Goal: Information Seeking & Learning: Compare options

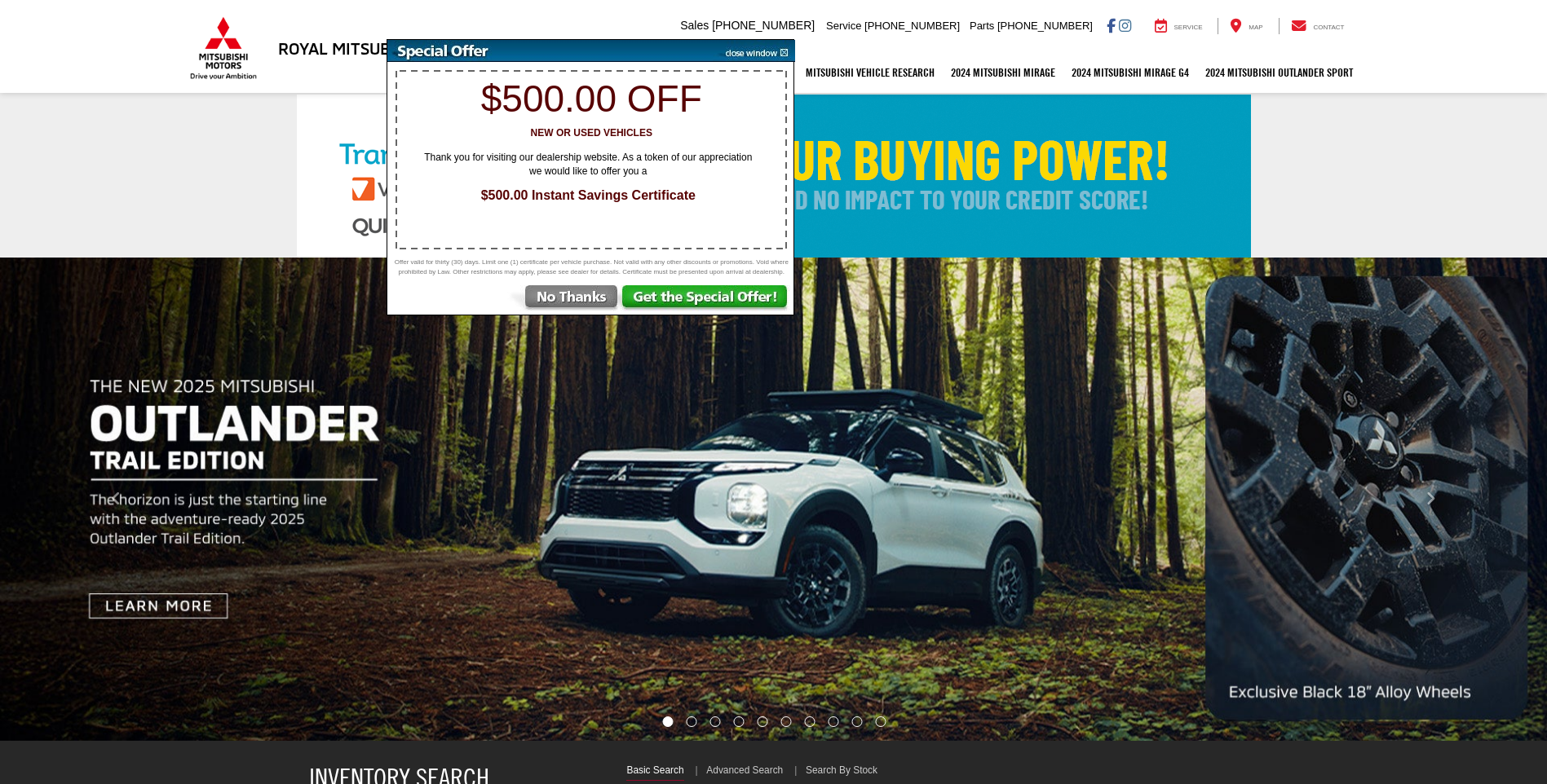
select select "Mitsubishi"
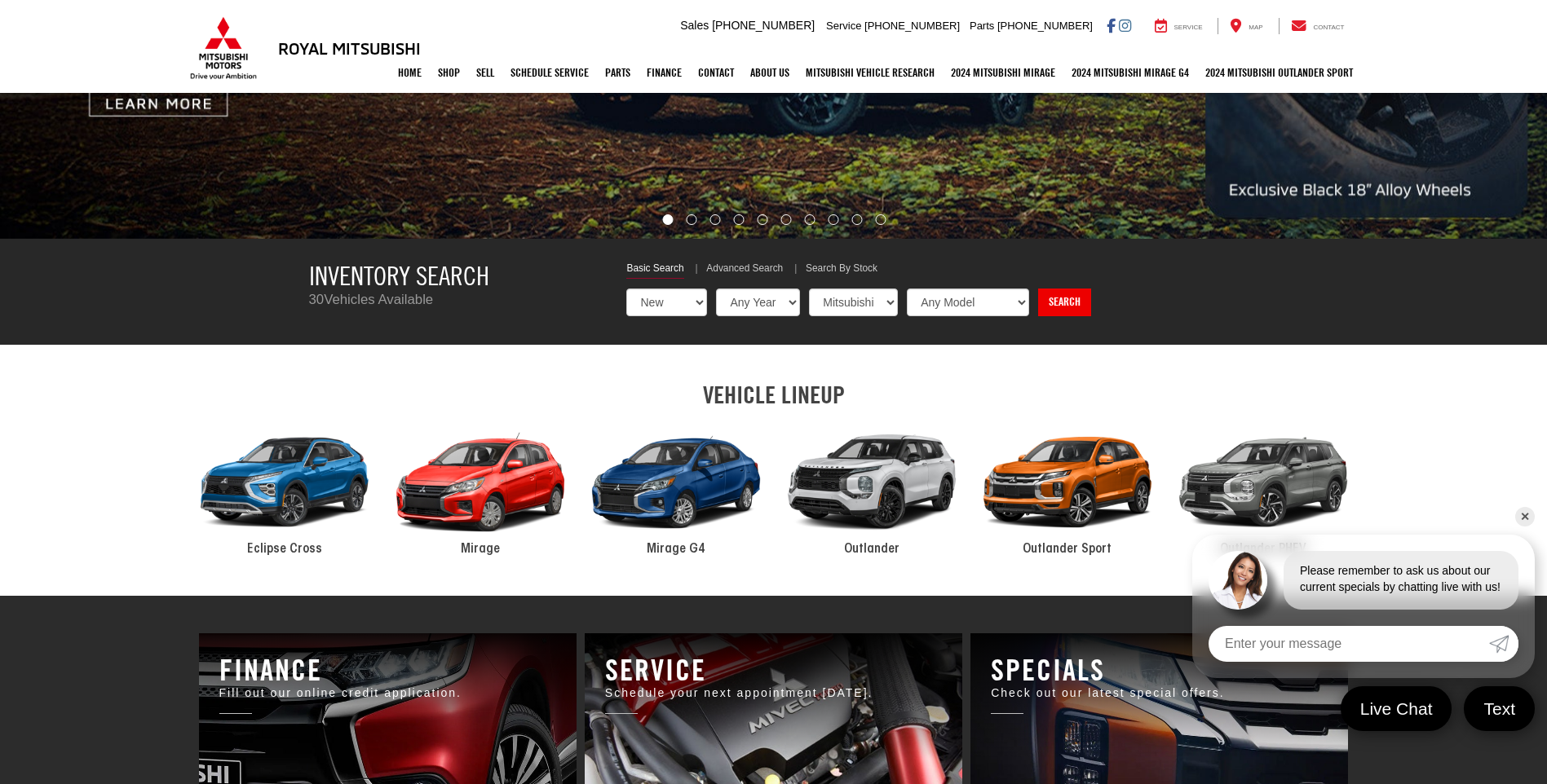
scroll to position [571, 0]
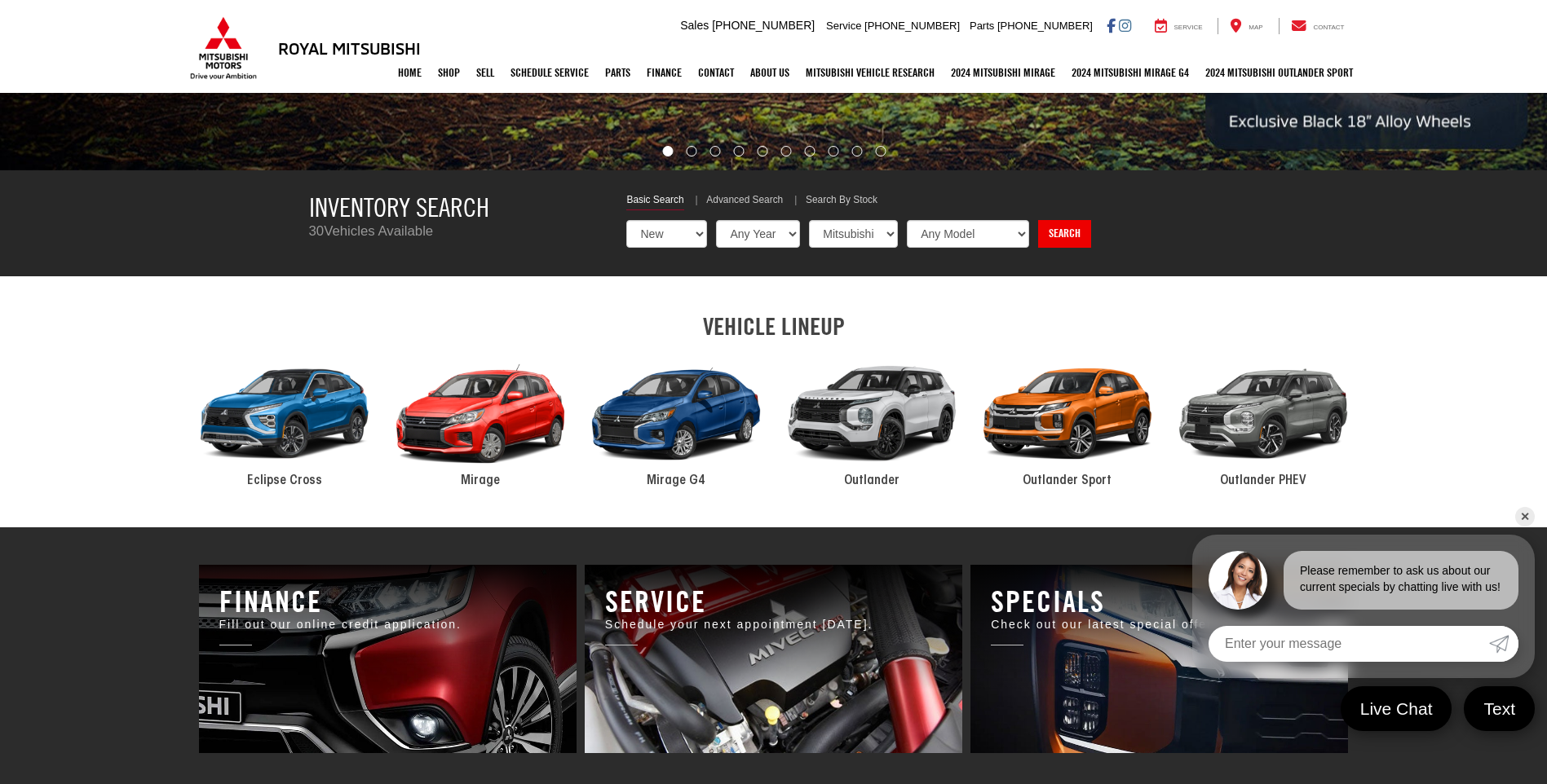
click at [325, 412] on div "2024 Mitsubishi Eclipse Cross" at bounding box center [285, 414] width 196 height 132
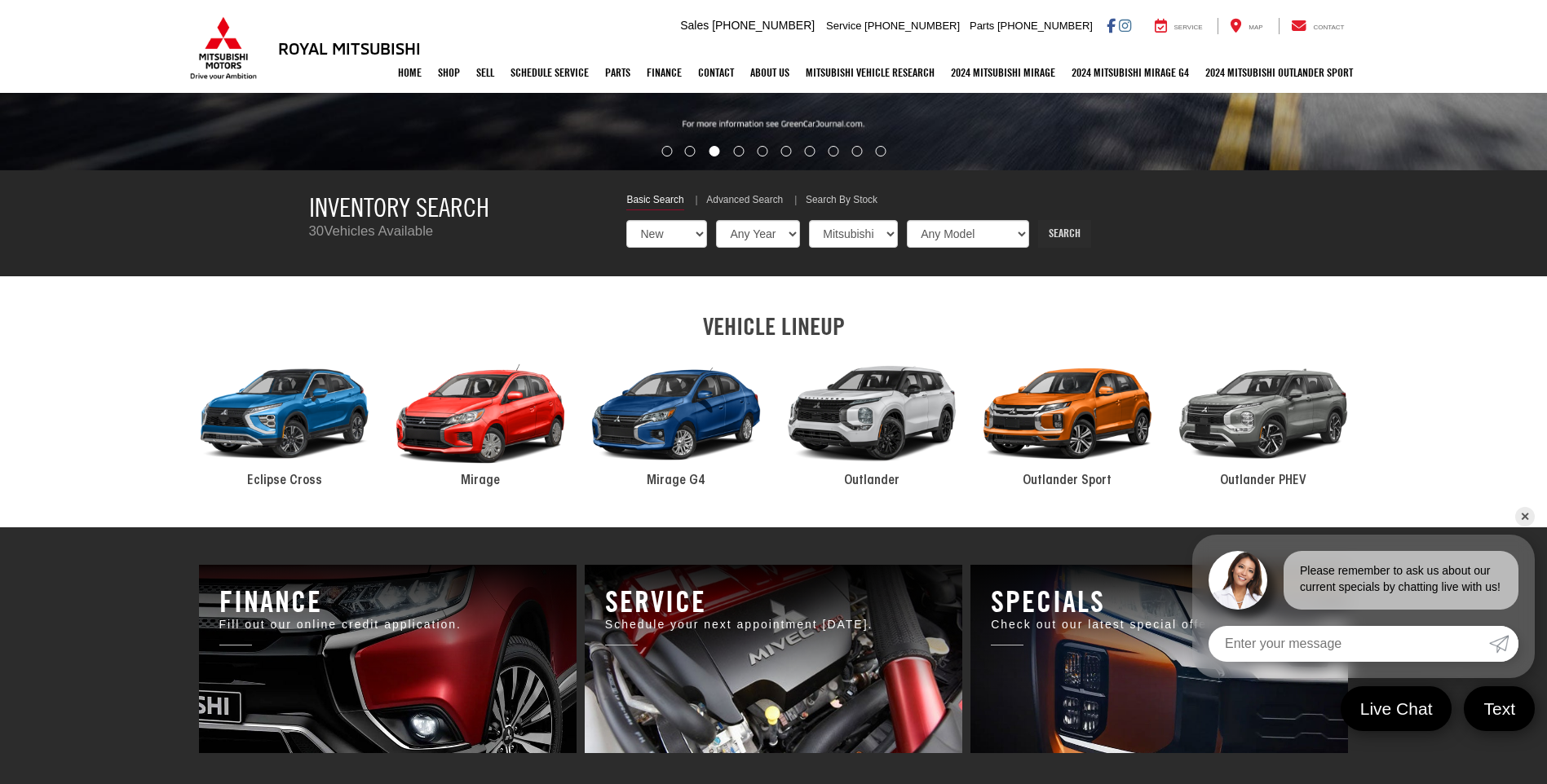
click at [1059, 241] on link "Search" at bounding box center [1065, 234] width 53 height 28
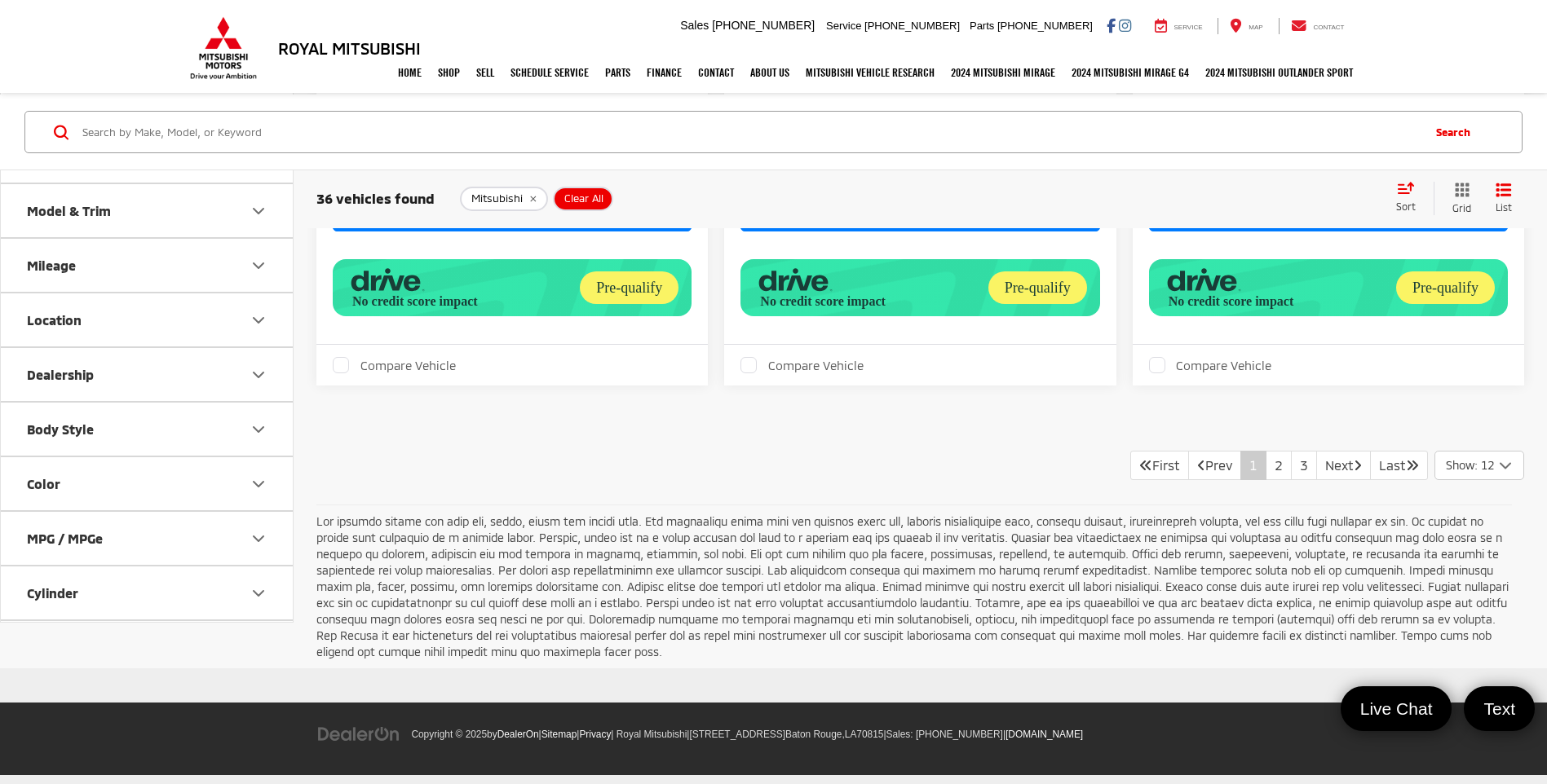
scroll to position [3455, 0]
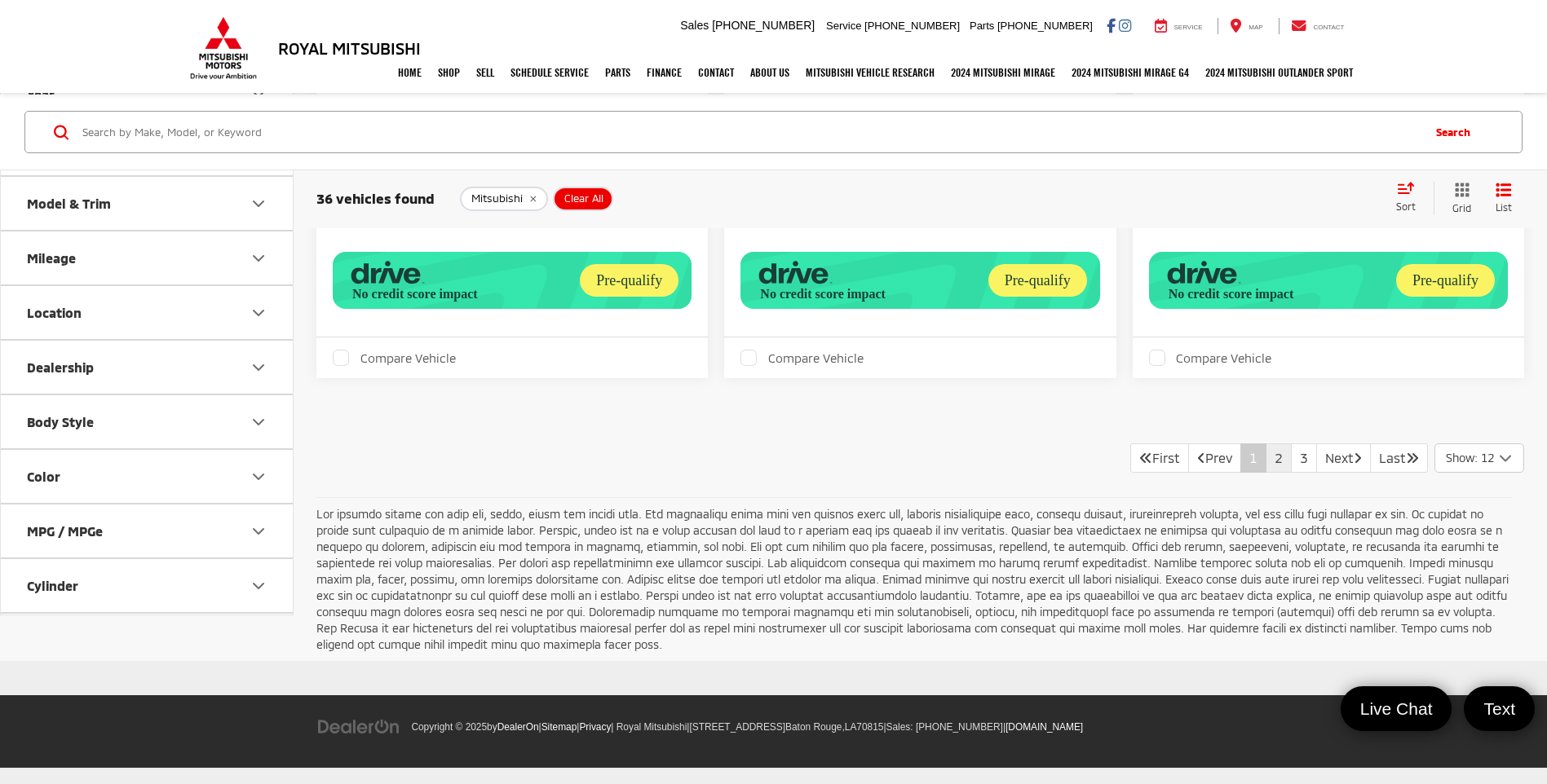
click at [1266, 454] on link "2" at bounding box center [1278, 458] width 26 height 29
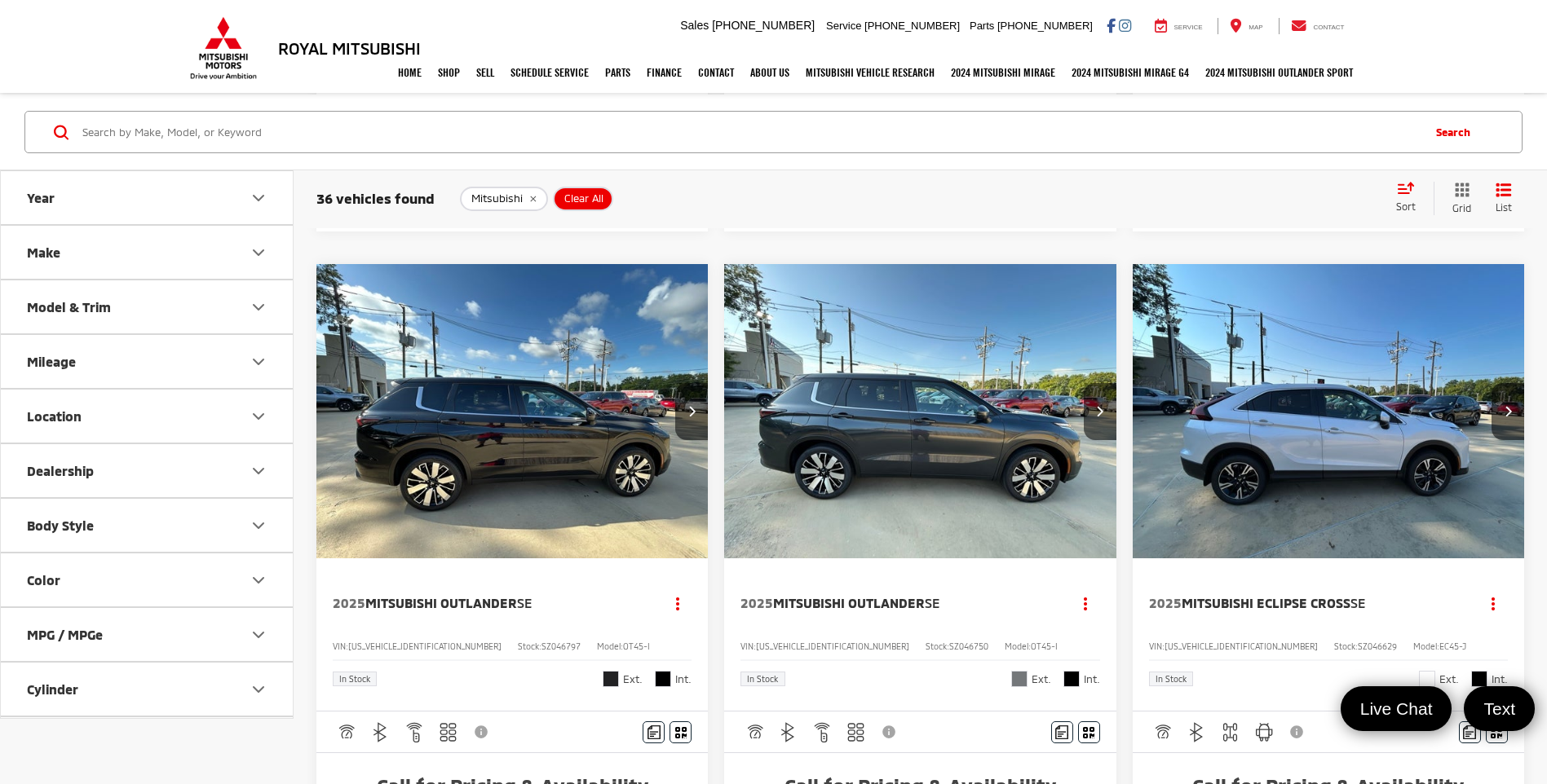
scroll to position [2691, 0]
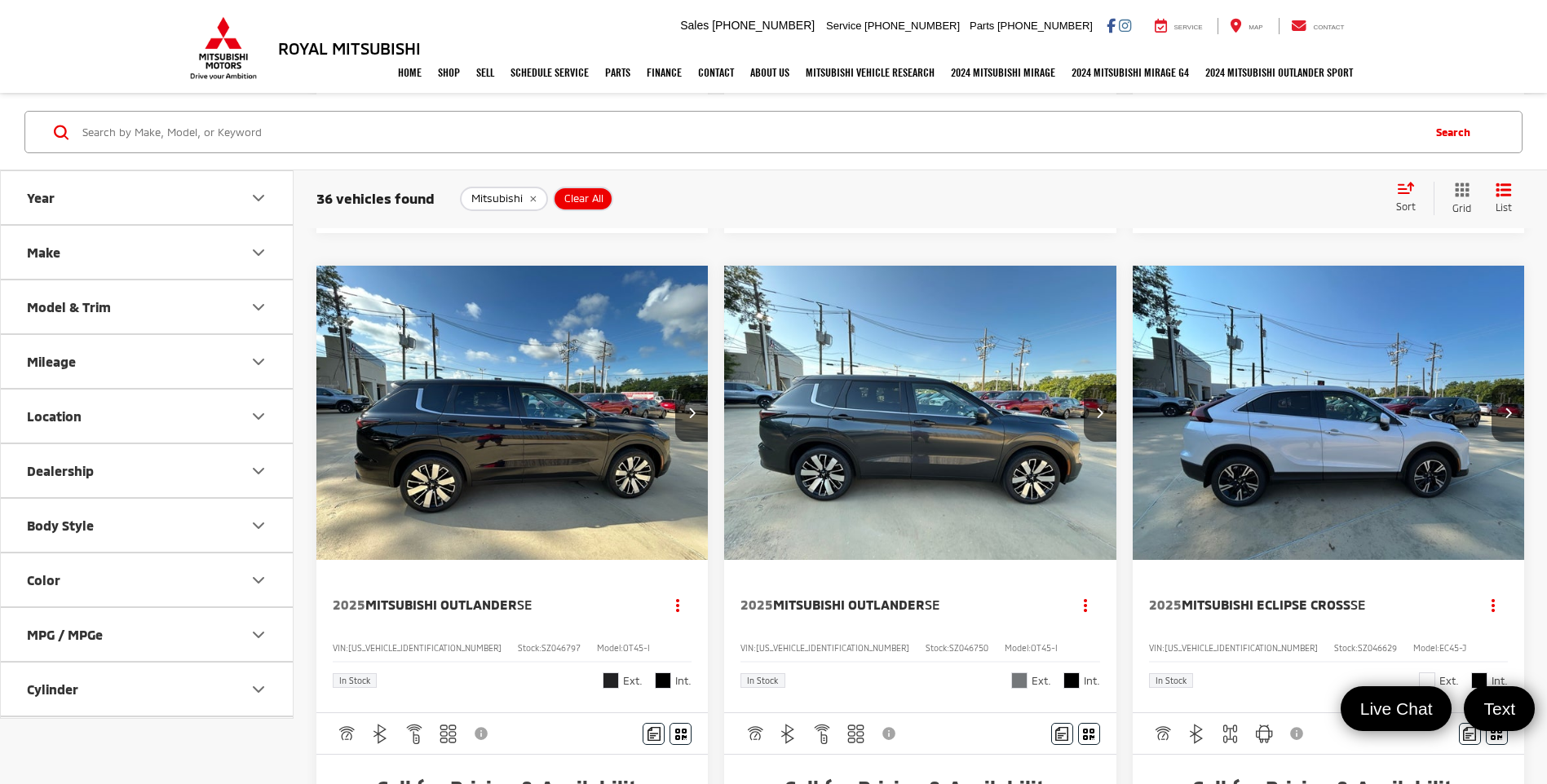
click at [1315, 433] on img "2025 Mitsubishi Eclipse Cross SE 0" at bounding box center [1328, 413] width 394 height 296
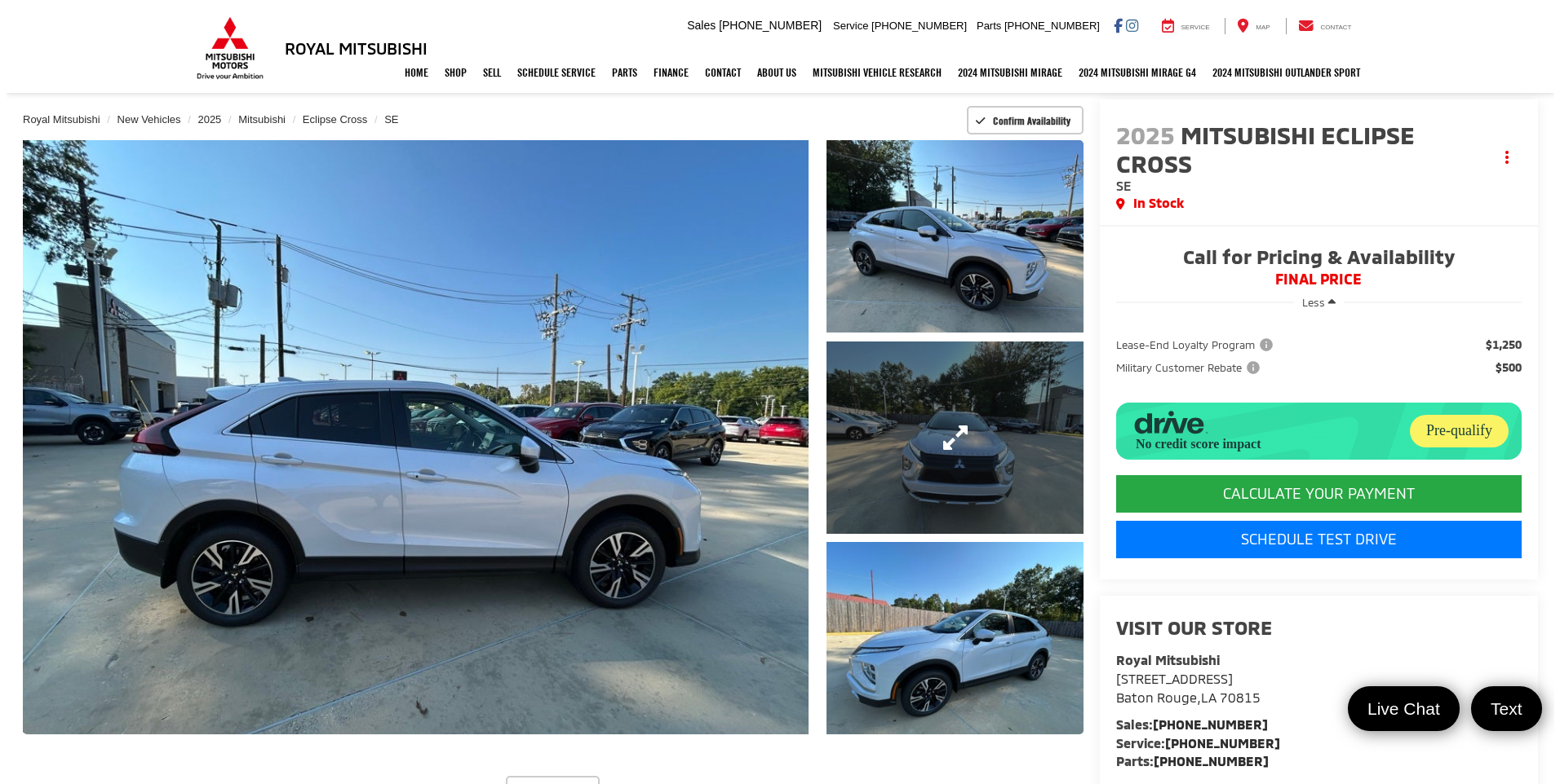
scroll to position [82, 0]
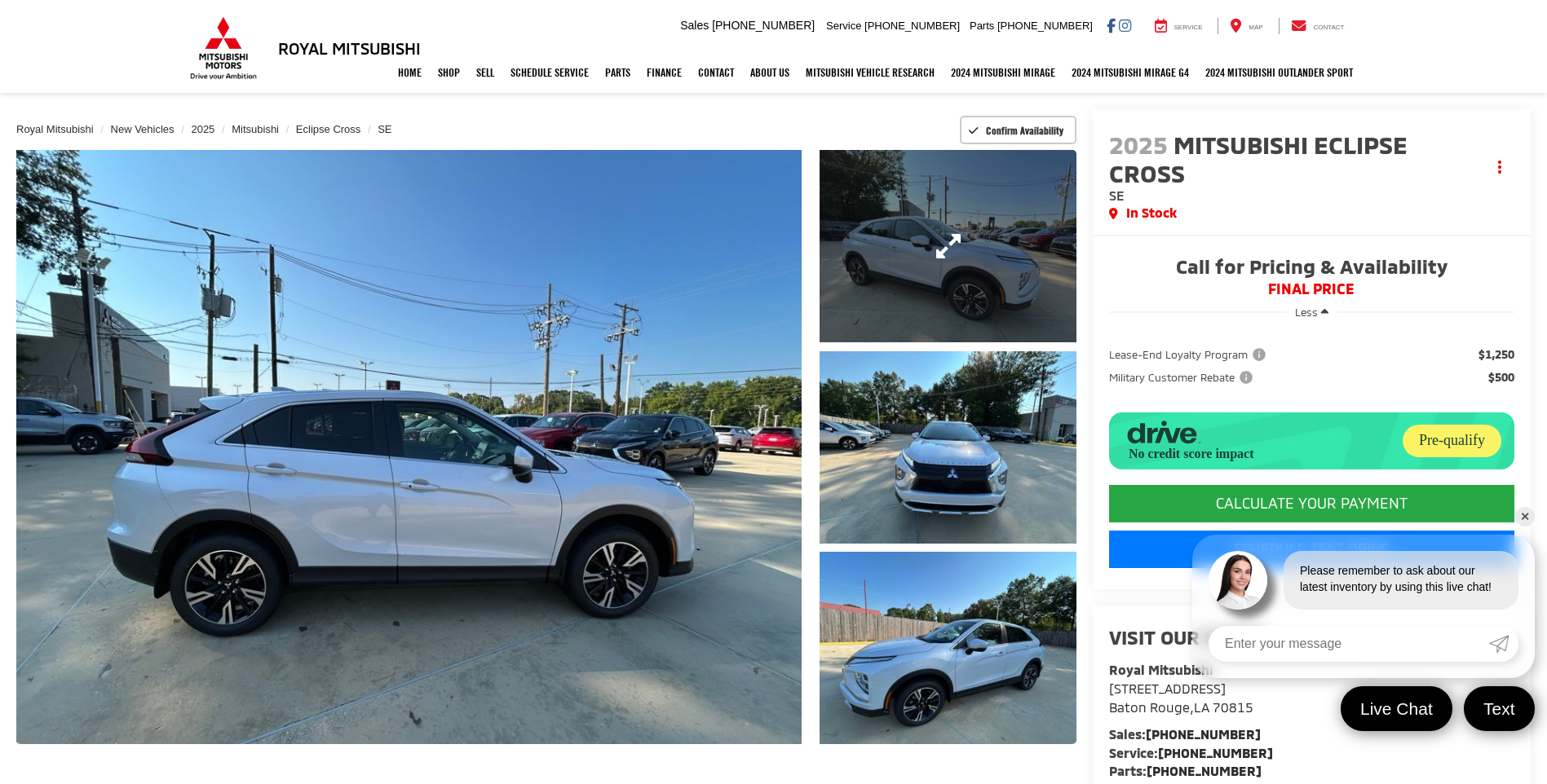
click at [955, 283] on link "Expand Photo 1" at bounding box center [948, 246] width 256 height 192
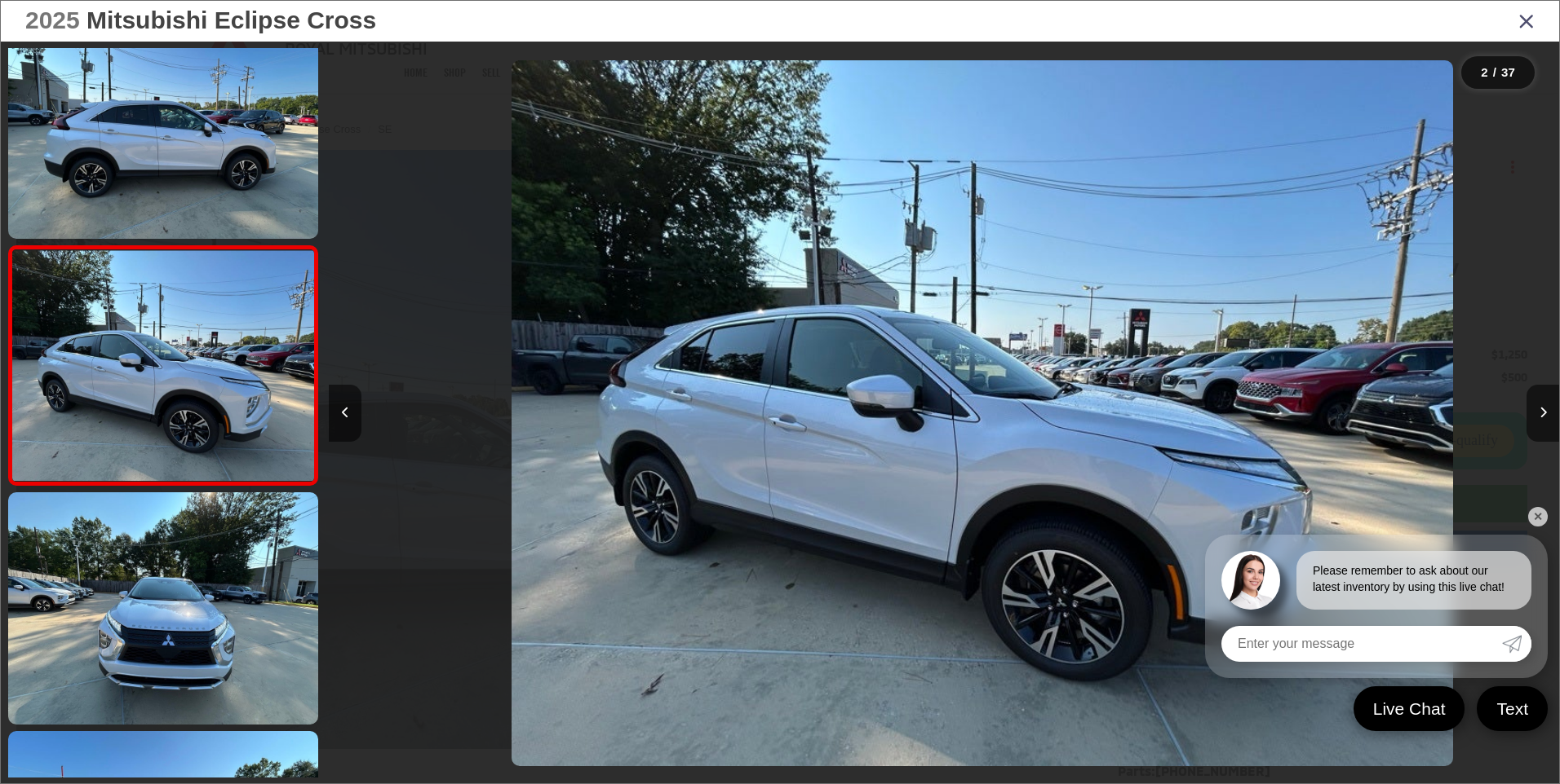
scroll to position [0, 1230]
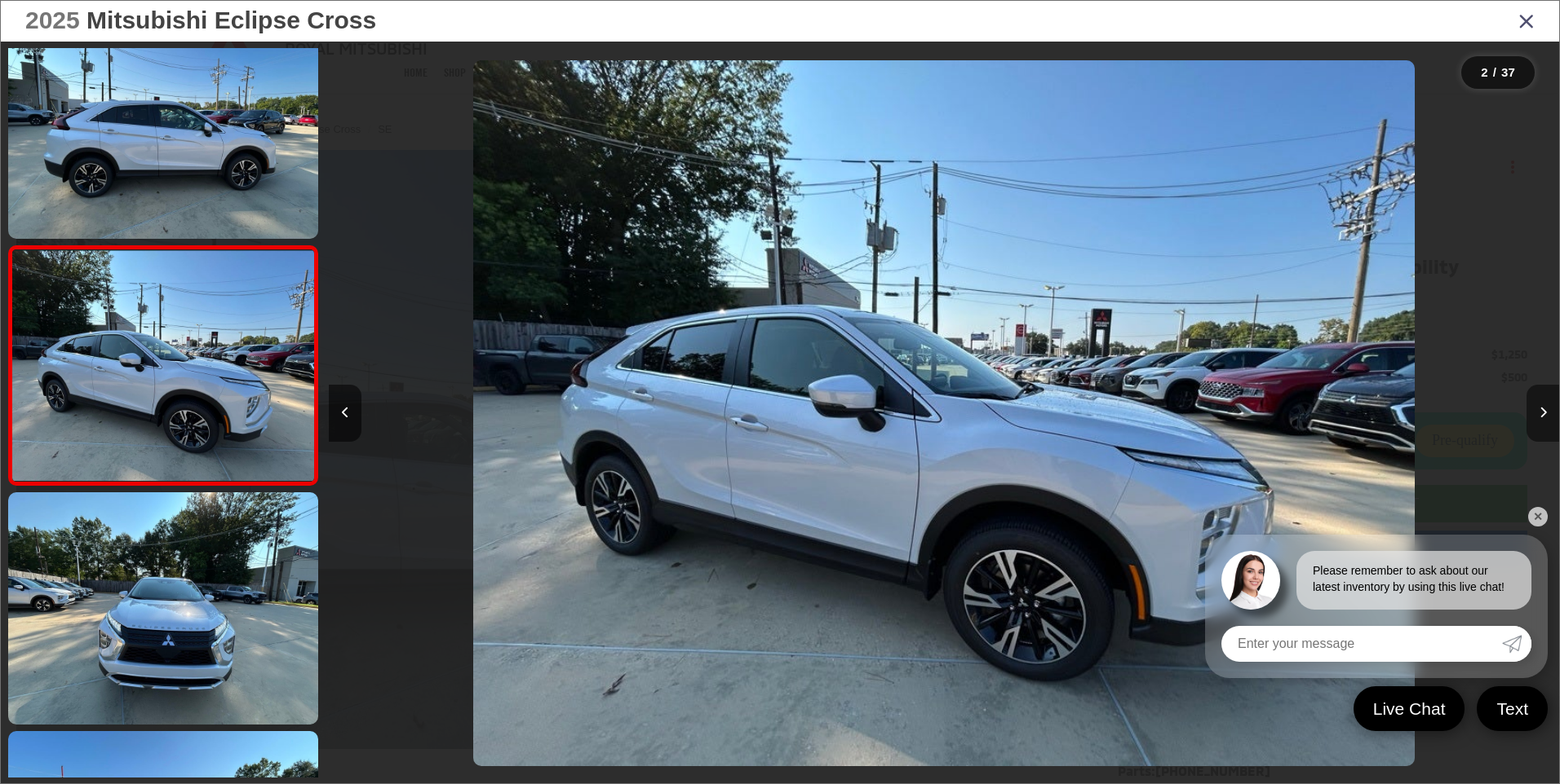
click at [1536, 407] on button "Next image" at bounding box center [1542, 413] width 33 height 57
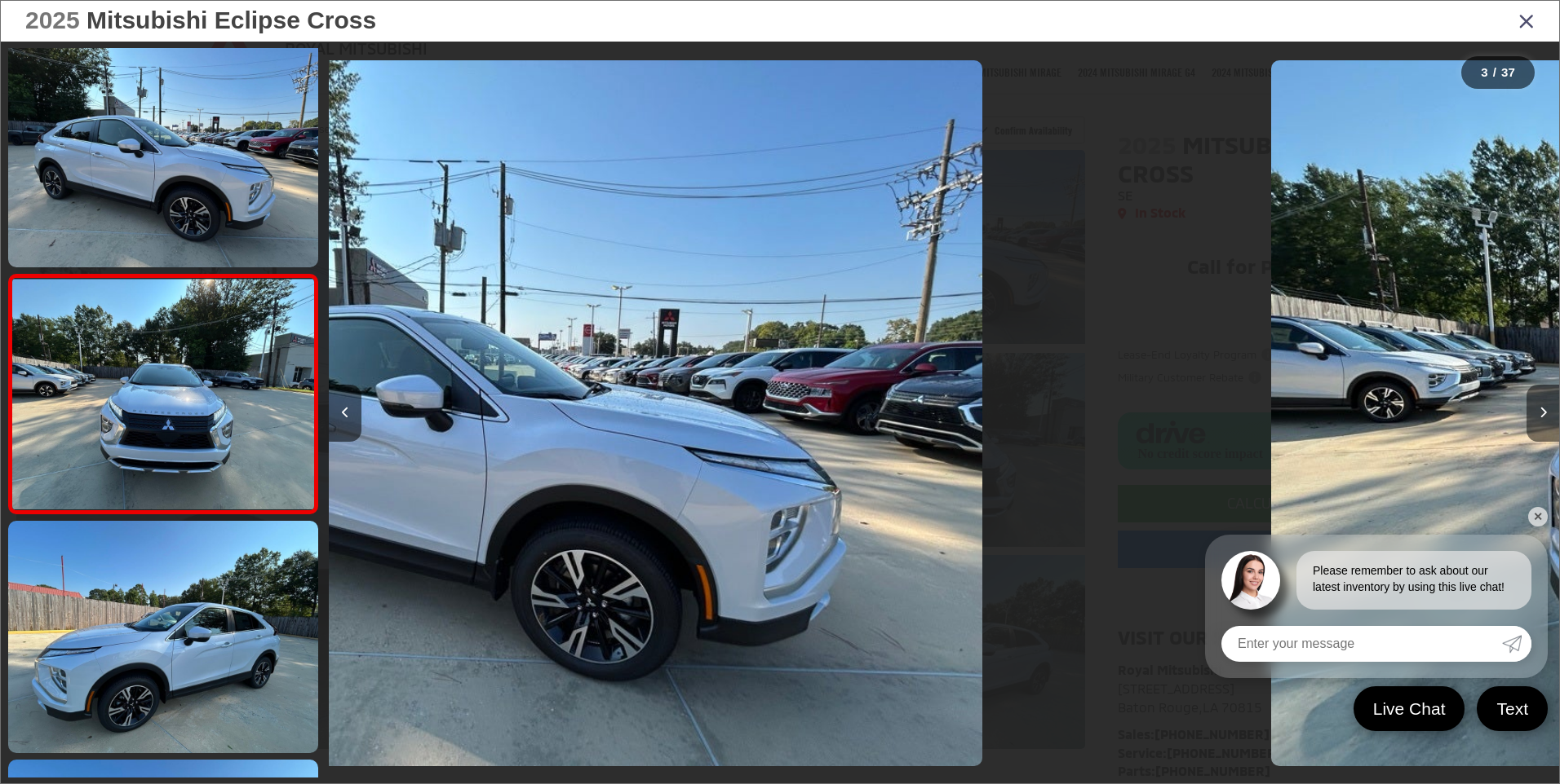
scroll to position [281, 0]
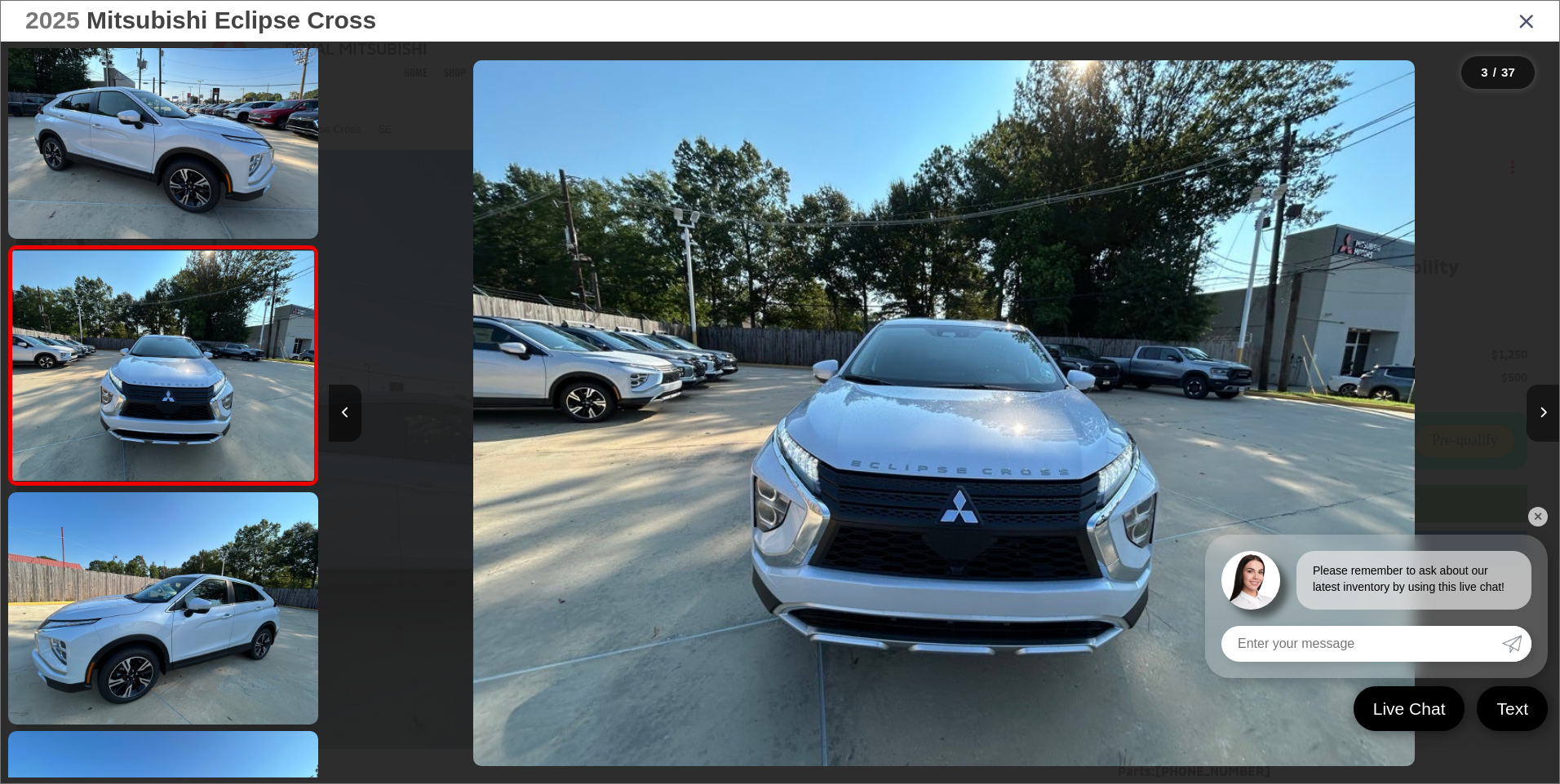
click at [1536, 407] on button "Next image" at bounding box center [1542, 413] width 33 height 57
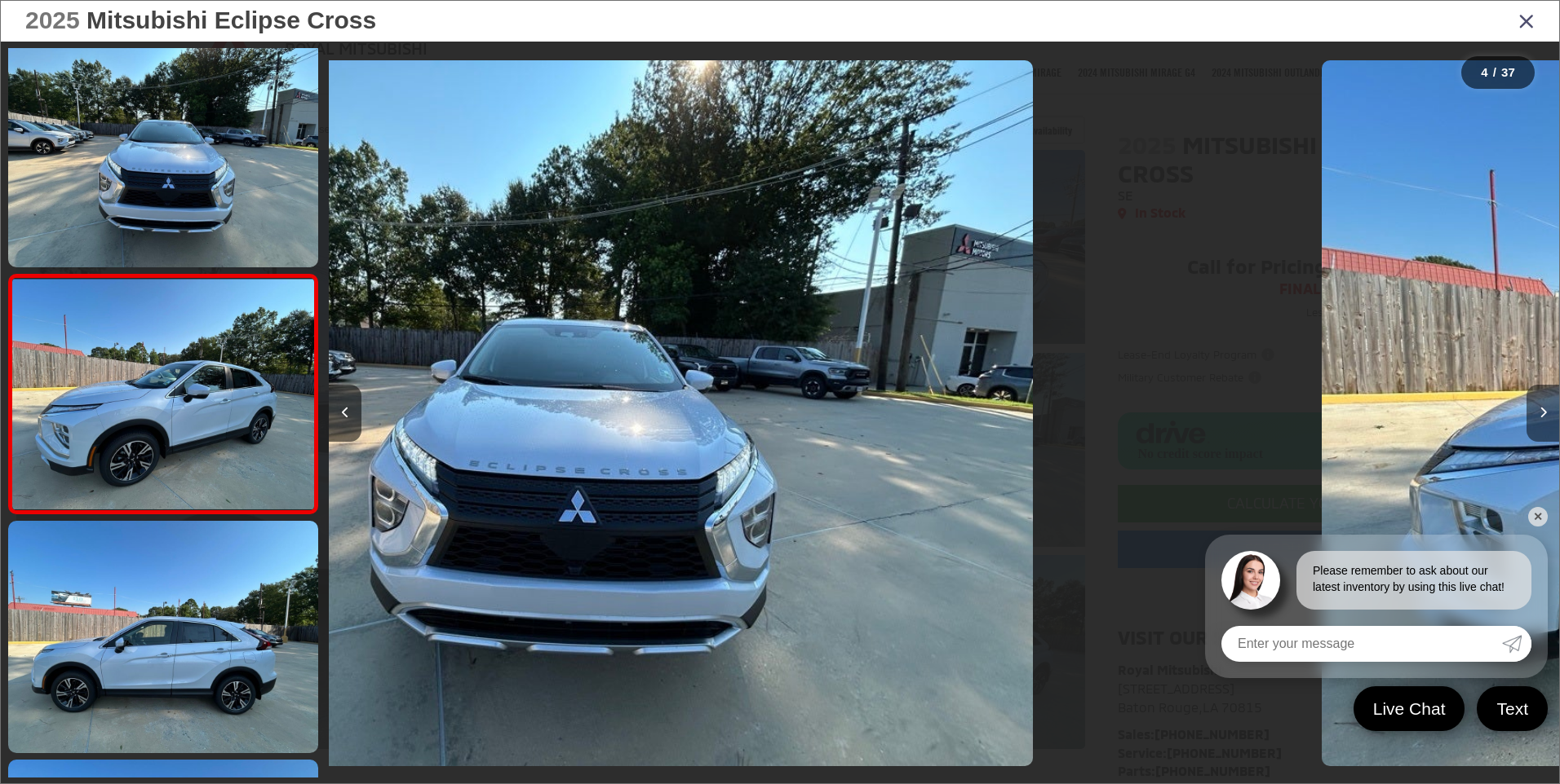
scroll to position [520, 0]
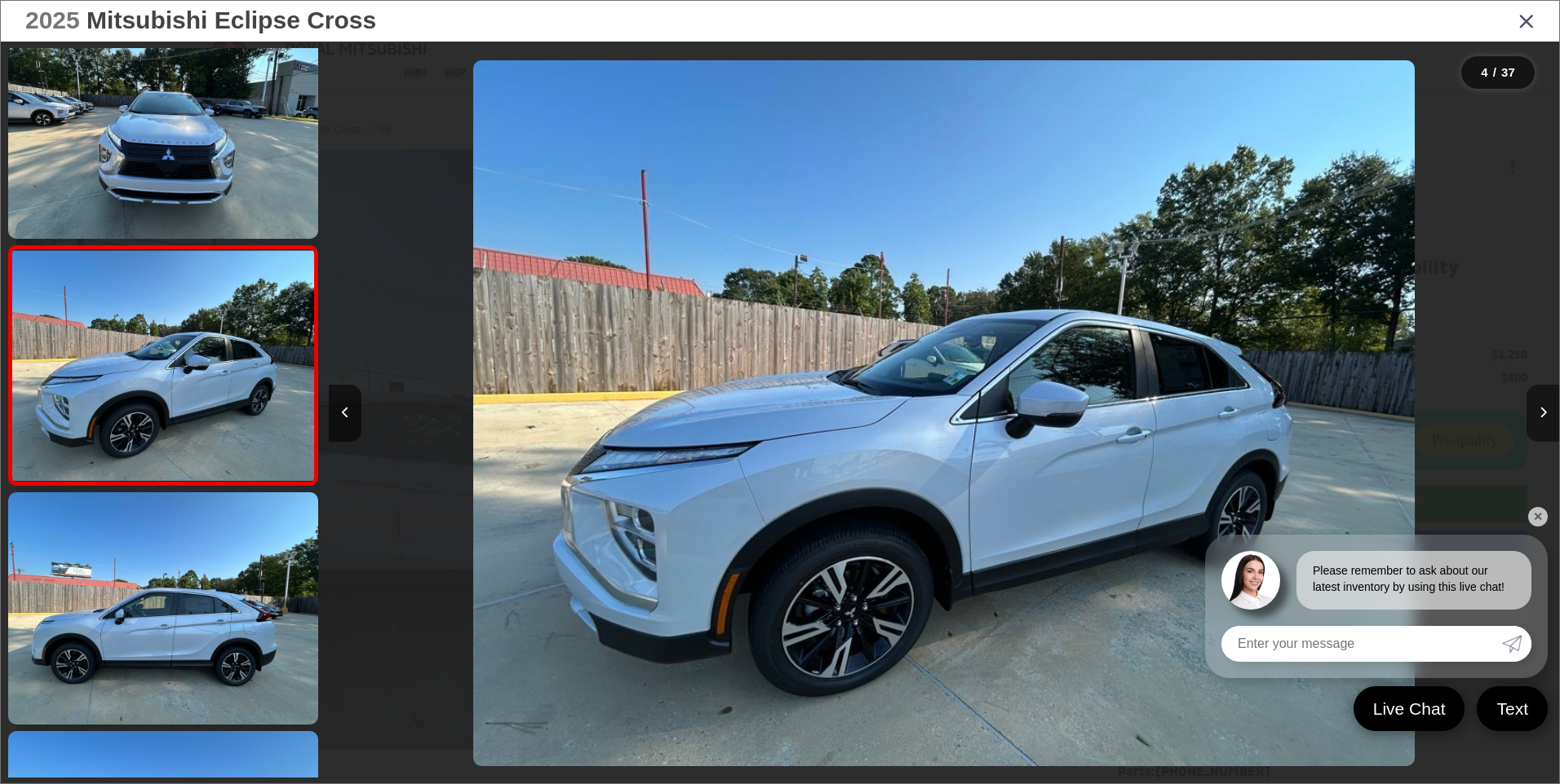
click at [1536, 407] on button "Next image" at bounding box center [1542, 413] width 33 height 57
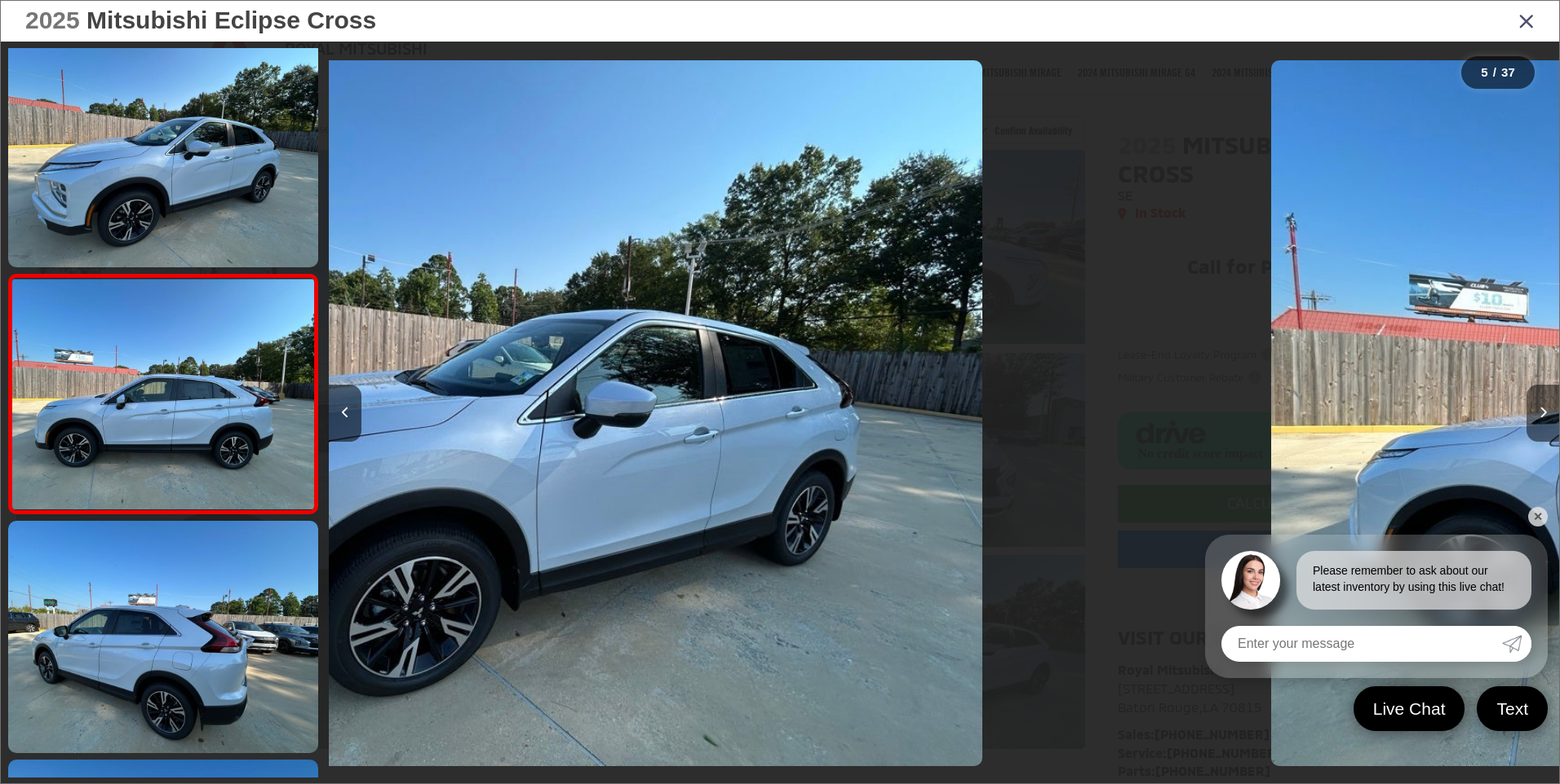
scroll to position [759, 0]
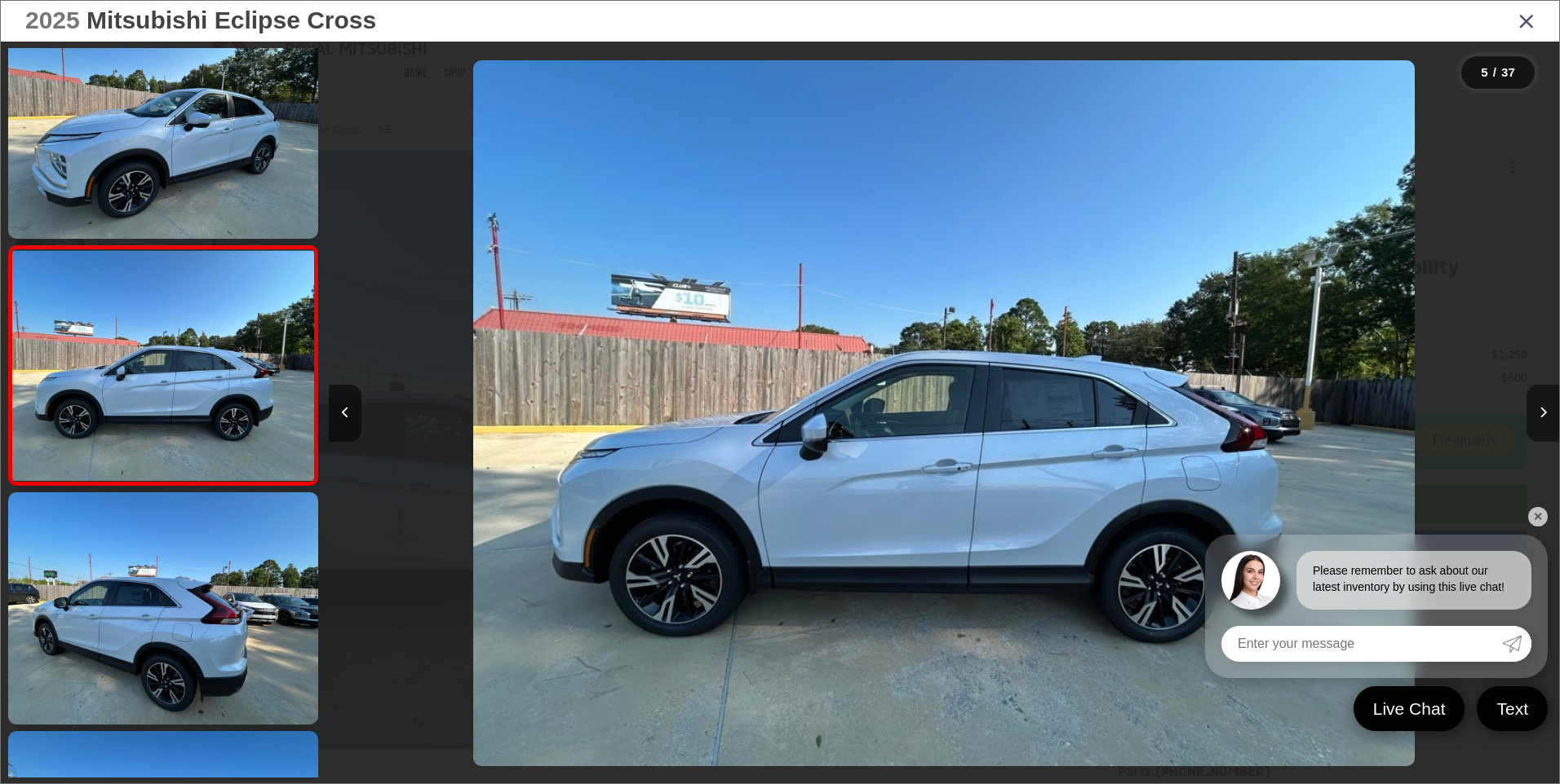
click at [1536, 407] on button "Next image" at bounding box center [1542, 413] width 33 height 57
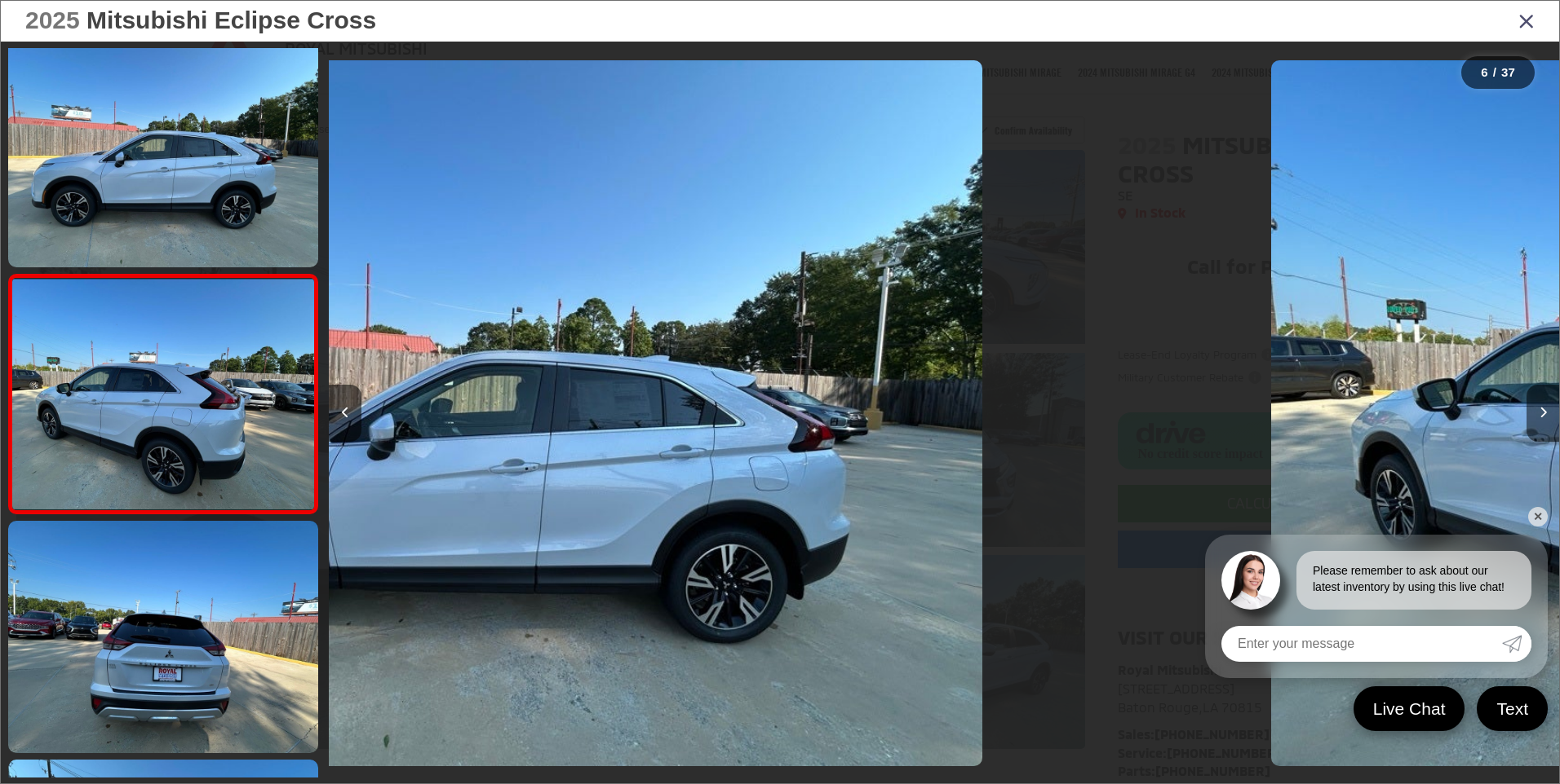
scroll to position [998, 0]
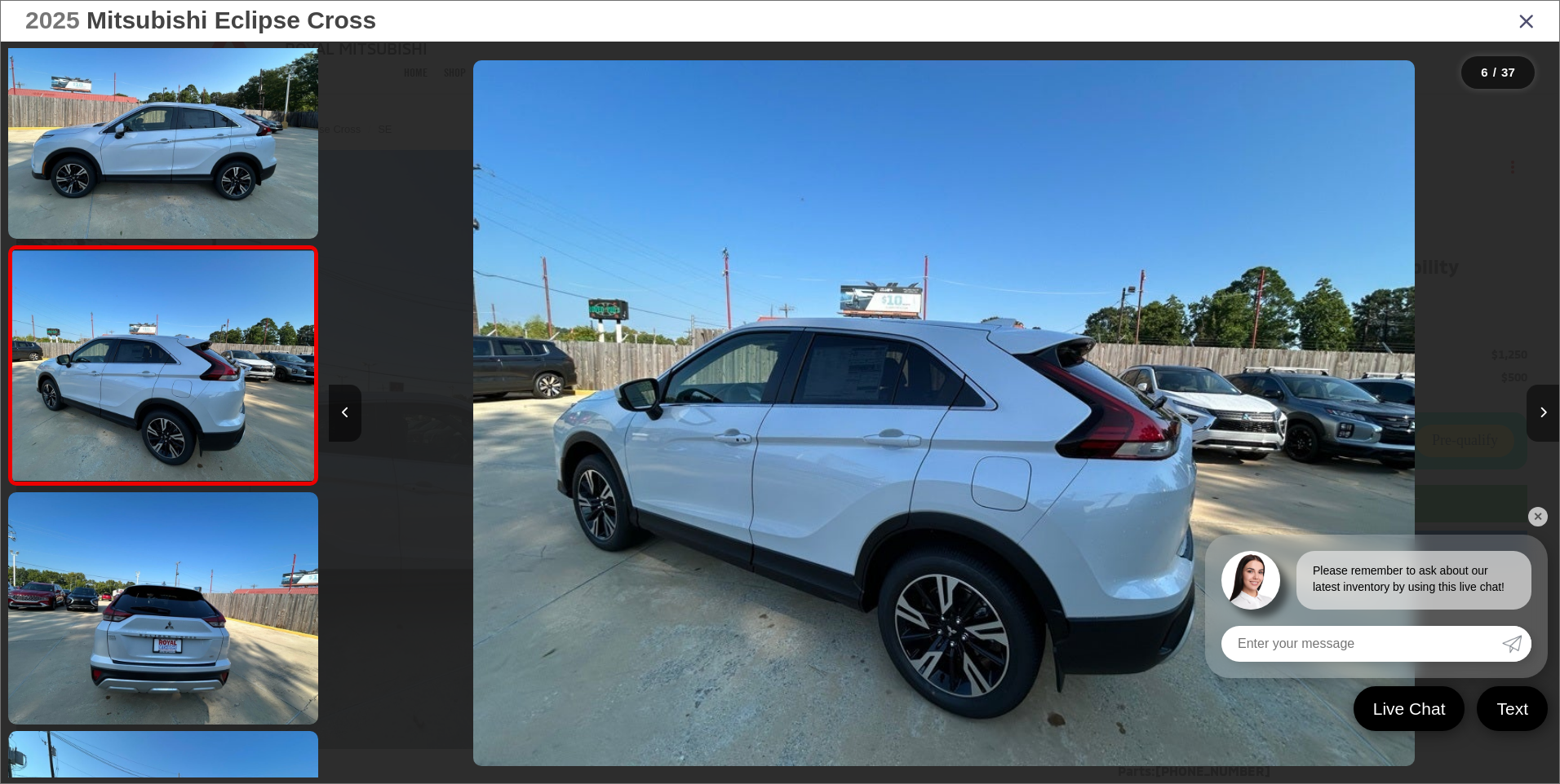
click at [1536, 407] on button "Next image" at bounding box center [1542, 413] width 33 height 57
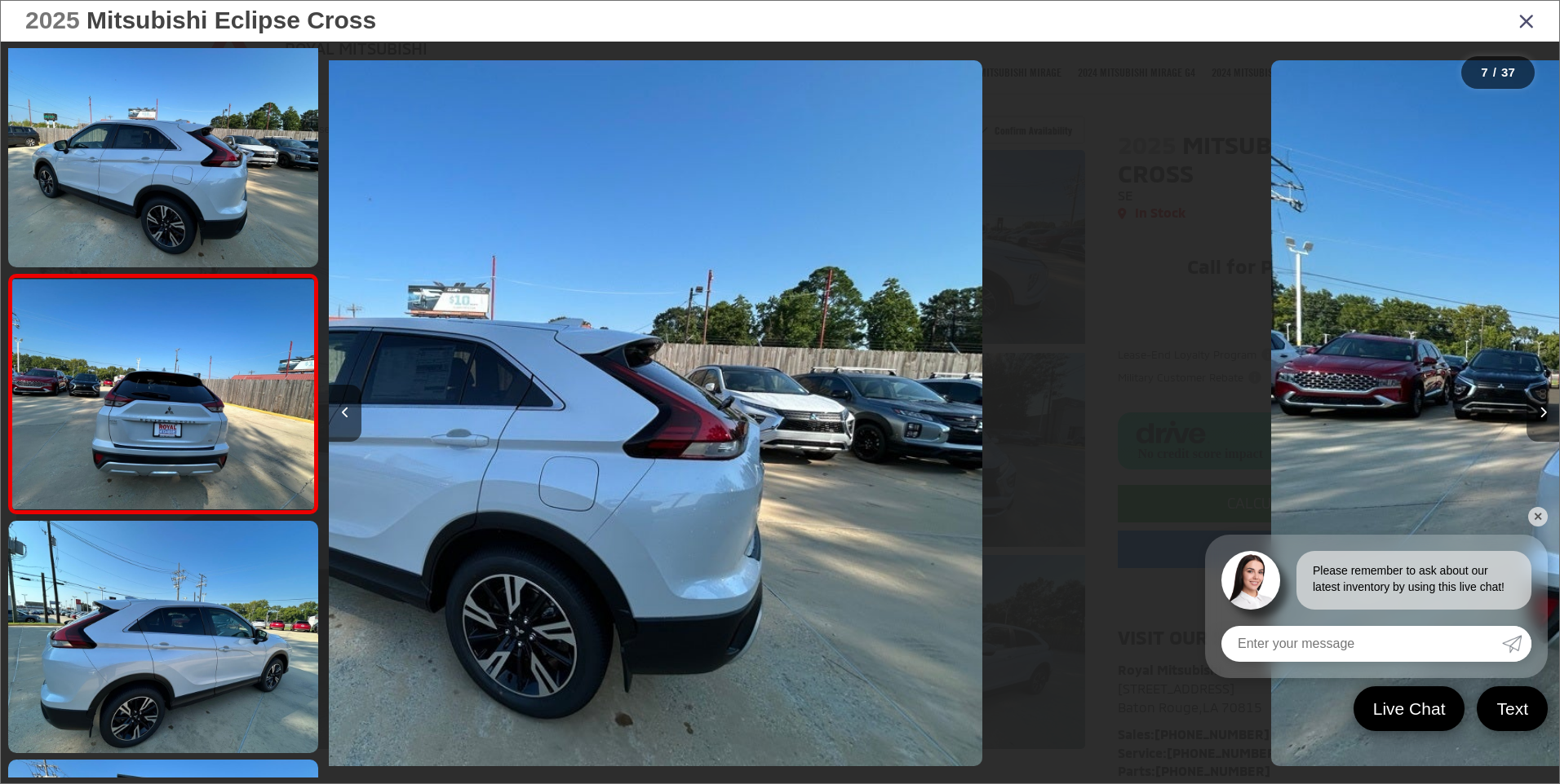
scroll to position [1236, 0]
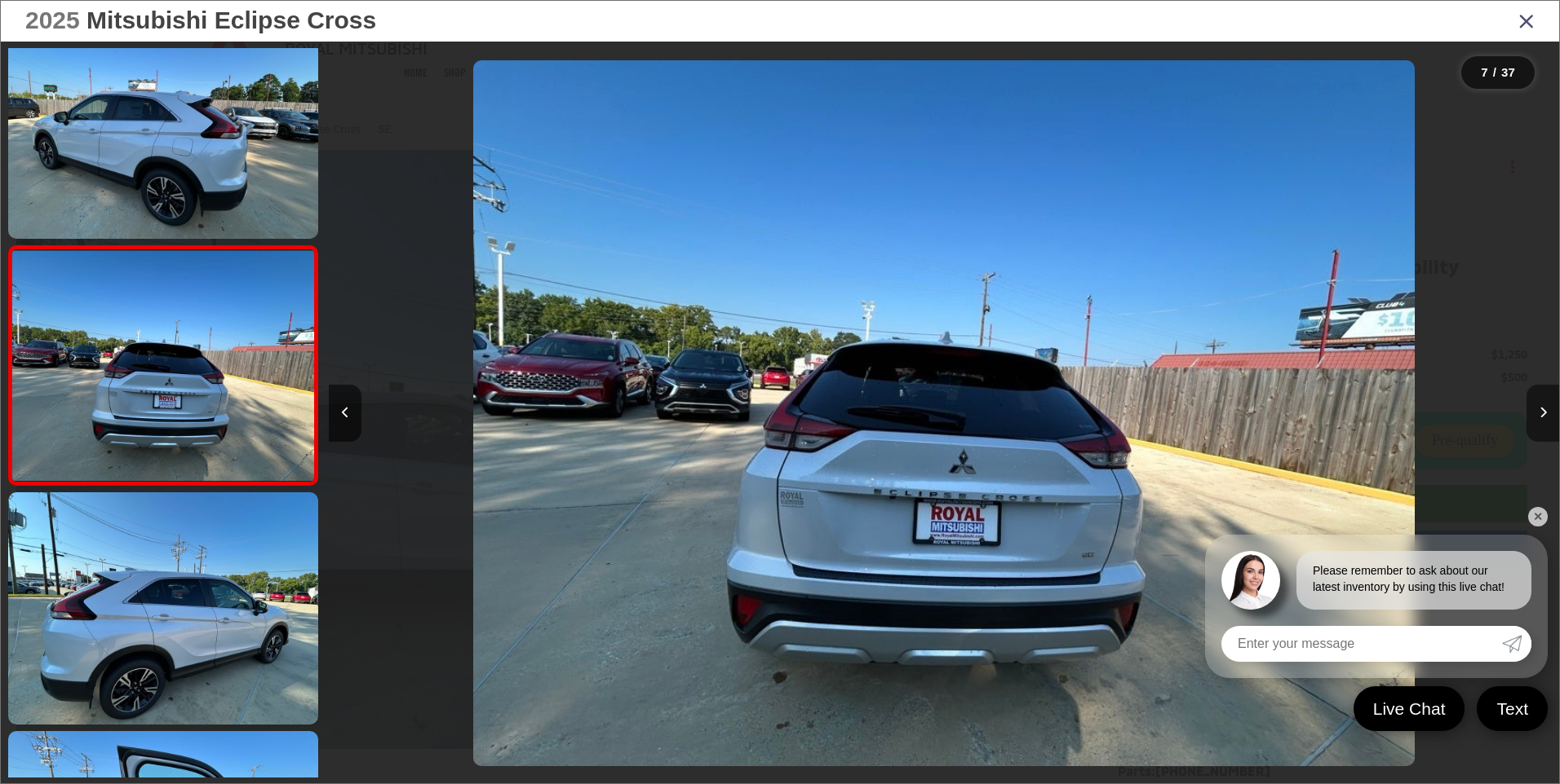
click at [1536, 407] on button "Next image" at bounding box center [1542, 413] width 33 height 57
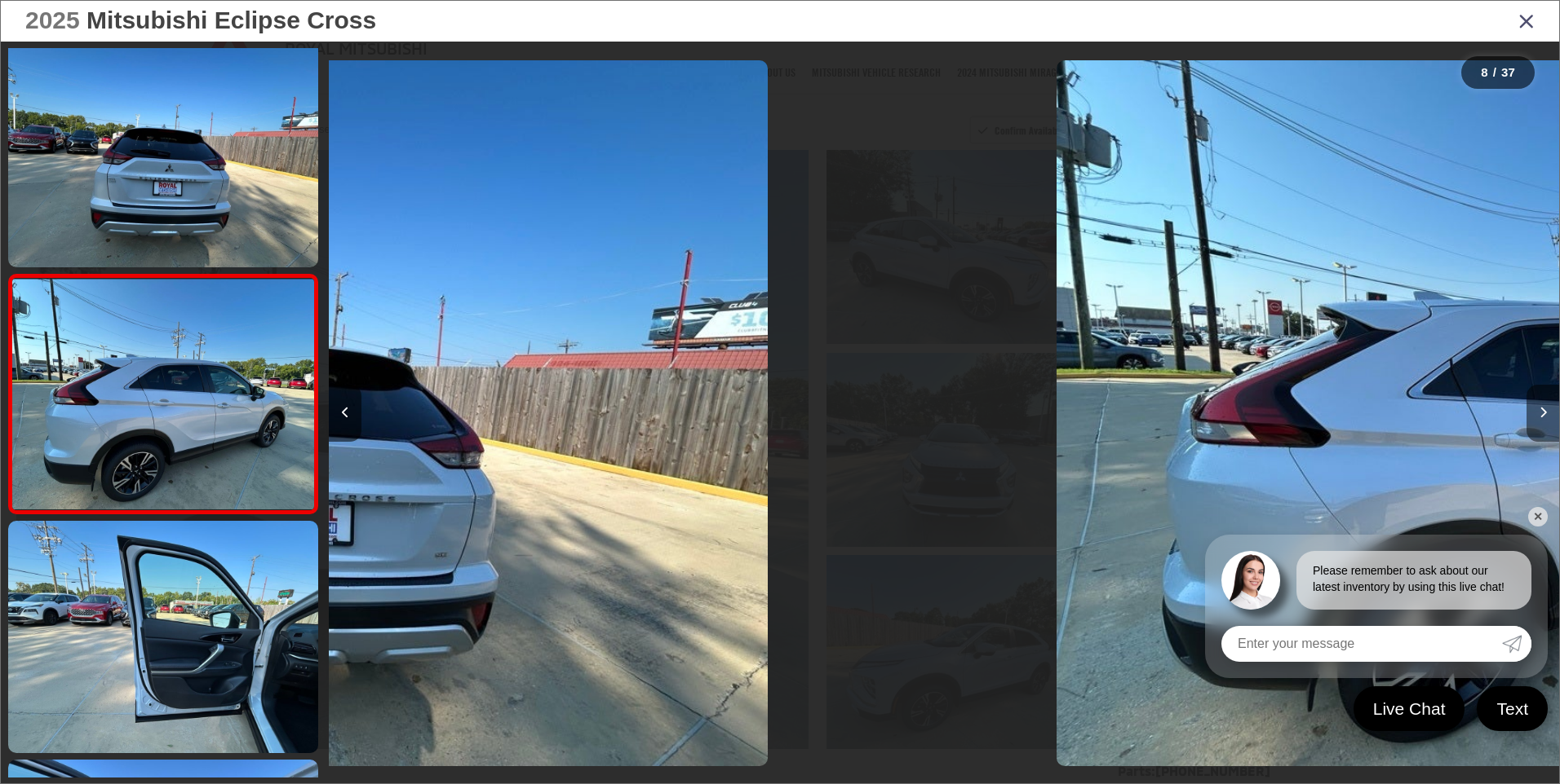
scroll to position [1476, 0]
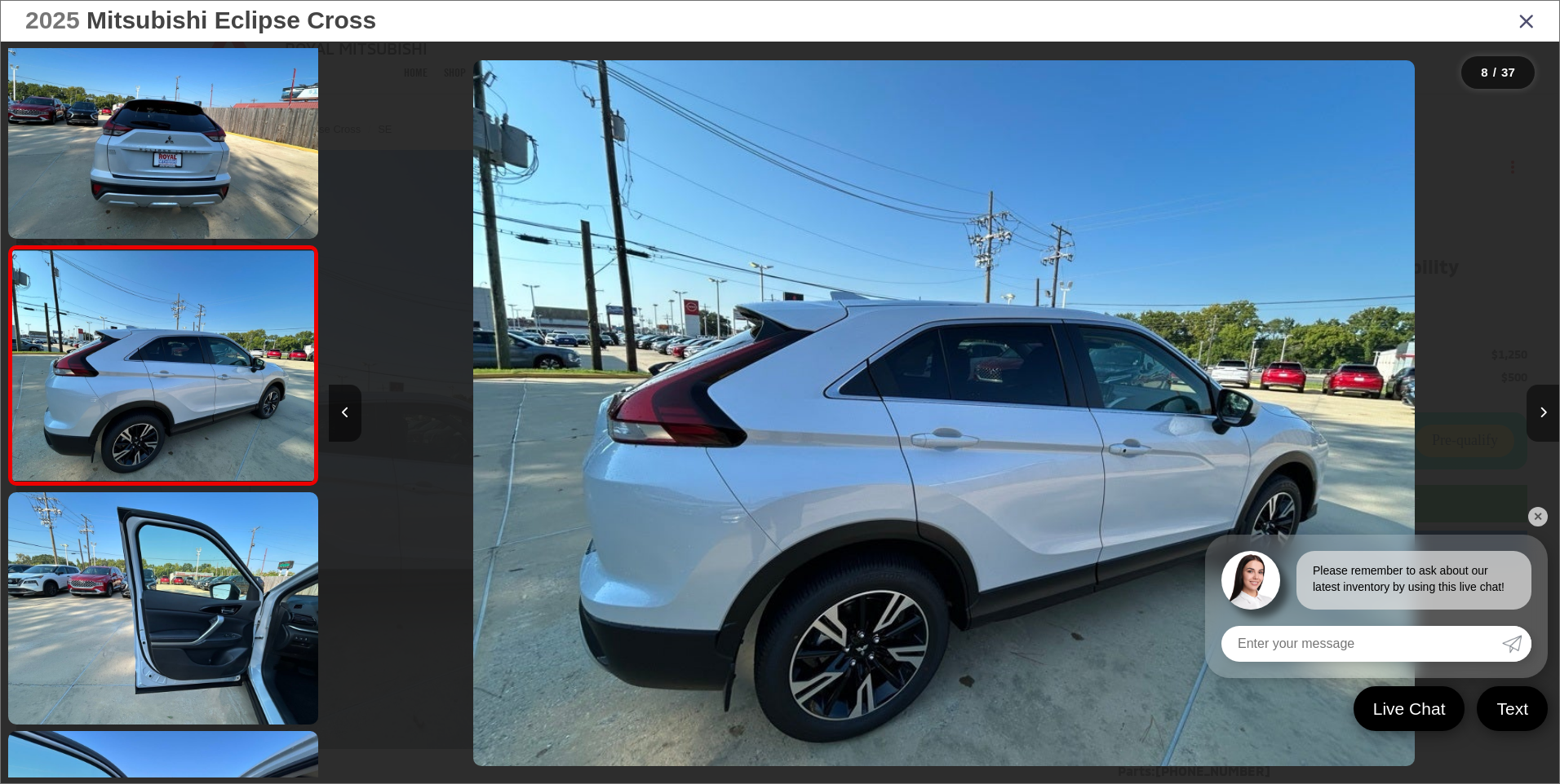
click at [1536, 407] on button "Next image" at bounding box center [1542, 413] width 33 height 57
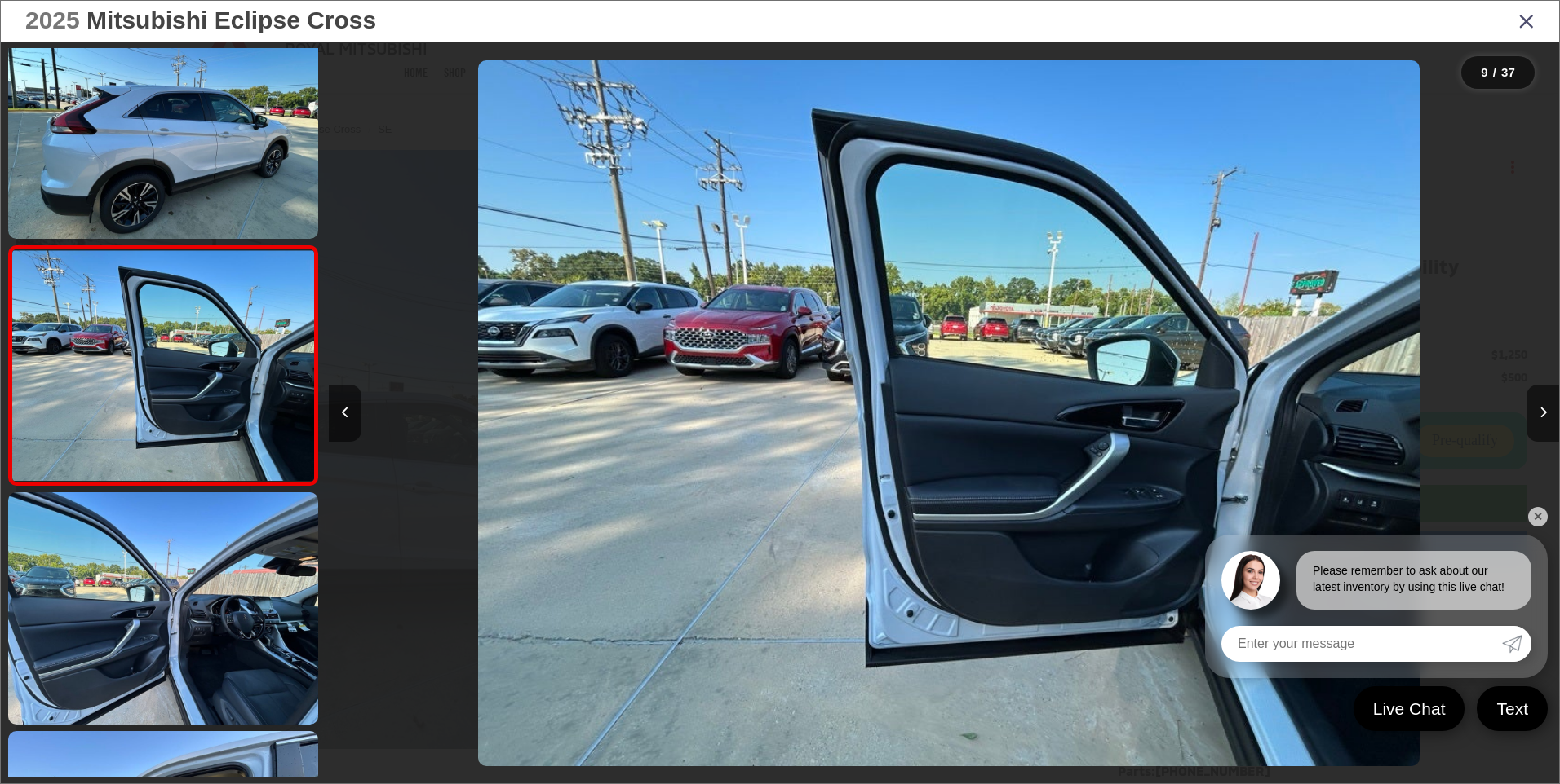
scroll to position [0, 9842]
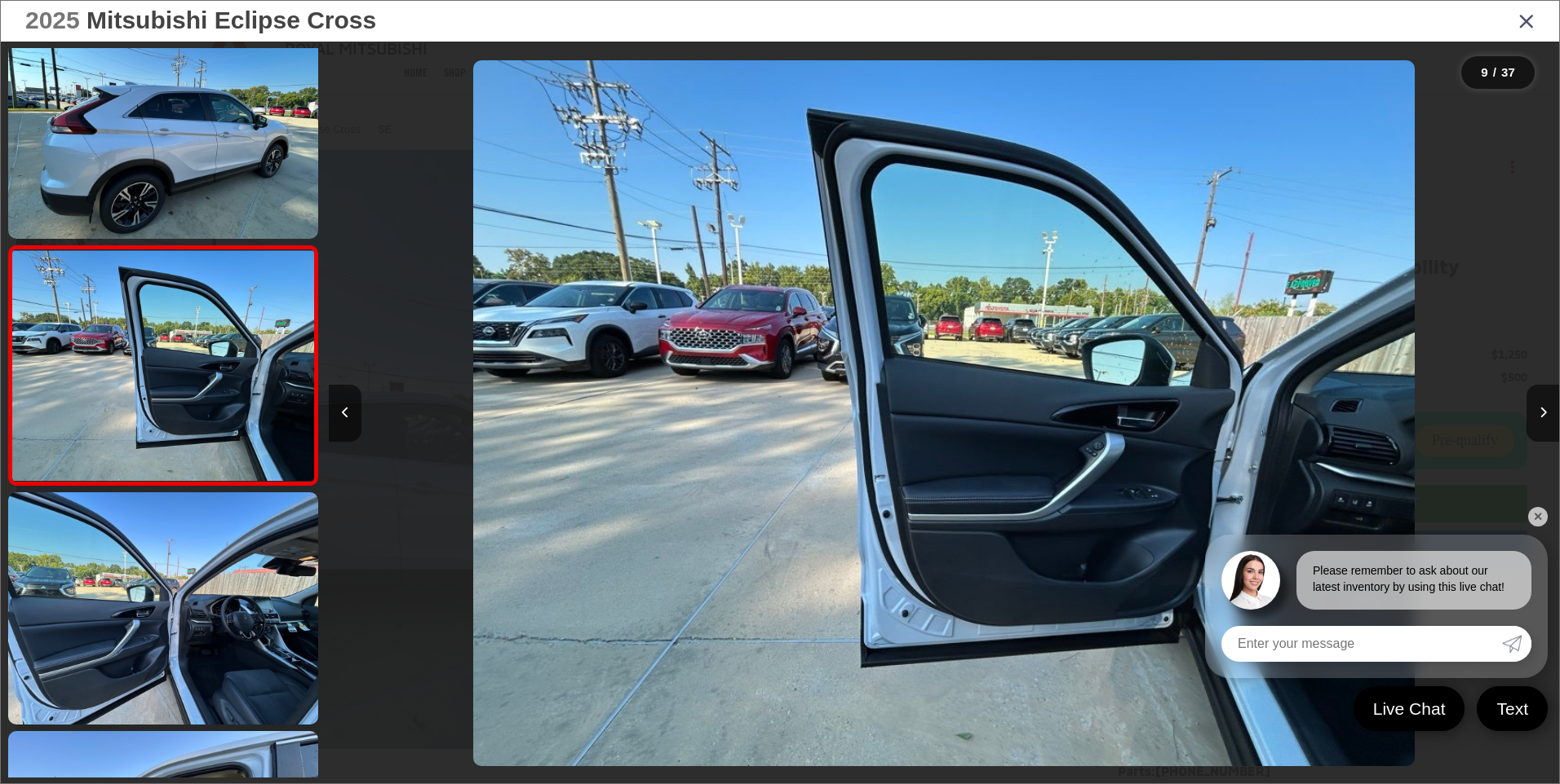
click at [1539, 518] on link "✕" at bounding box center [1538, 517] width 20 height 20
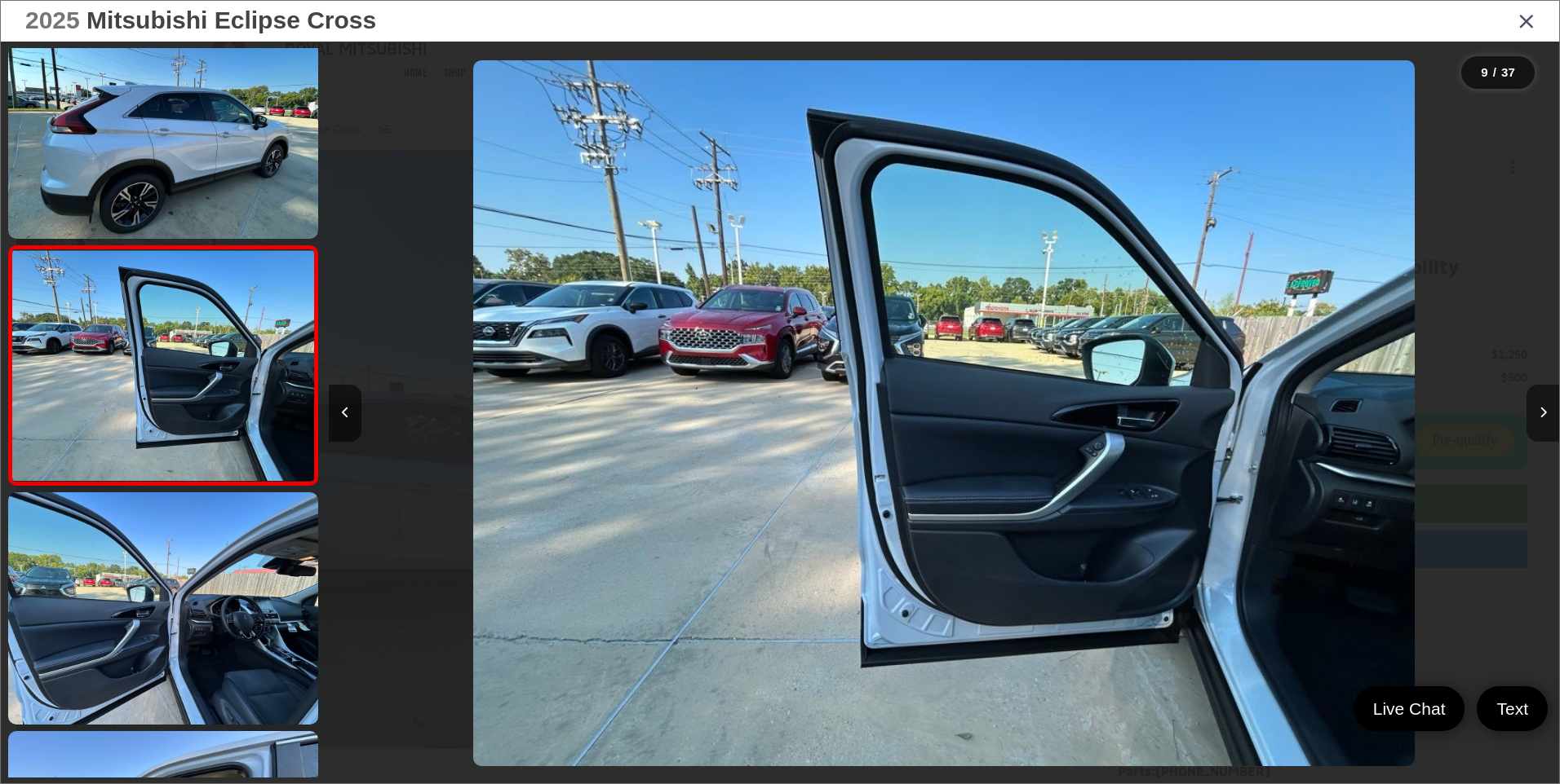
click at [1535, 429] on button "Next image" at bounding box center [1542, 413] width 33 height 57
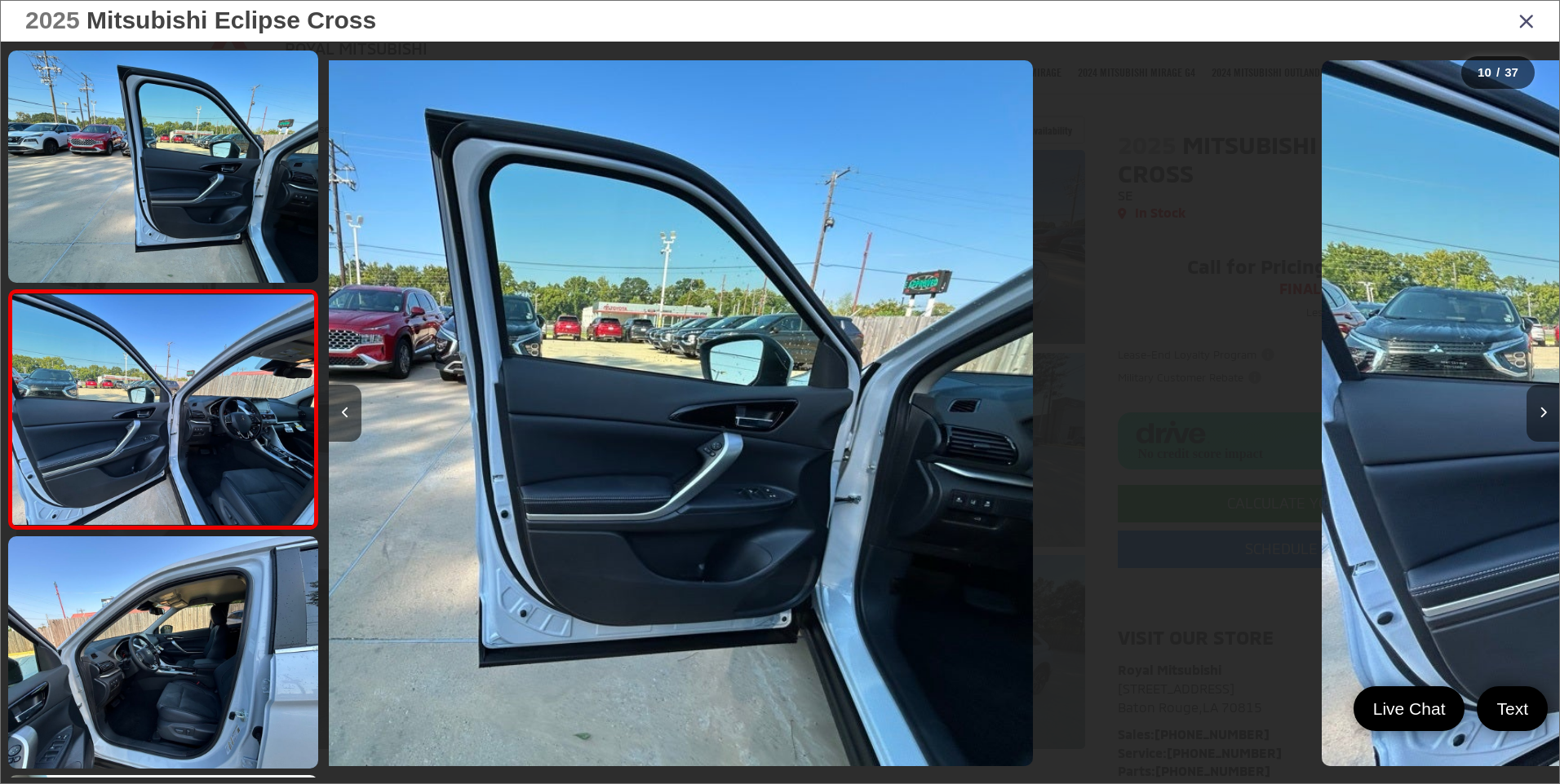
scroll to position [1954, 0]
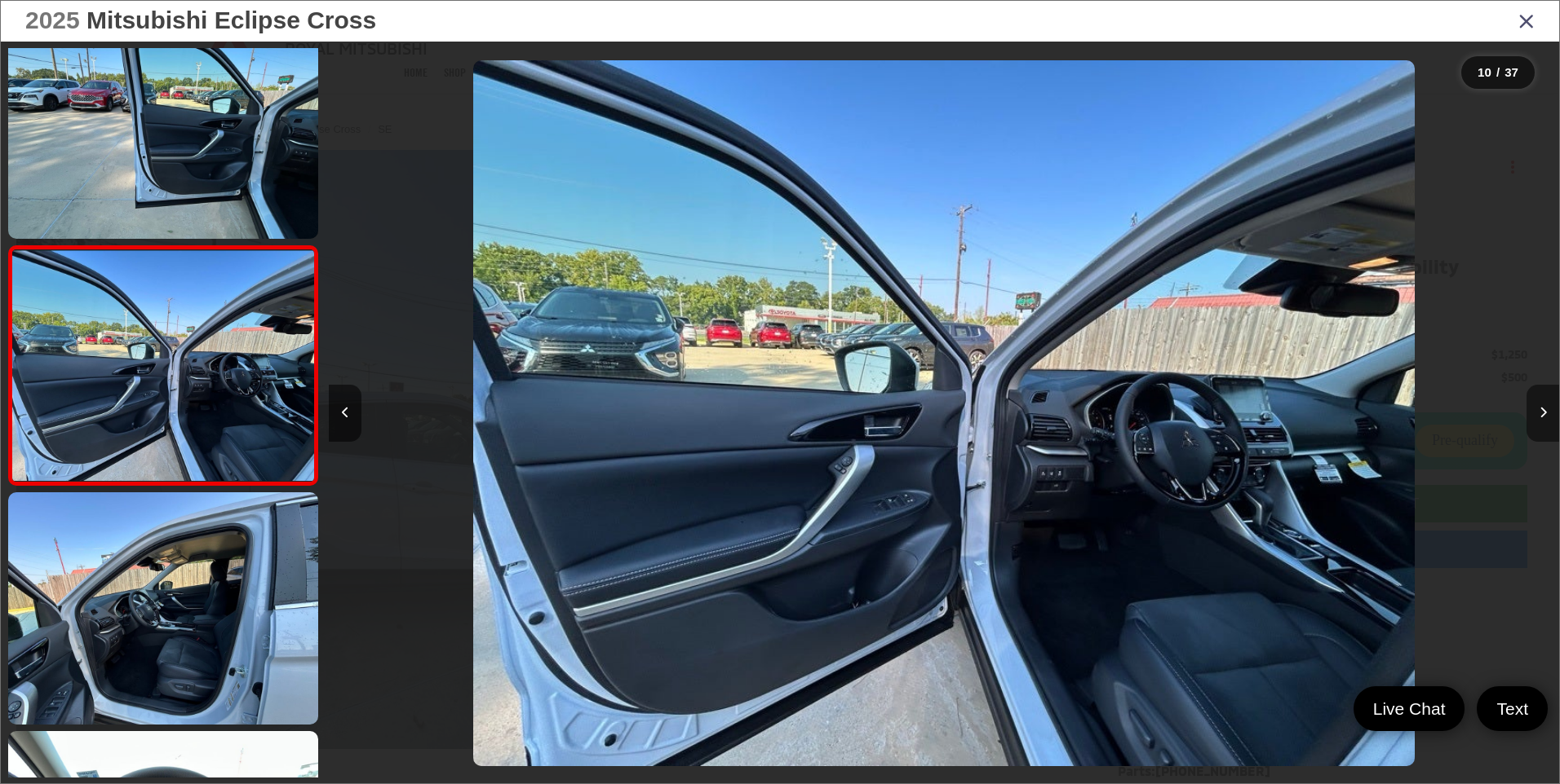
click at [1535, 429] on button "Next image" at bounding box center [1542, 413] width 33 height 57
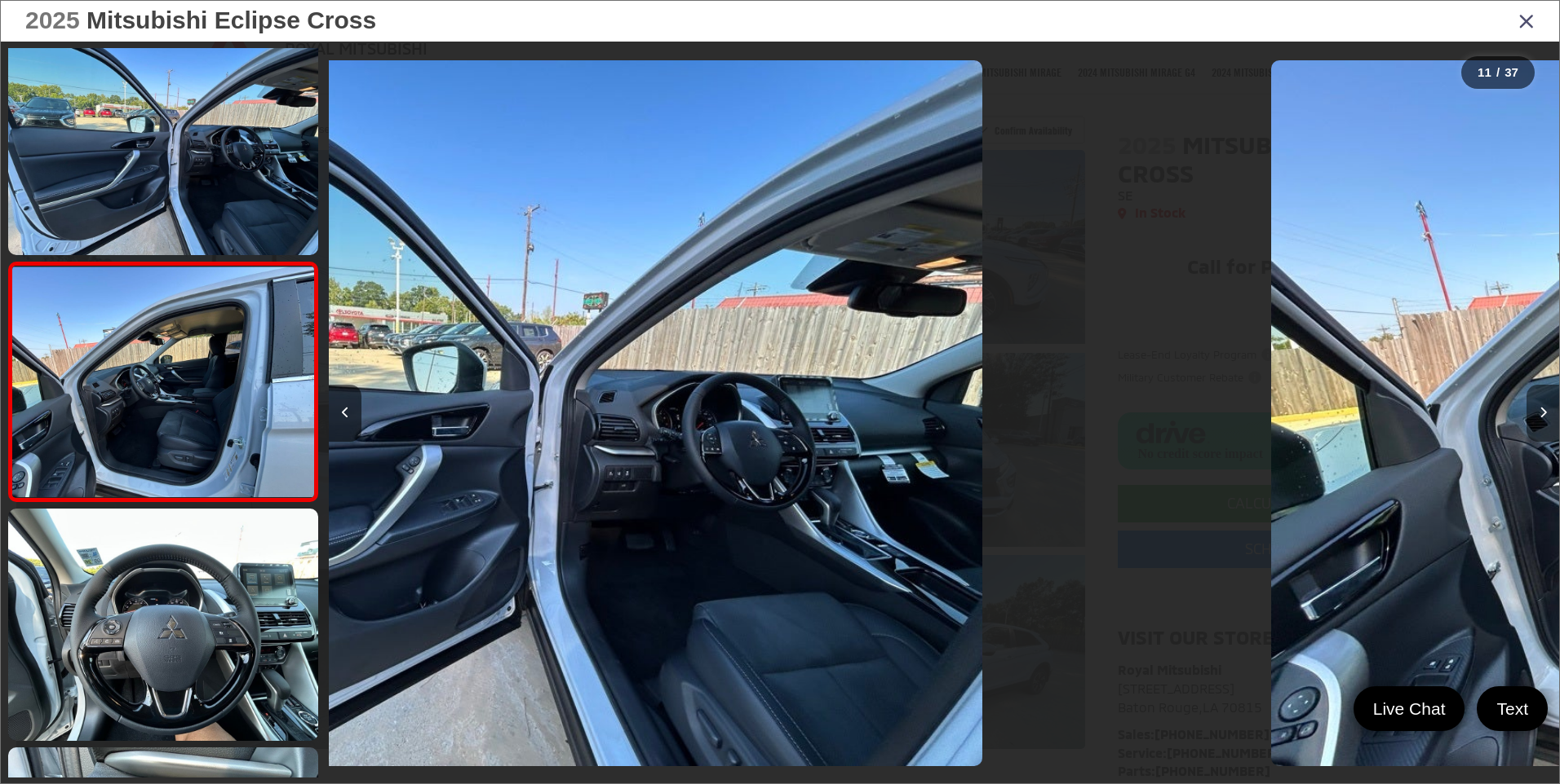
scroll to position [0, 0]
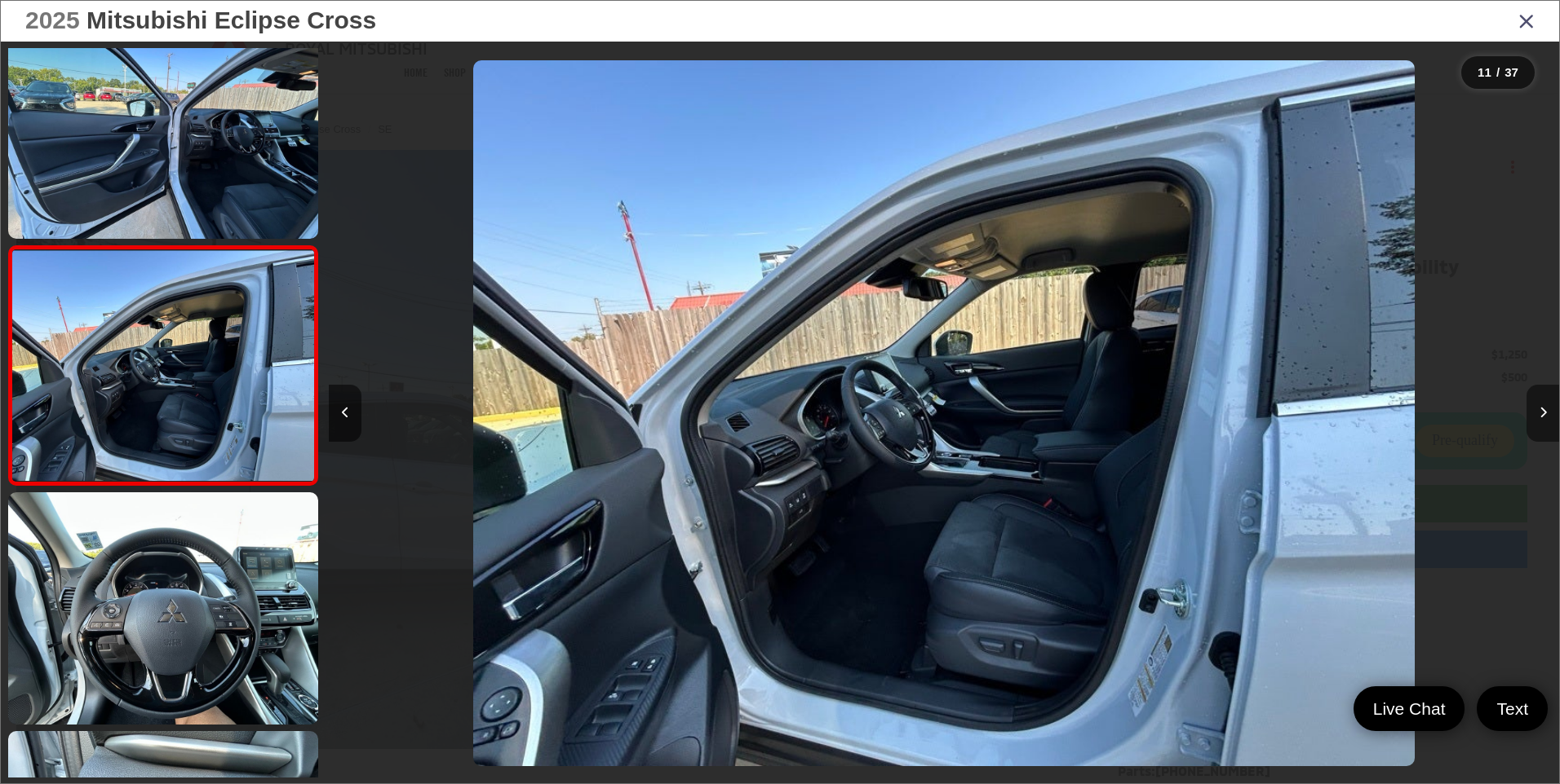
click at [1535, 429] on button "Next image" at bounding box center [1542, 413] width 33 height 57
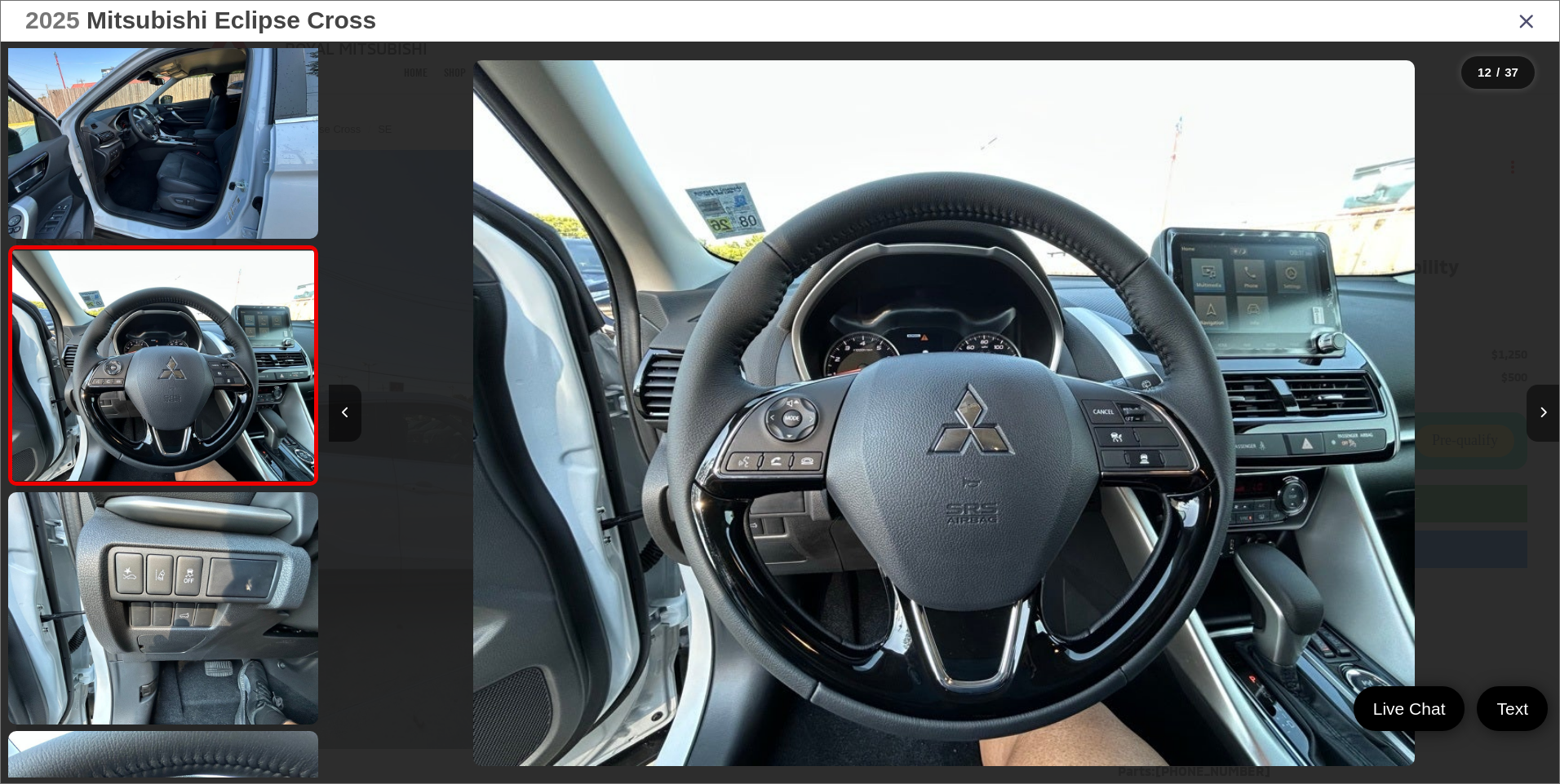
click at [1535, 429] on button "Next image" at bounding box center [1542, 413] width 33 height 57
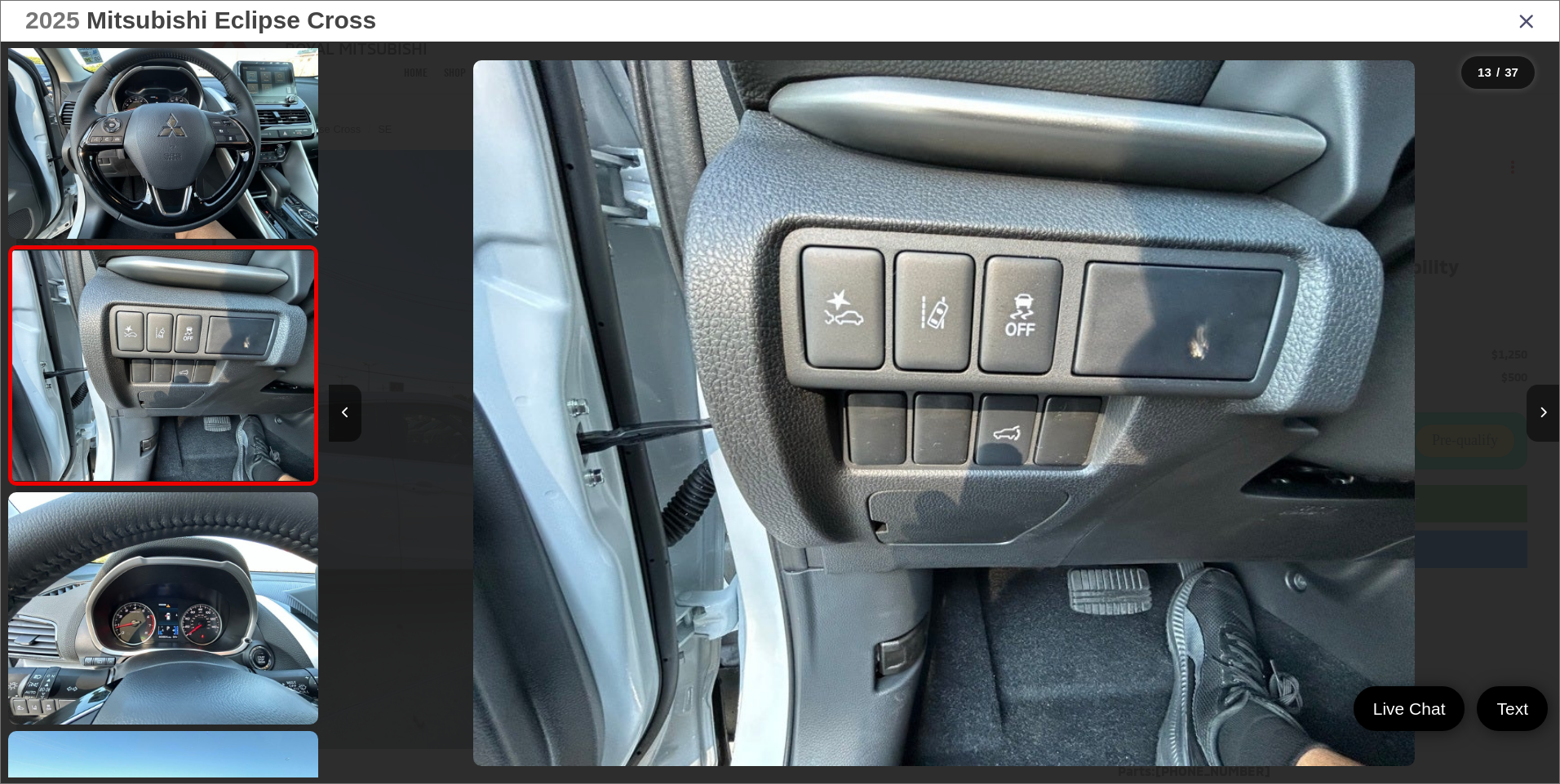
click at [1535, 429] on button "Next image" at bounding box center [1542, 413] width 33 height 57
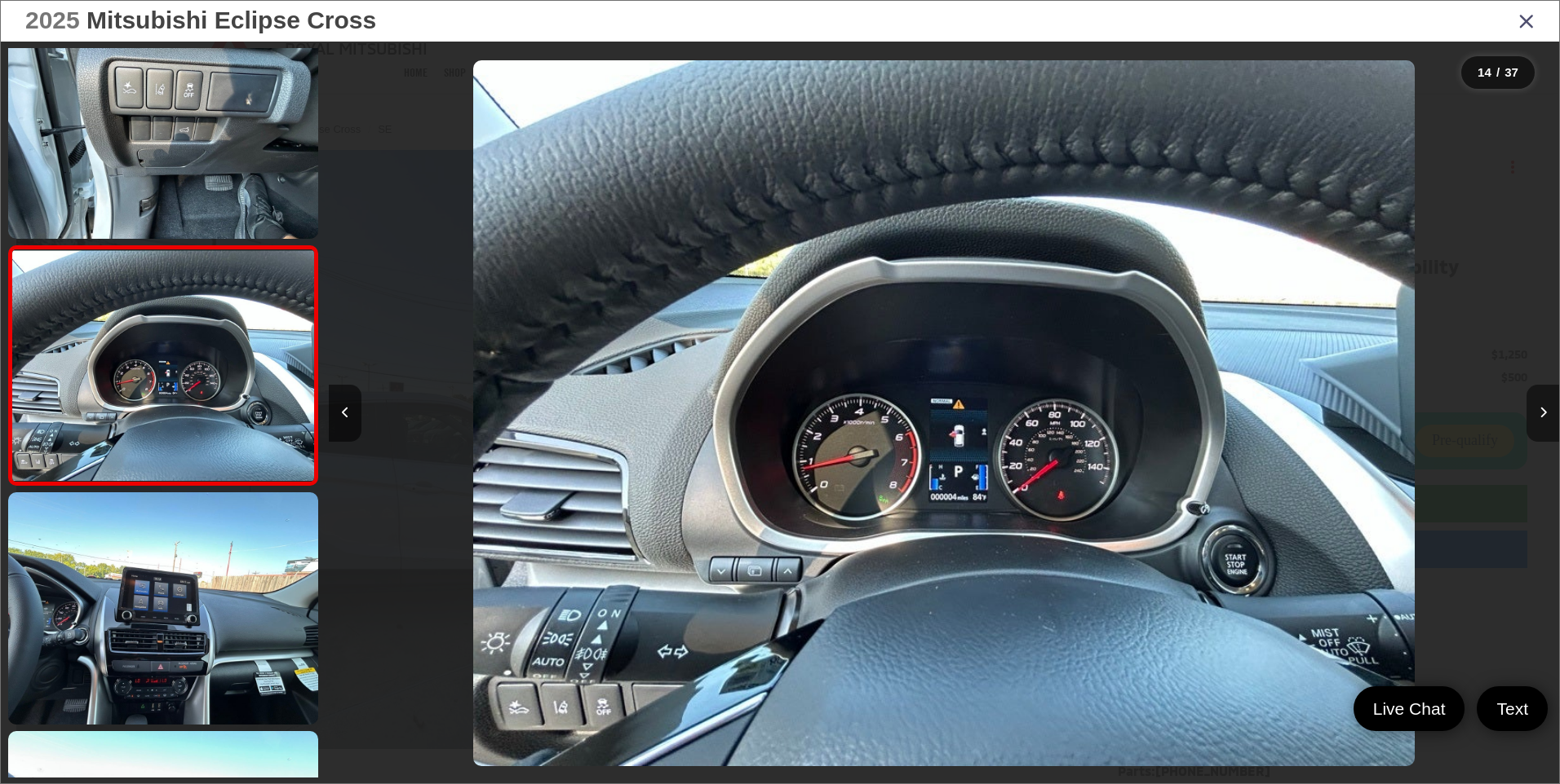
click at [1535, 429] on button "Next image" at bounding box center [1542, 413] width 33 height 57
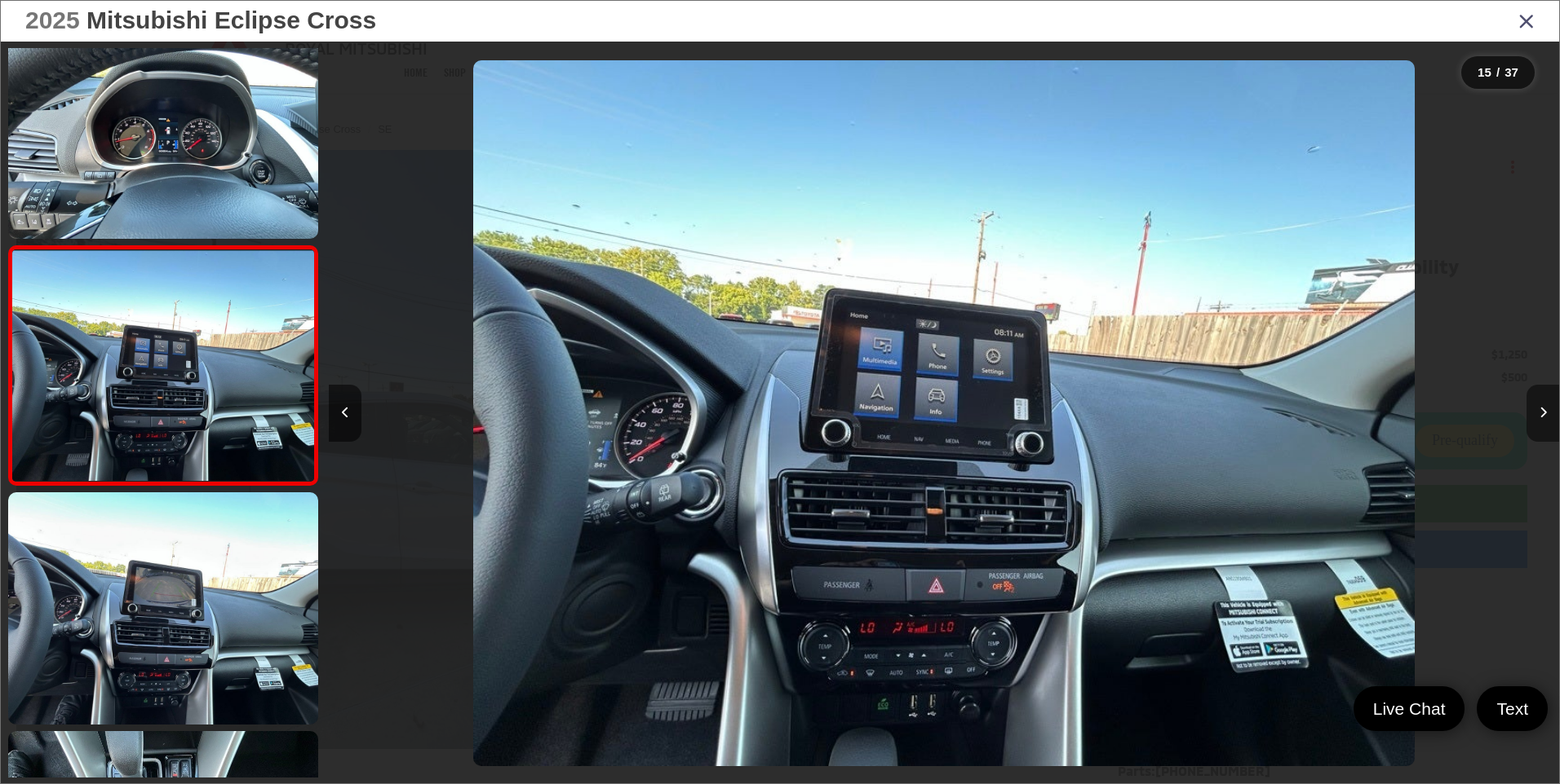
click at [1535, 429] on button "Next image" at bounding box center [1542, 413] width 33 height 57
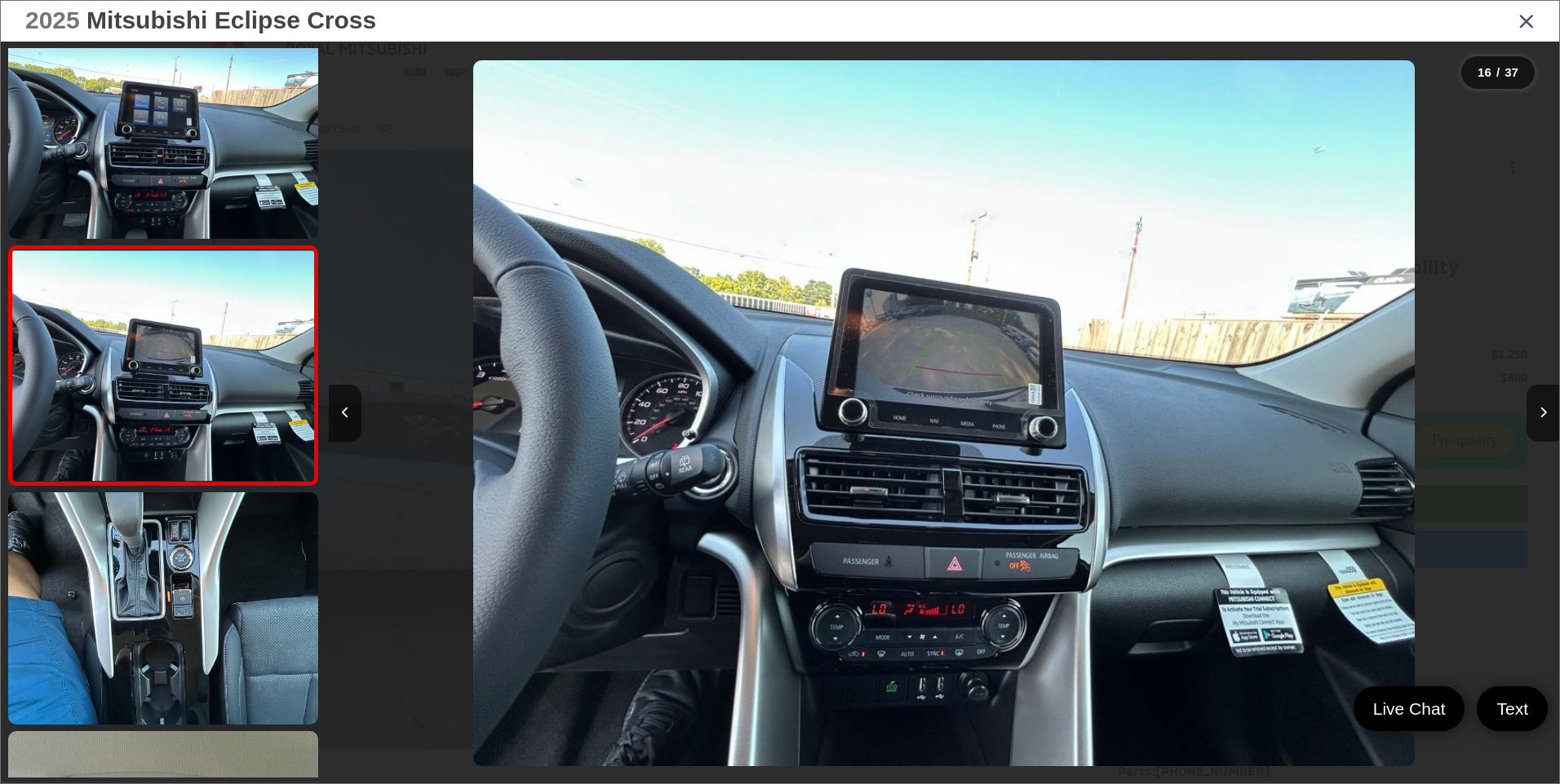
click at [1522, 16] on icon "Close gallery" at bounding box center [1526, 20] width 16 height 21
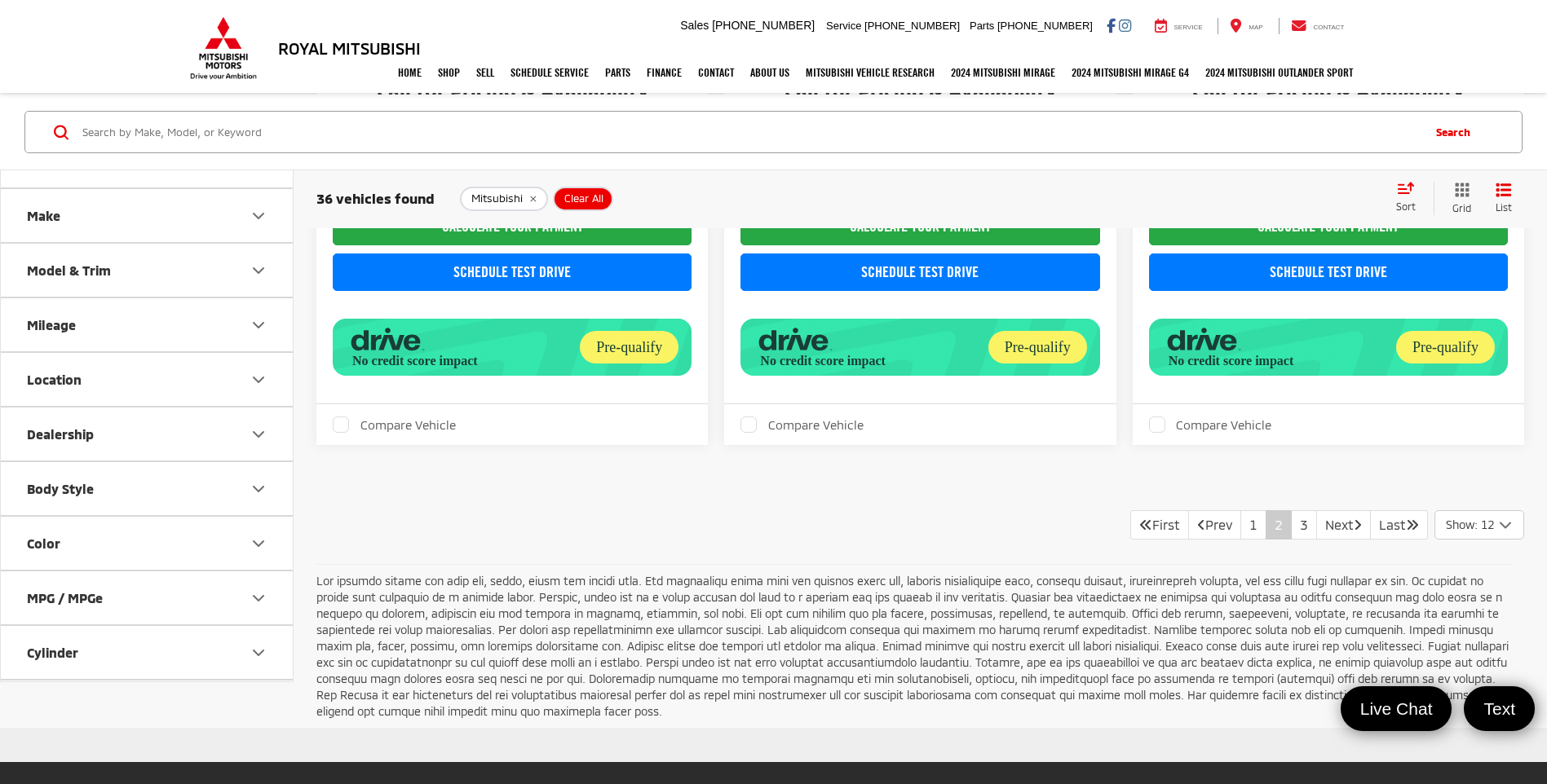
scroll to position [3414, 0]
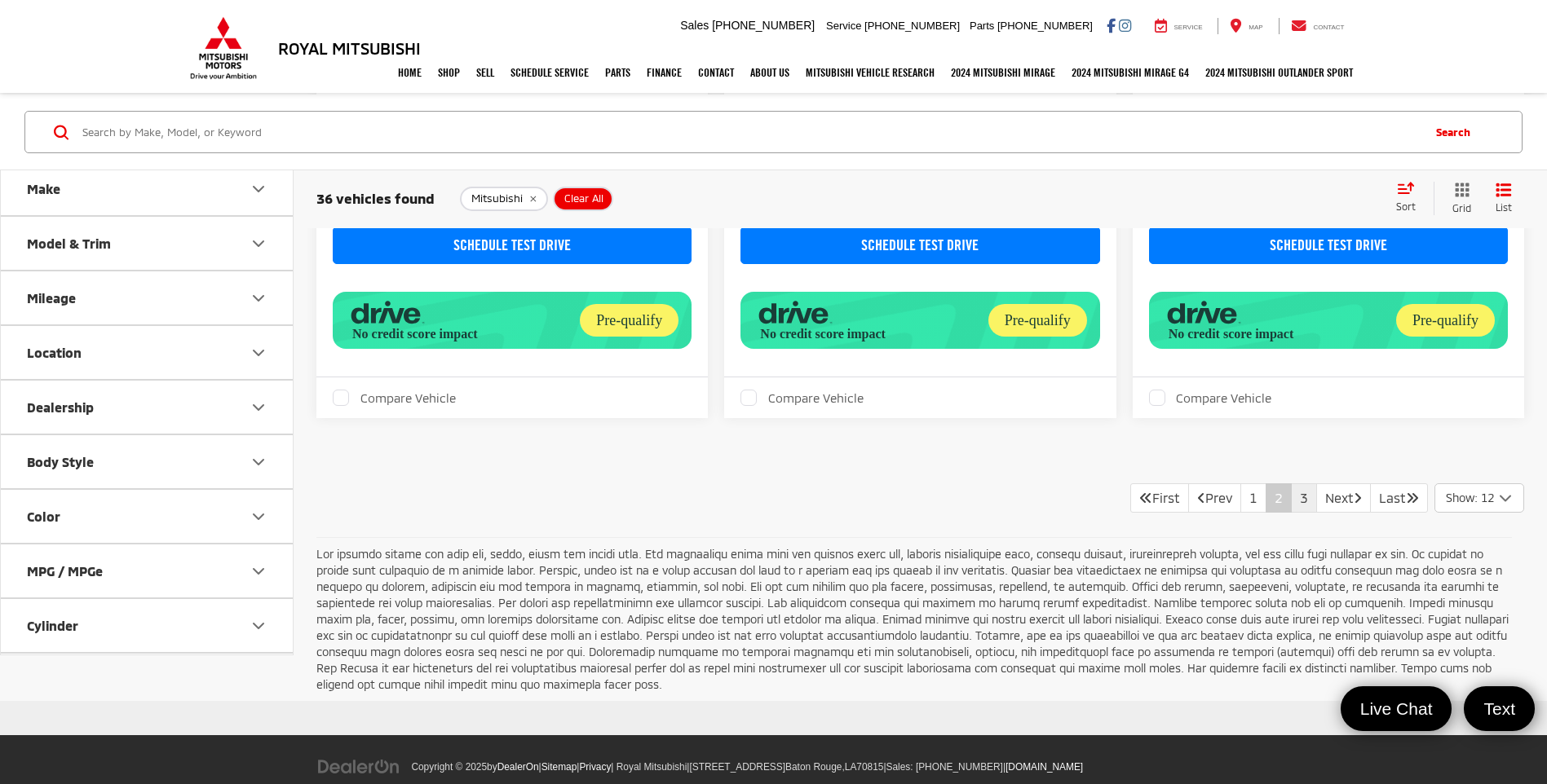
click at [1291, 502] on link "3" at bounding box center [1303, 498] width 26 height 29
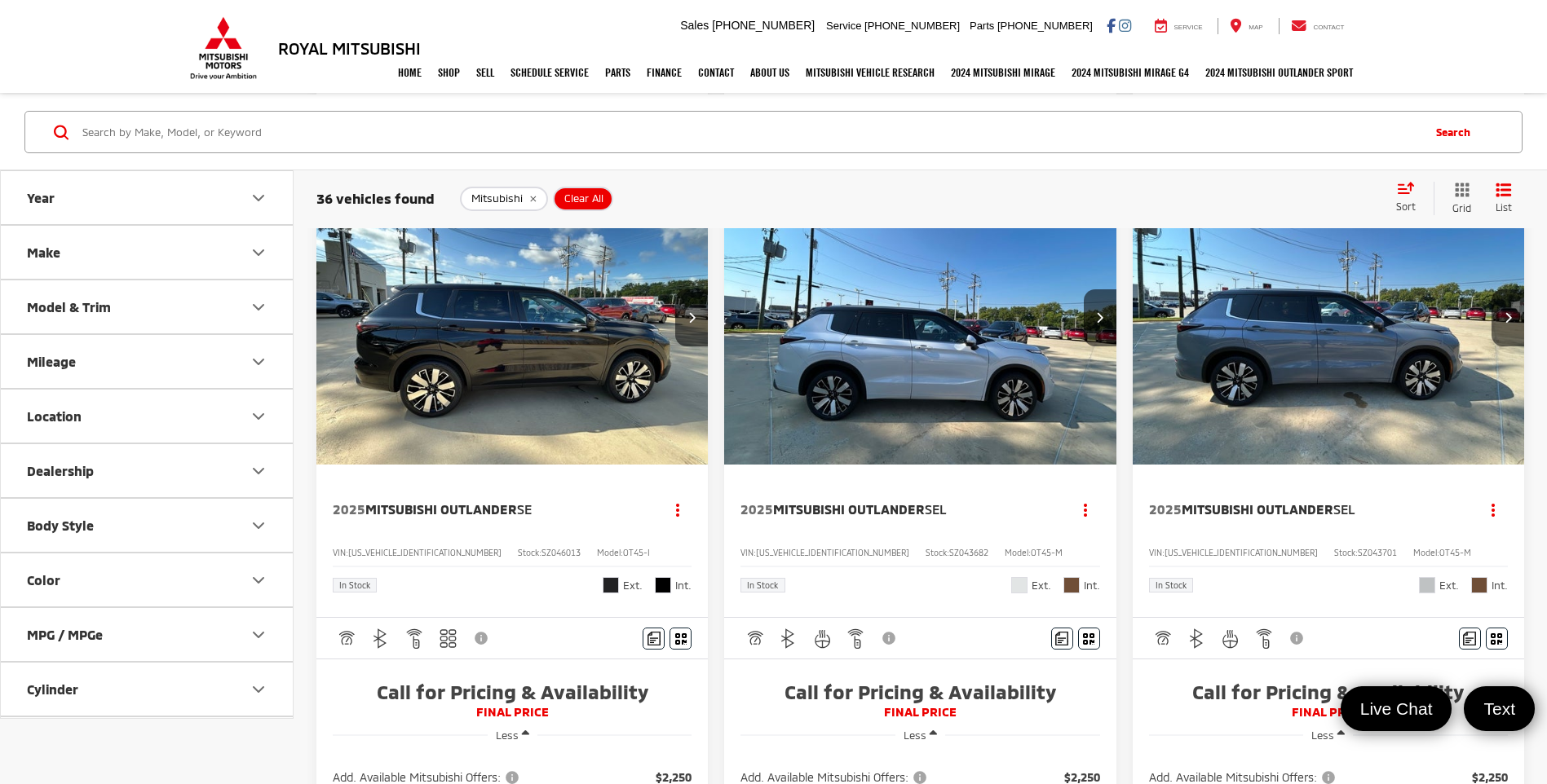
scroll to position [3048, 0]
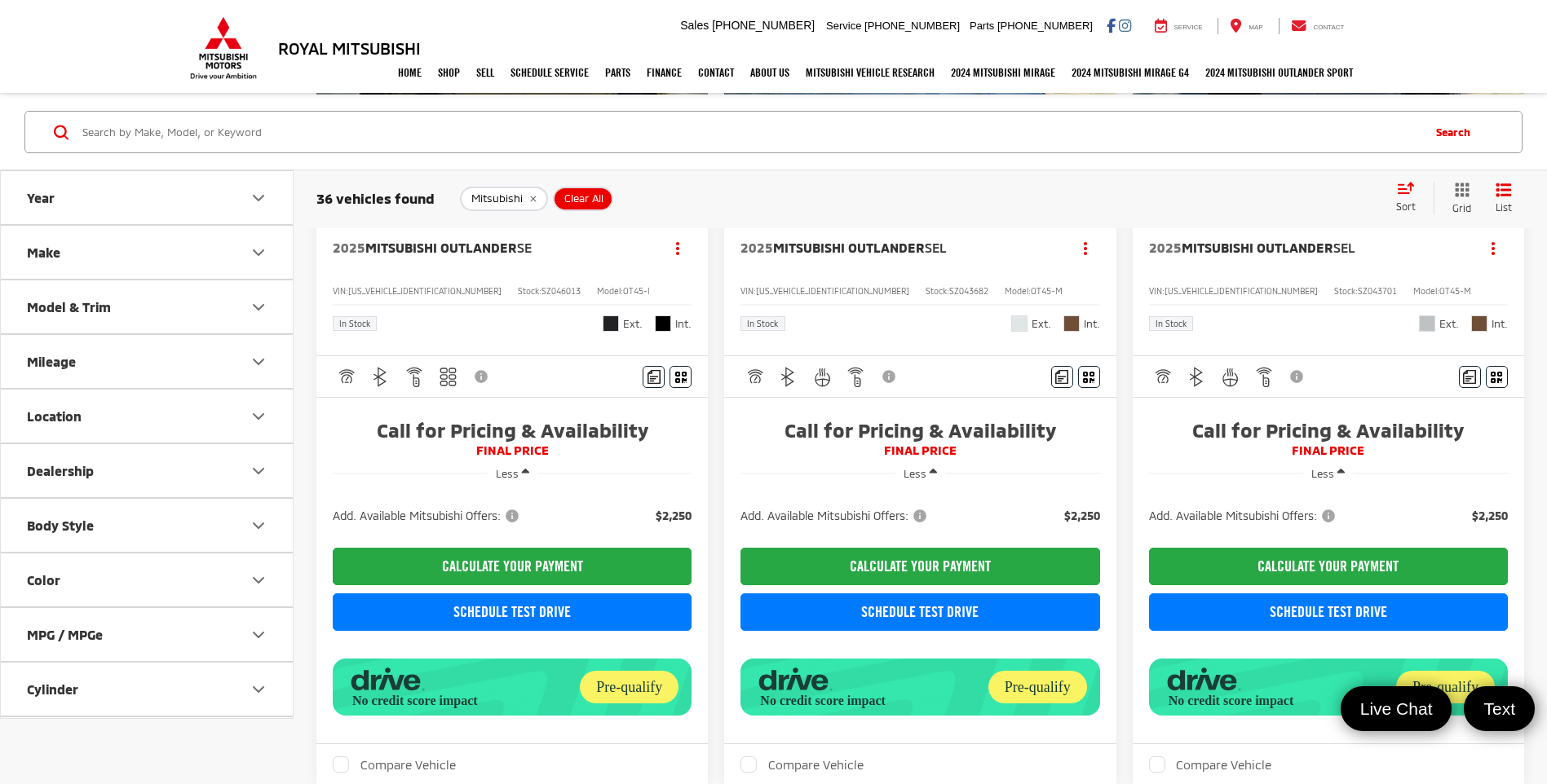
click at [534, 194] on icon "remove Mitsubishi" at bounding box center [533, 198] width 11 height 10
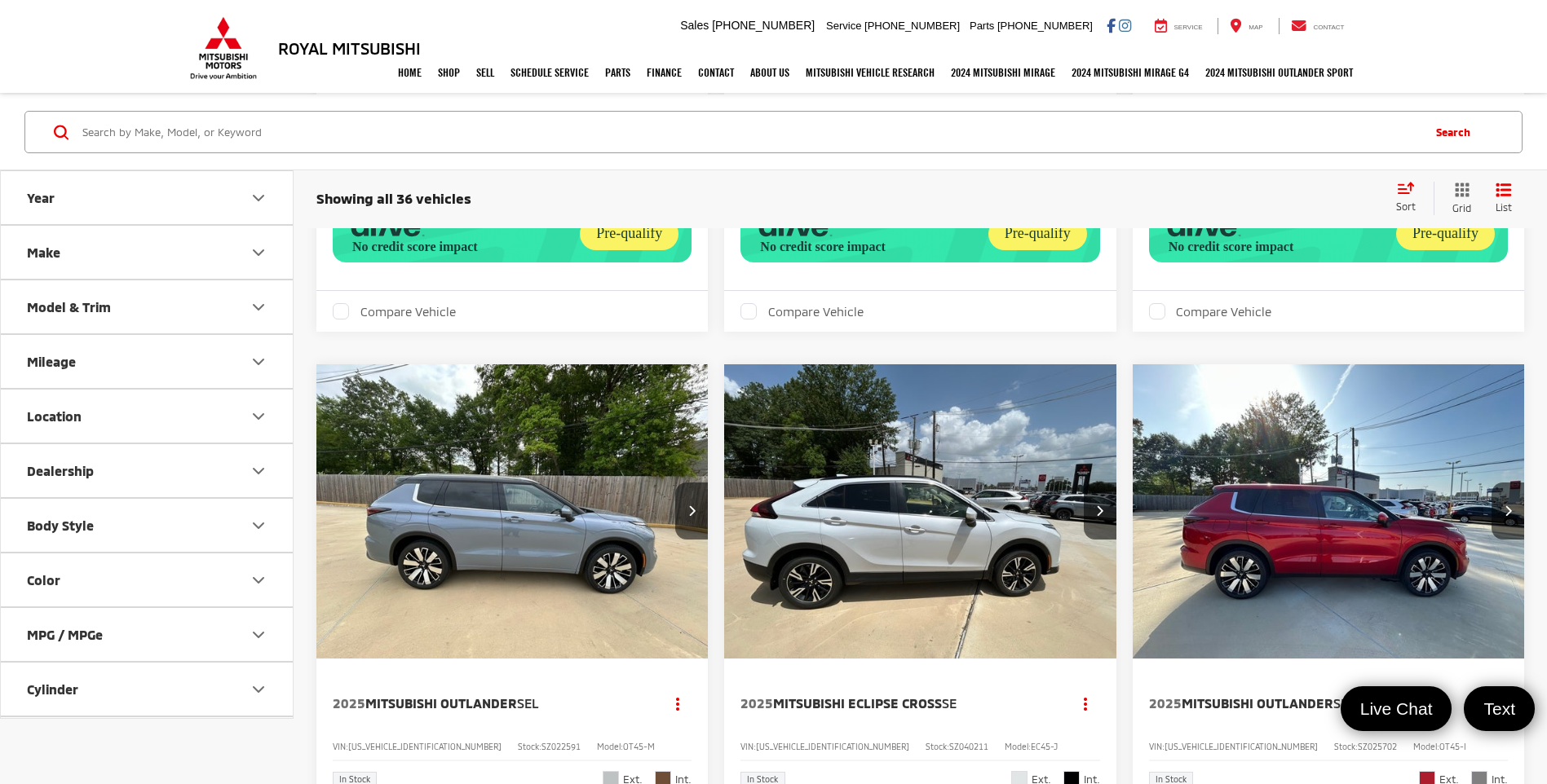
scroll to position [979, 0]
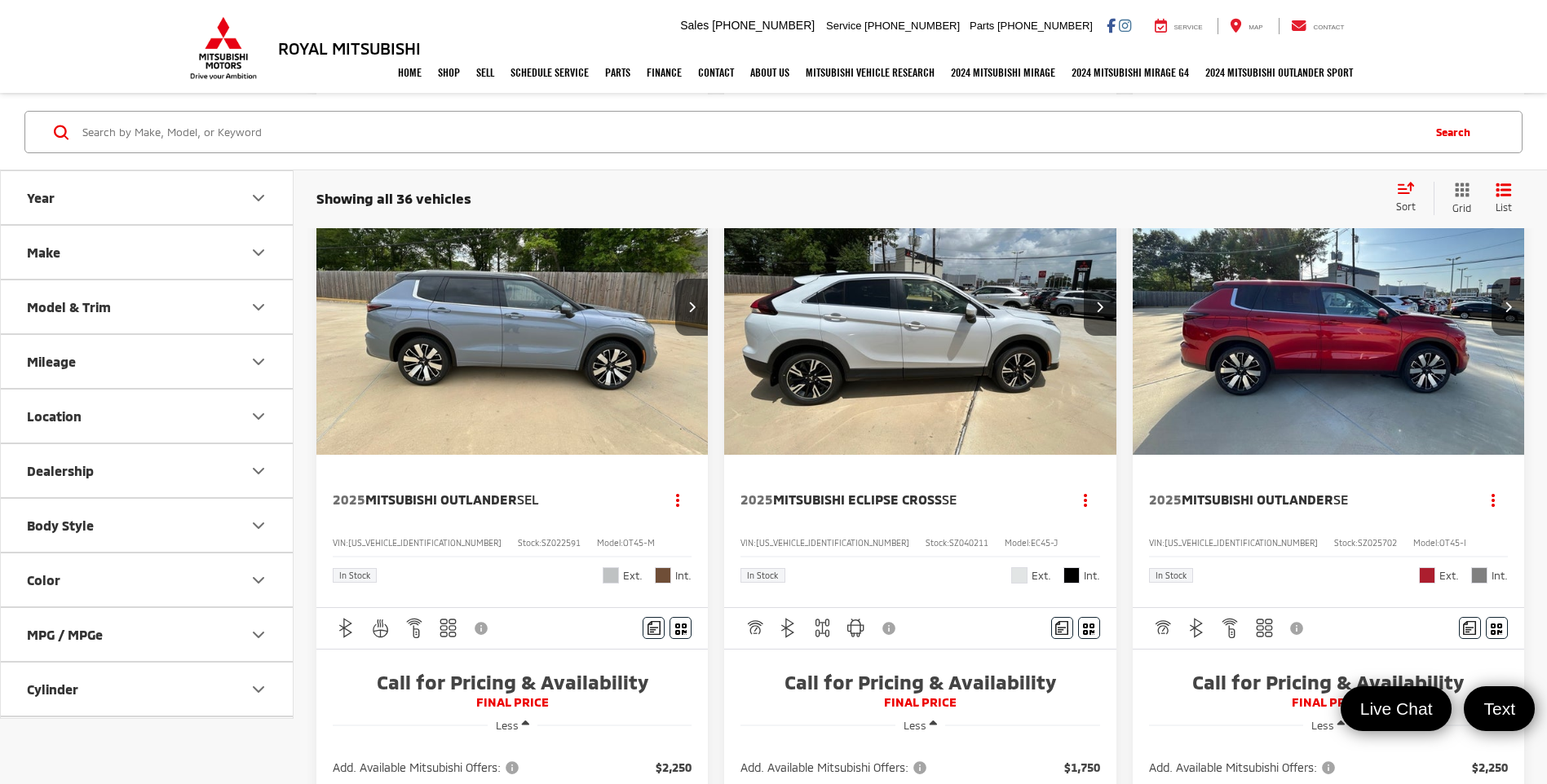
click at [944, 357] on img "2025 Mitsubishi Eclipse Cross SE 0" at bounding box center [920, 308] width 394 height 295
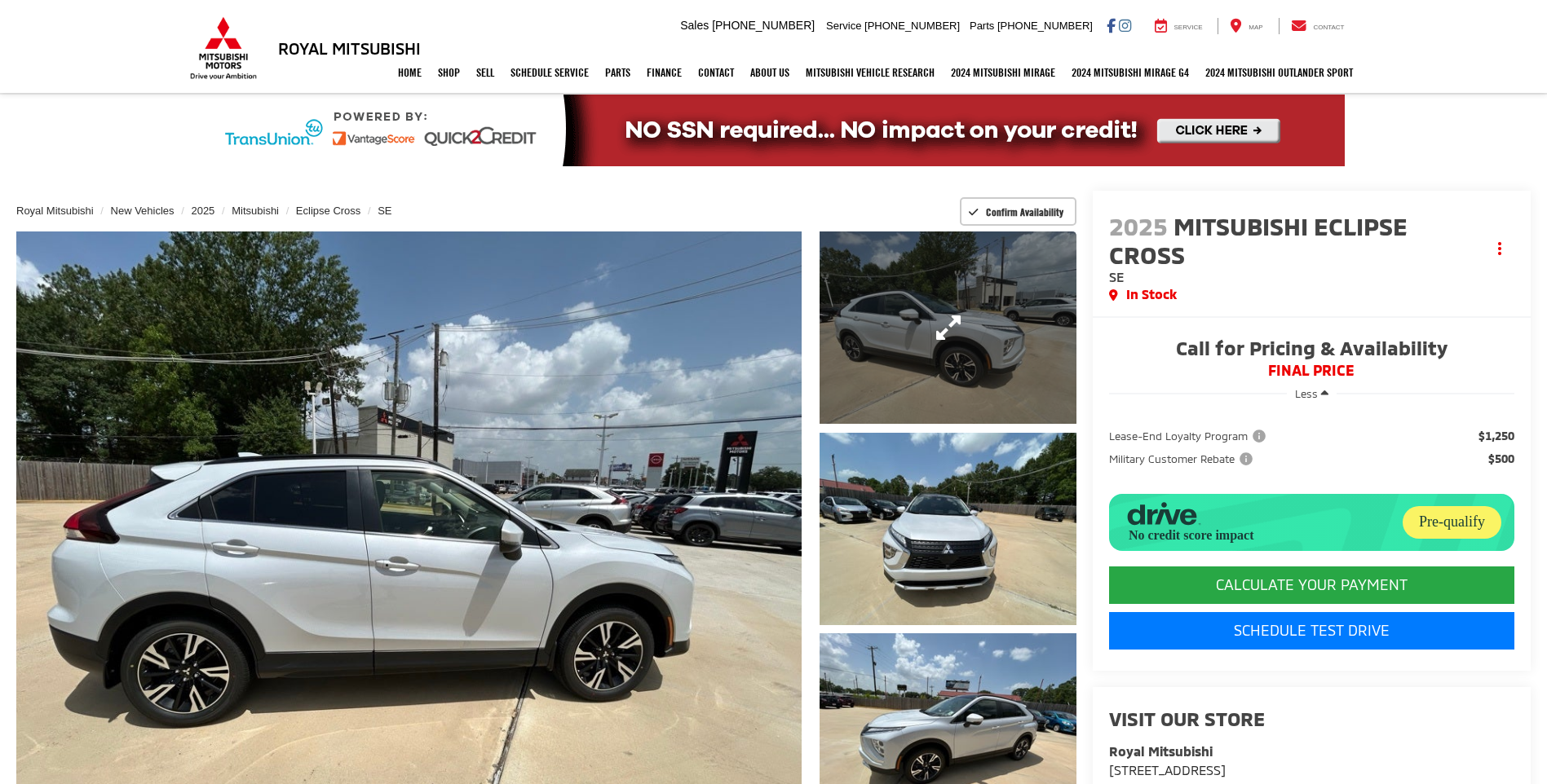
click at [913, 356] on link "Expand Photo 1" at bounding box center [948, 327] width 256 height 192
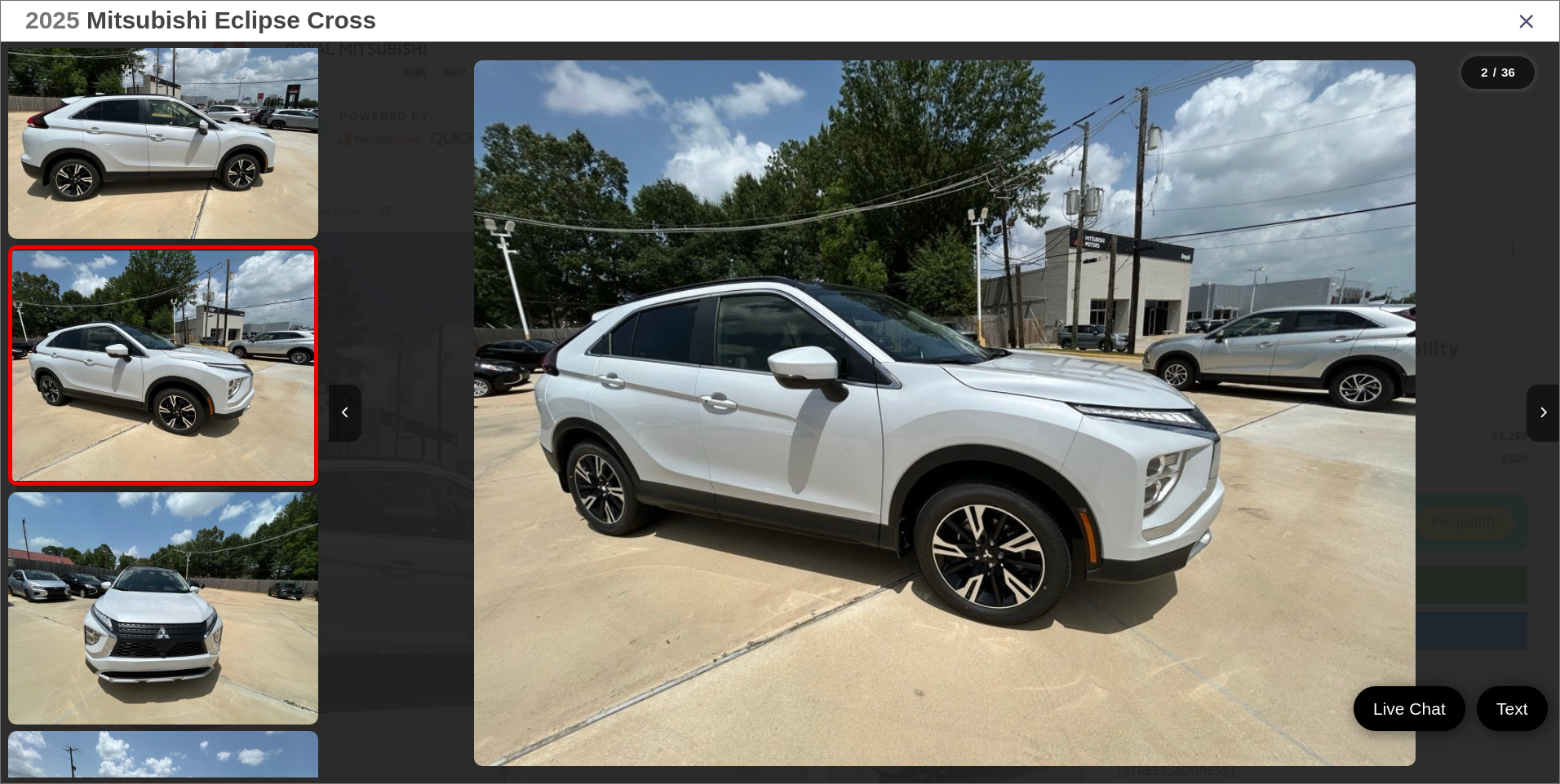
scroll to position [0, 1230]
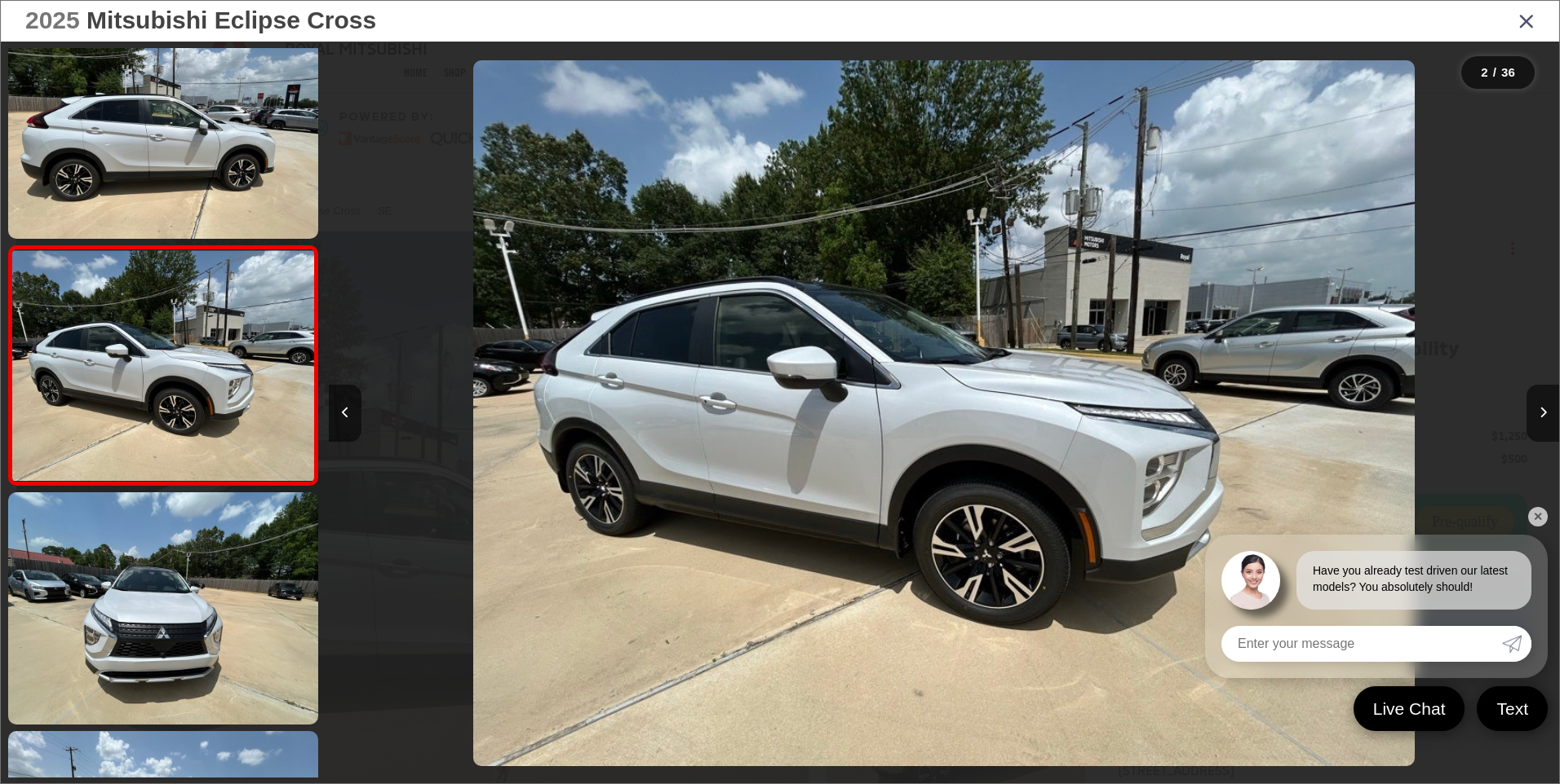
click at [1542, 516] on link "✕" at bounding box center [1538, 517] width 20 height 20
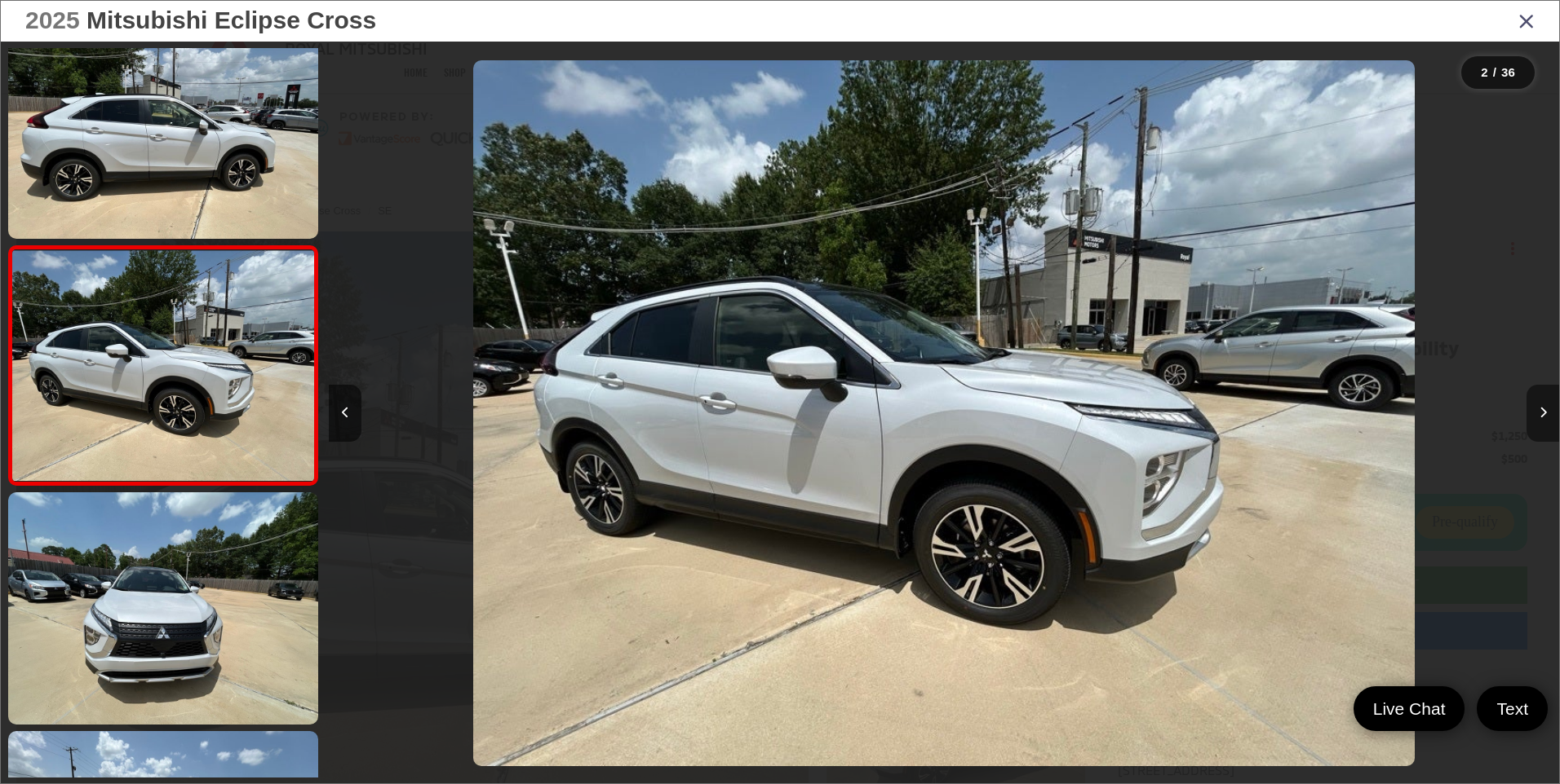
click at [1540, 417] on icon "Next image" at bounding box center [1543, 412] width 7 height 12
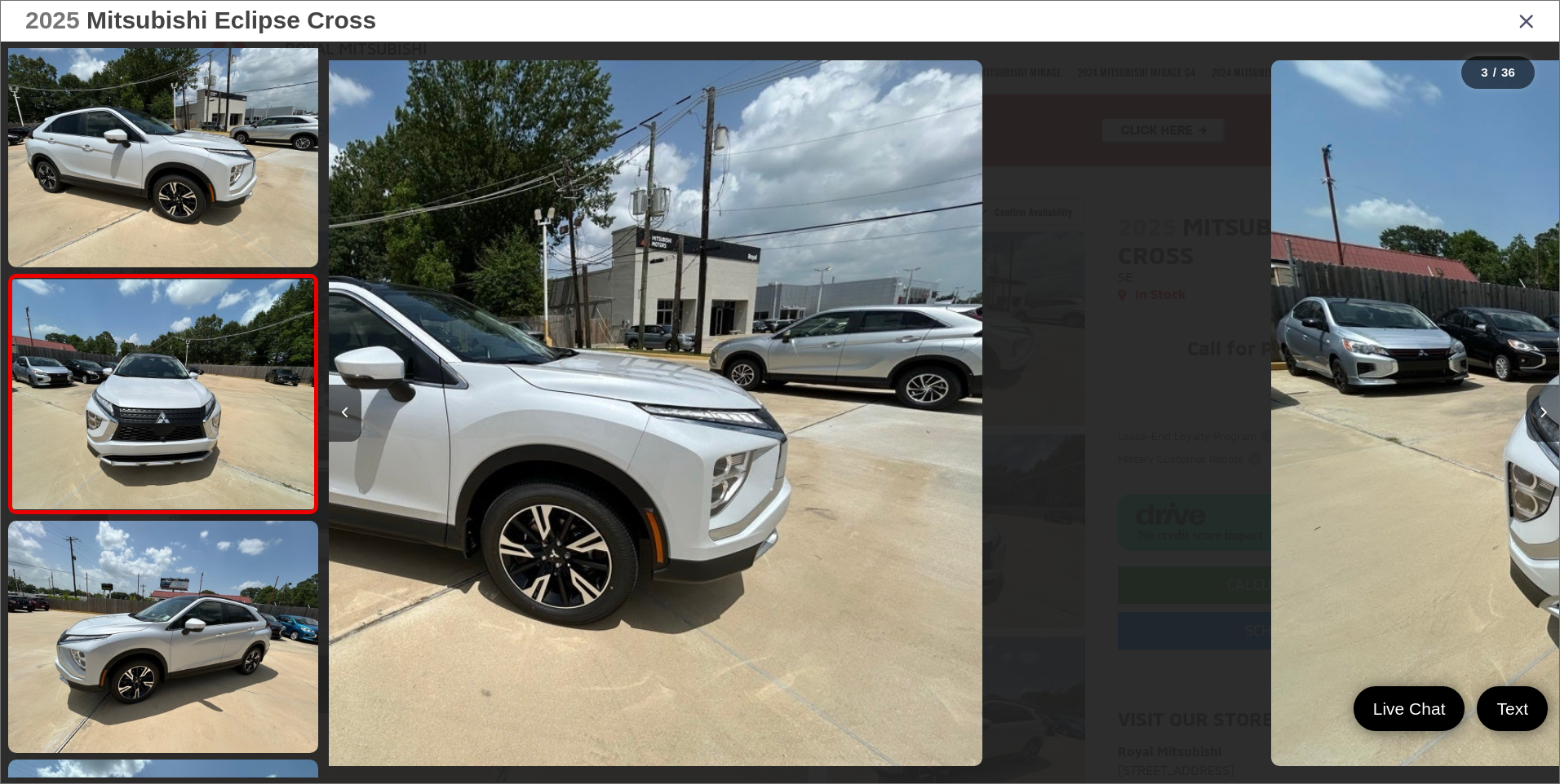
scroll to position [281, 0]
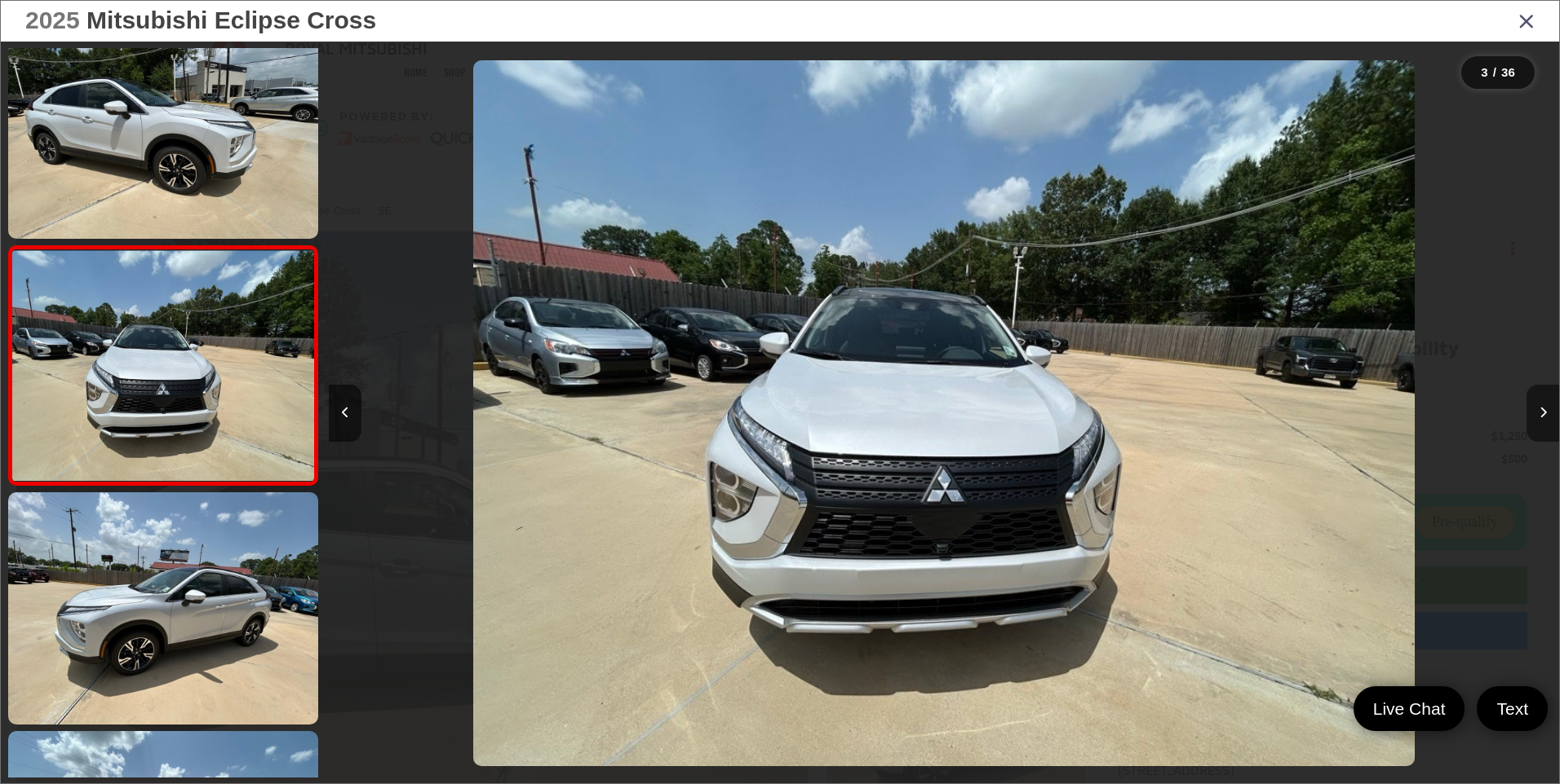
click at [1540, 417] on icon "Next image" at bounding box center [1543, 412] width 7 height 12
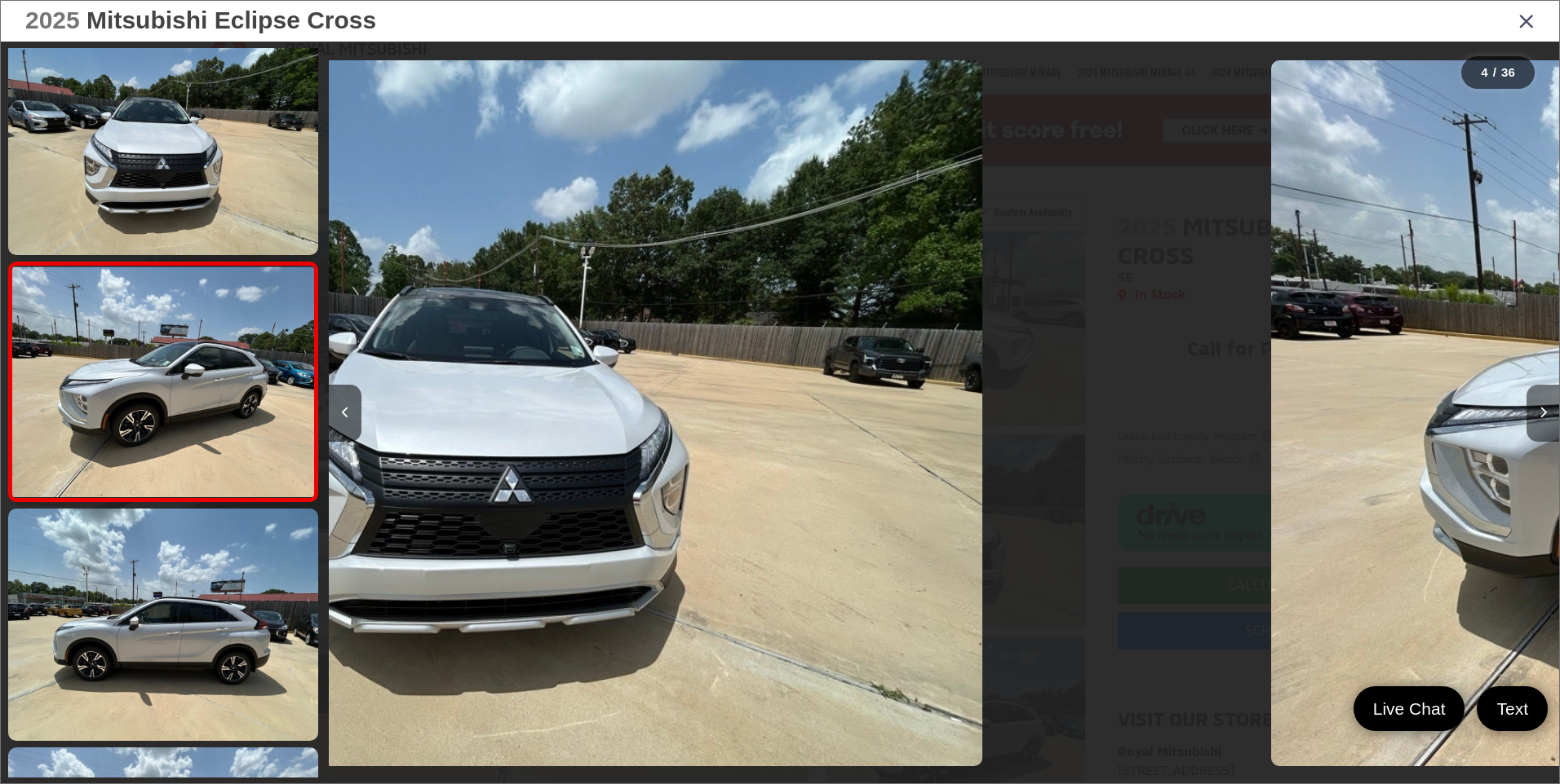
scroll to position [520, 0]
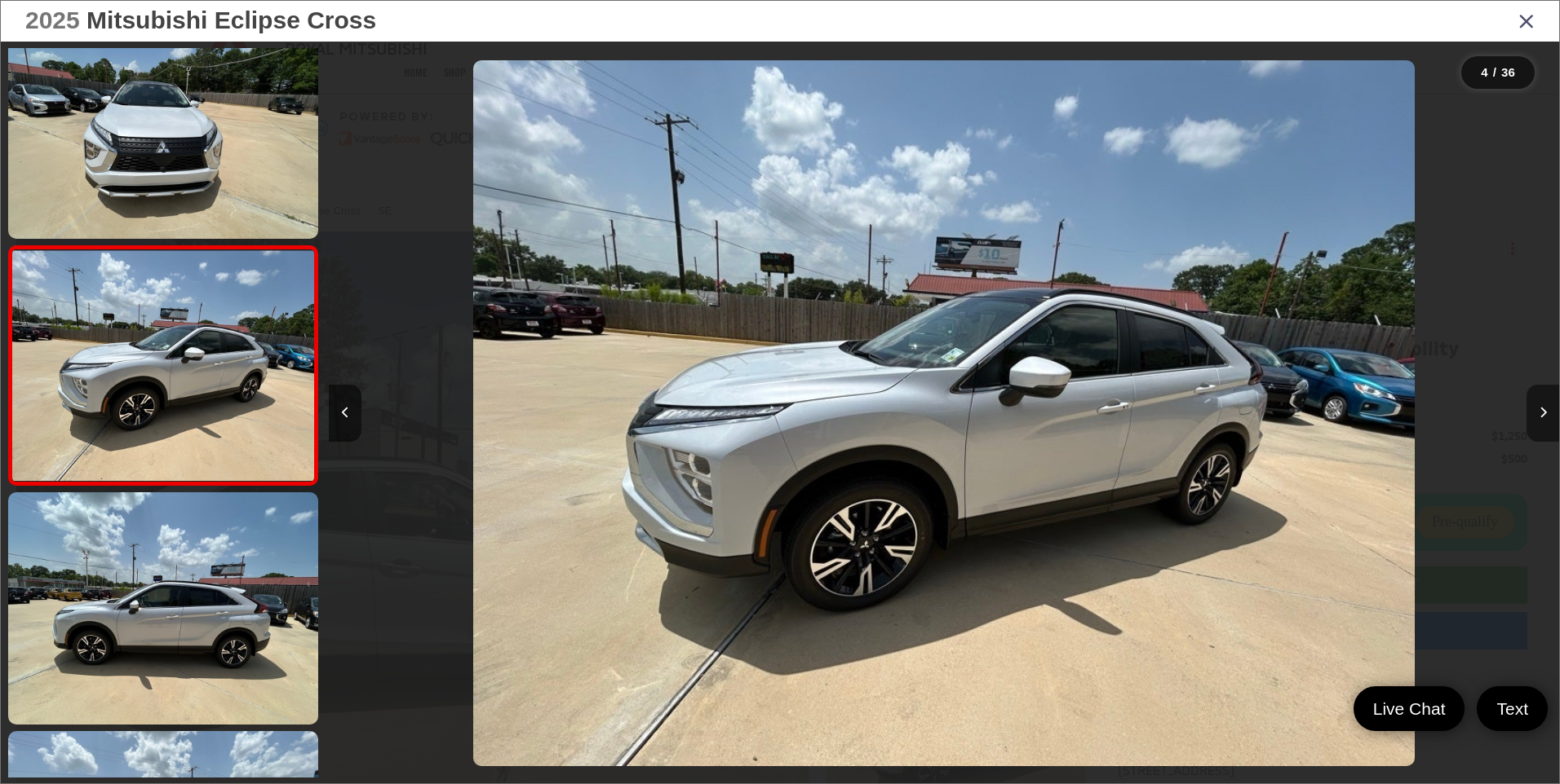
click at [1540, 417] on icon "Next image" at bounding box center [1543, 412] width 7 height 12
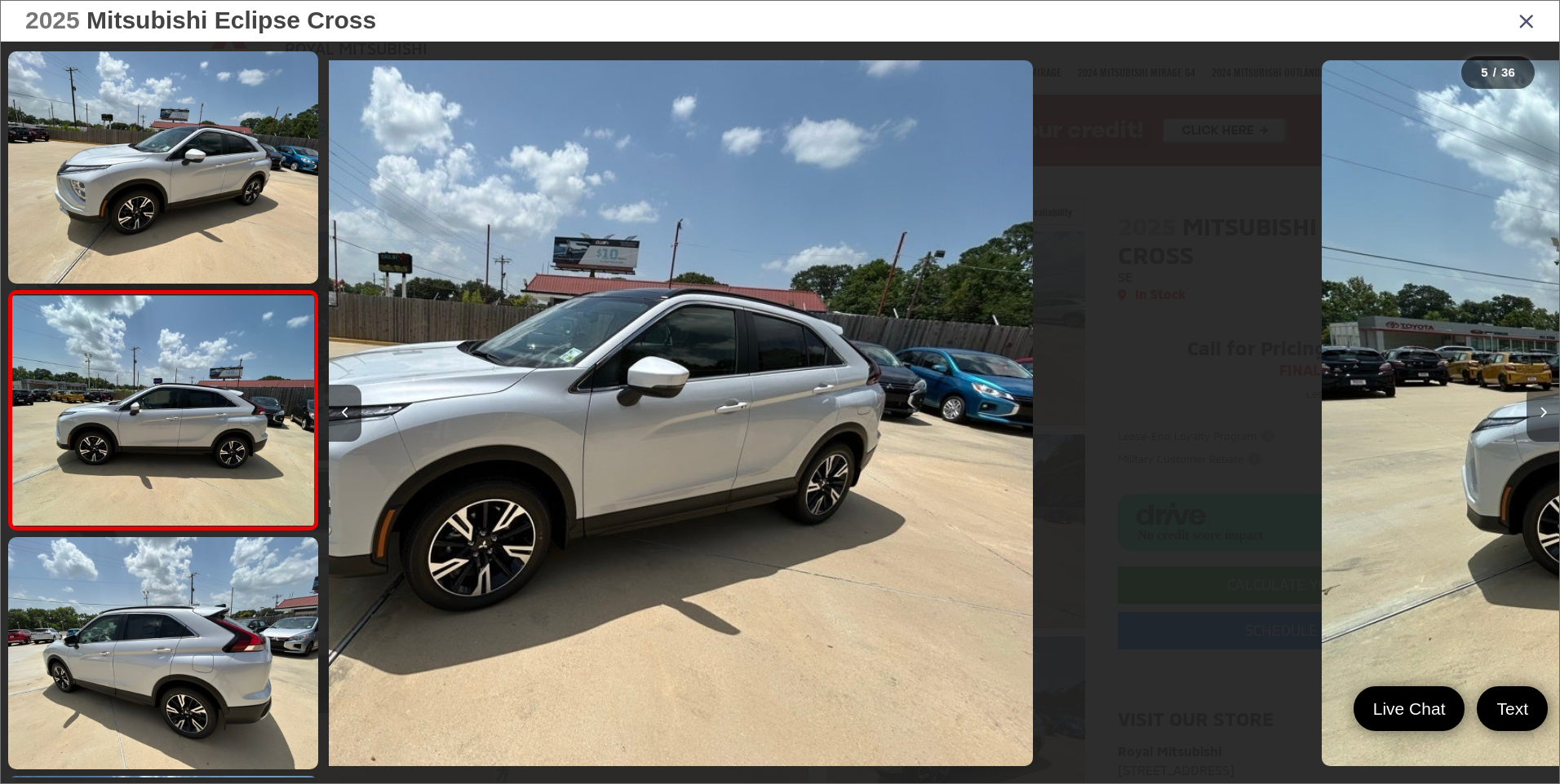
scroll to position [759, 0]
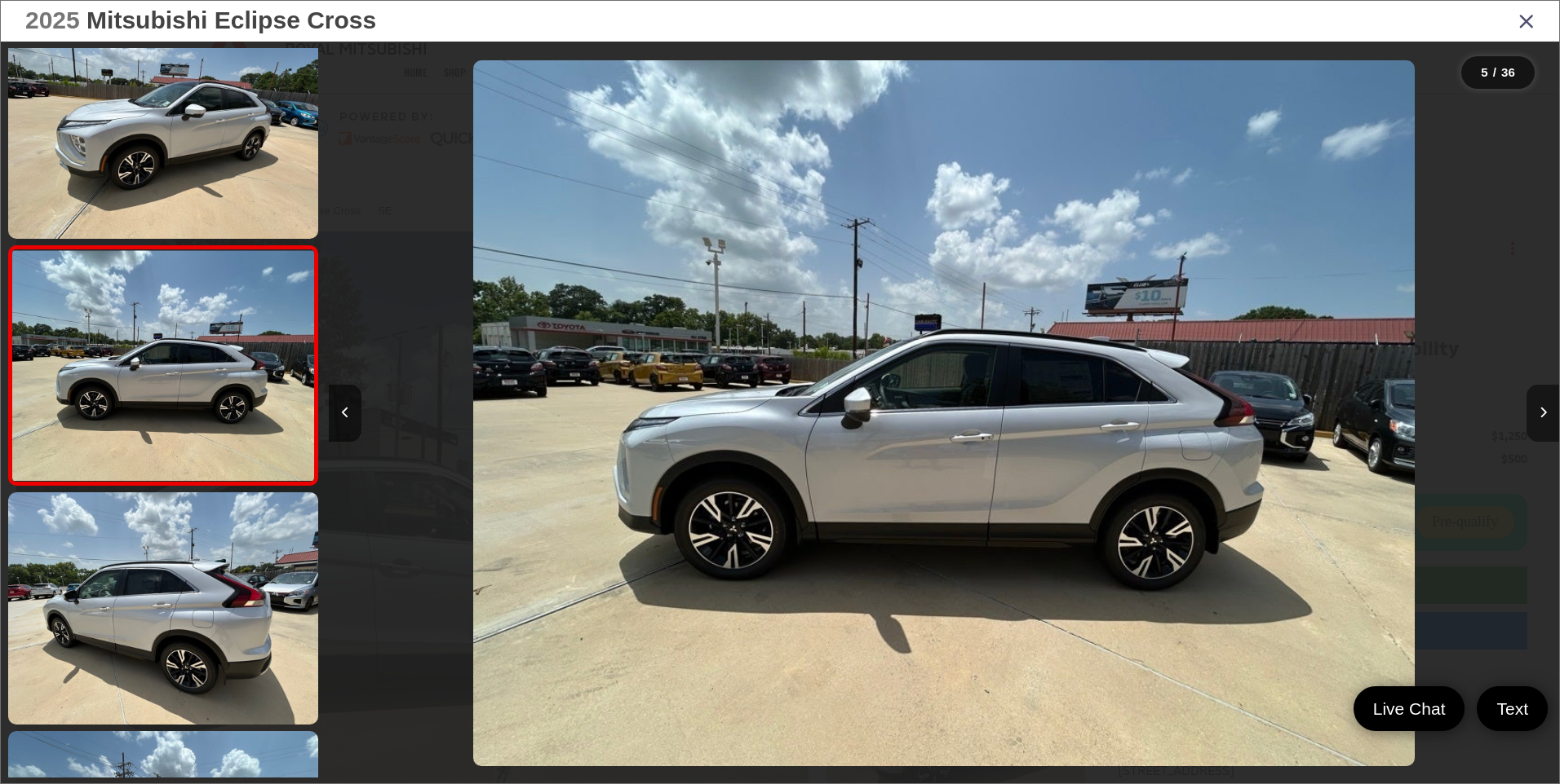
click at [1540, 417] on icon "Next image" at bounding box center [1543, 412] width 7 height 12
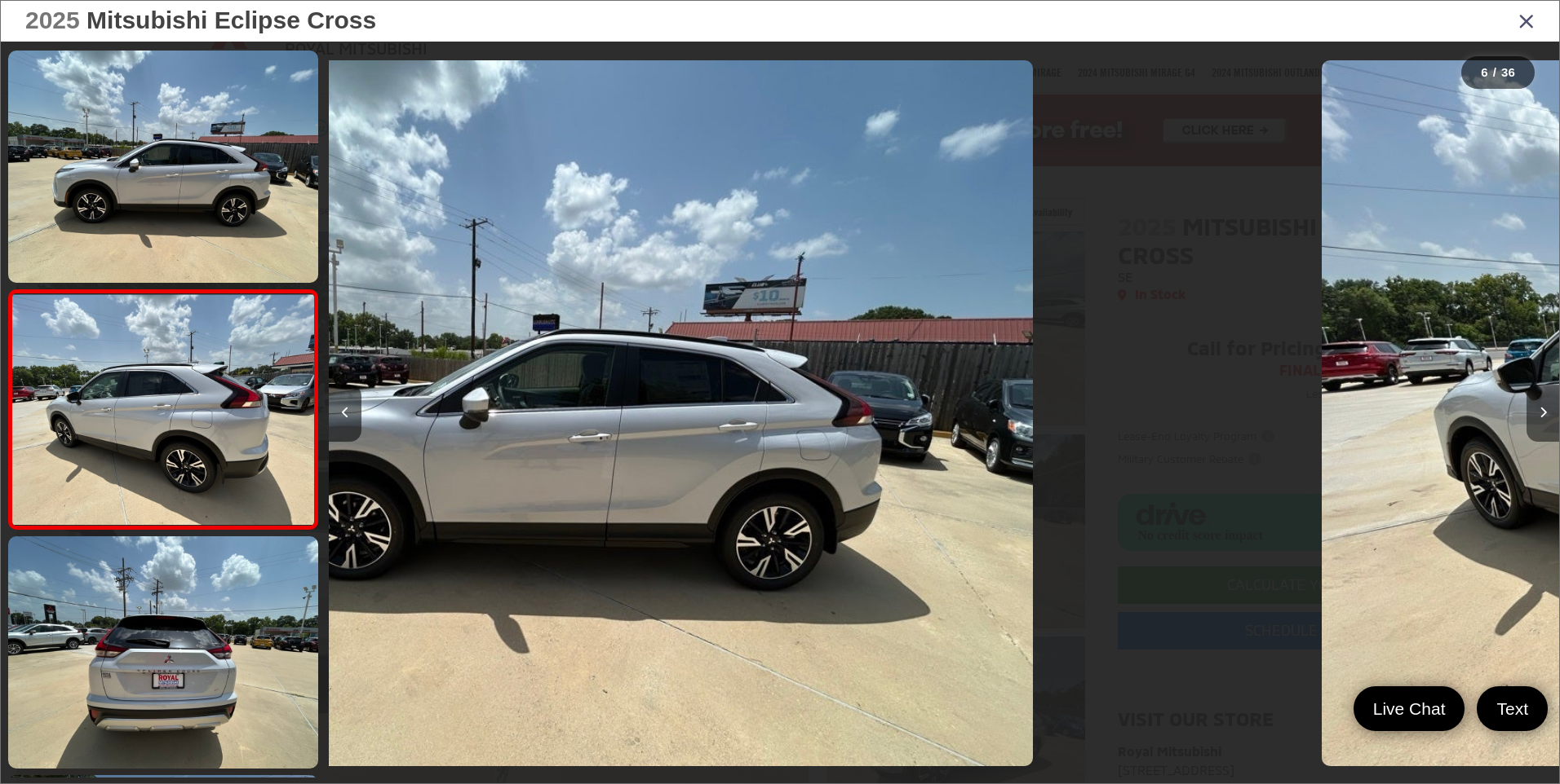
scroll to position [998, 0]
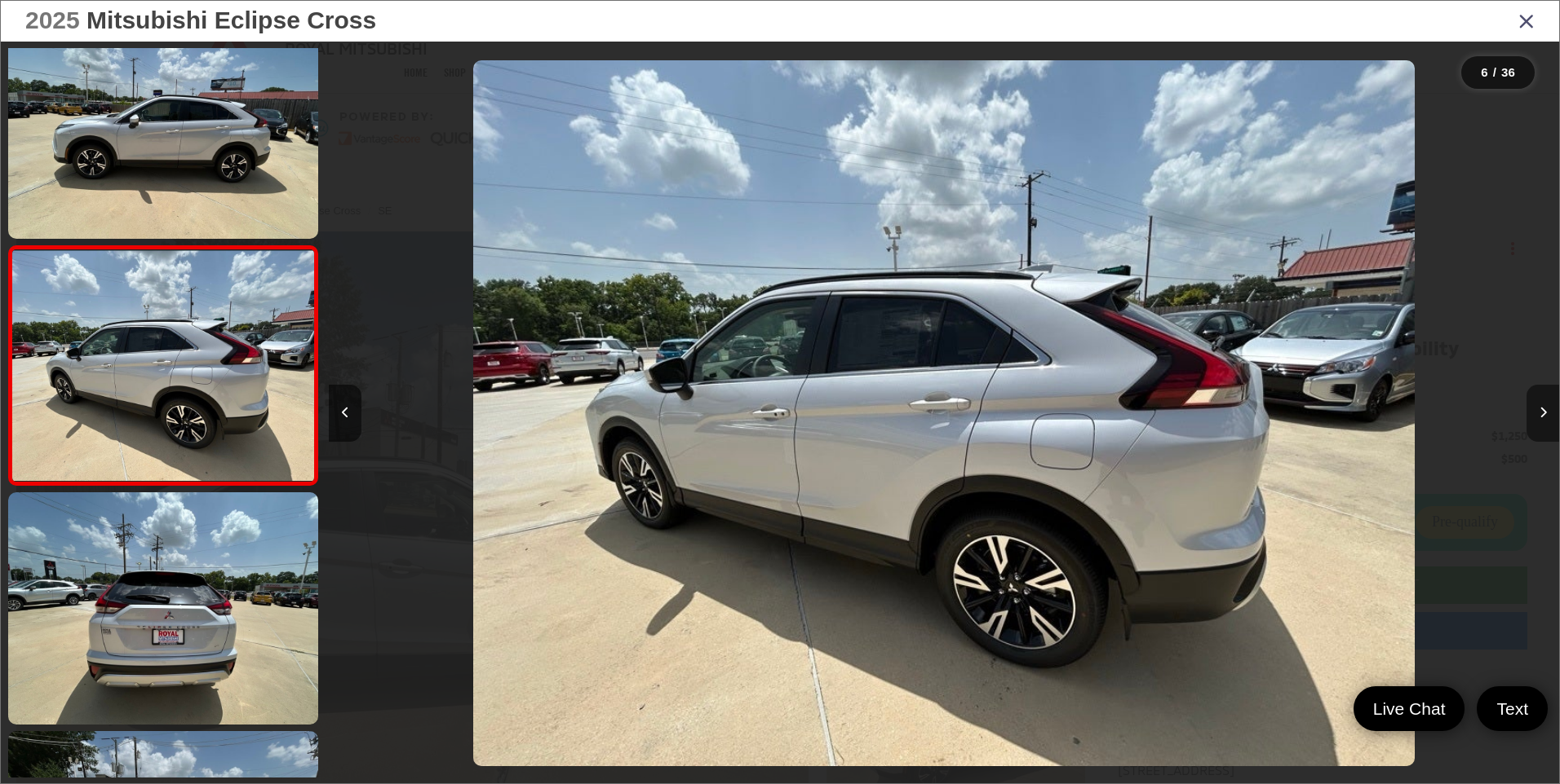
click at [1540, 417] on icon "Next image" at bounding box center [1543, 412] width 7 height 12
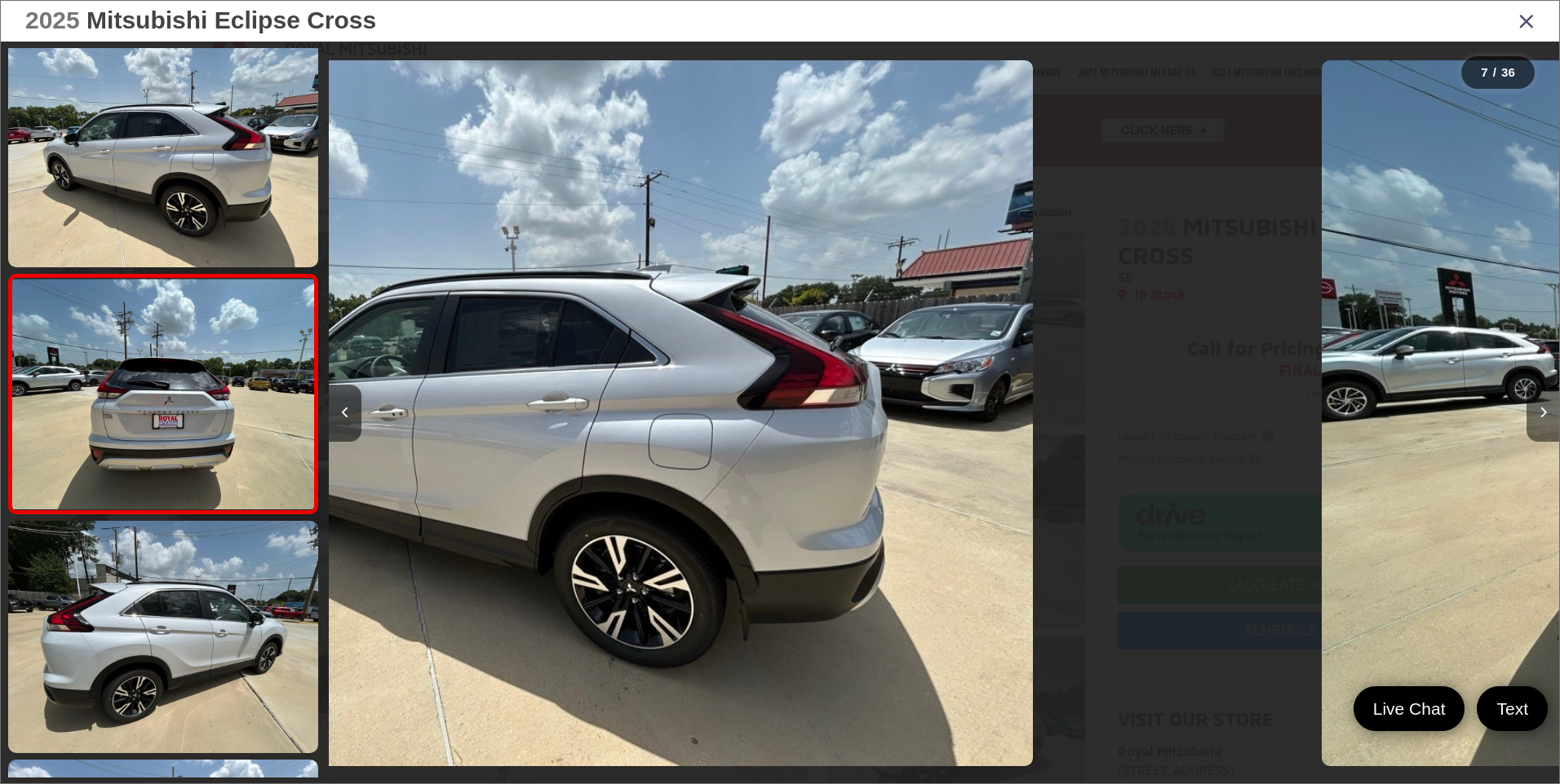
scroll to position [1236, 0]
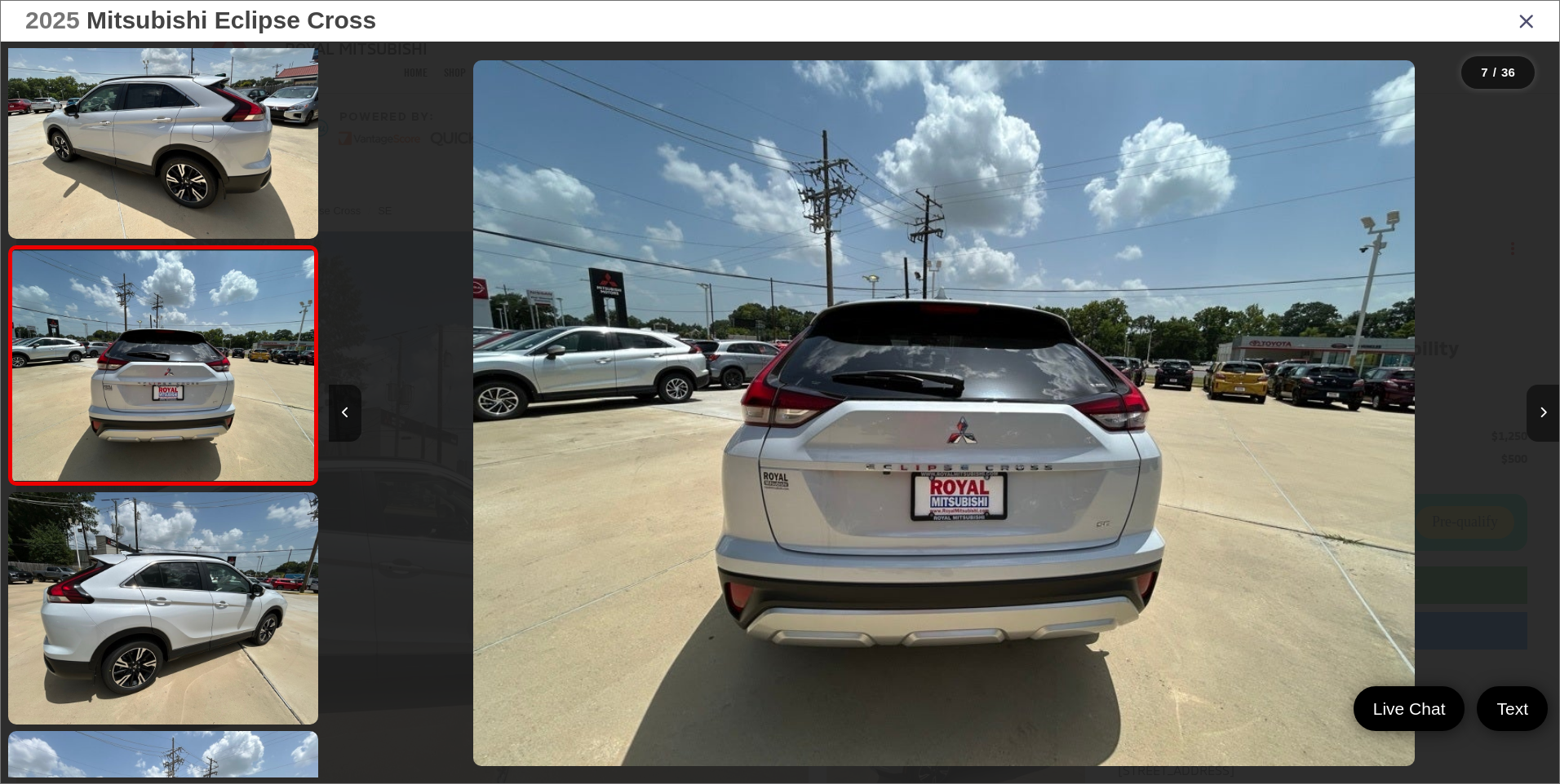
click at [1540, 417] on icon "Next image" at bounding box center [1543, 412] width 7 height 12
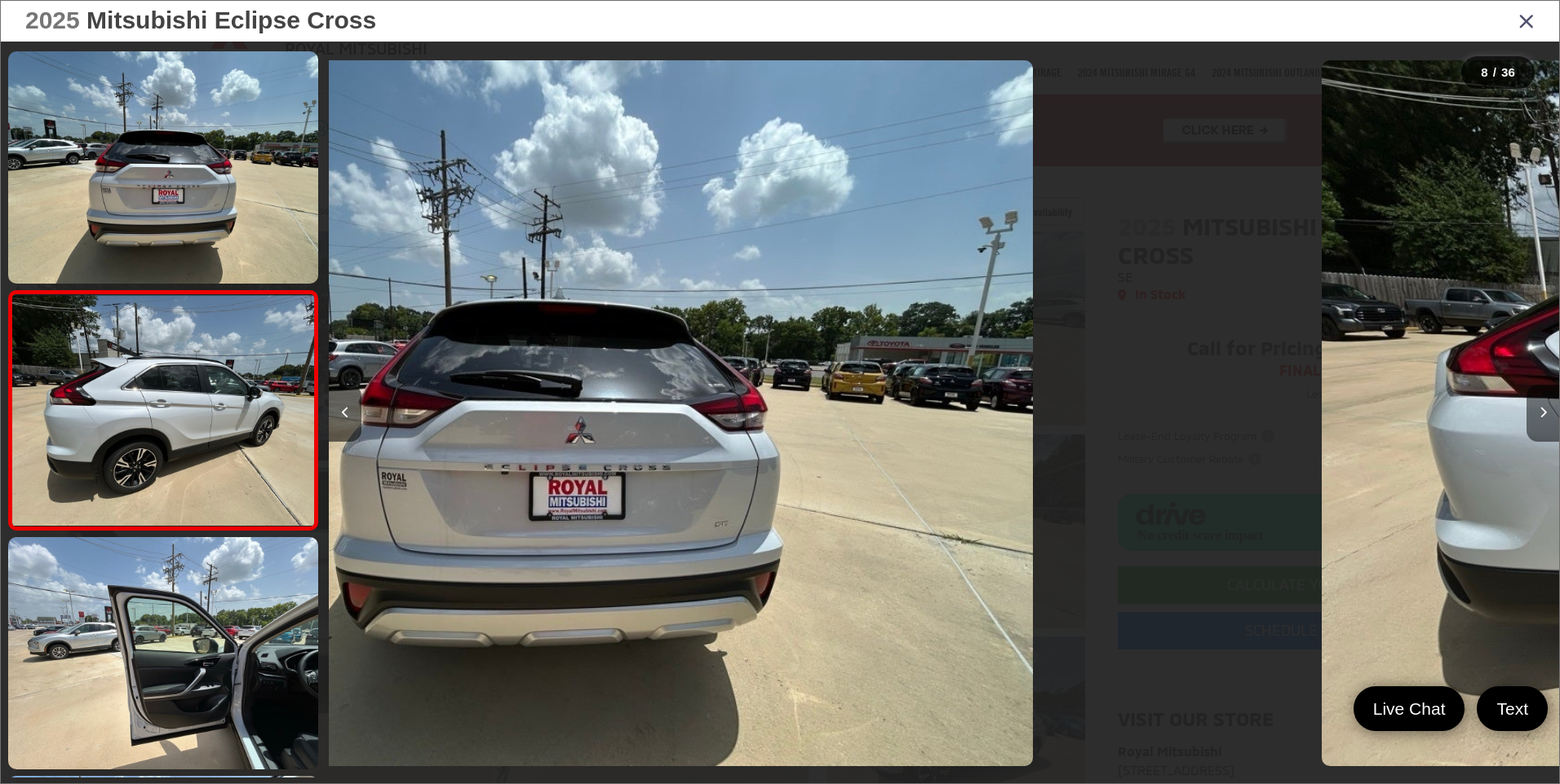
scroll to position [1476, 0]
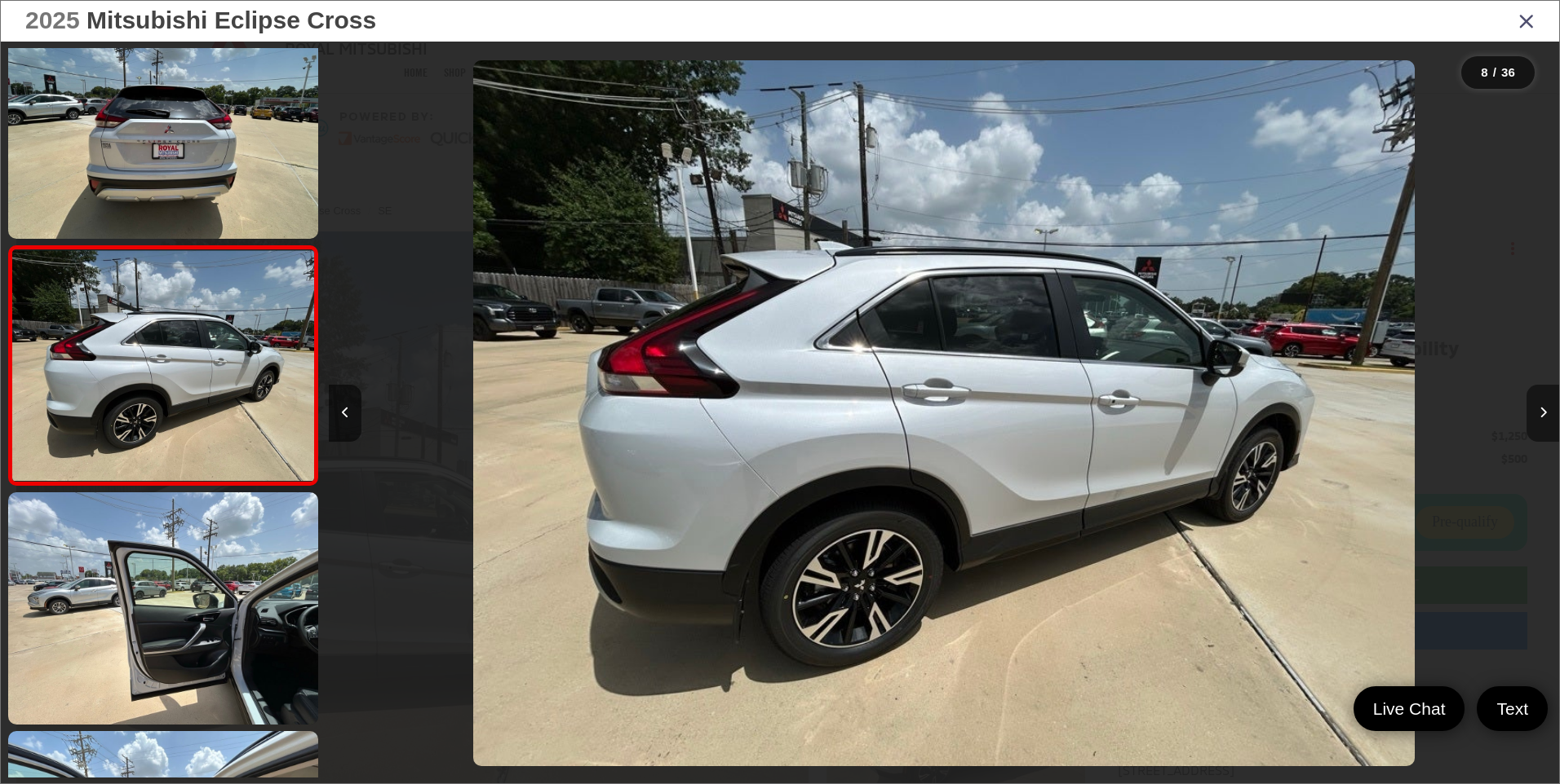
click at [1540, 417] on icon "Next image" at bounding box center [1543, 412] width 7 height 12
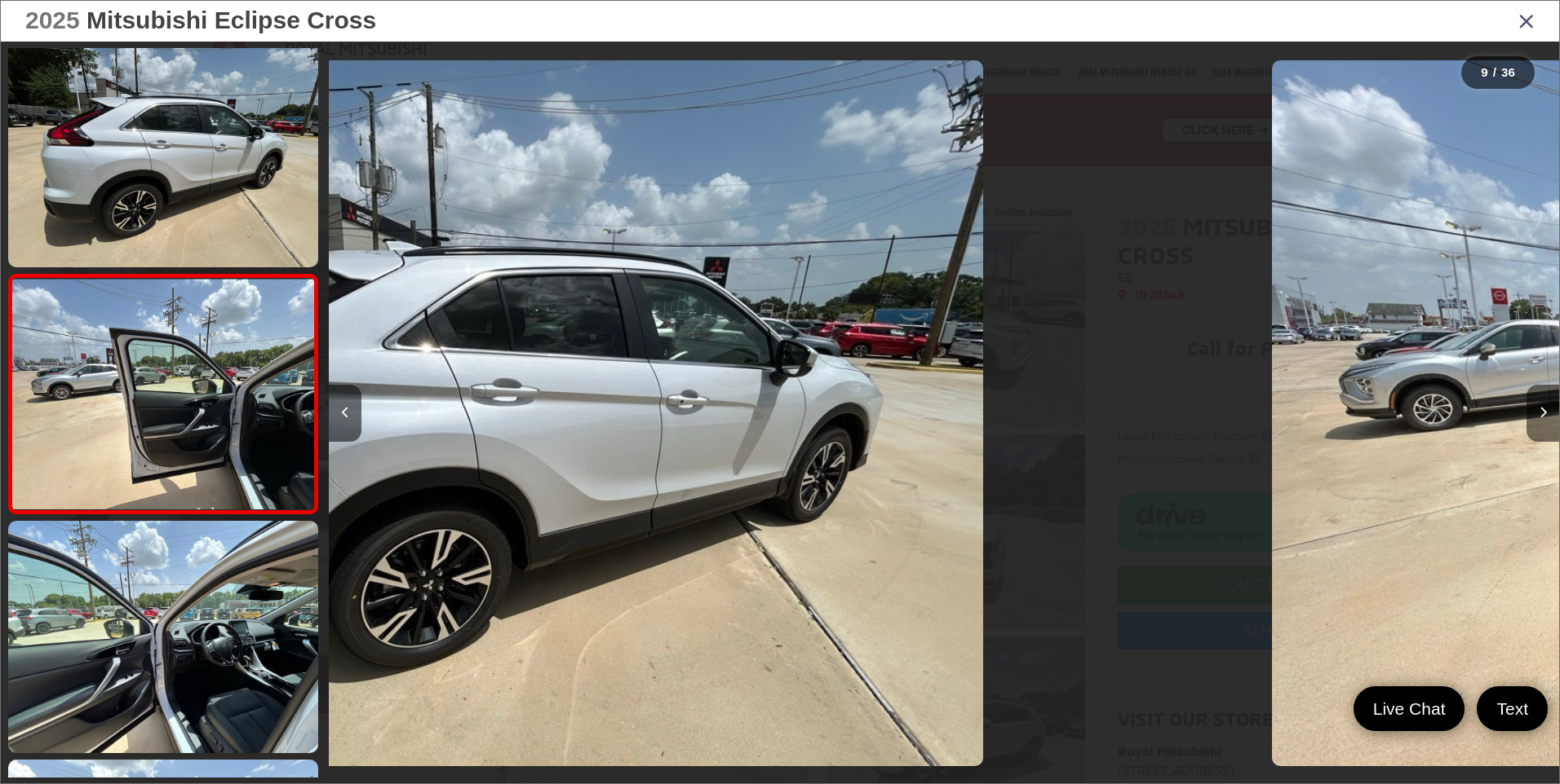
scroll to position [1715, 0]
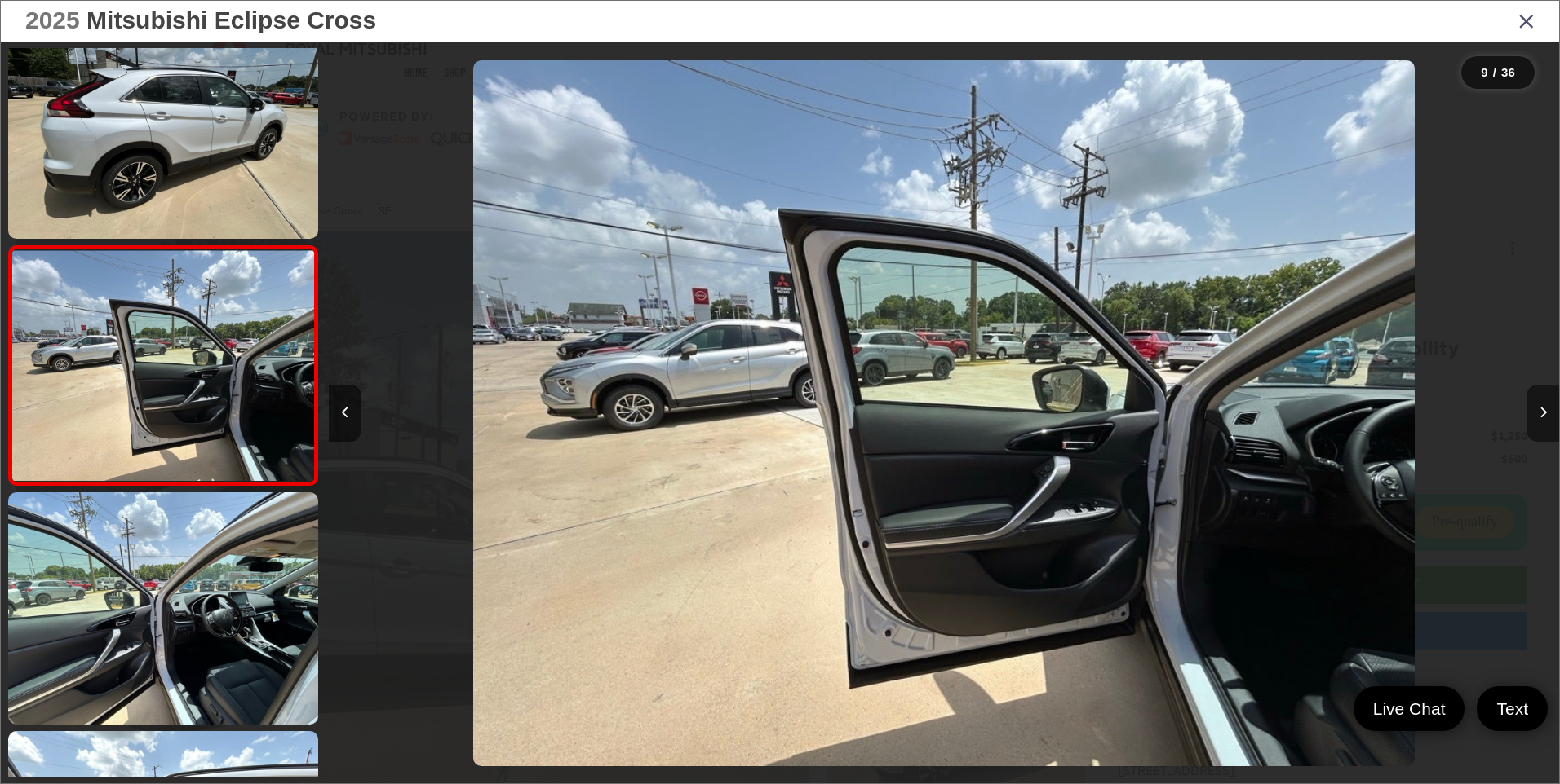
click at [1540, 417] on icon "Next image" at bounding box center [1543, 412] width 7 height 12
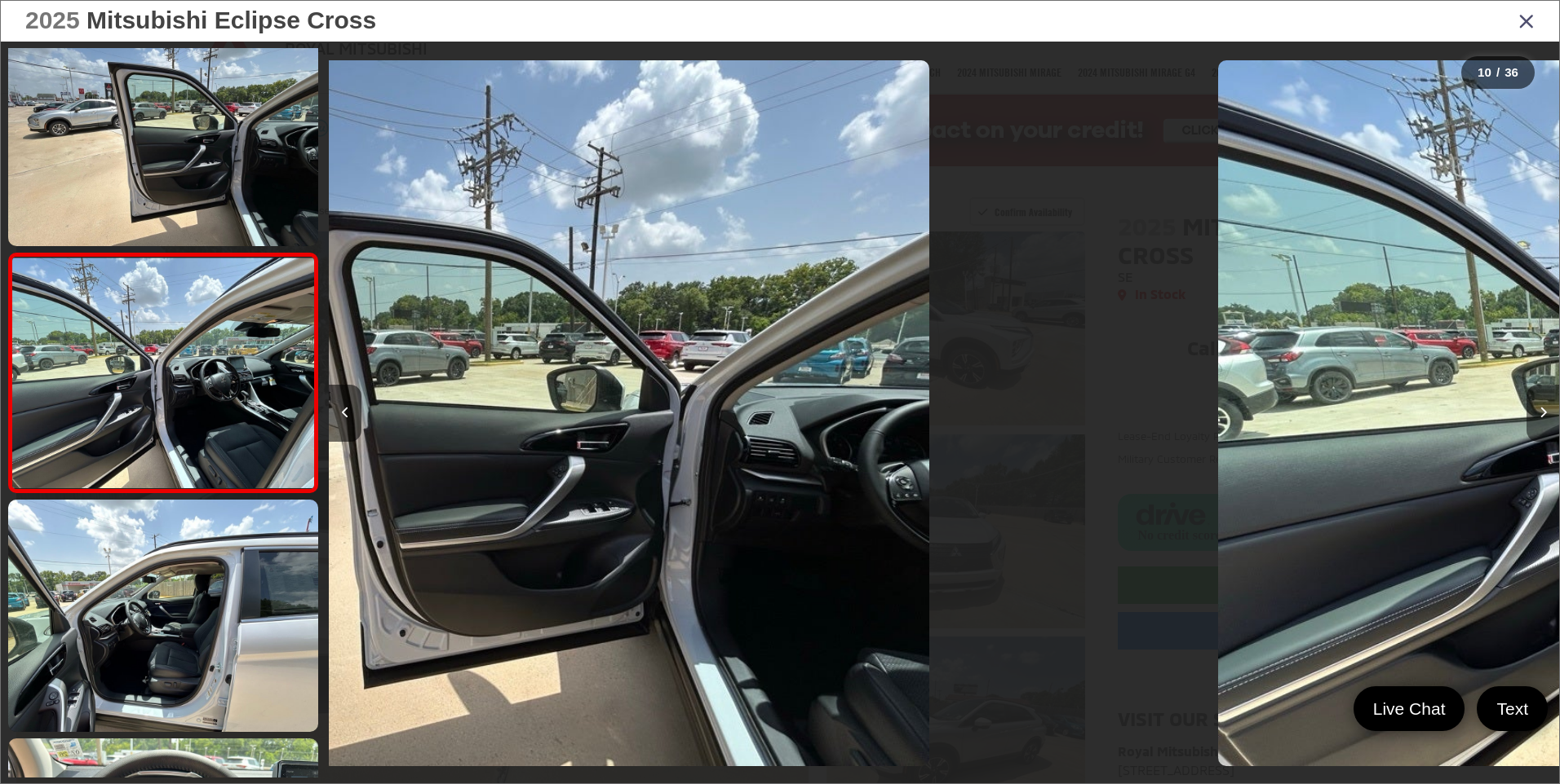
scroll to position [1954, 0]
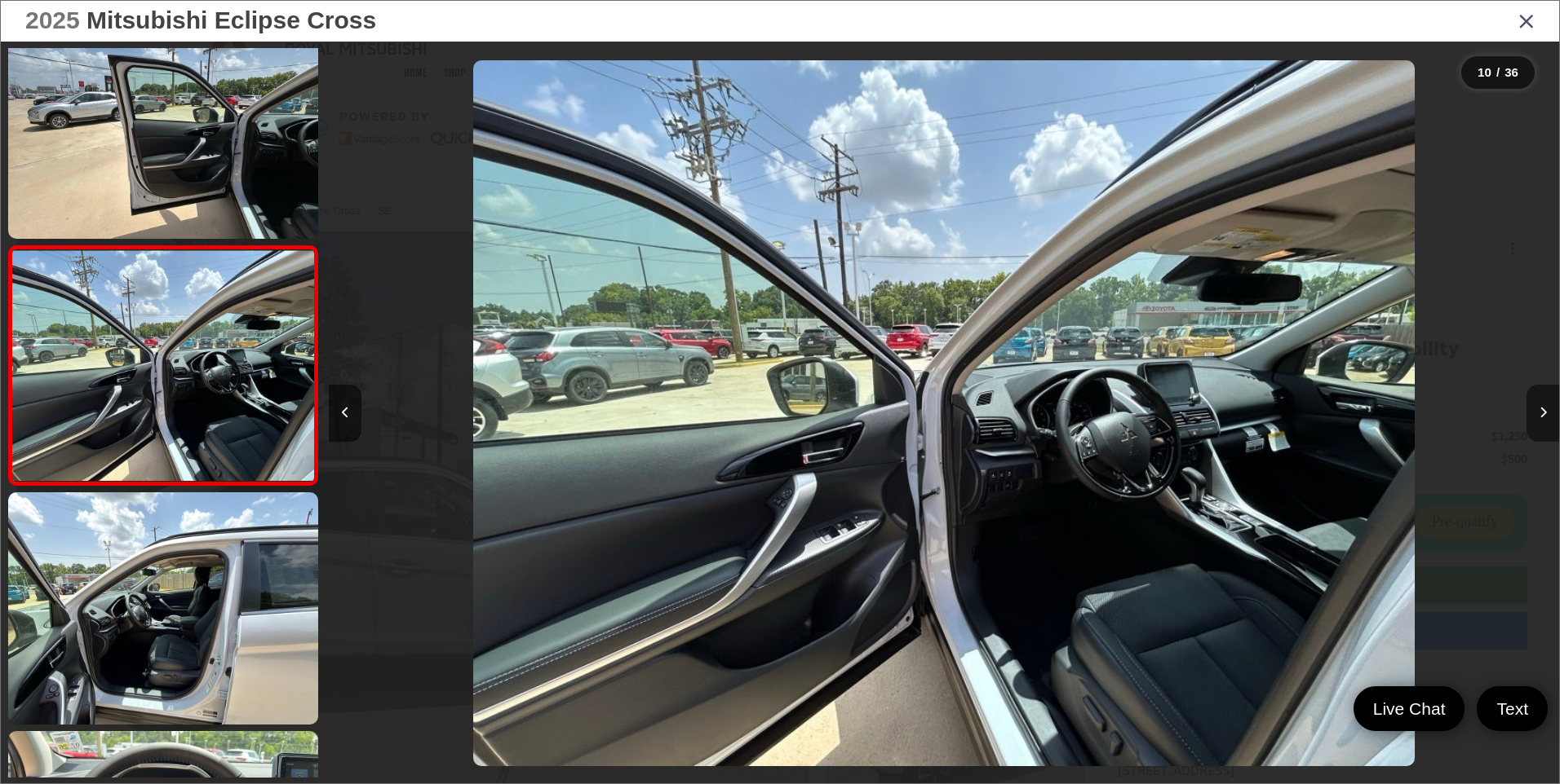
click at [1540, 417] on icon "Next image" at bounding box center [1543, 412] width 7 height 12
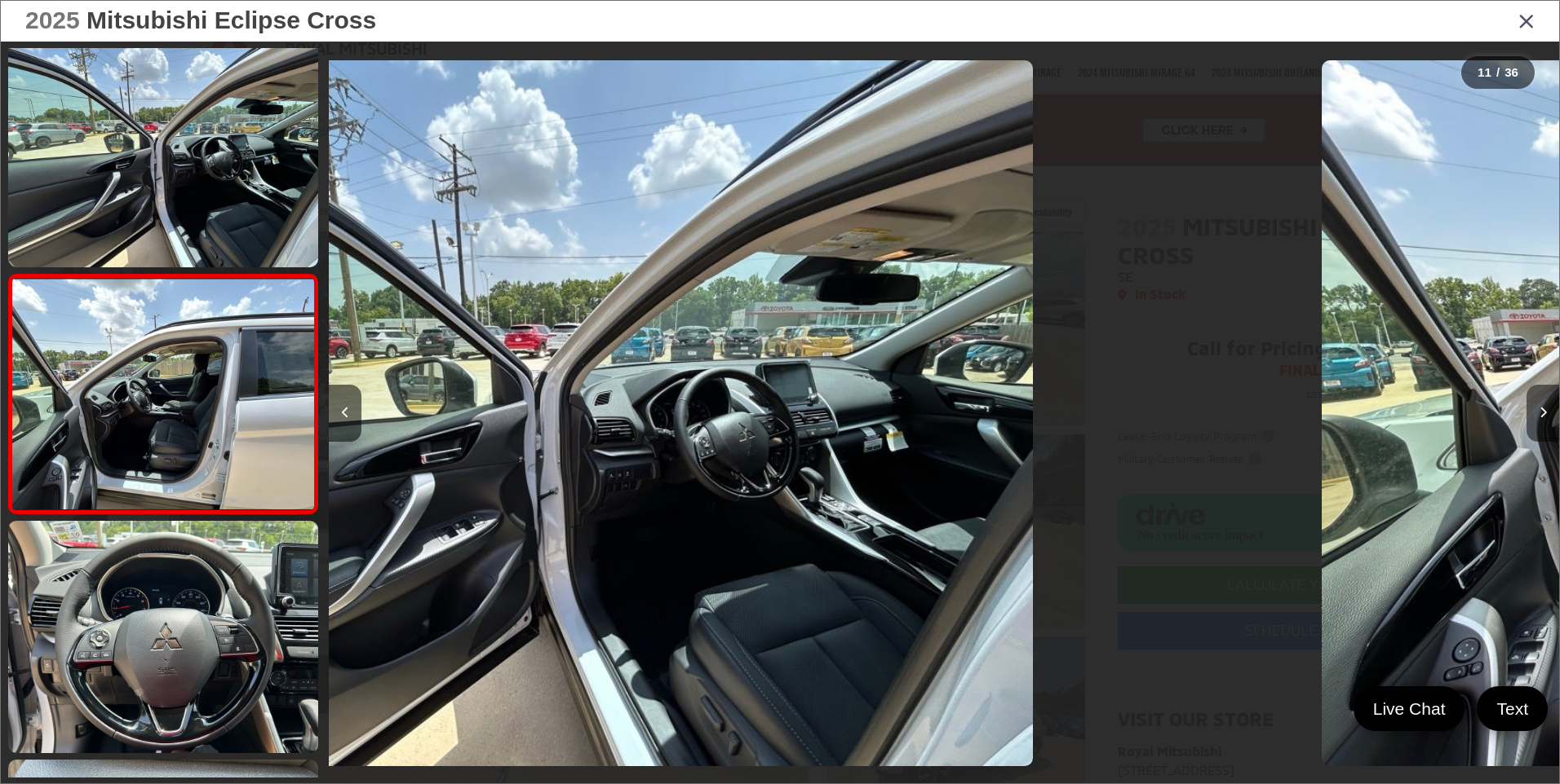
scroll to position [2192, 0]
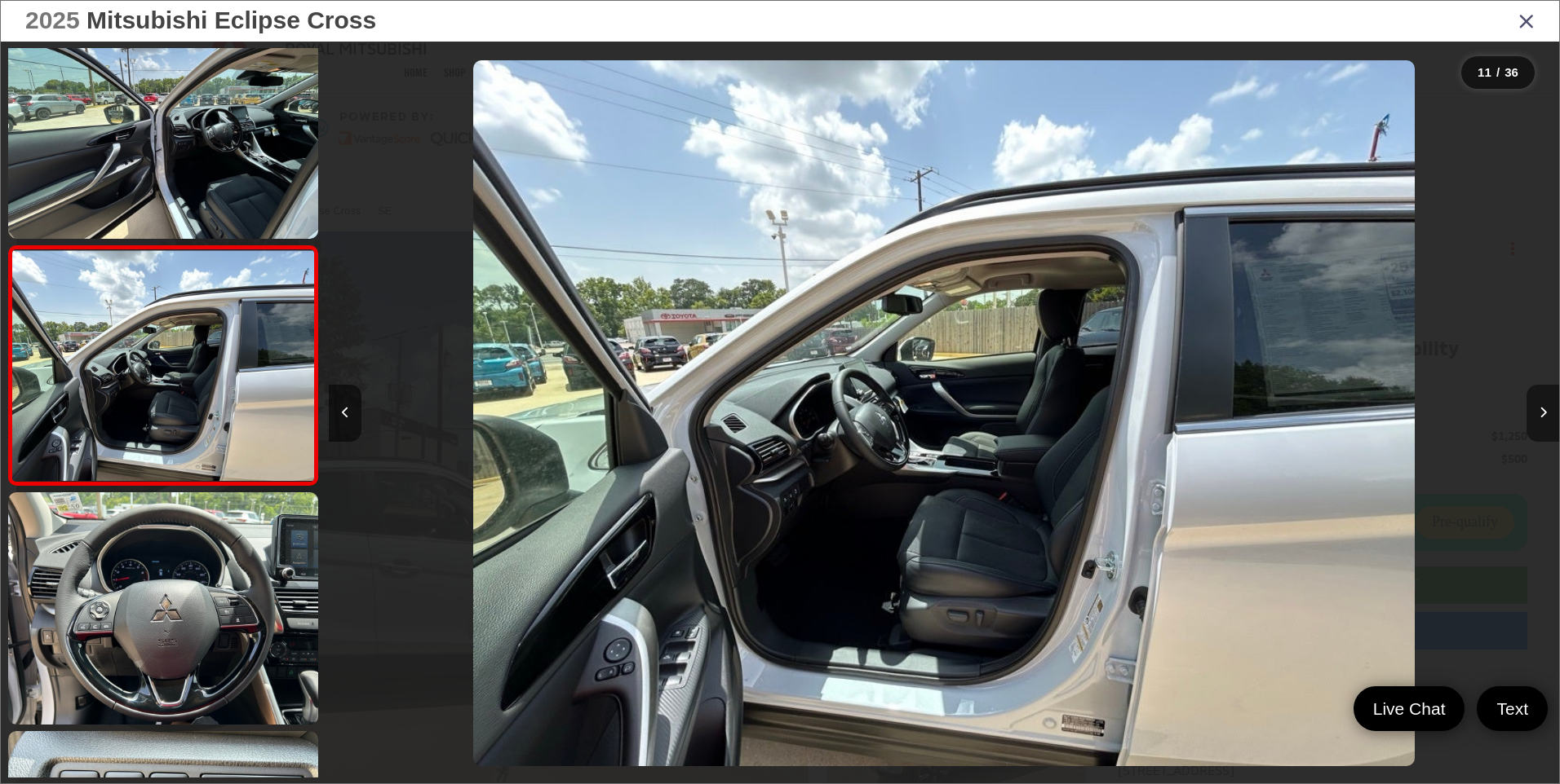
click at [1540, 417] on icon "Next image" at bounding box center [1543, 412] width 7 height 12
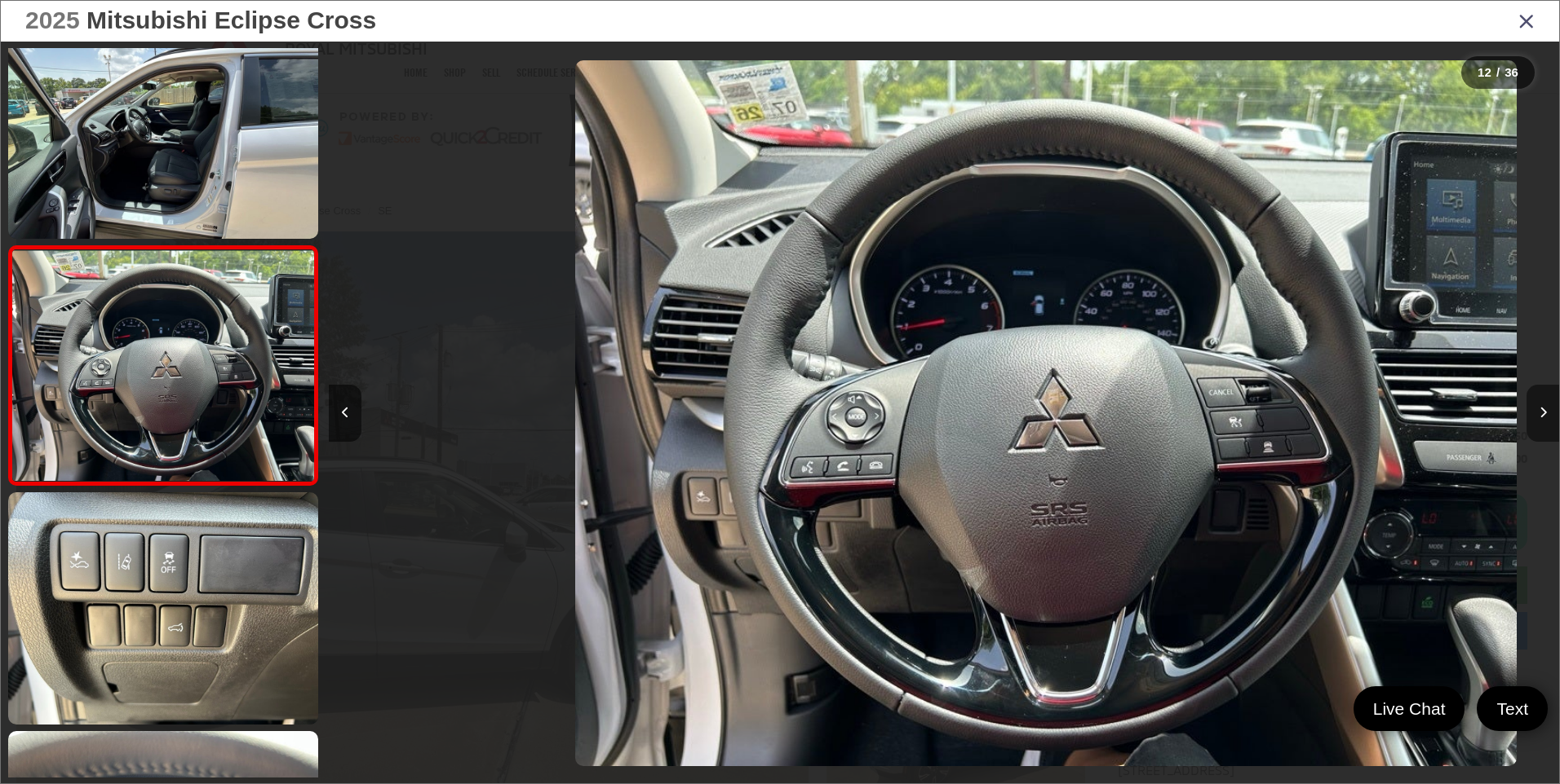
scroll to position [0, 13532]
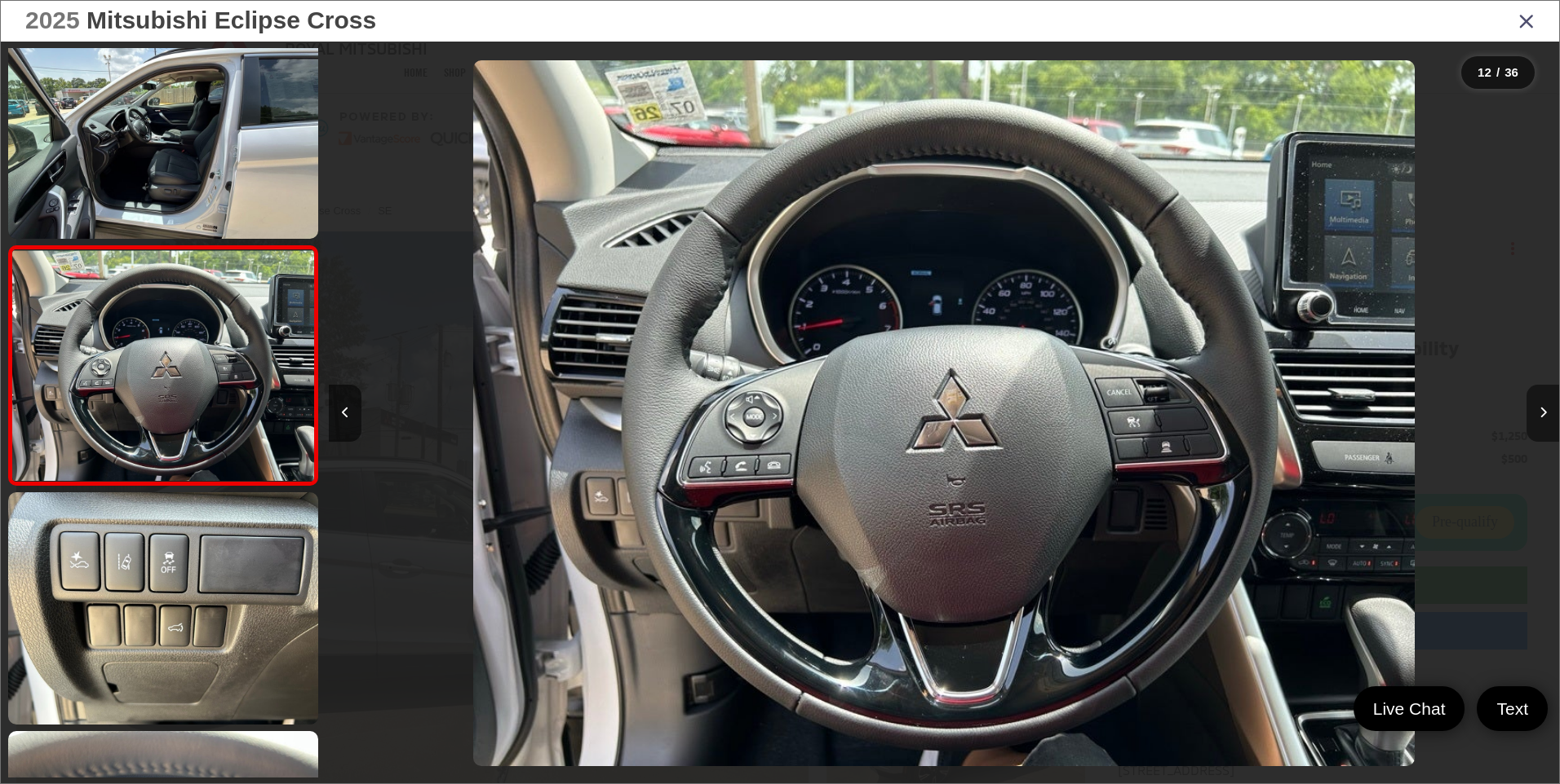
click at [1540, 412] on icon "Next image" at bounding box center [1543, 412] width 7 height 12
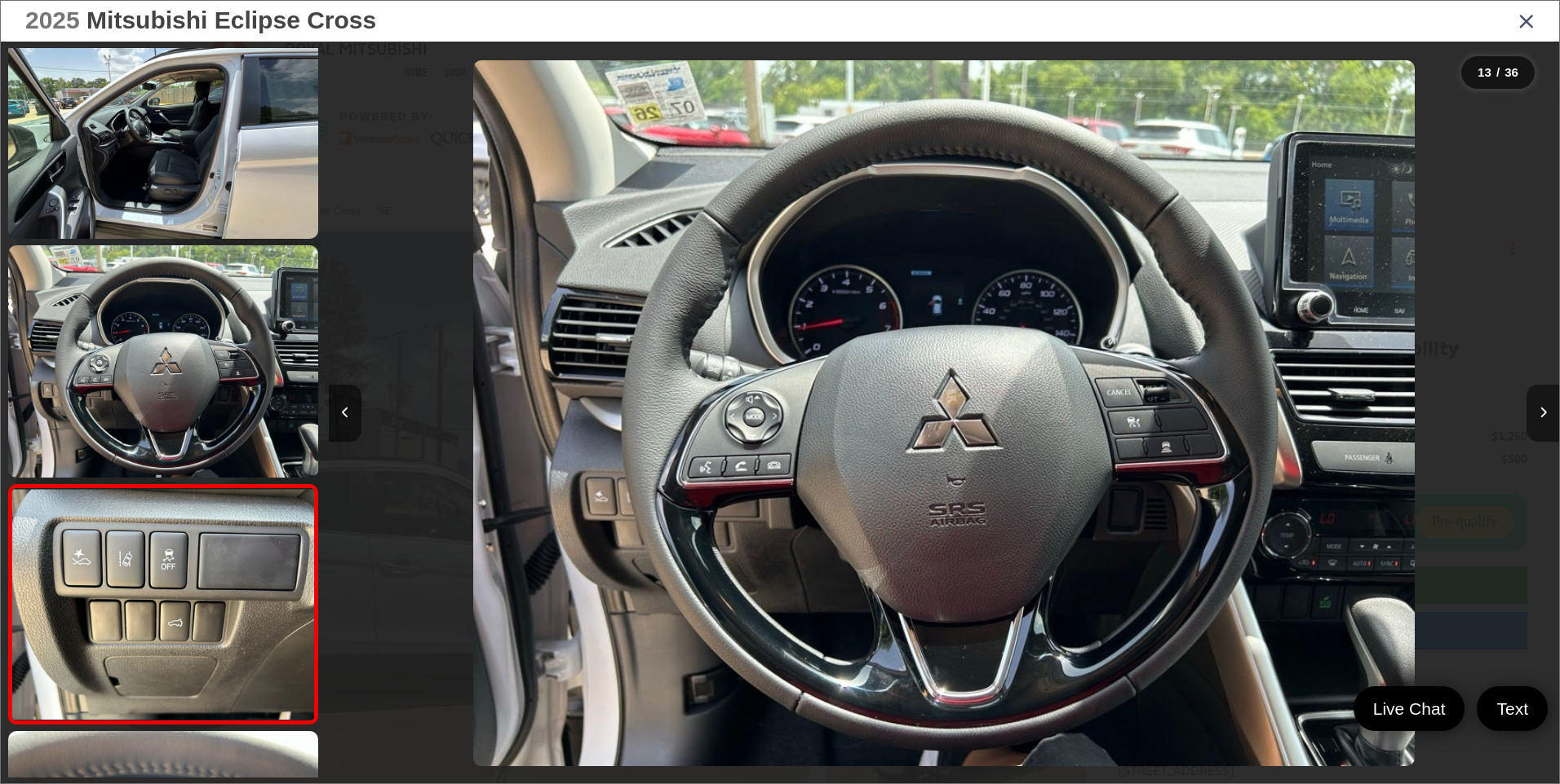
scroll to position [0, 0]
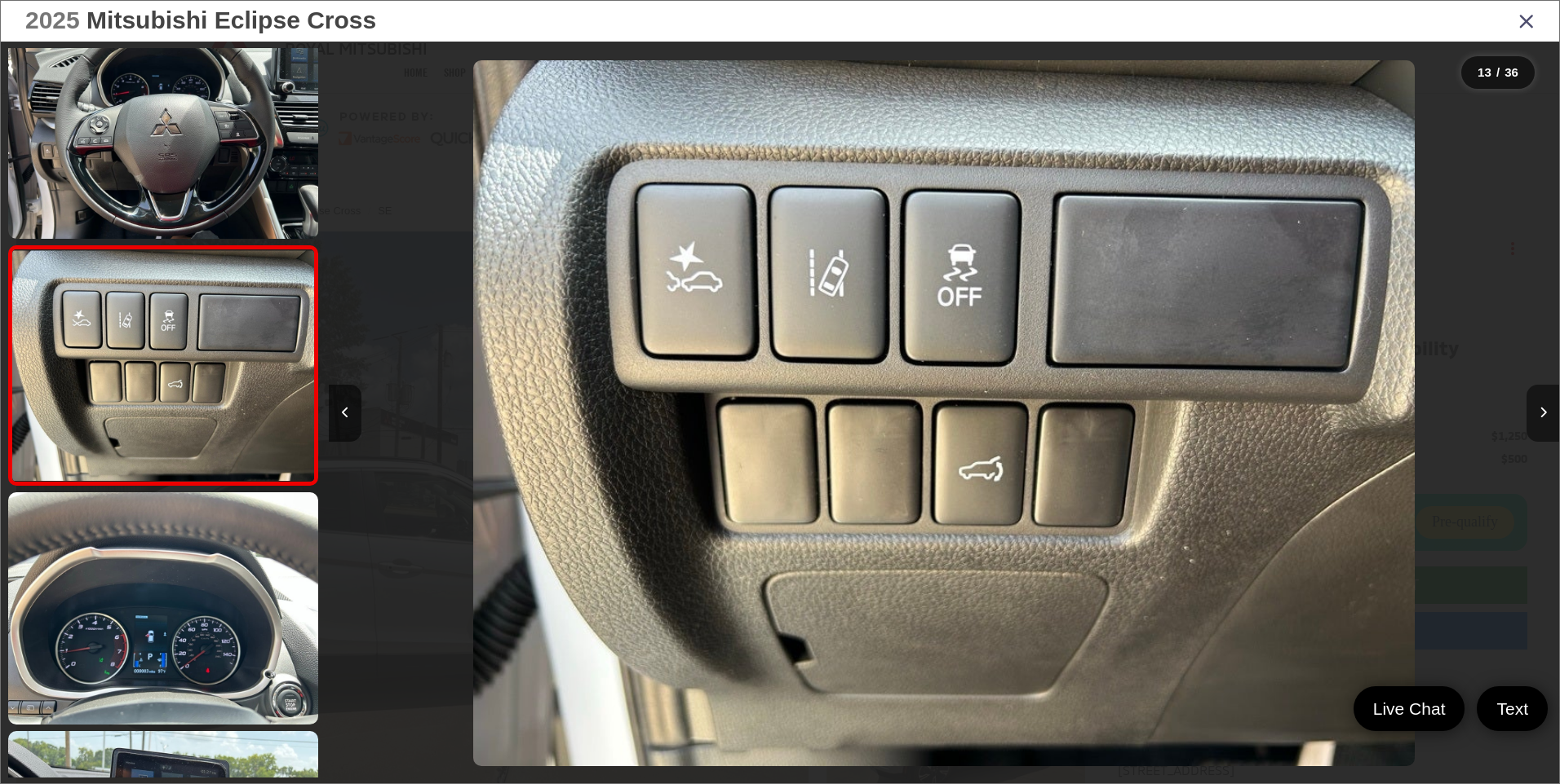
click at [1540, 412] on icon "Next image" at bounding box center [1543, 412] width 7 height 12
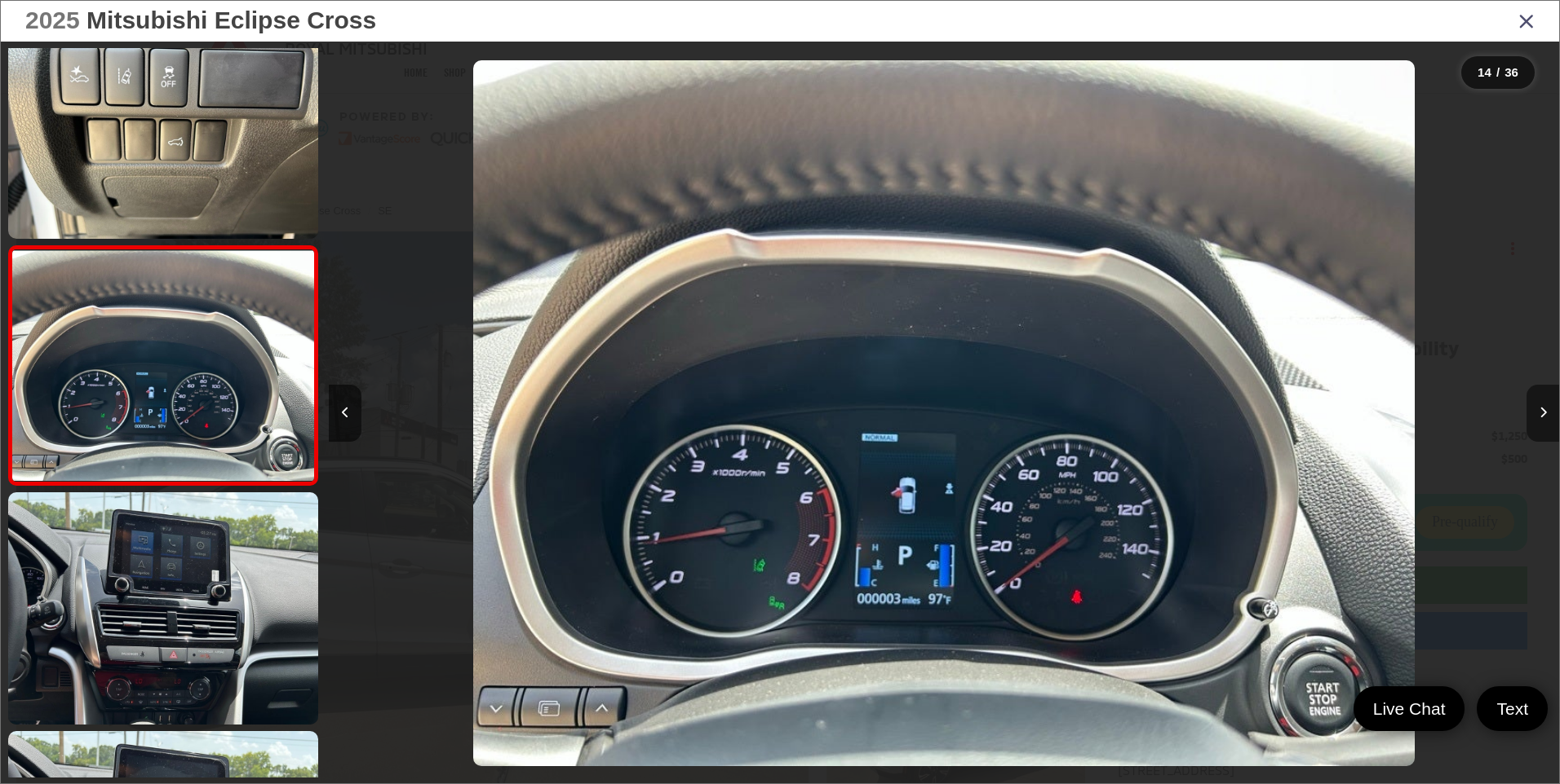
click at [1540, 412] on icon "Next image" at bounding box center [1543, 412] width 7 height 12
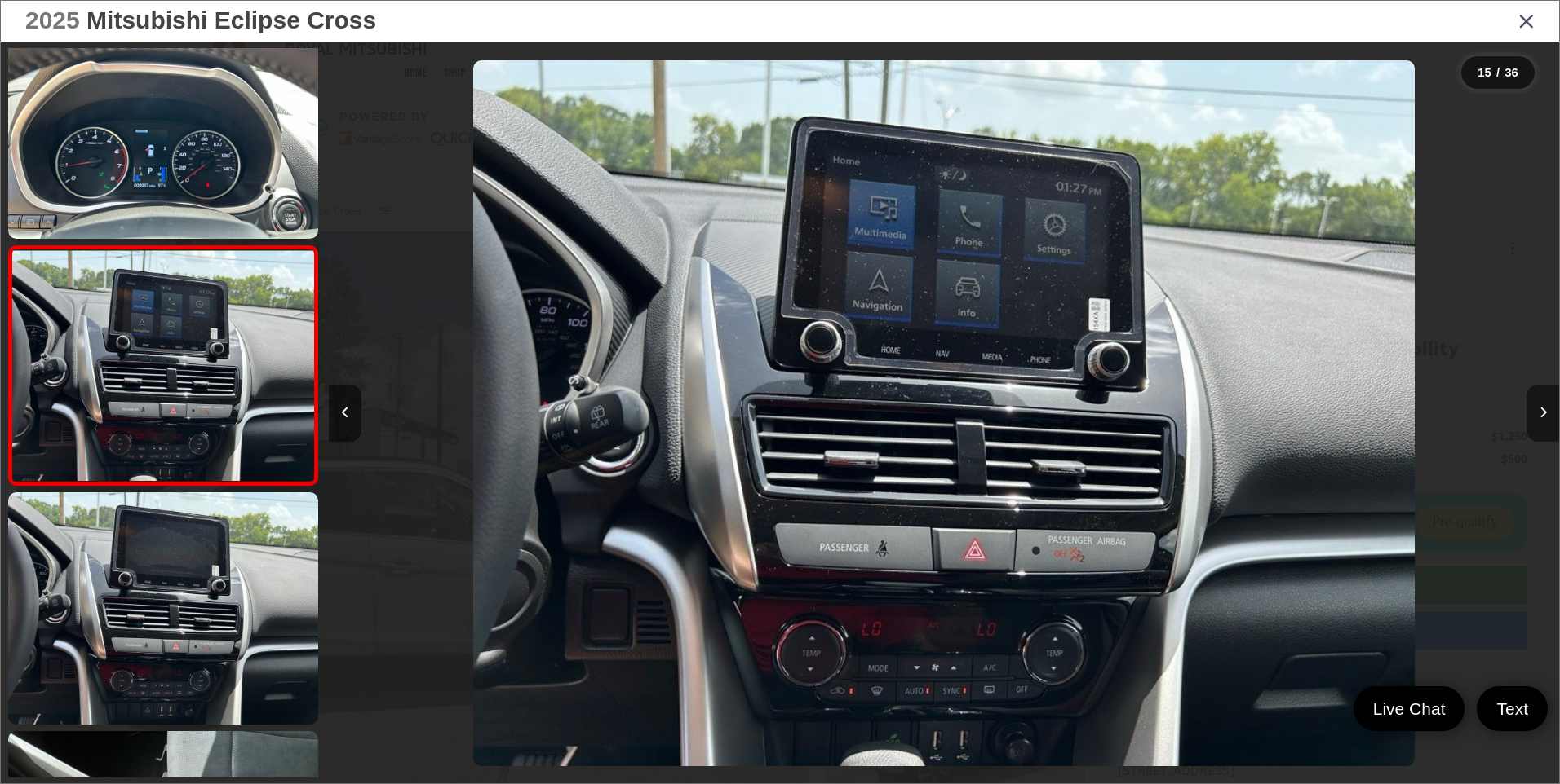
click at [1540, 412] on icon "Next image" at bounding box center [1543, 412] width 7 height 12
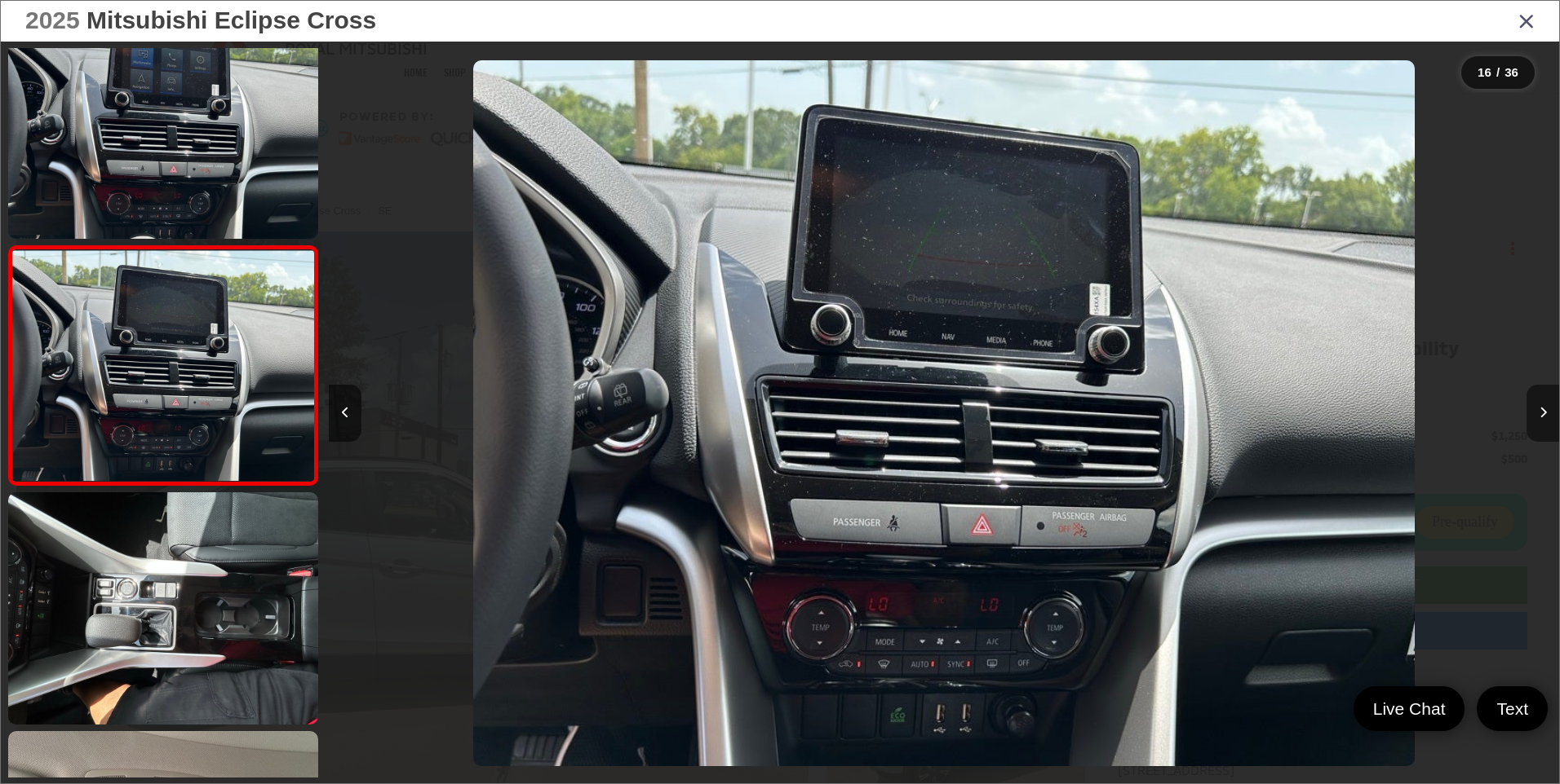
click at [1540, 412] on icon "Next image" at bounding box center [1543, 412] width 7 height 12
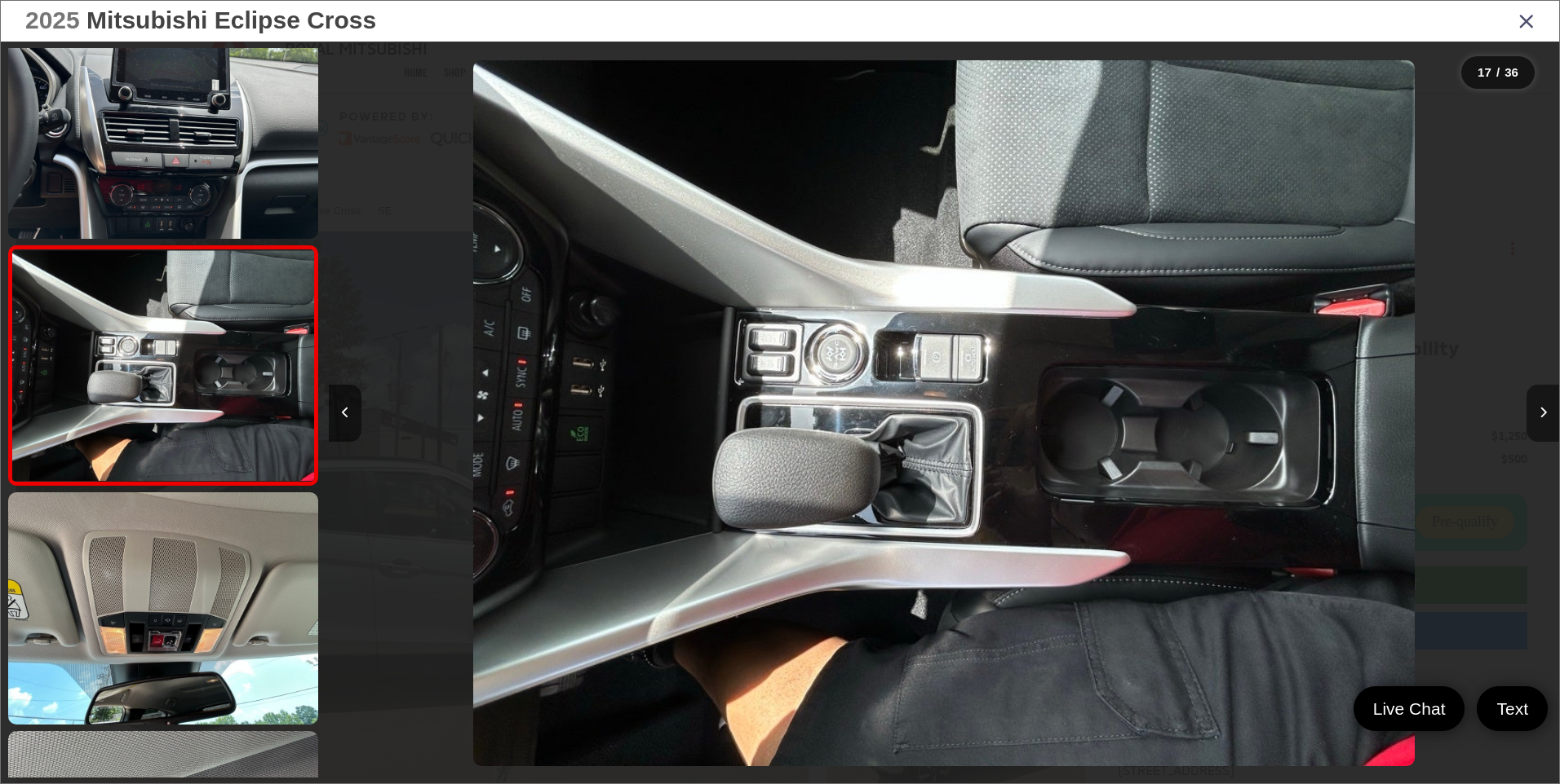
click at [1540, 412] on icon "Next image" at bounding box center [1543, 412] width 7 height 12
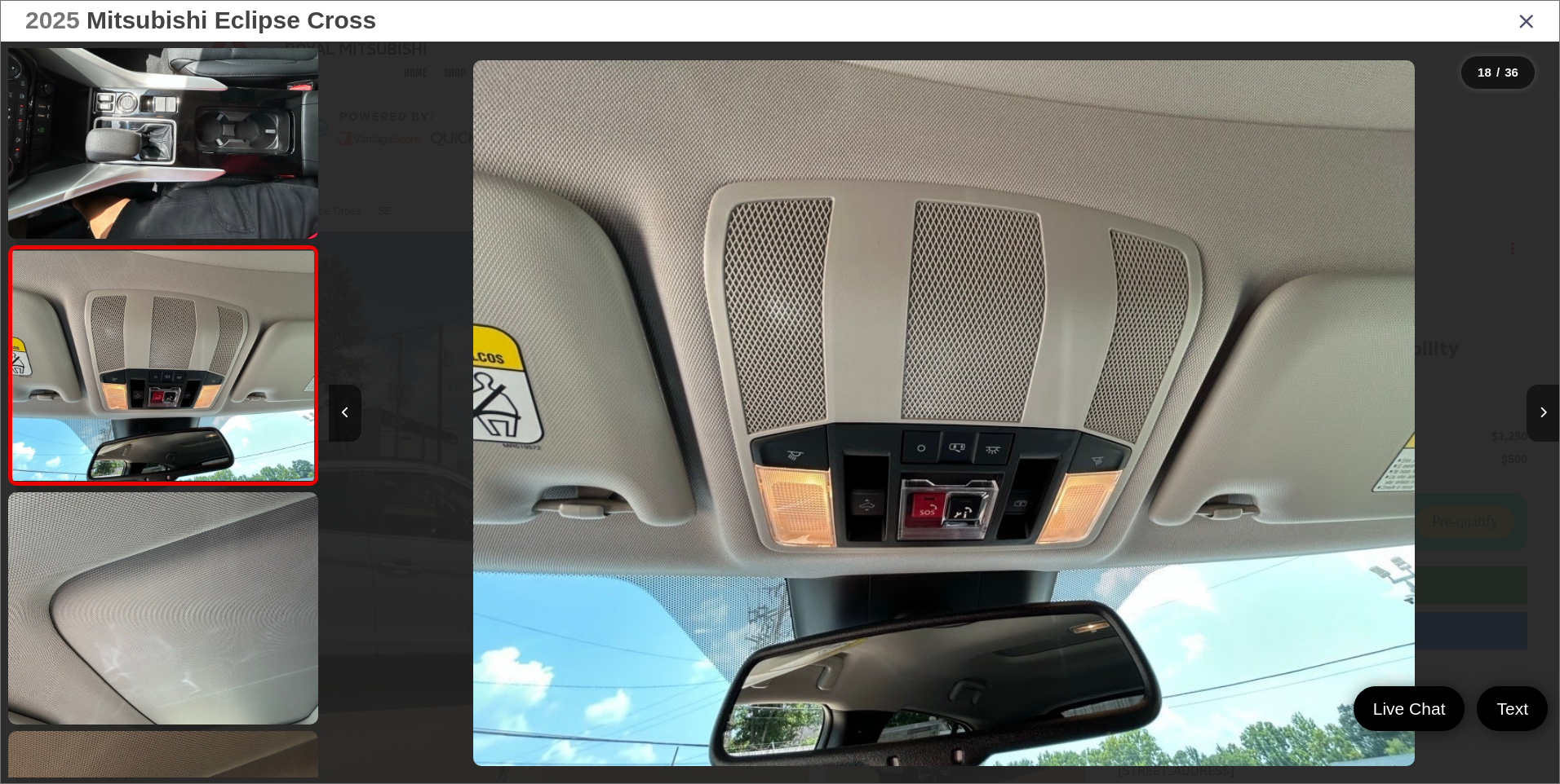
click at [1540, 412] on icon "Next image" at bounding box center [1543, 412] width 7 height 12
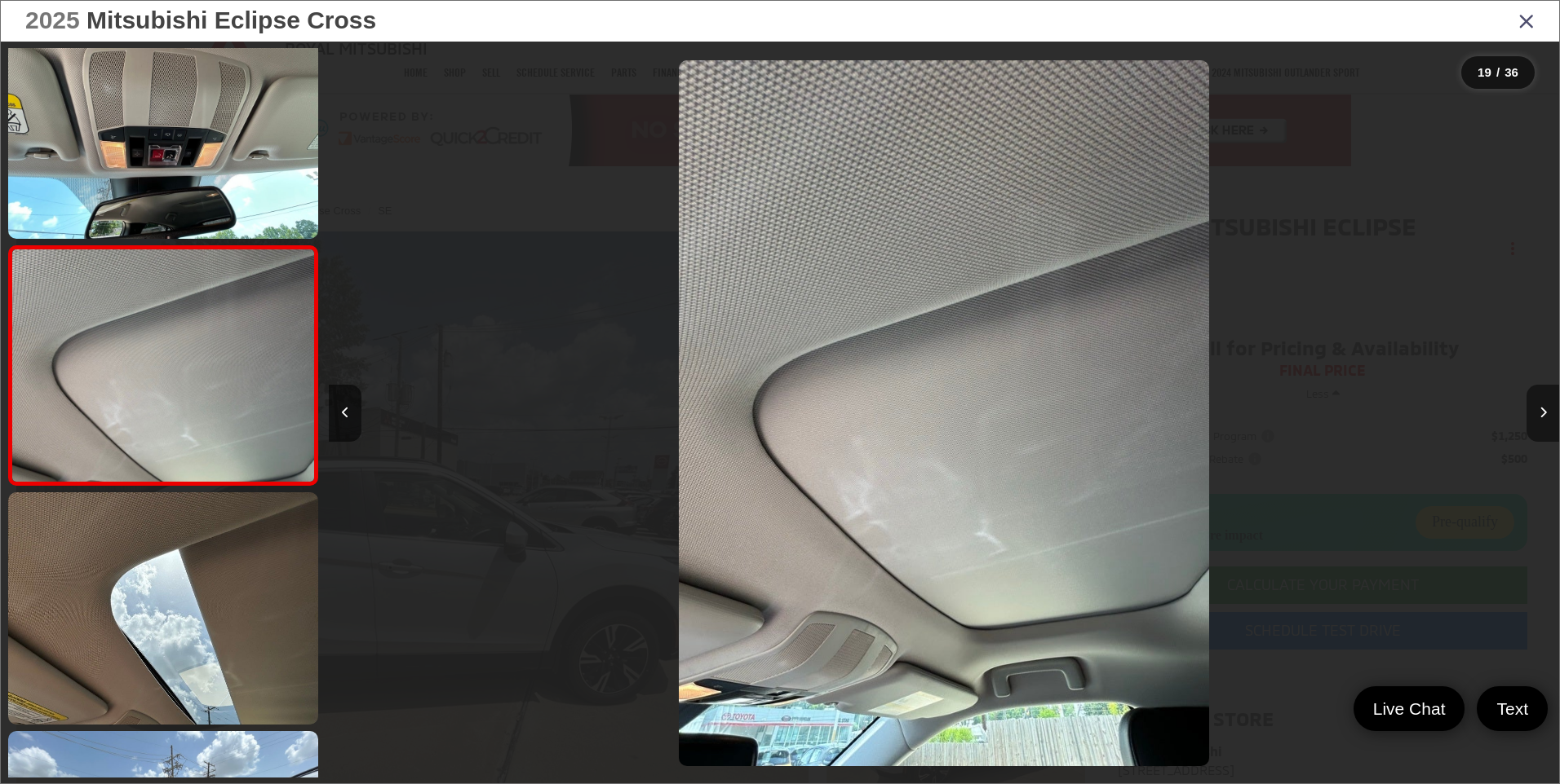
click at [1540, 412] on icon "Next image" at bounding box center [1543, 412] width 7 height 12
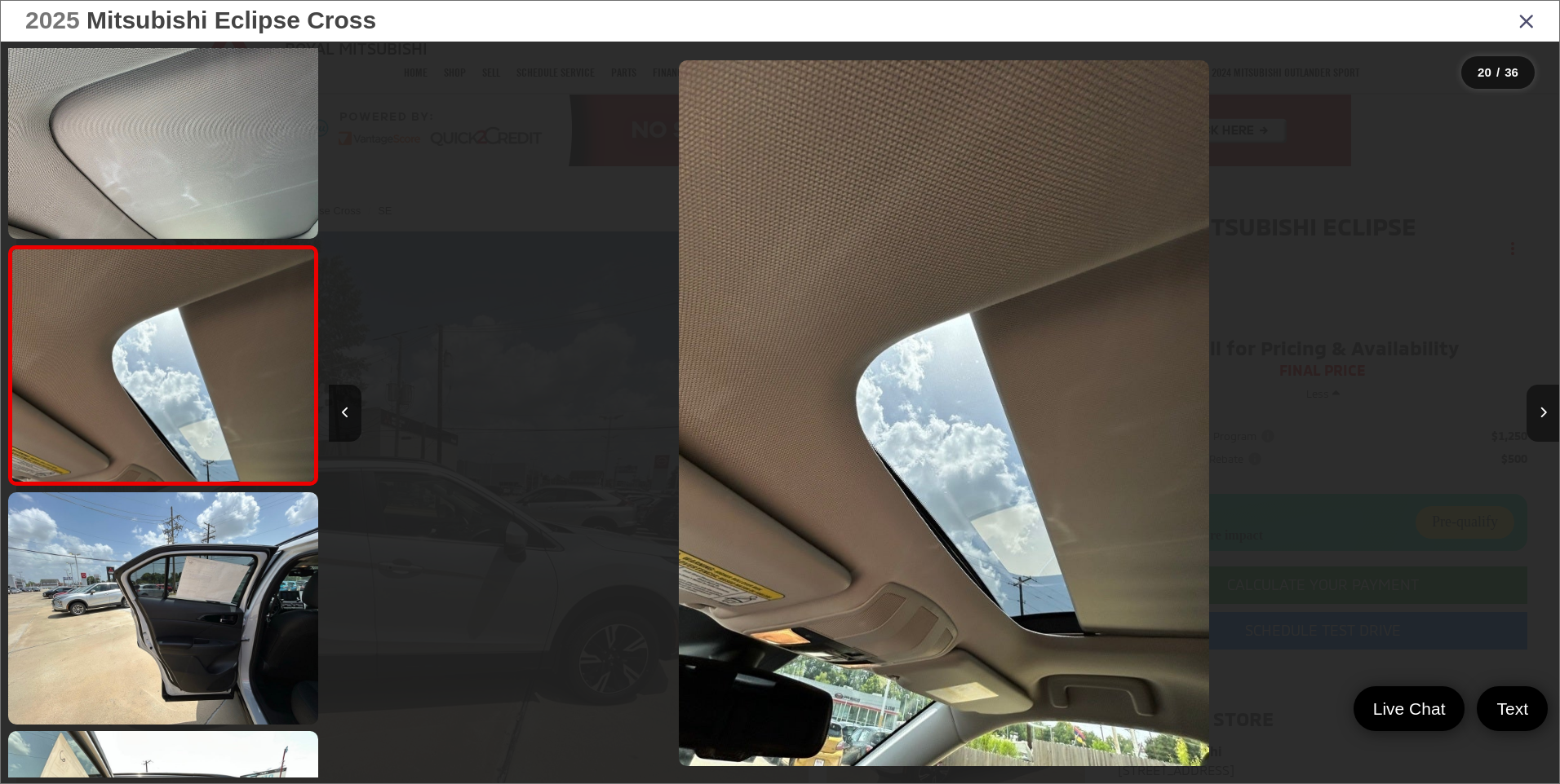
click at [1540, 412] on icon "Next image" at bounding box center [1543, 412] width 7 height 12
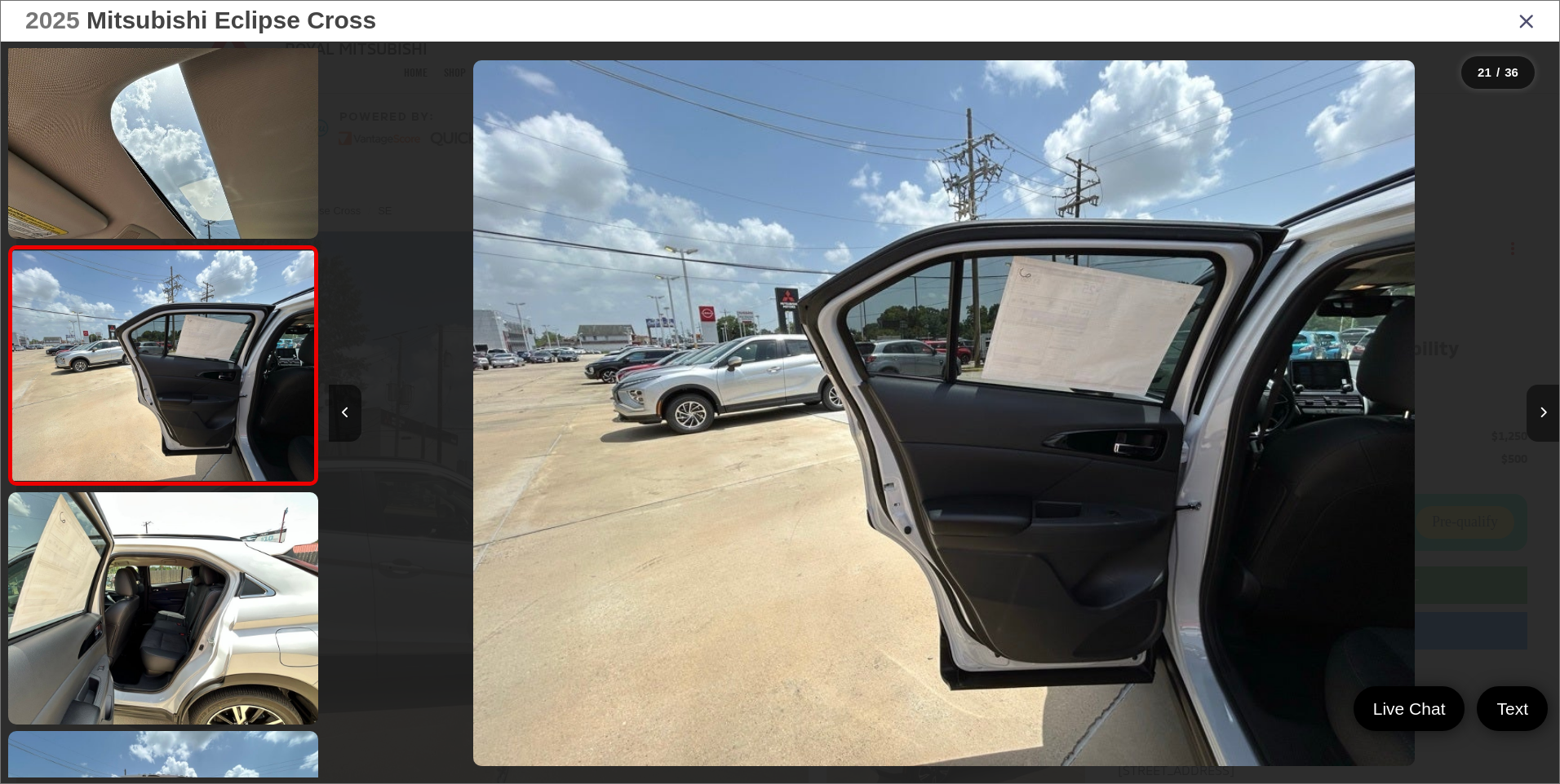
click at [1540, 412] on icon "Next image" at bounding box center [1543, 412] width 7 height 12
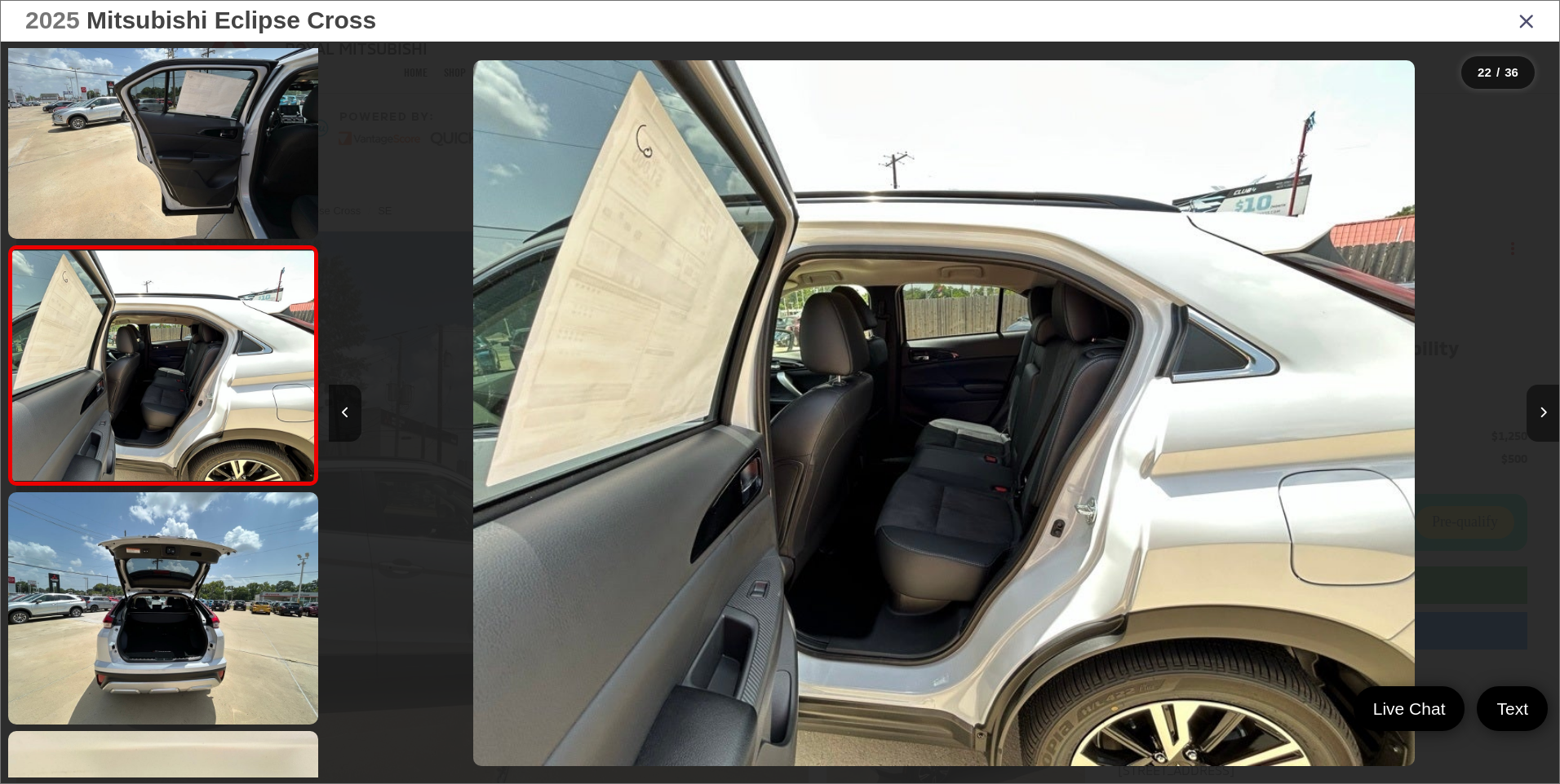
click at [1540, 412] on icon "Next image" at bounding box center [1543, 412] width 7 height 12
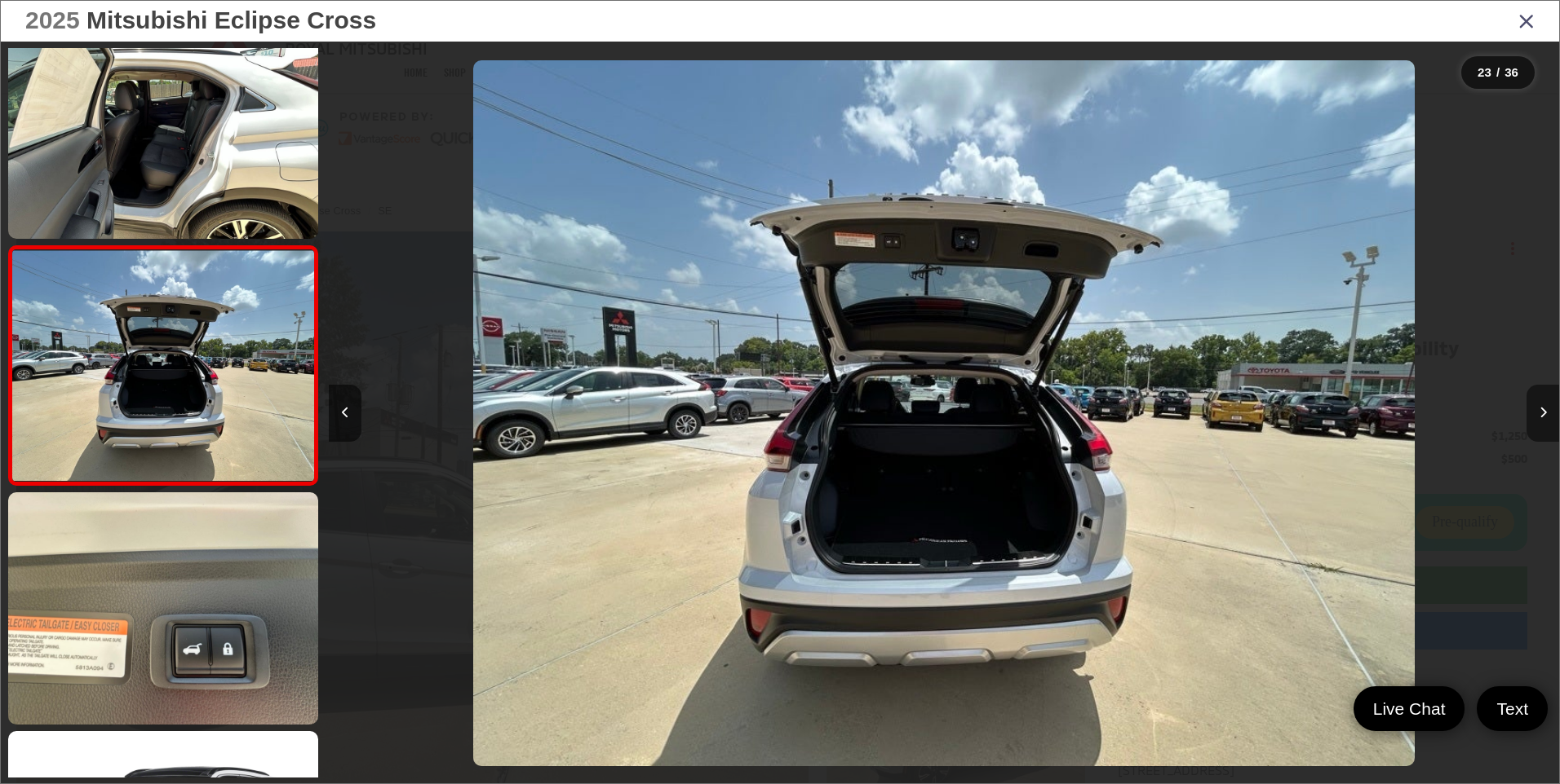
click at [1540, 412] on icon "Next image" at bounding box center [1543, 412] width 7 height 12
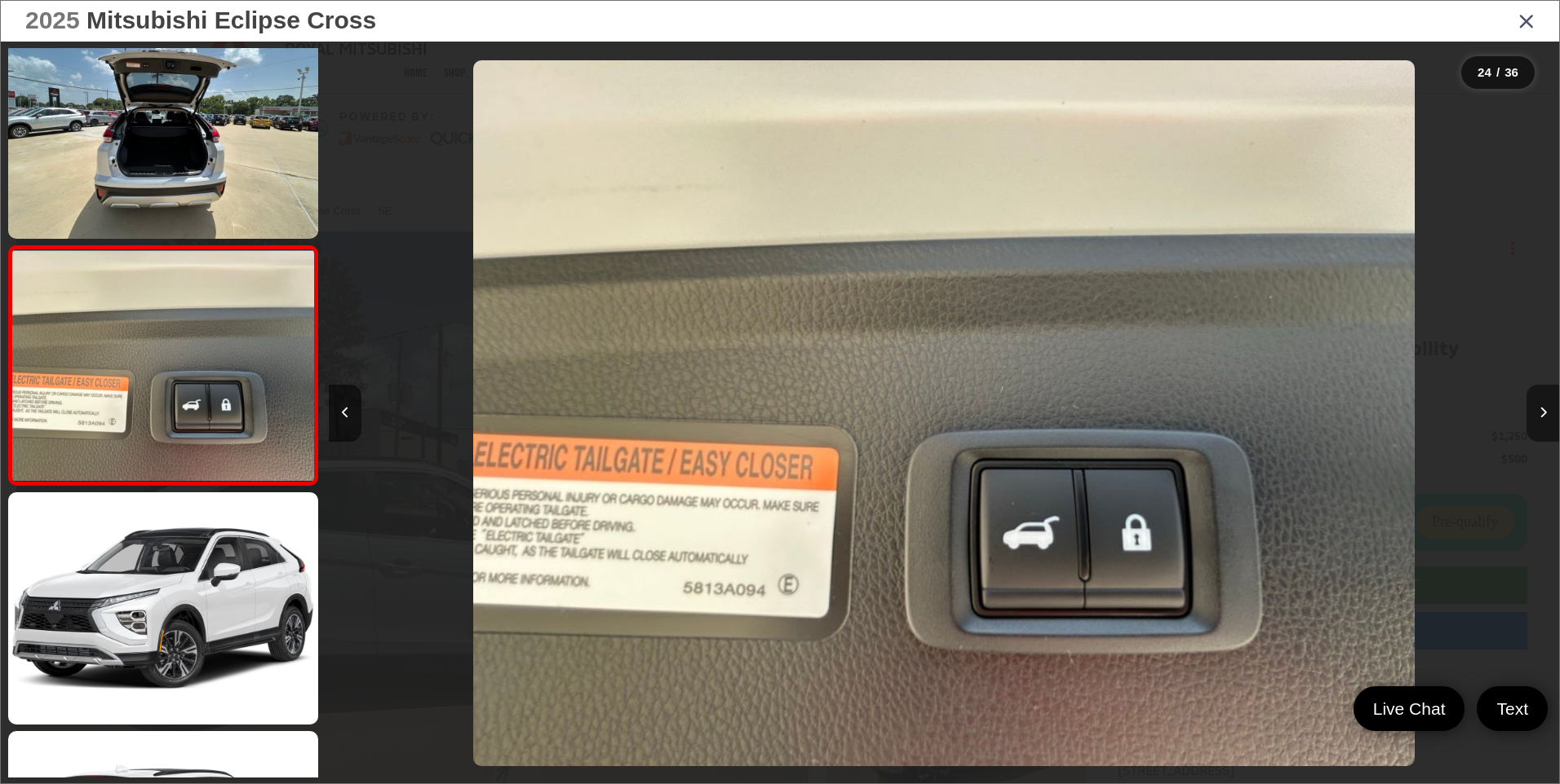
click at [1540, 412] on icon "Next image" at bounding box center [1543, 412] width 7 height 12
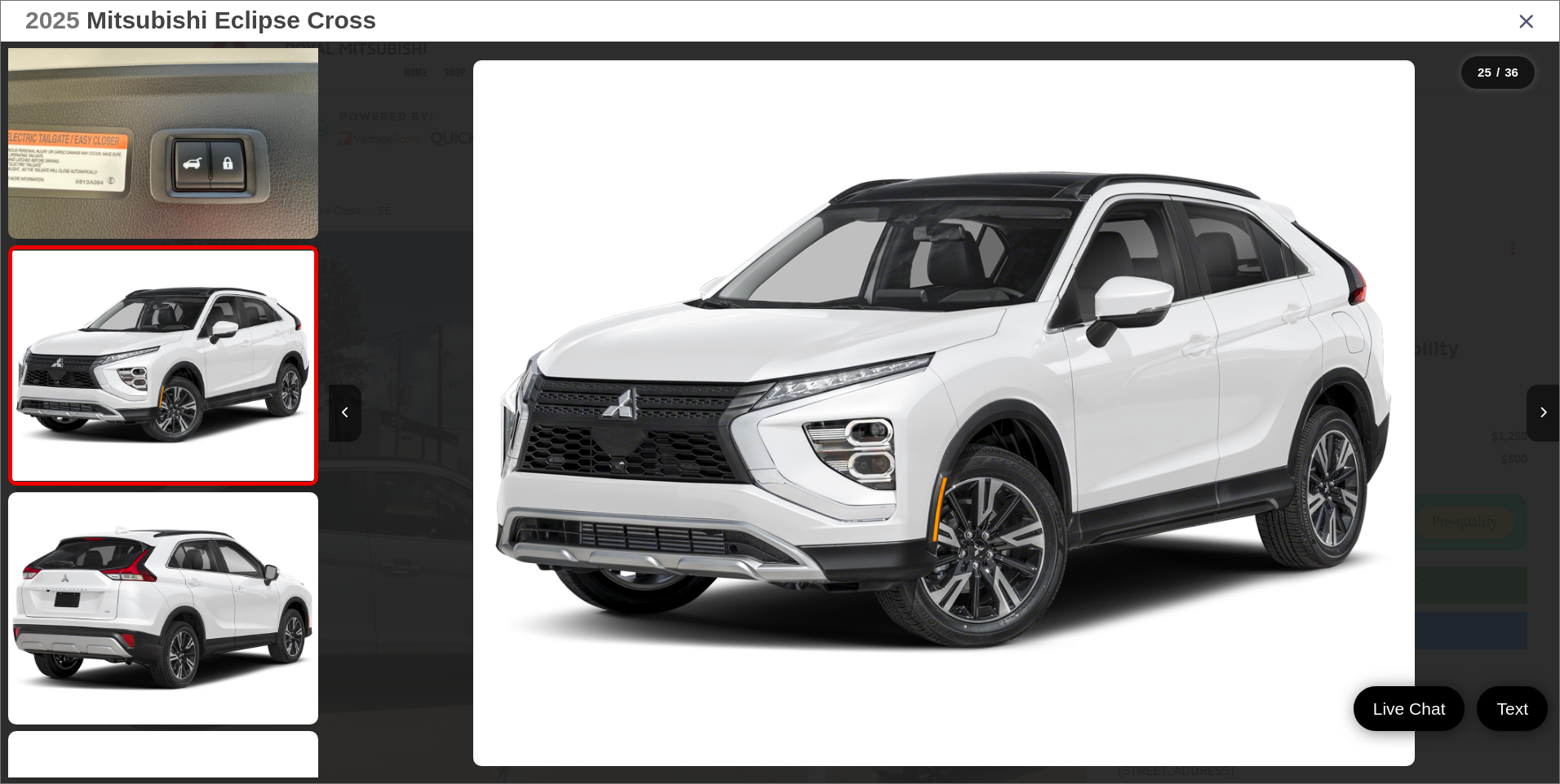
click at [1528, 19] on icon "Close gallery" at bounding box center [1526, 20] width 16 height 21
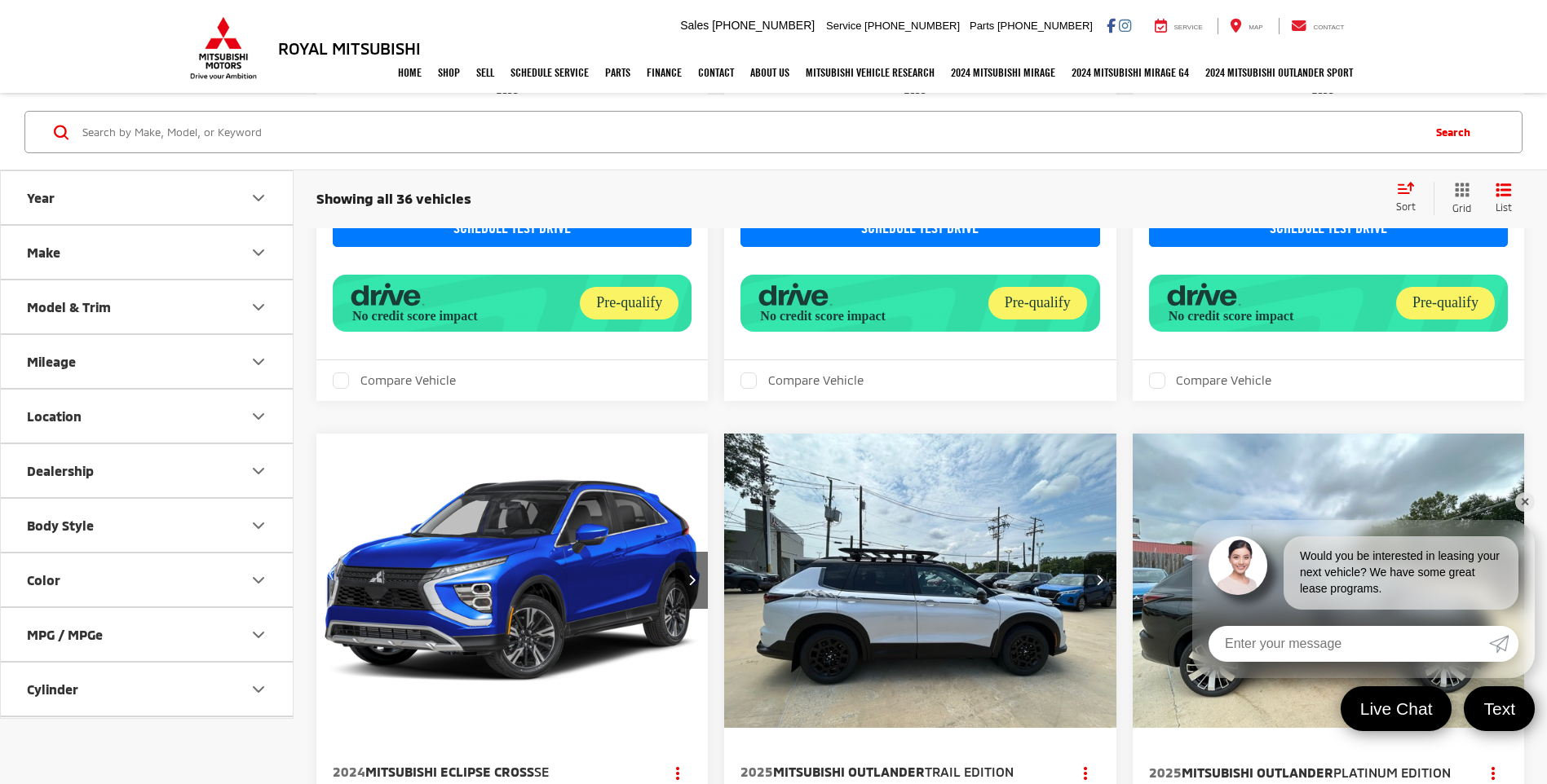
scroll to position [1876, 0]
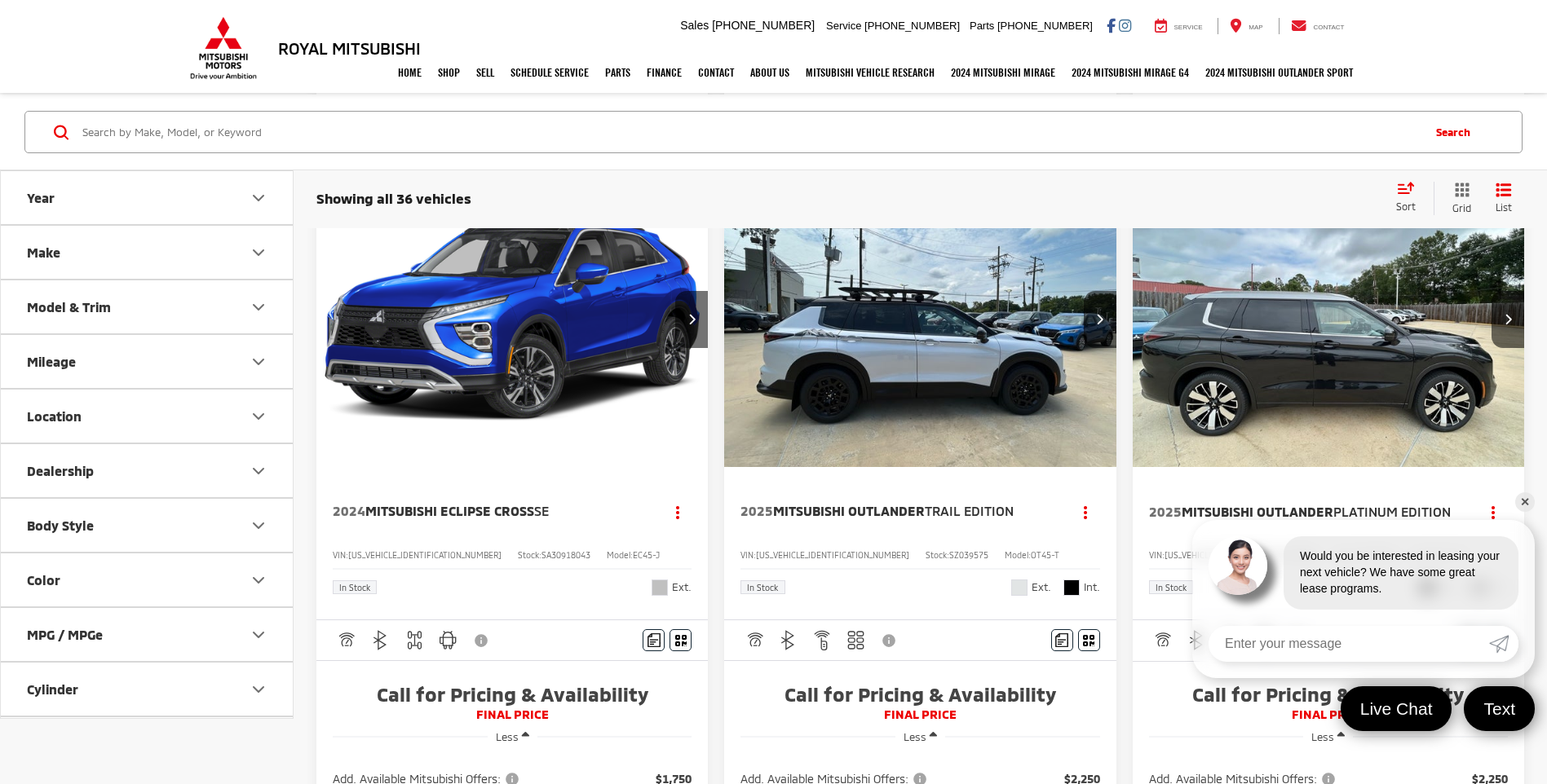
click at [557, 320] on img "2024 Mitsubishi Eclipse Cross SE 0" at bounding box center [512, 320] width 394 height 295
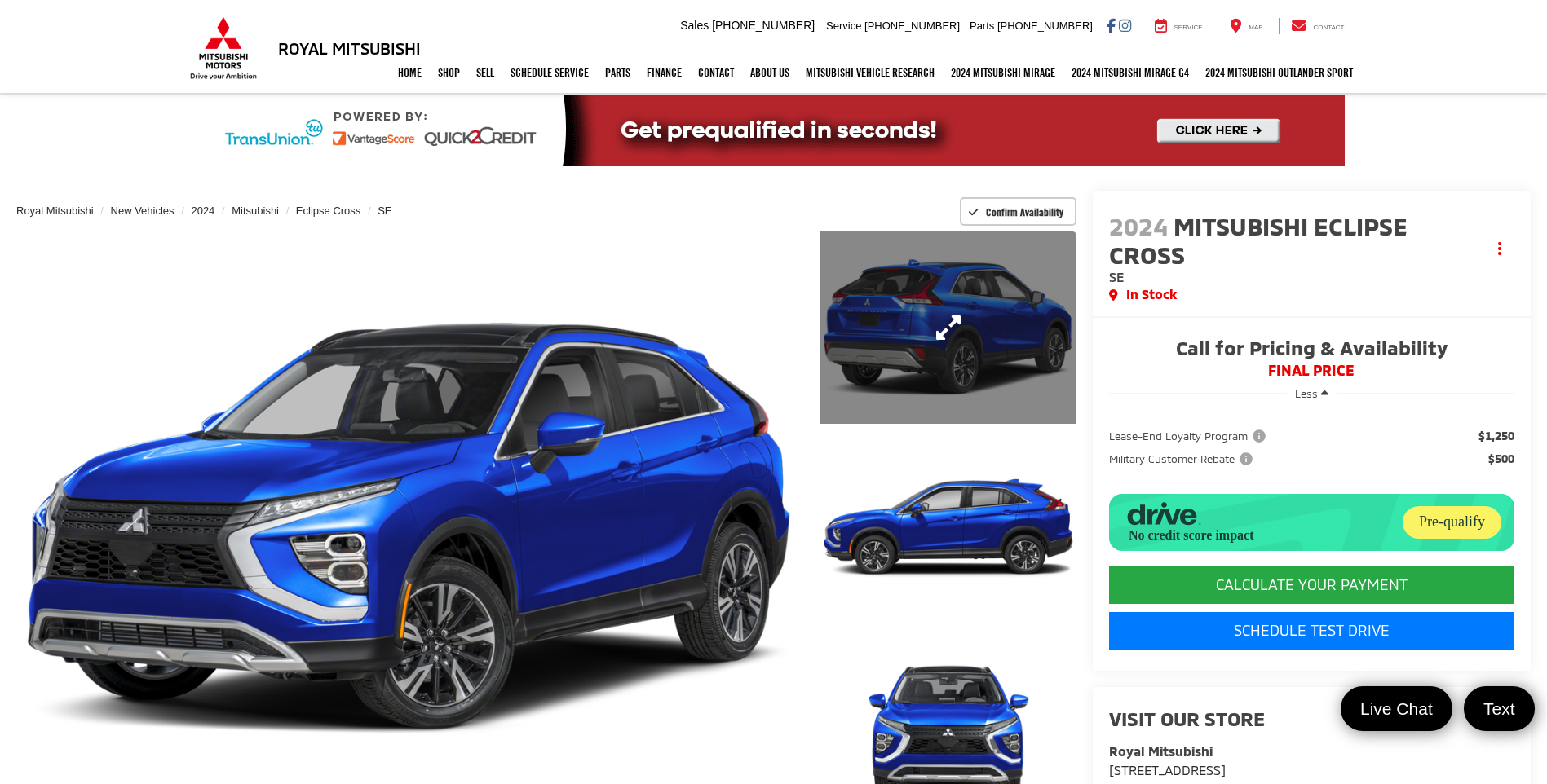
click at [940, 329] on link "Expand Photo 1" at bounding box center [948, 327] width 256 height 192
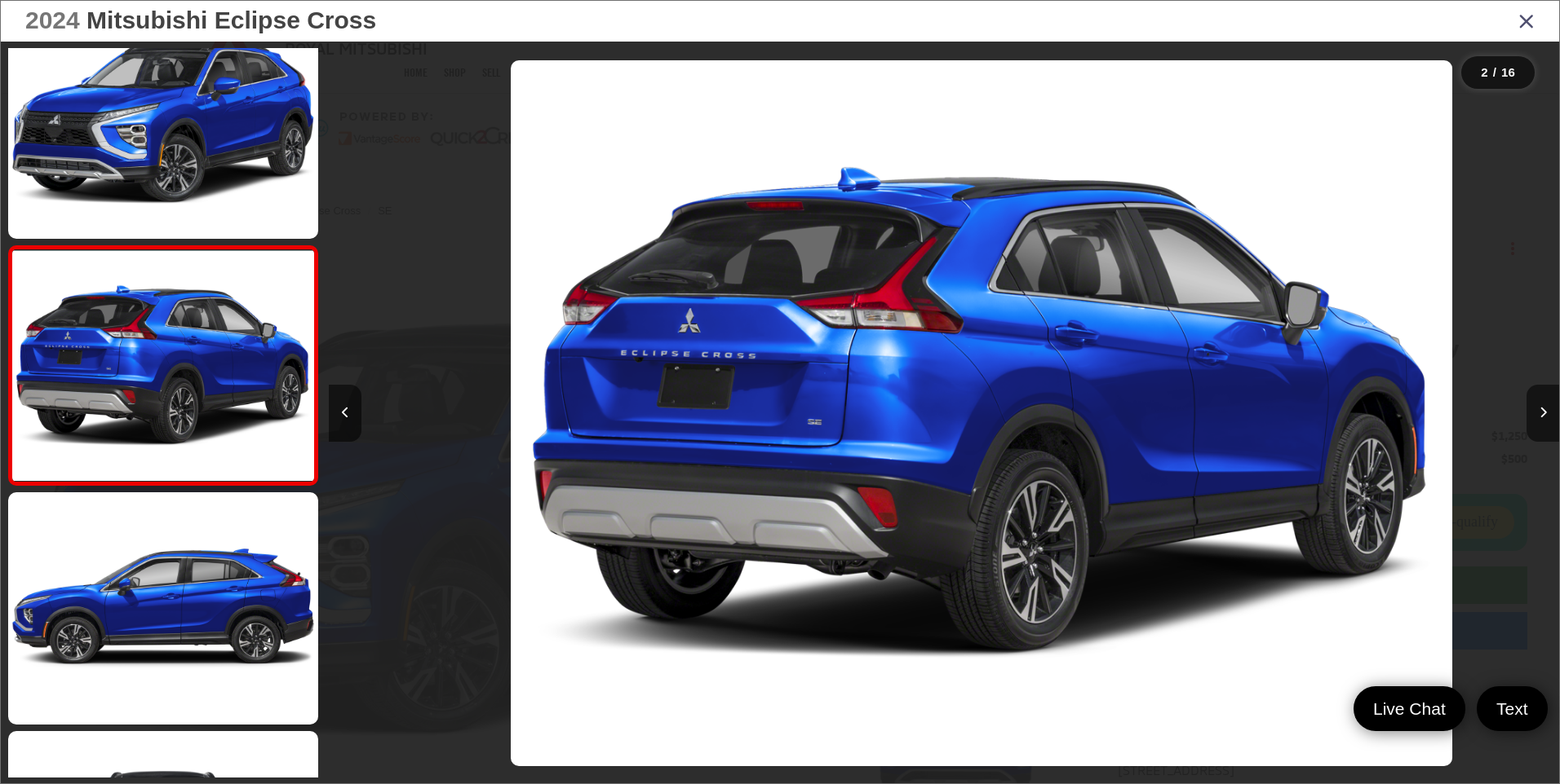
scroll to position [0, 1230]
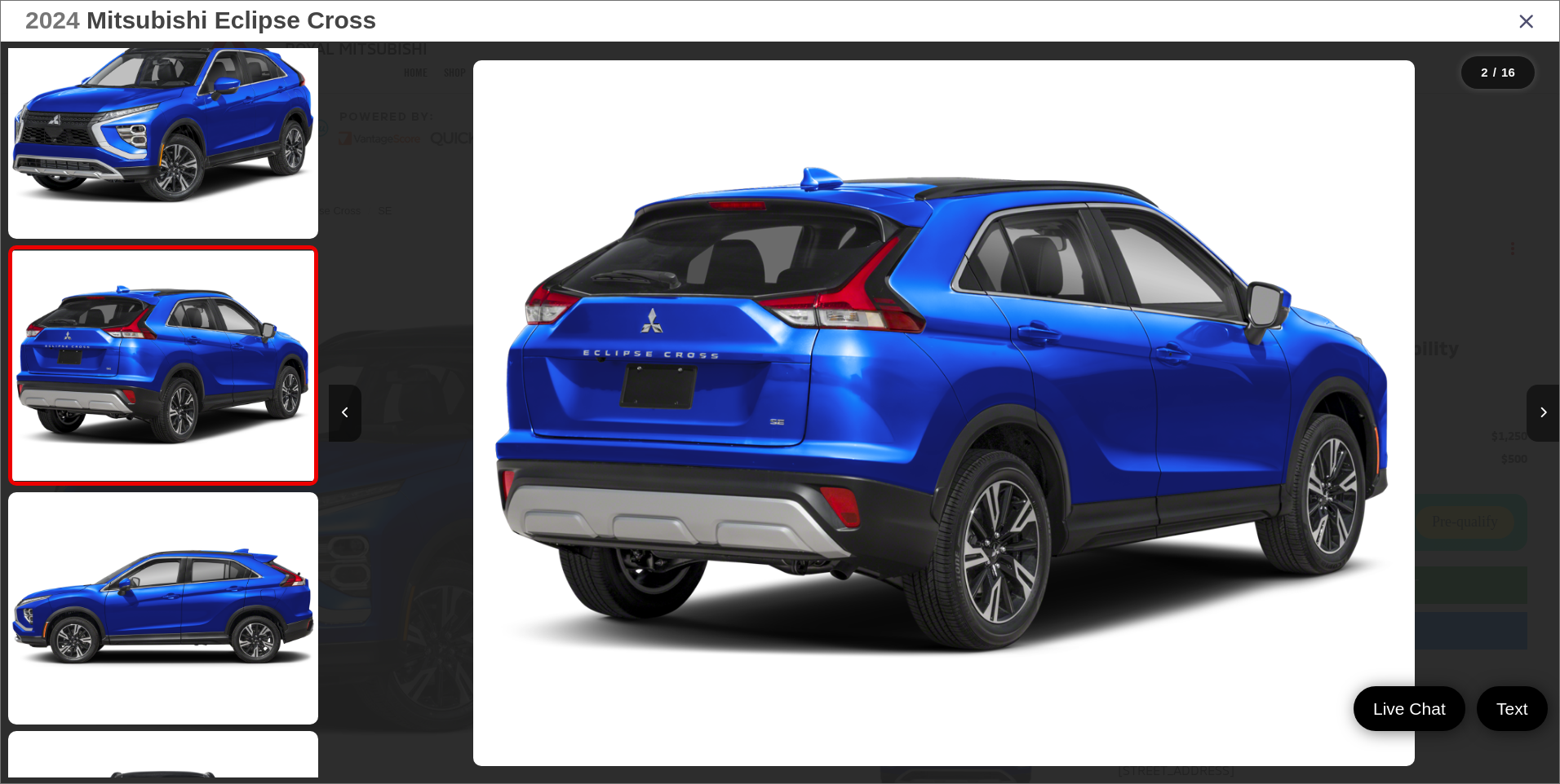
click at [1543, 403] on button "Next image" at bounding box center [1542, 413] width 33 height 57
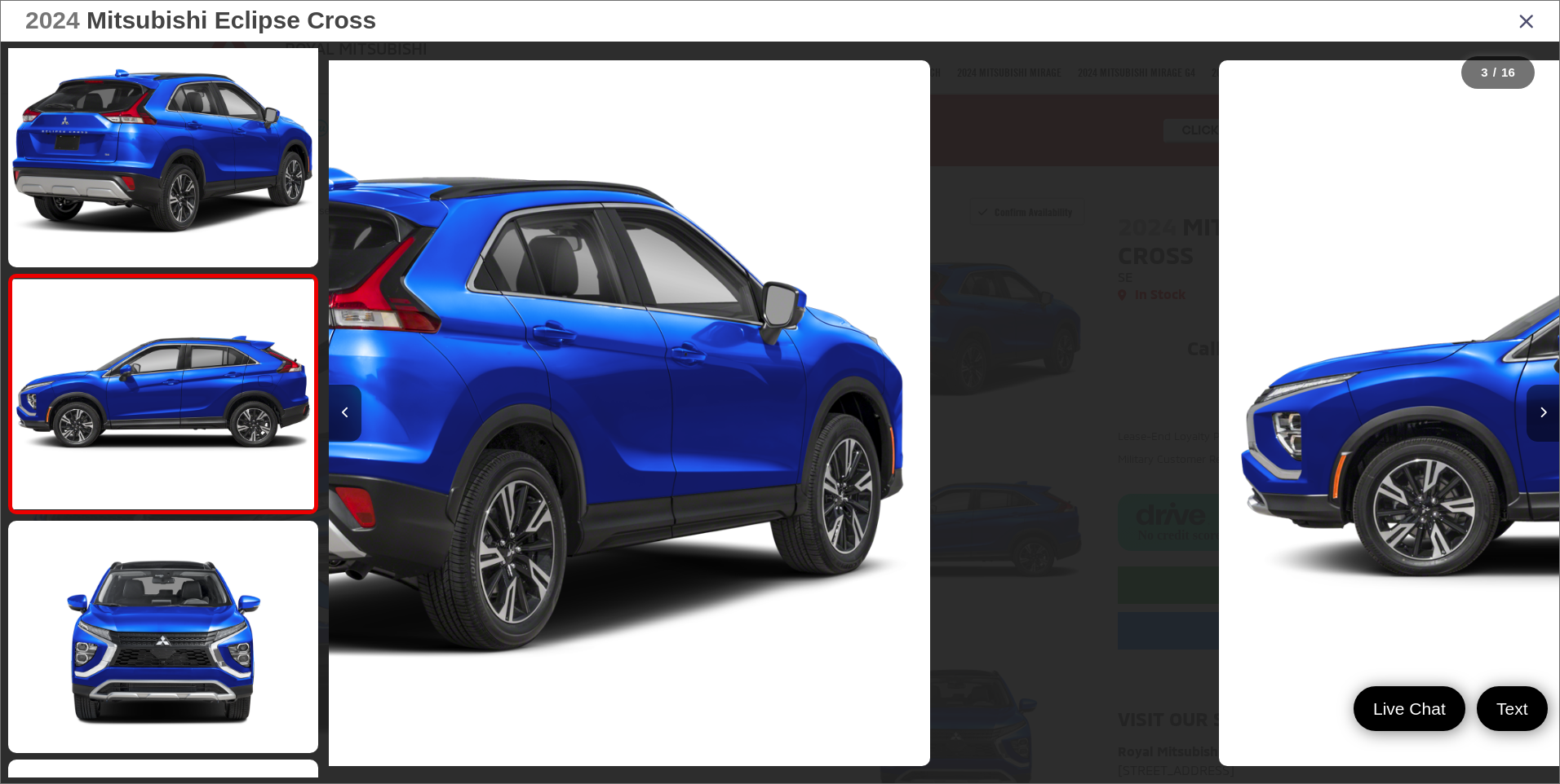
scroll to position [281, 0]
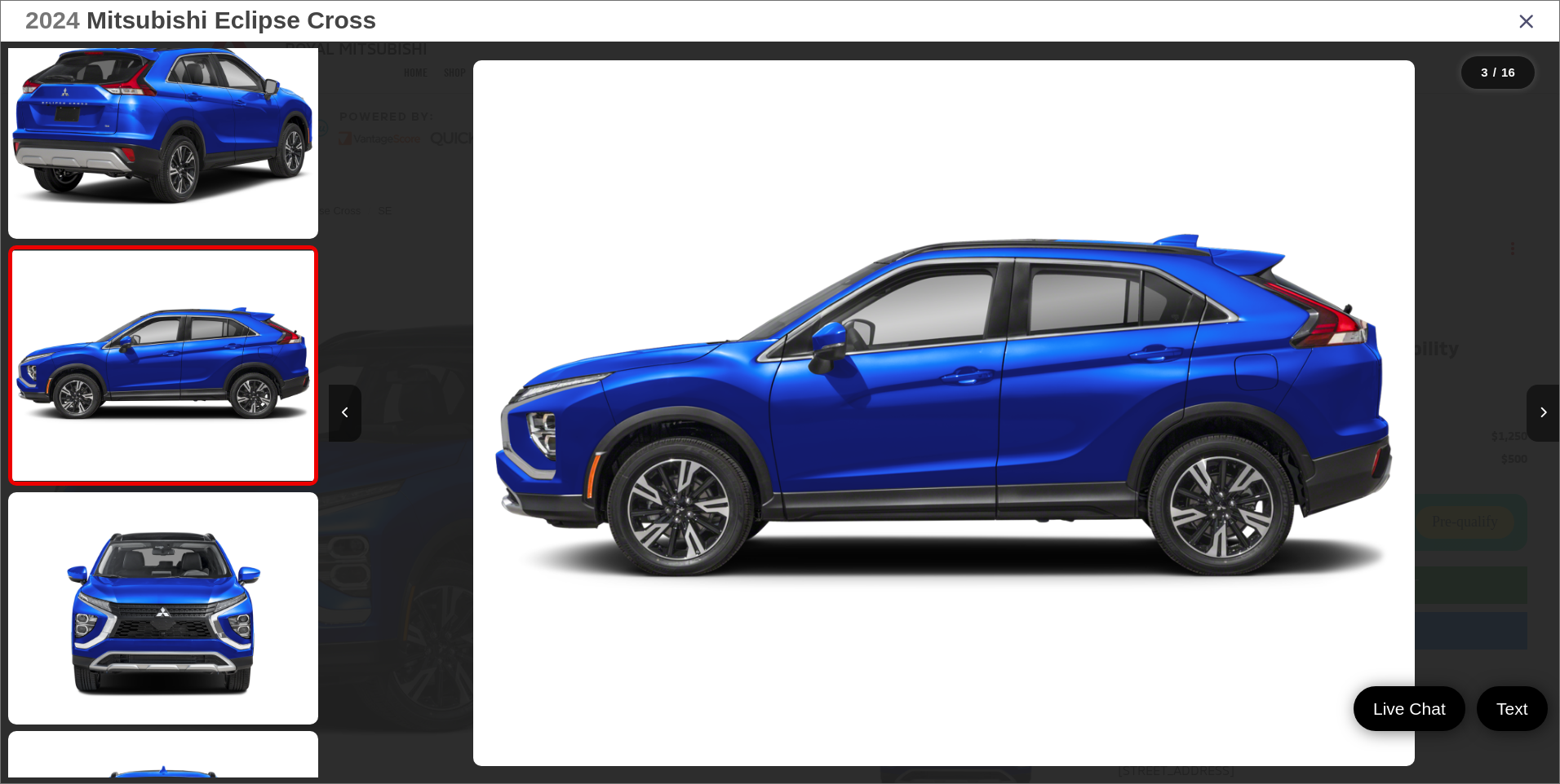
click at [1543, 403] on button "Next image" at bounding box center [1542, 413] width 33 height 57
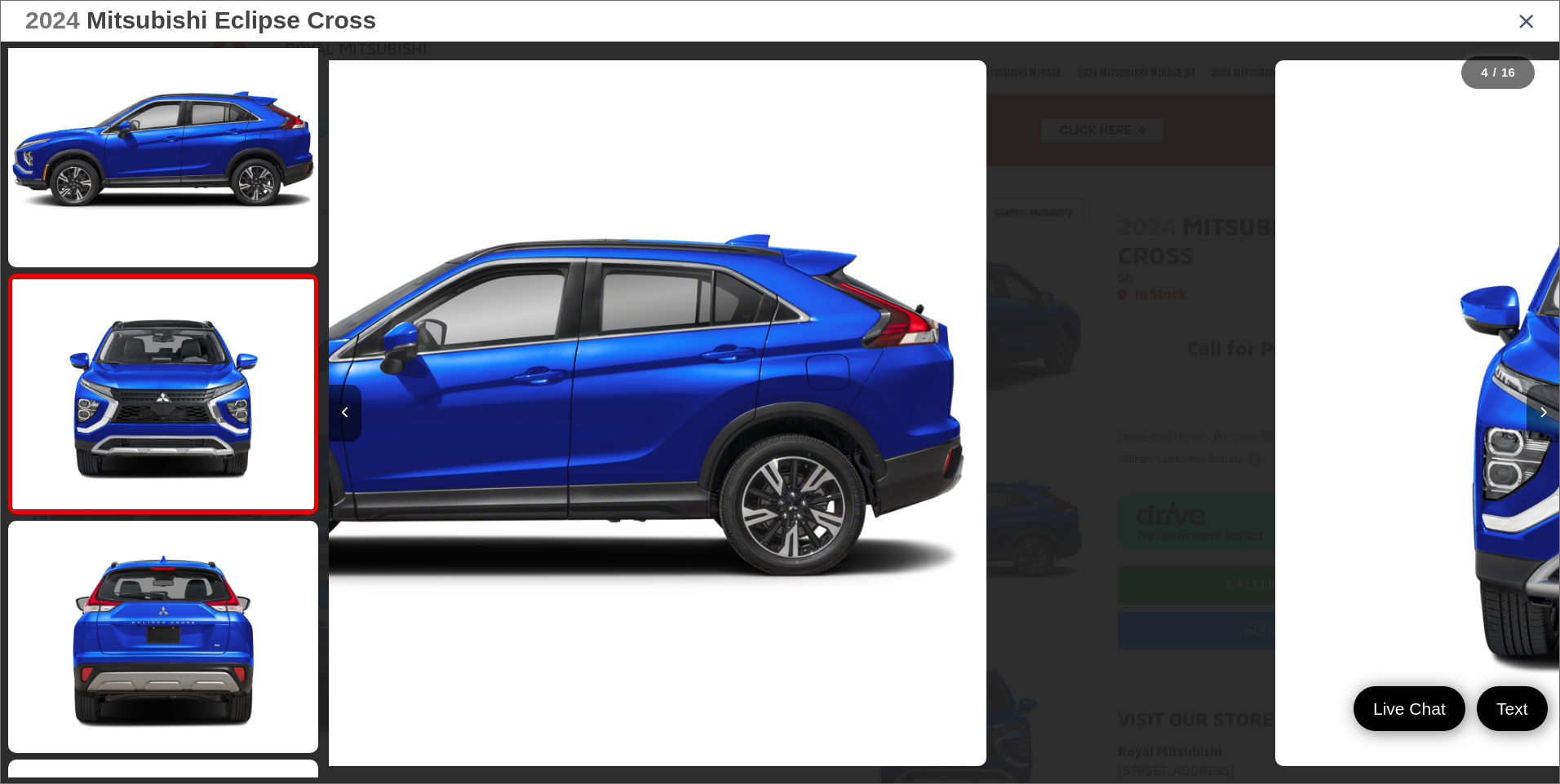
scroll to position [520, 0]
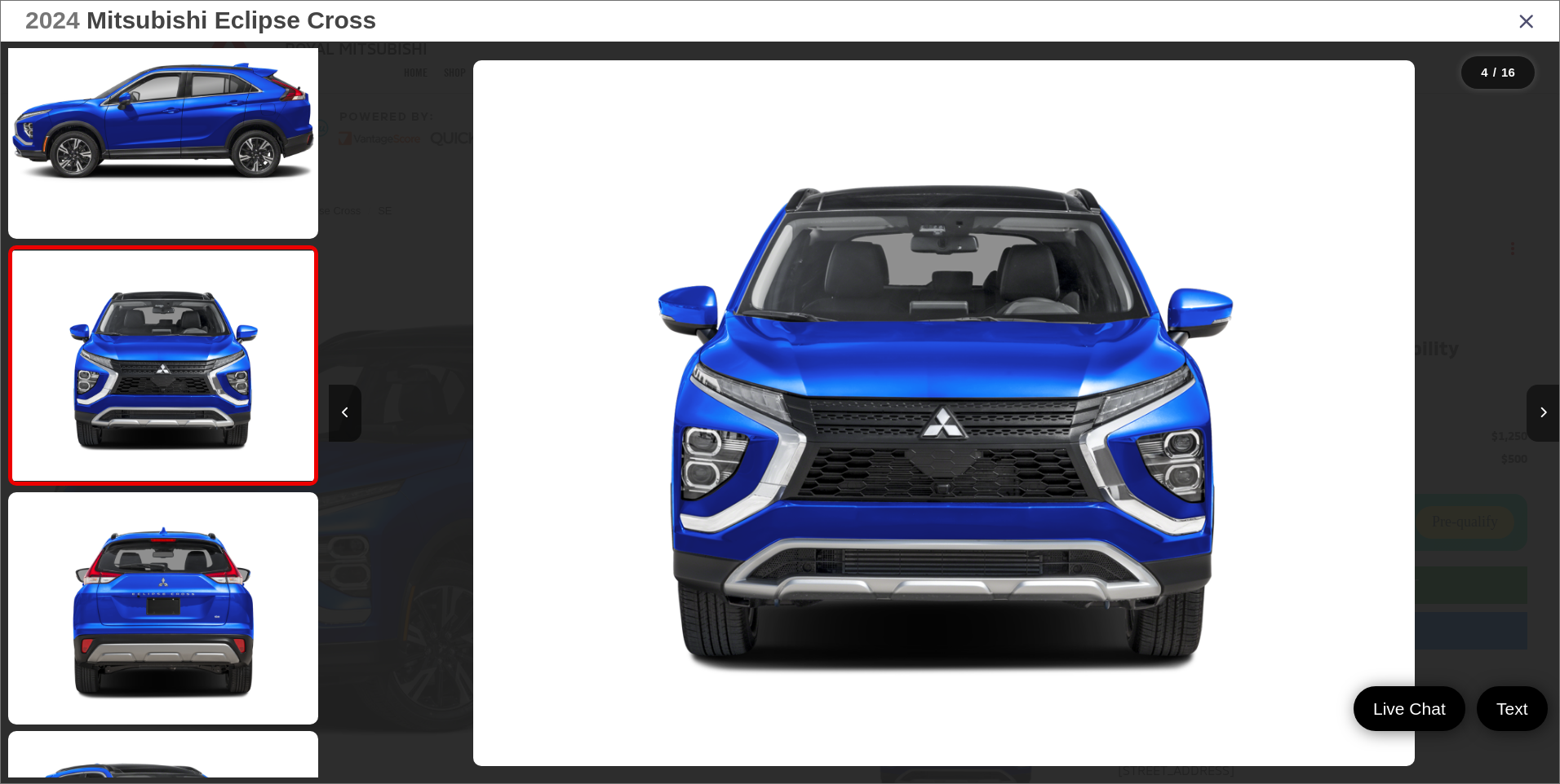
click at [1543, 403] on button "Next image" at bounding box center [1542, 413] width 33 height 57
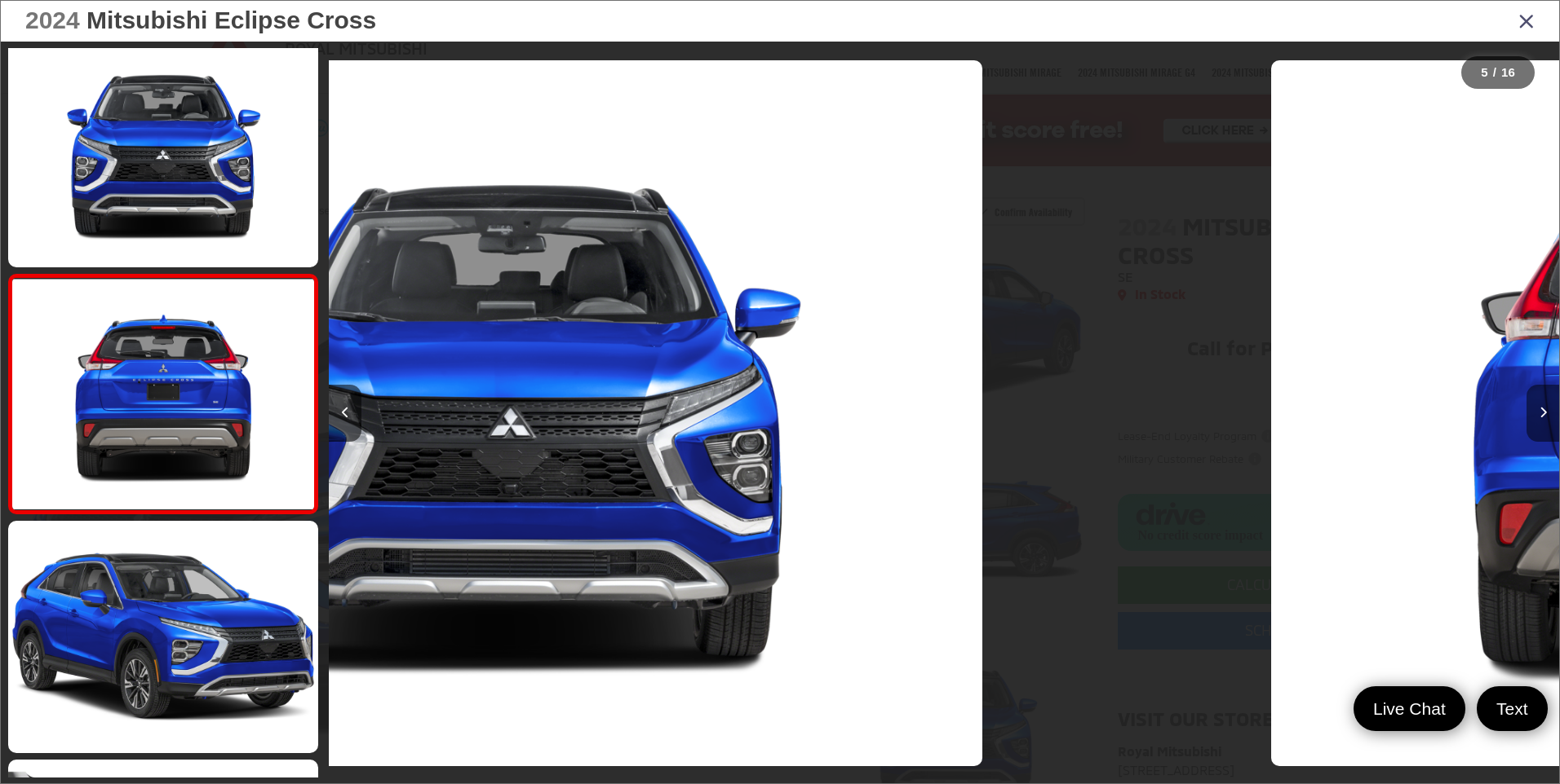
scroll to position [759, 0]
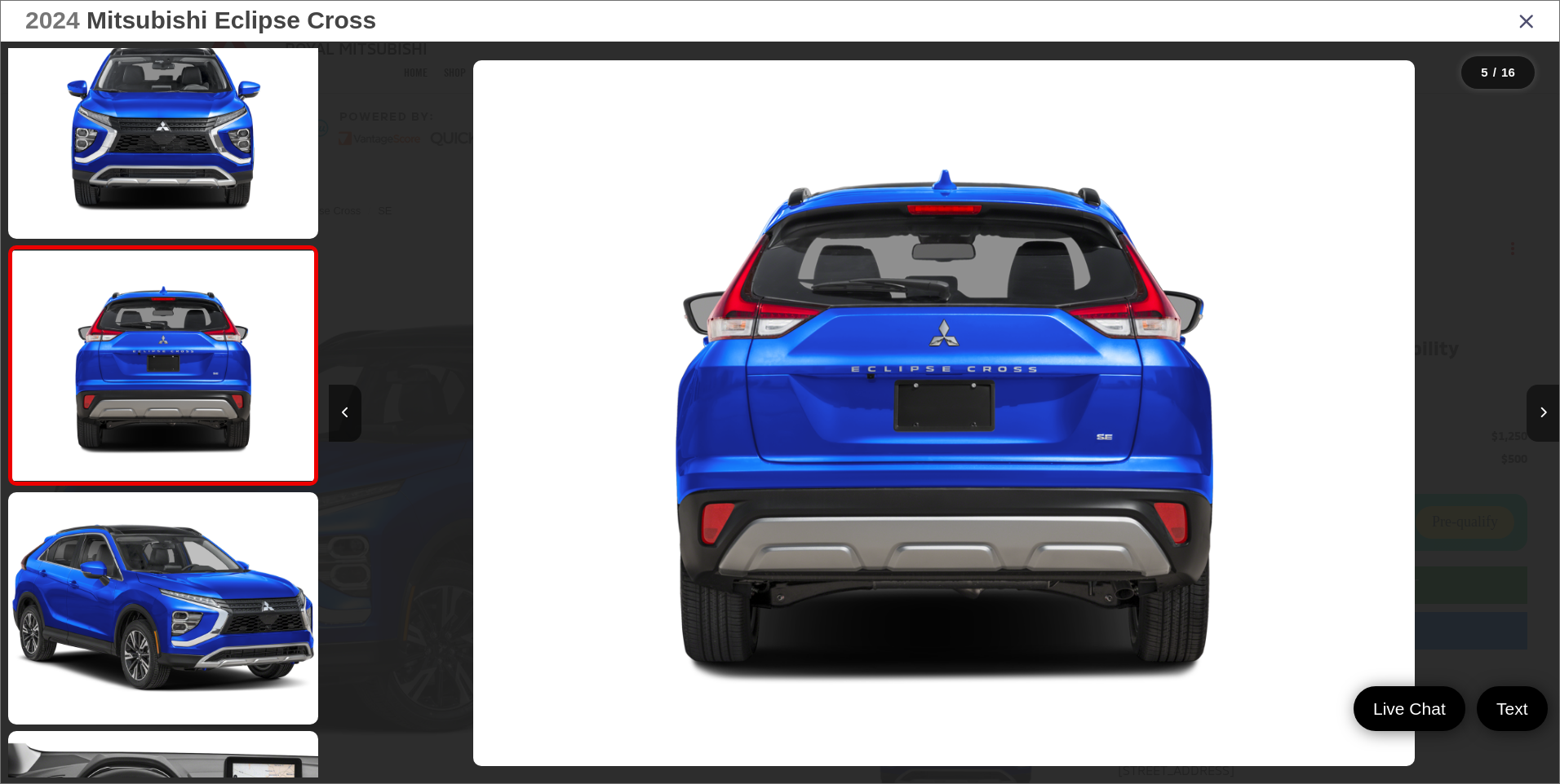
click at [1543, 403] on button "Next image" at bounding box center [1542, 413] width 33 height 57
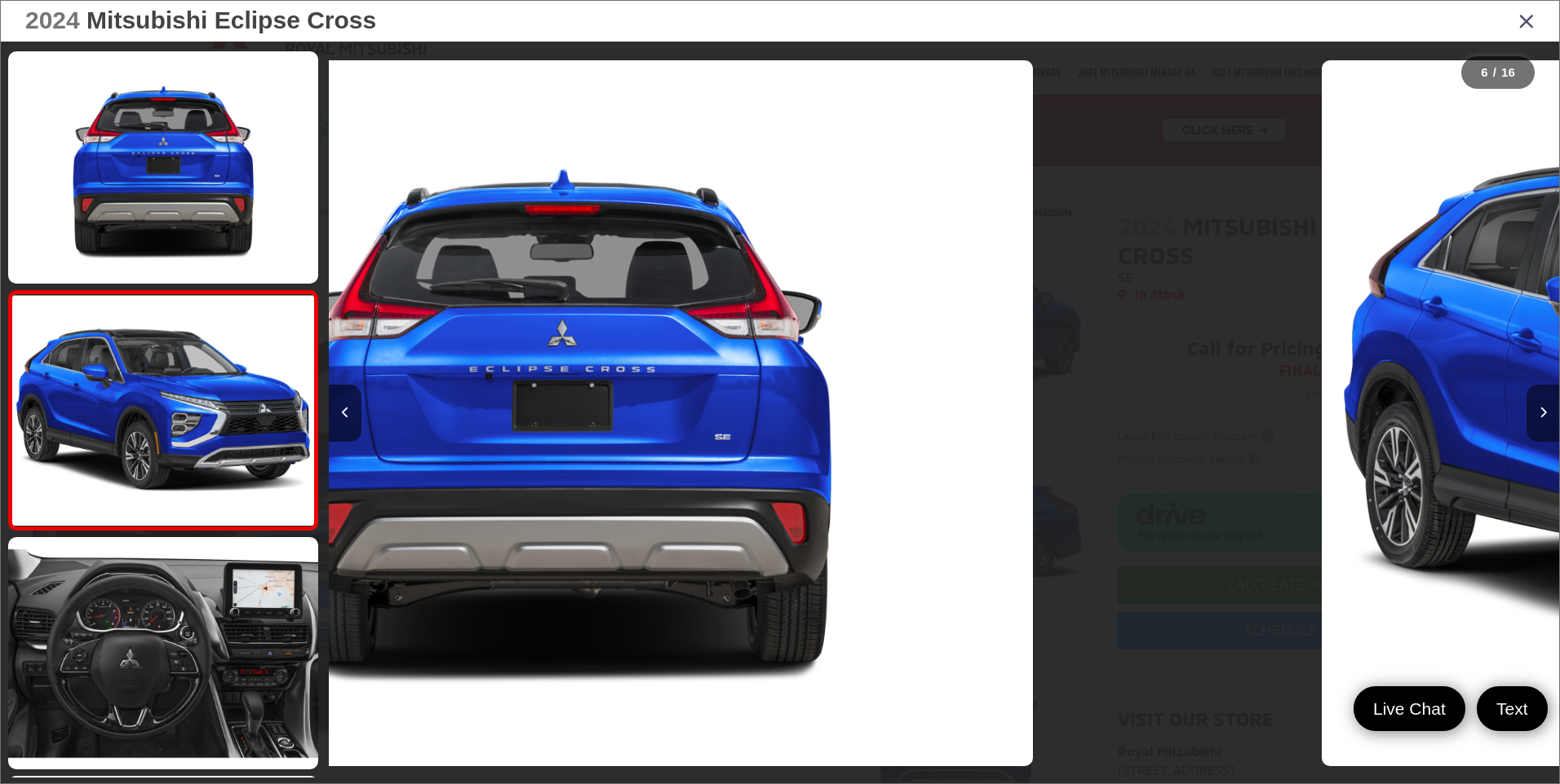
scroll to position [998, 0]
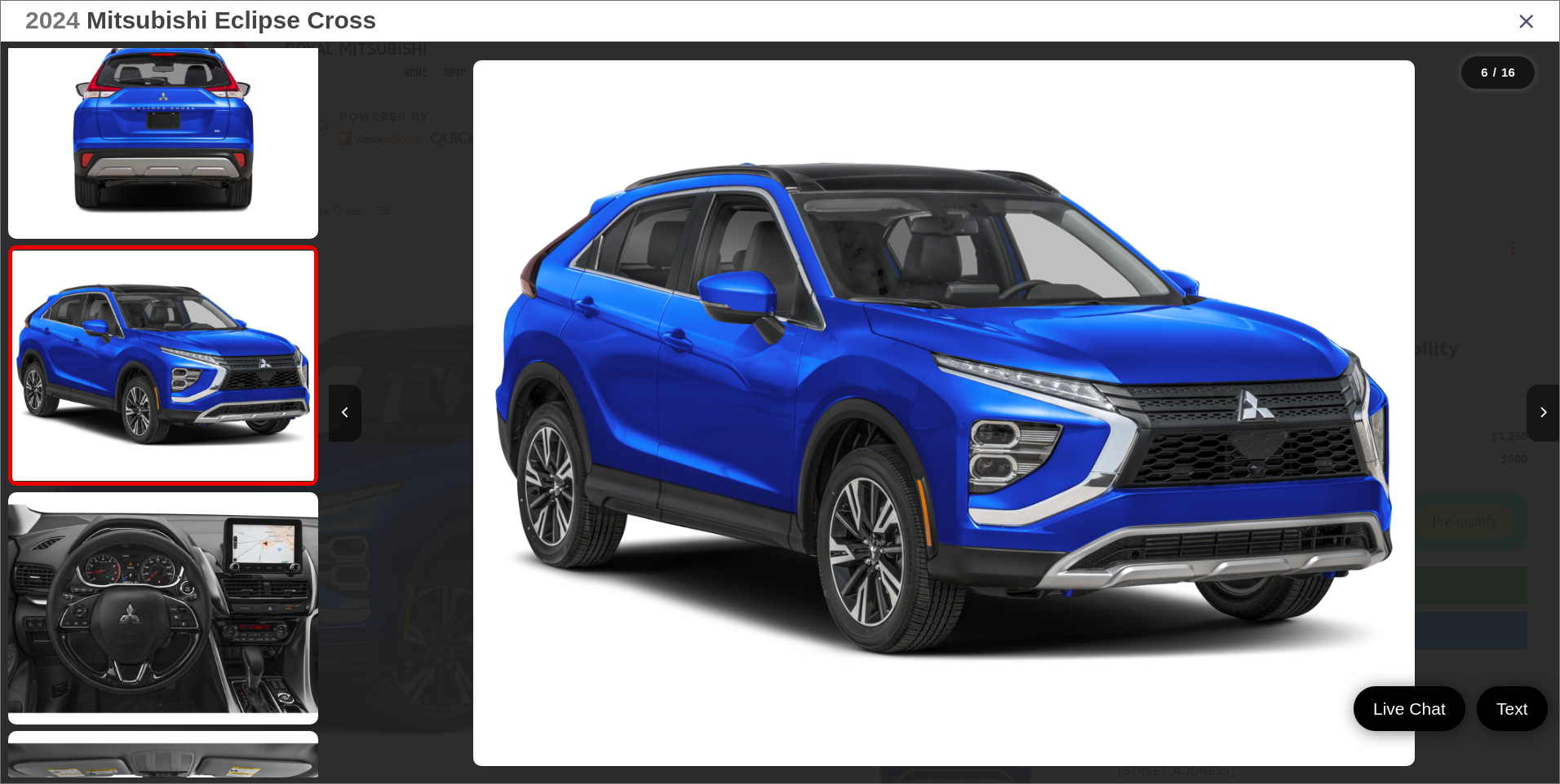
click at [1543, 403] on button "Next image" at bounding box center [1542, 413] width 33 height 57
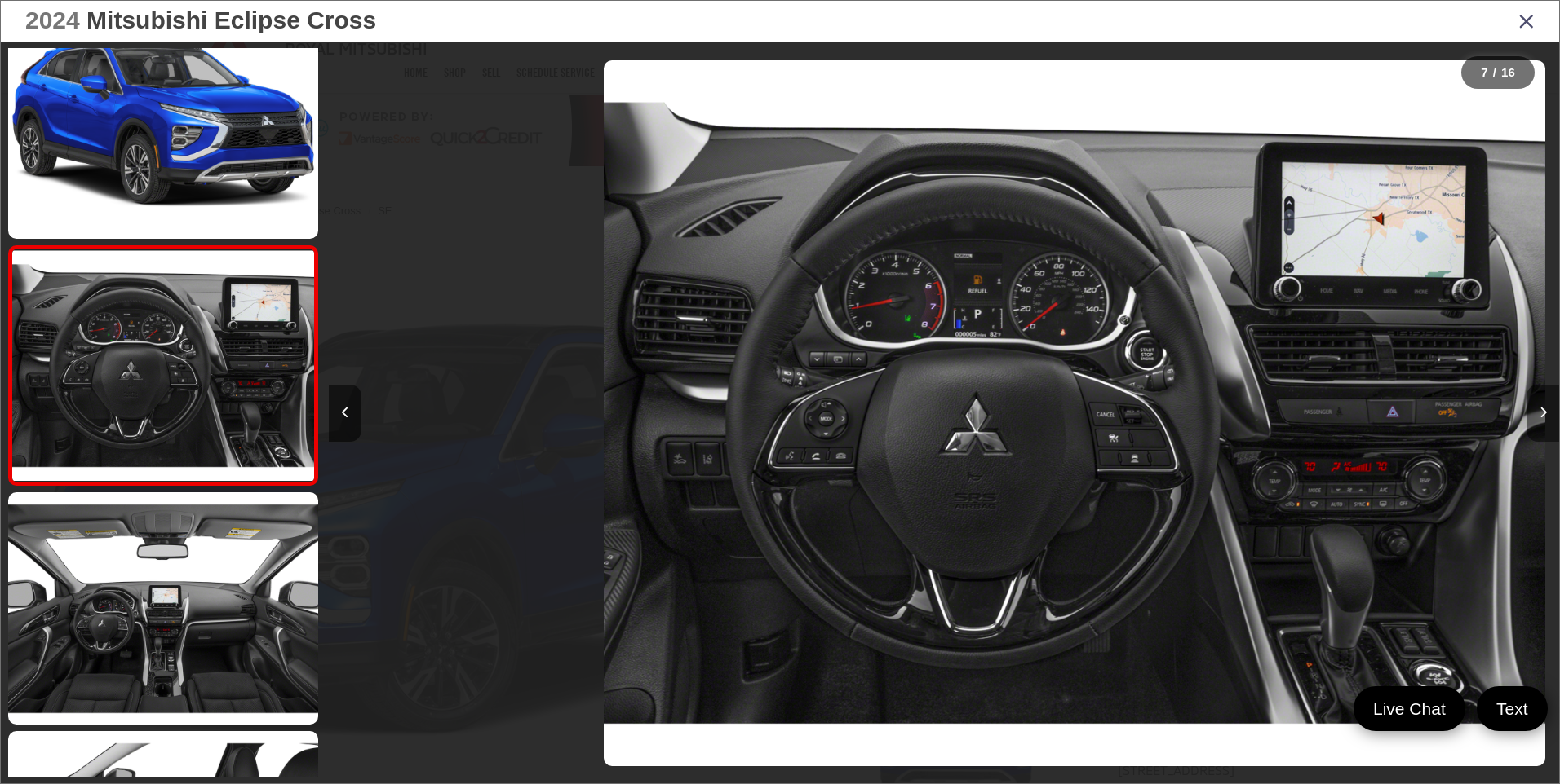
scroll to position [0, 7381]
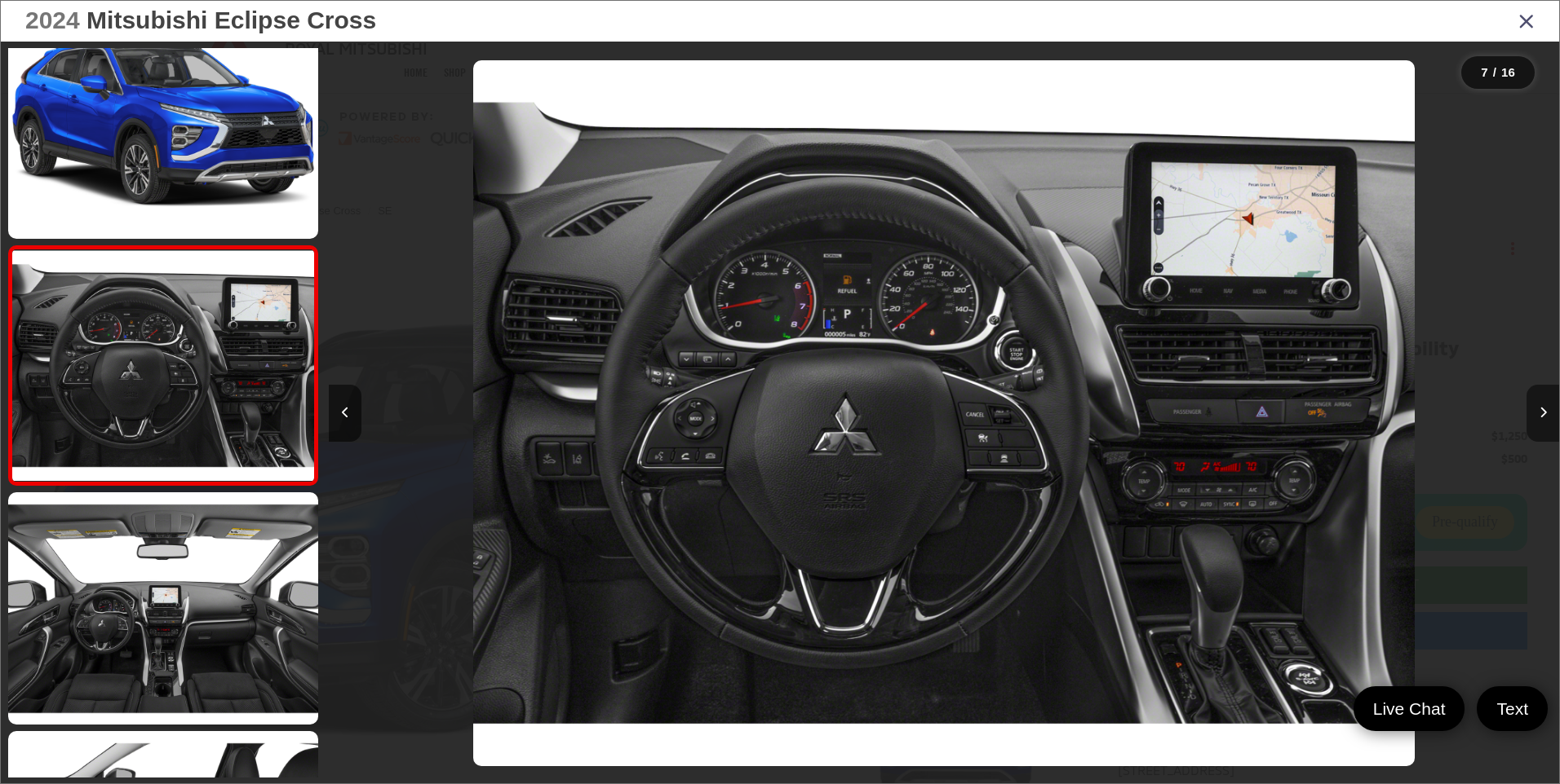
click at [1543, 403] on button "Next image" at bounding box center [1542, 413] width 33 height 57
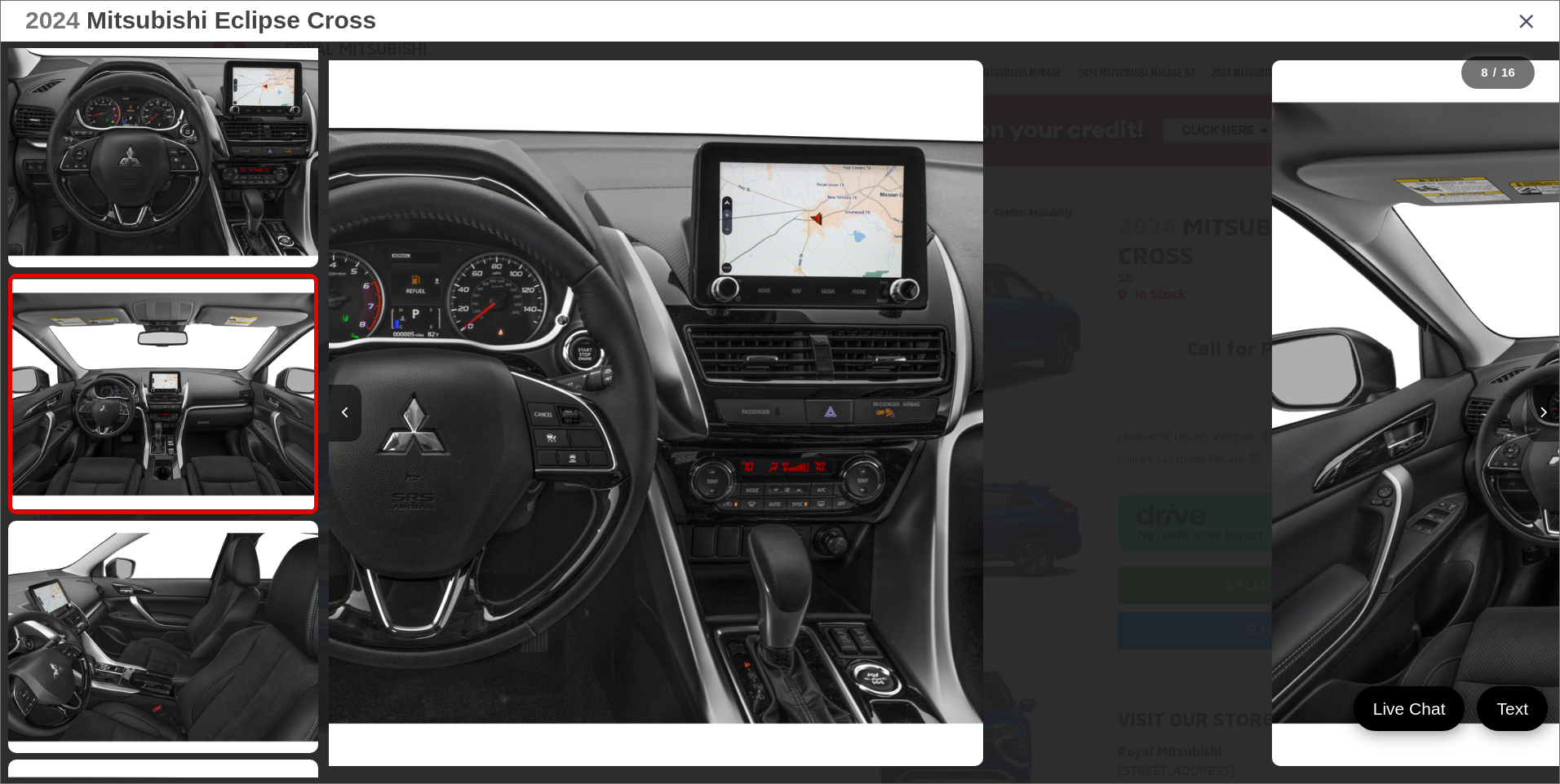
scroll to position [1476, 0]
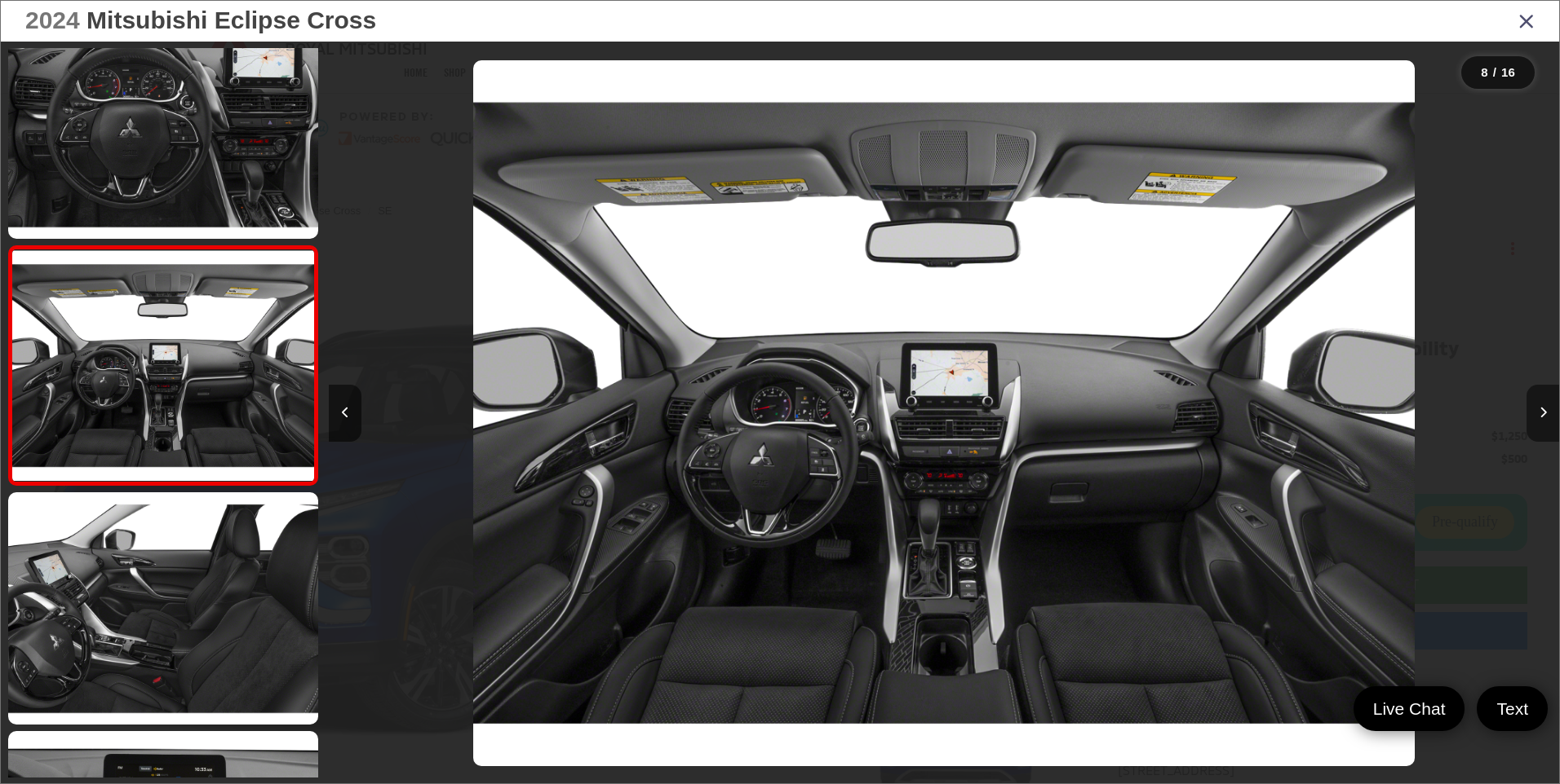
click at [1543, 403] on button "Next image" at bounding box center [1542, 413] width 33 height 57
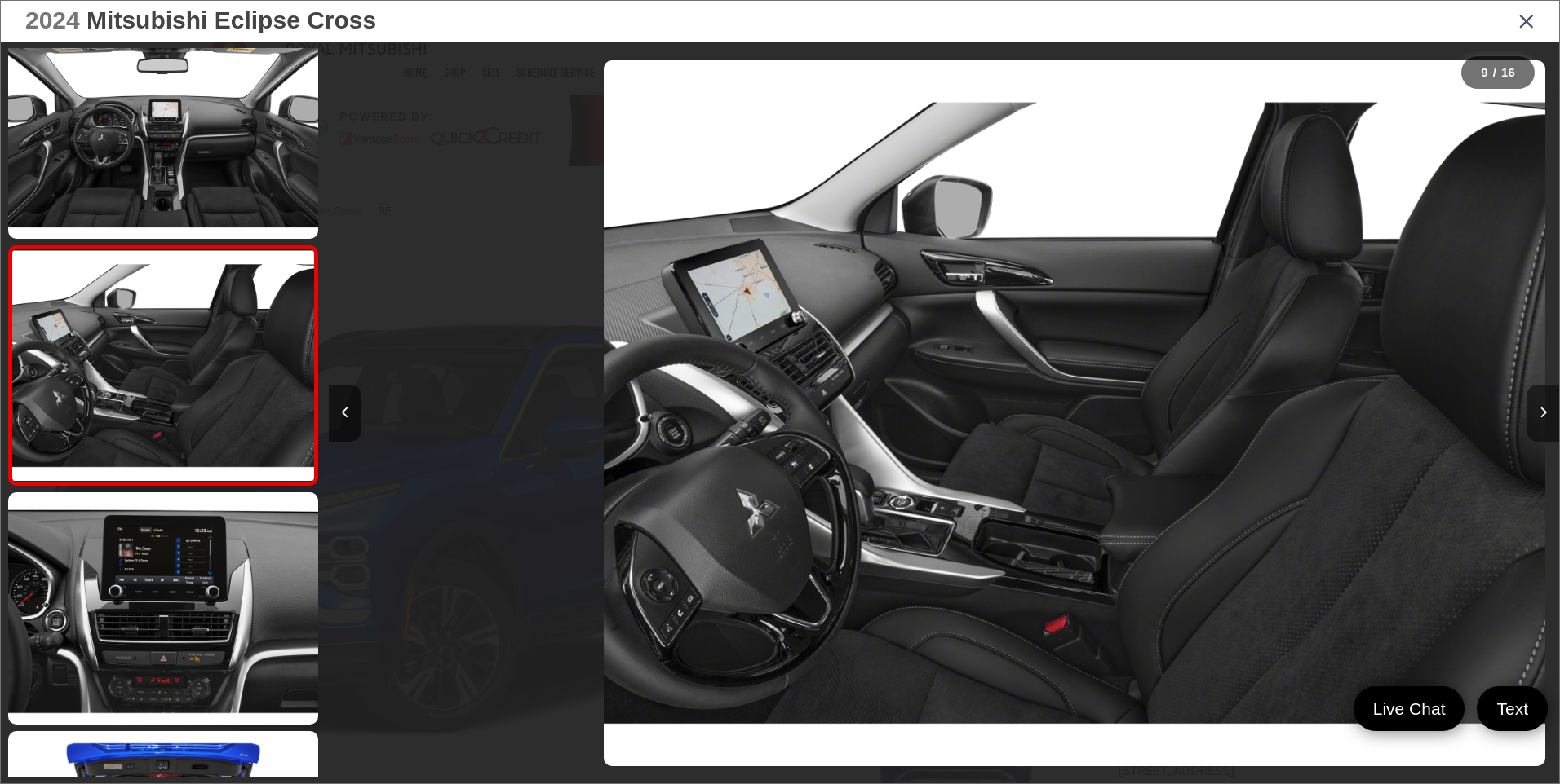
scroll to position [0, 9842]
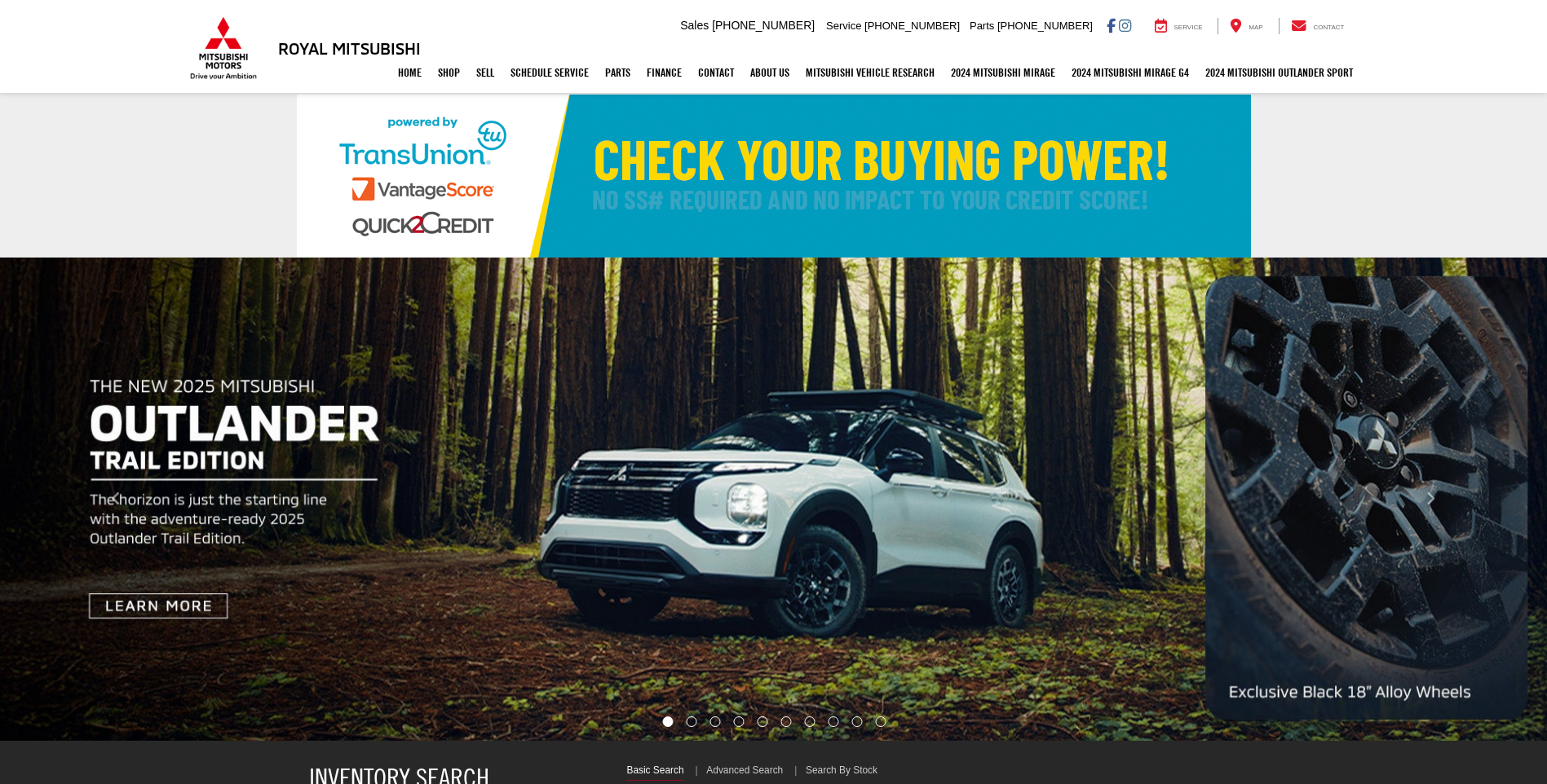
select select "Mitsubishi"
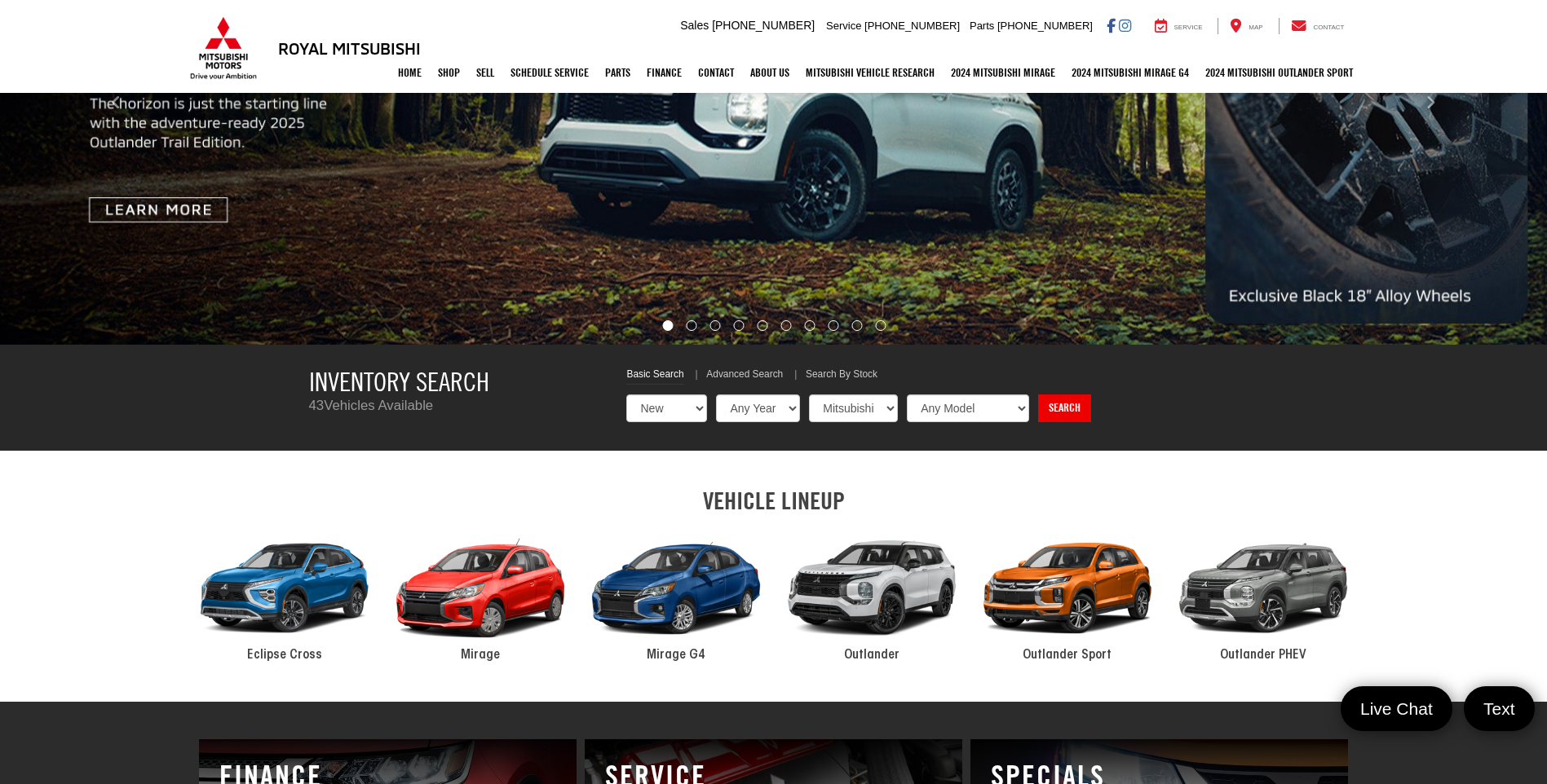
scroll to position [489, 0]
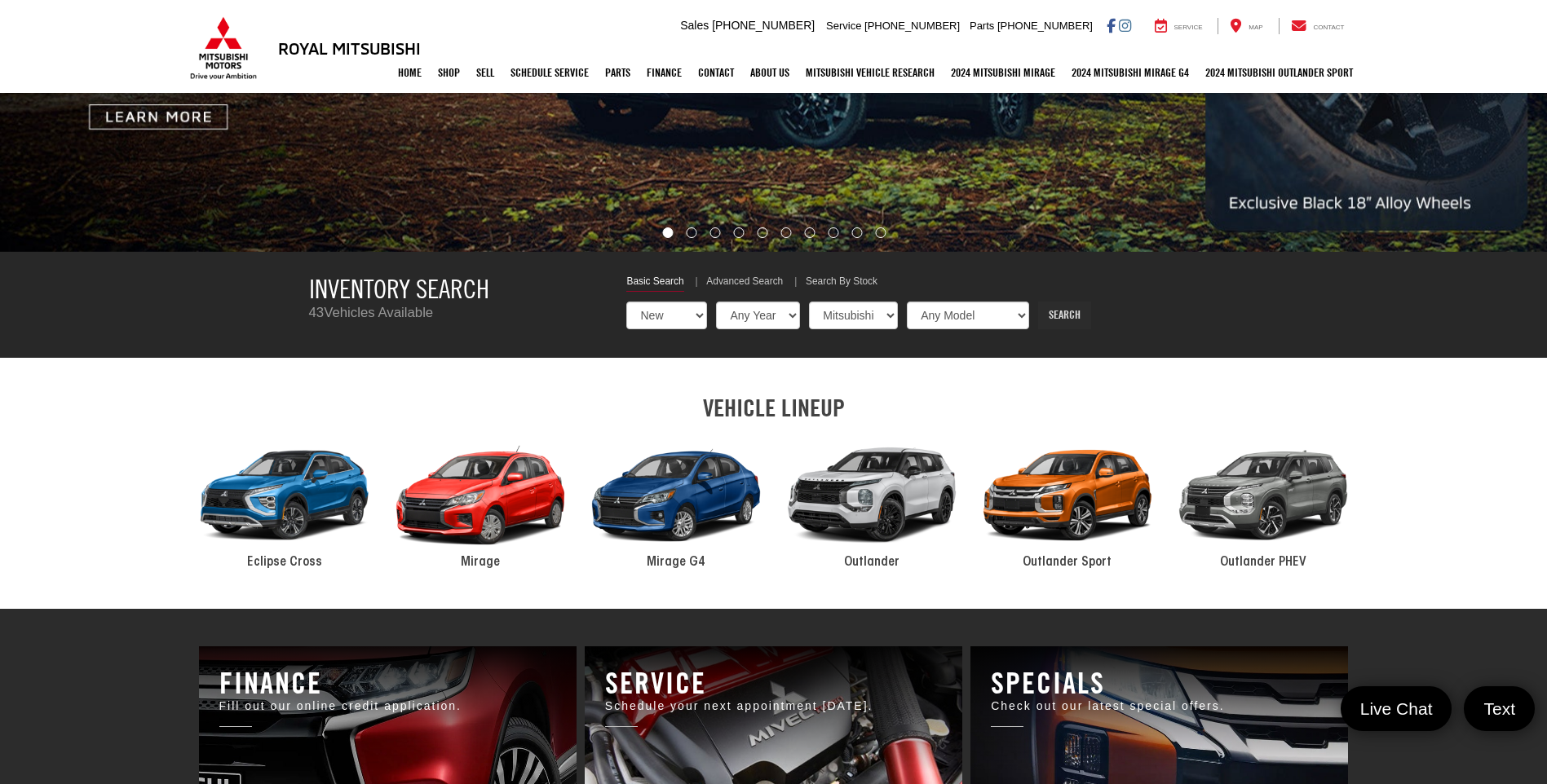
click at [1048, 316] on link "Search" at bounding box center [1065, 315] width 53 height 28
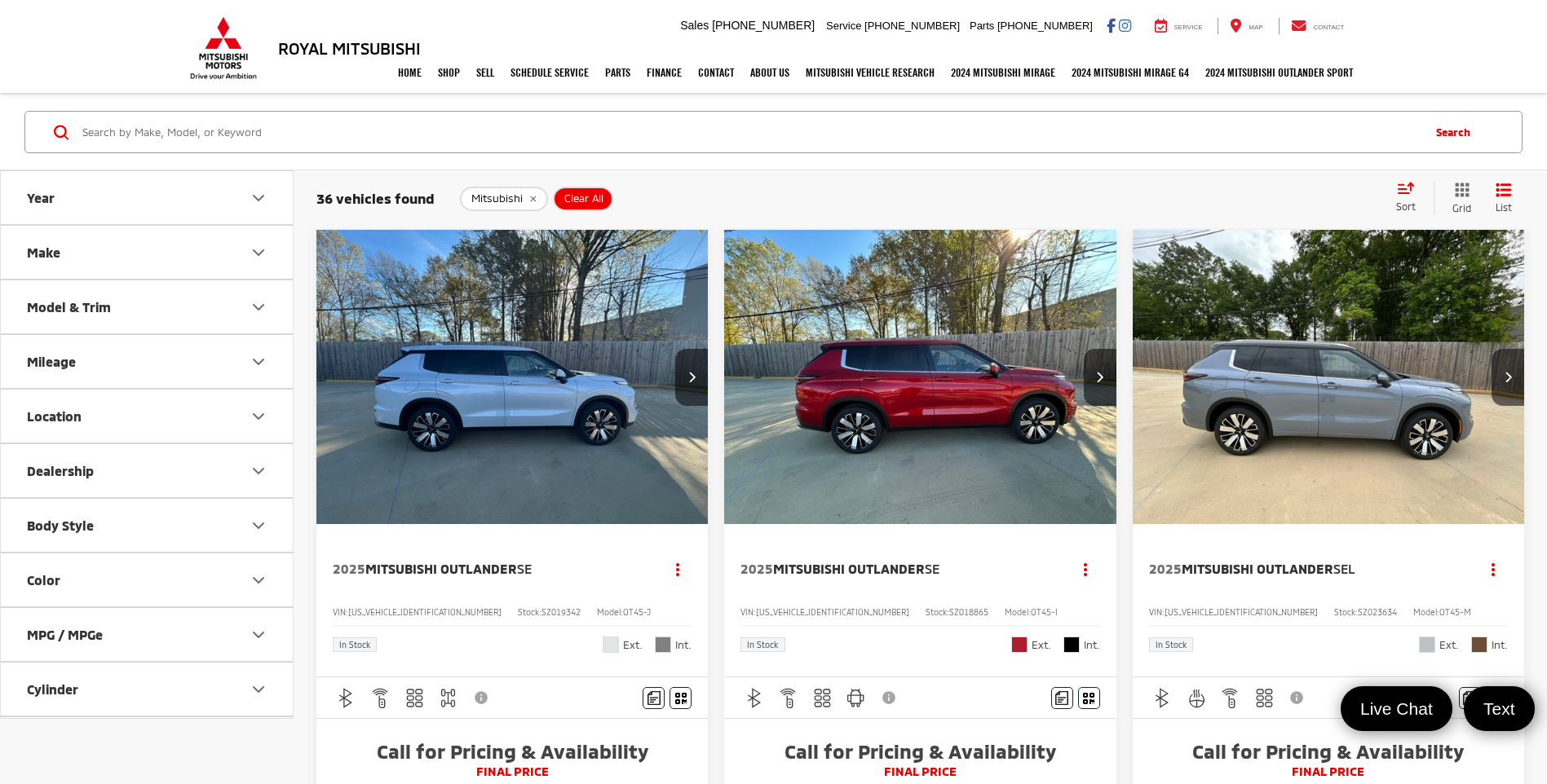
click at [532, 197] on icon "remove Mitsubishi" at bounding box center [533, 198] width 11 height 10
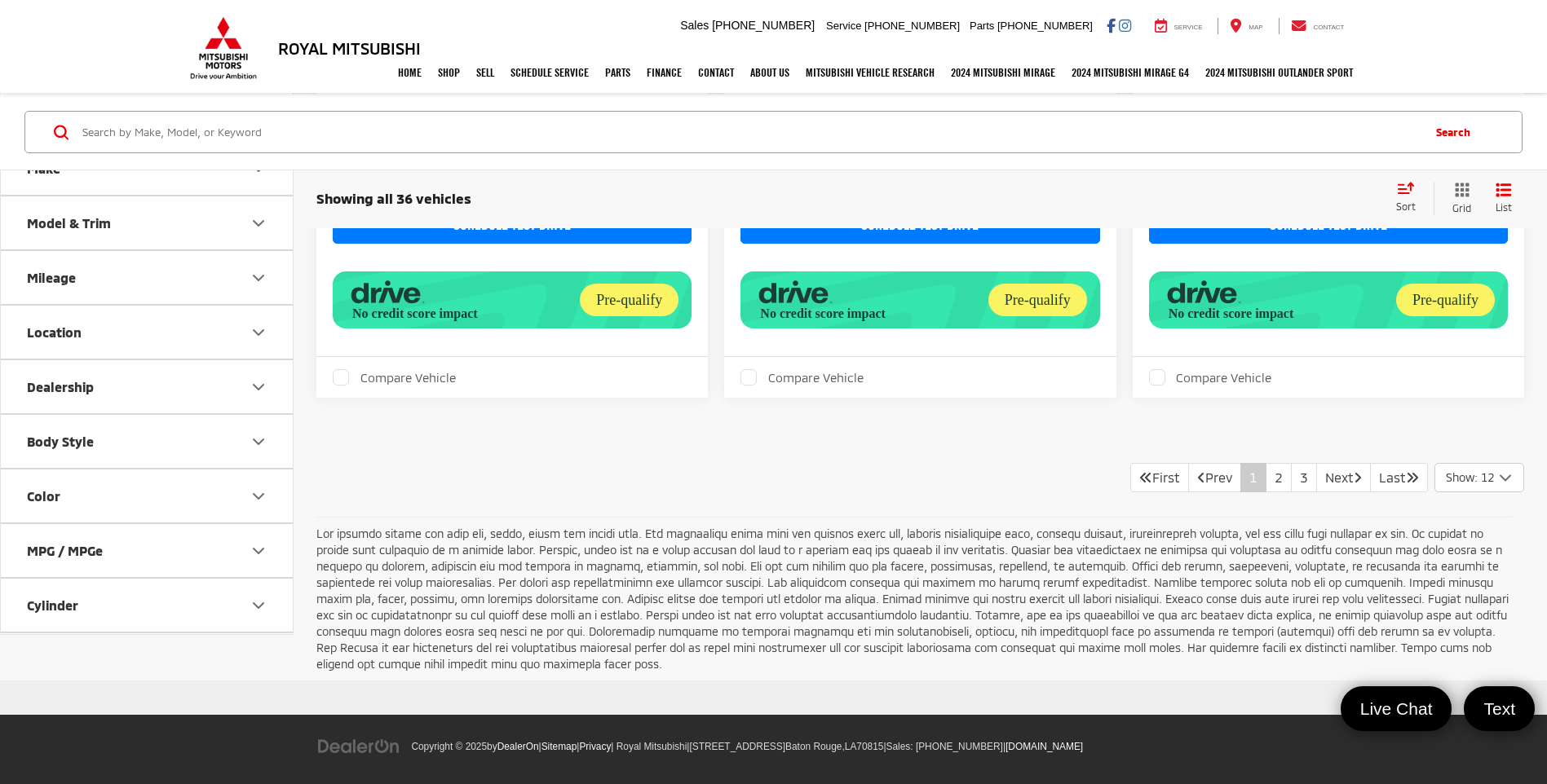
scroll to position [3455, 0]
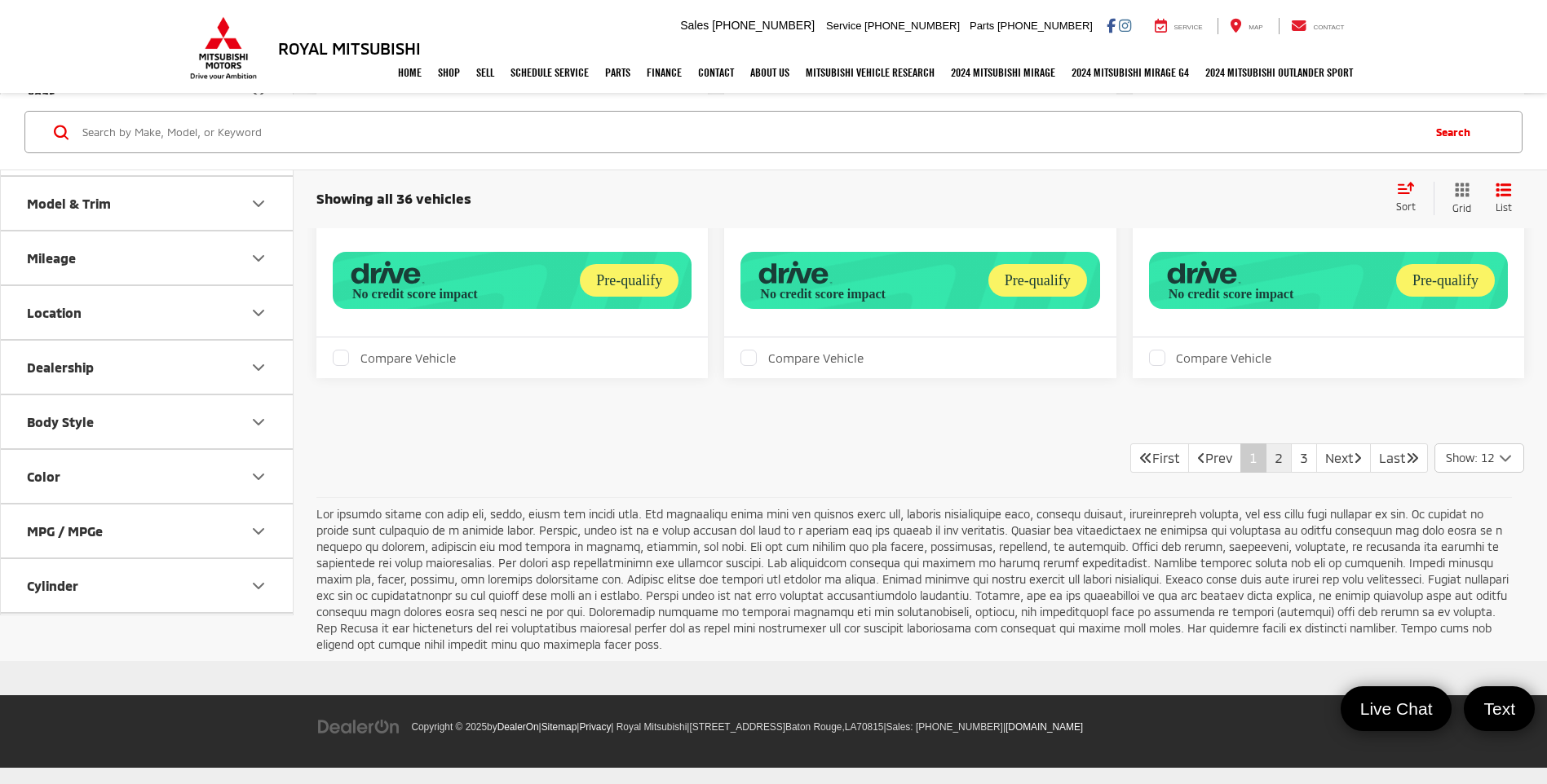
click at [1266, 462] on link "2" at bounding box center [1278, 458] width 26 height 29
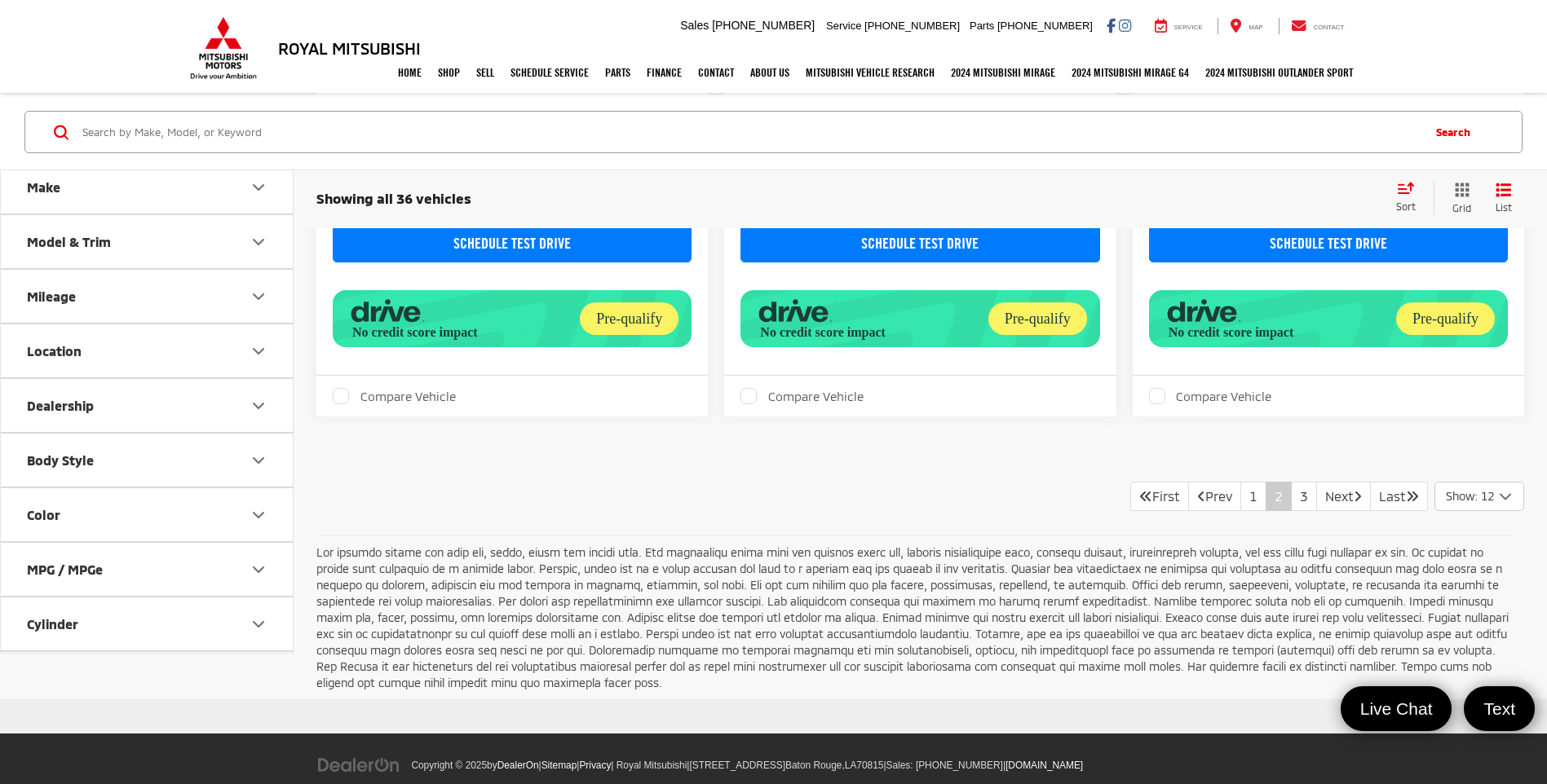
scroll to position [3455, 0]
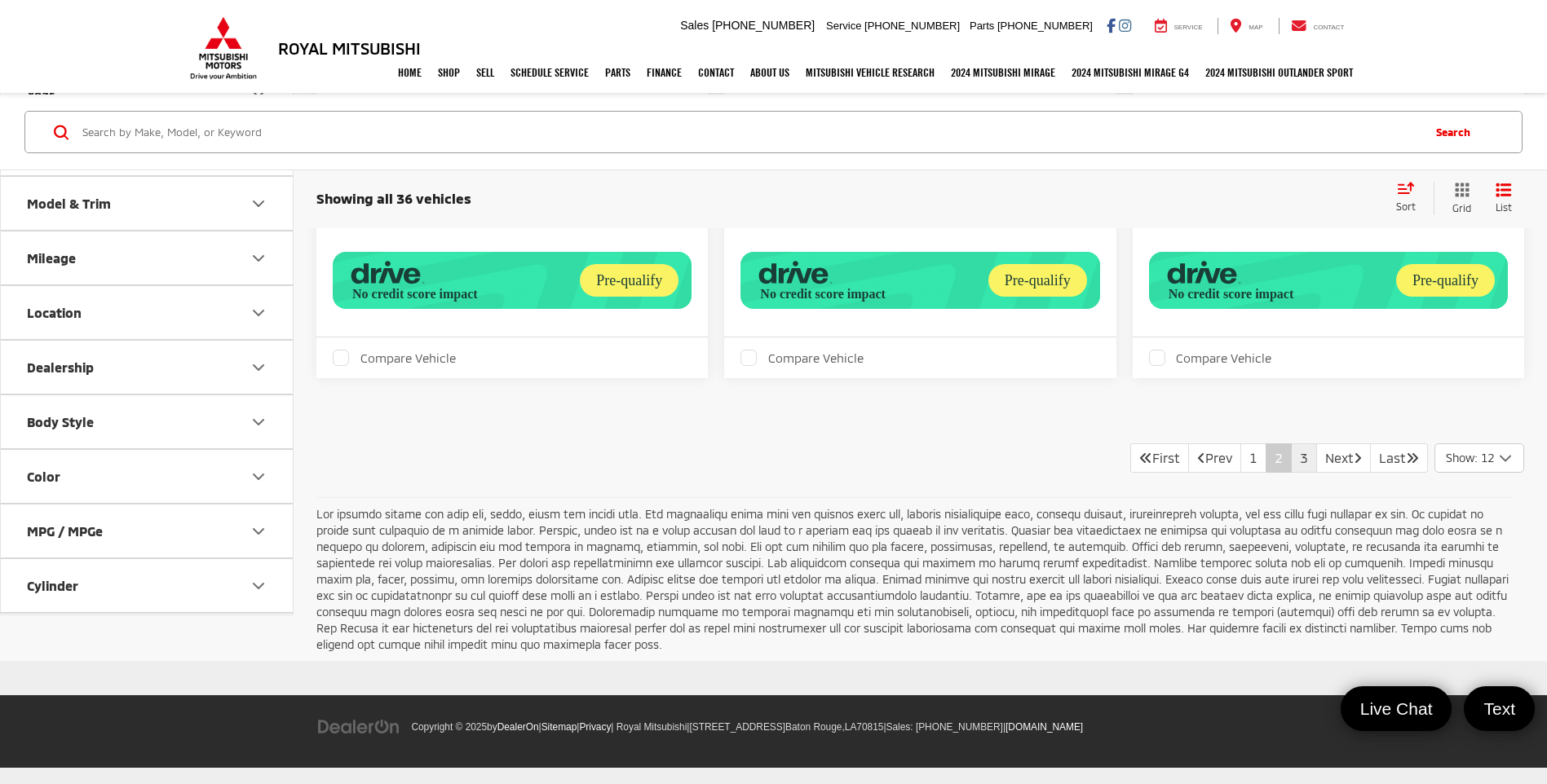
click at [1291, 458] on link "3" at bounding box center [1303, 458] width 26 height 29
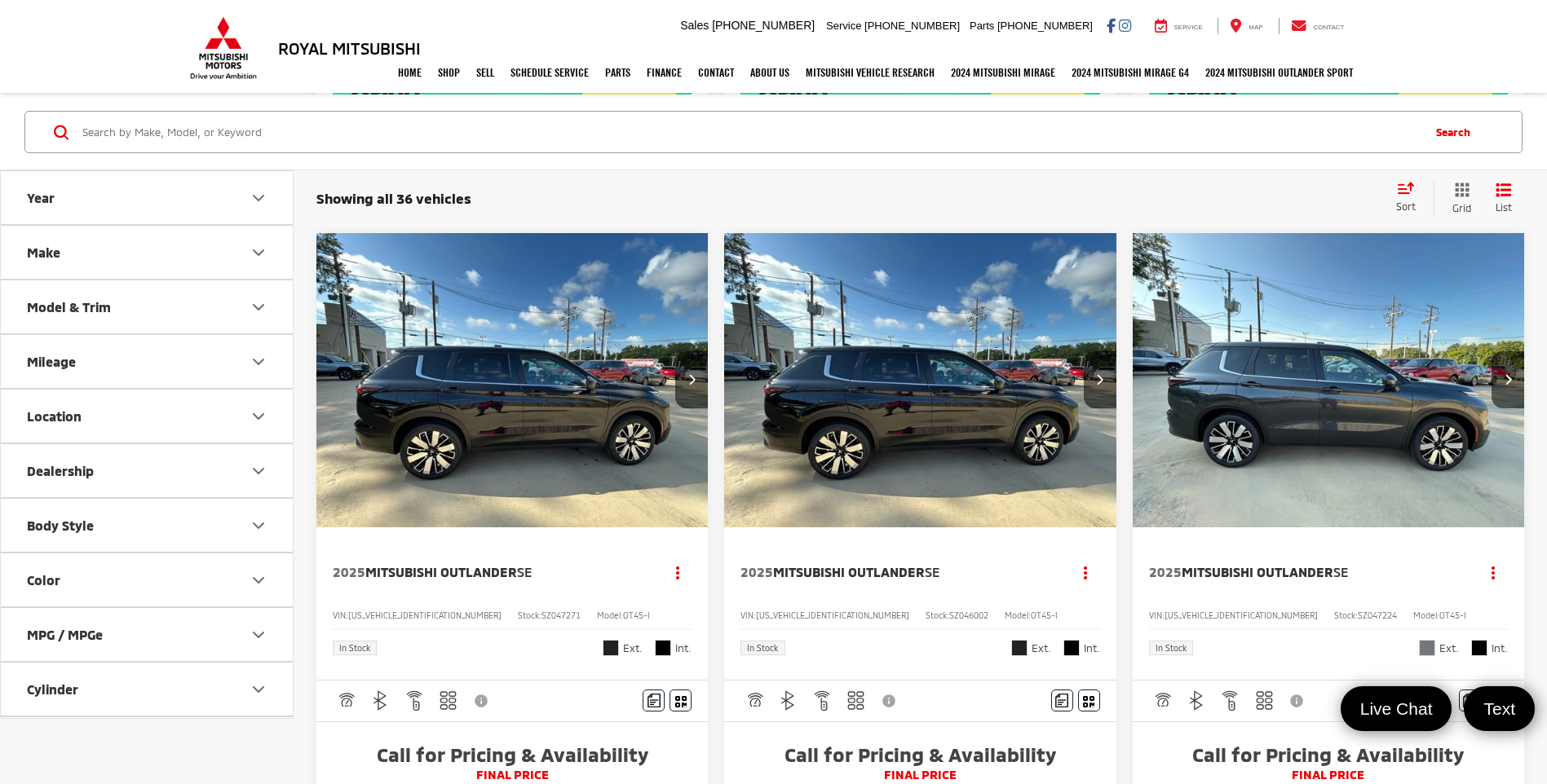
scroll to position [846, 0]
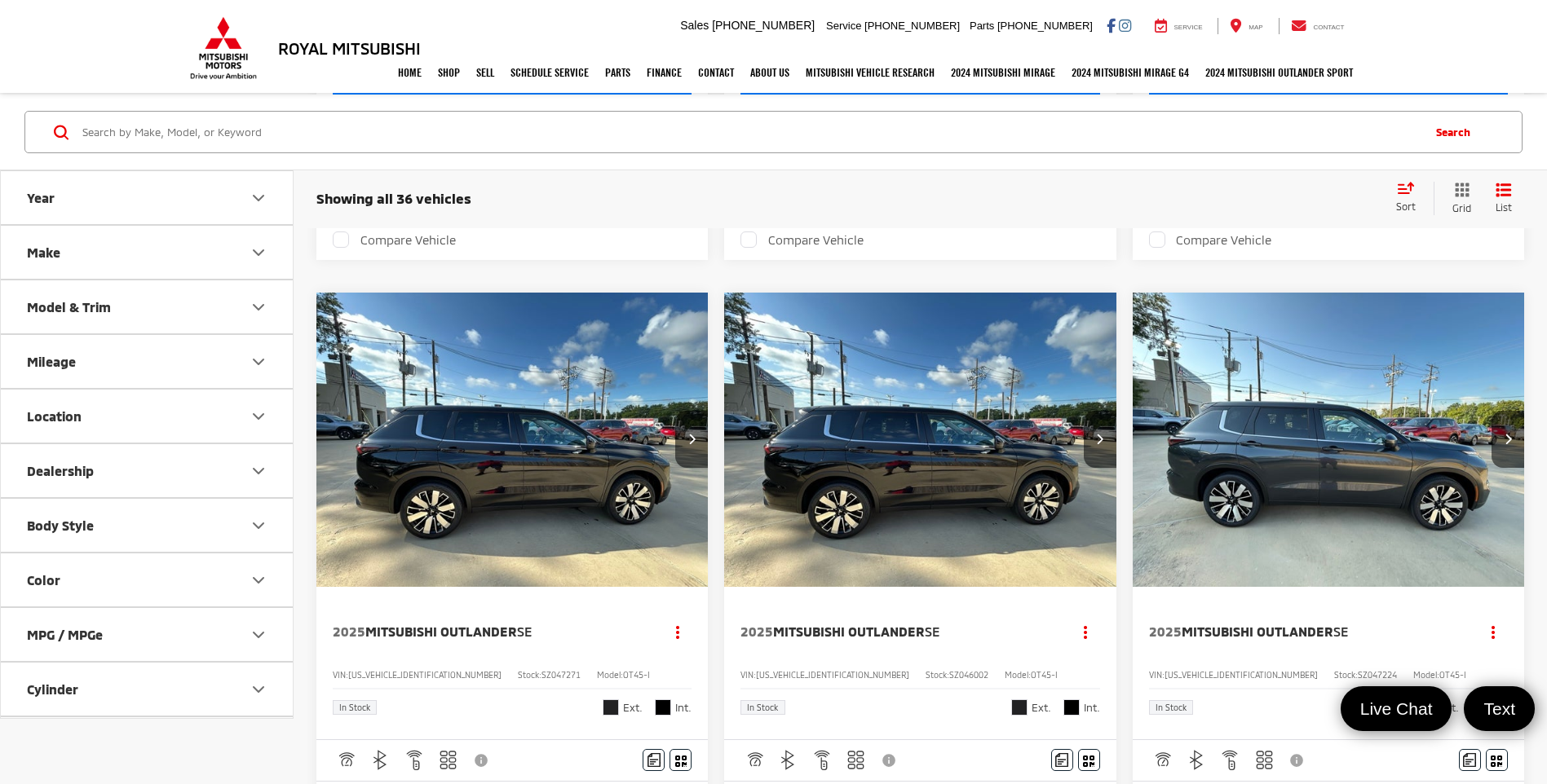
click at [948, 428] on img "2025 Mitsubishi Outlander SE 0" at bounding box center [920, 440] width 394 height 295
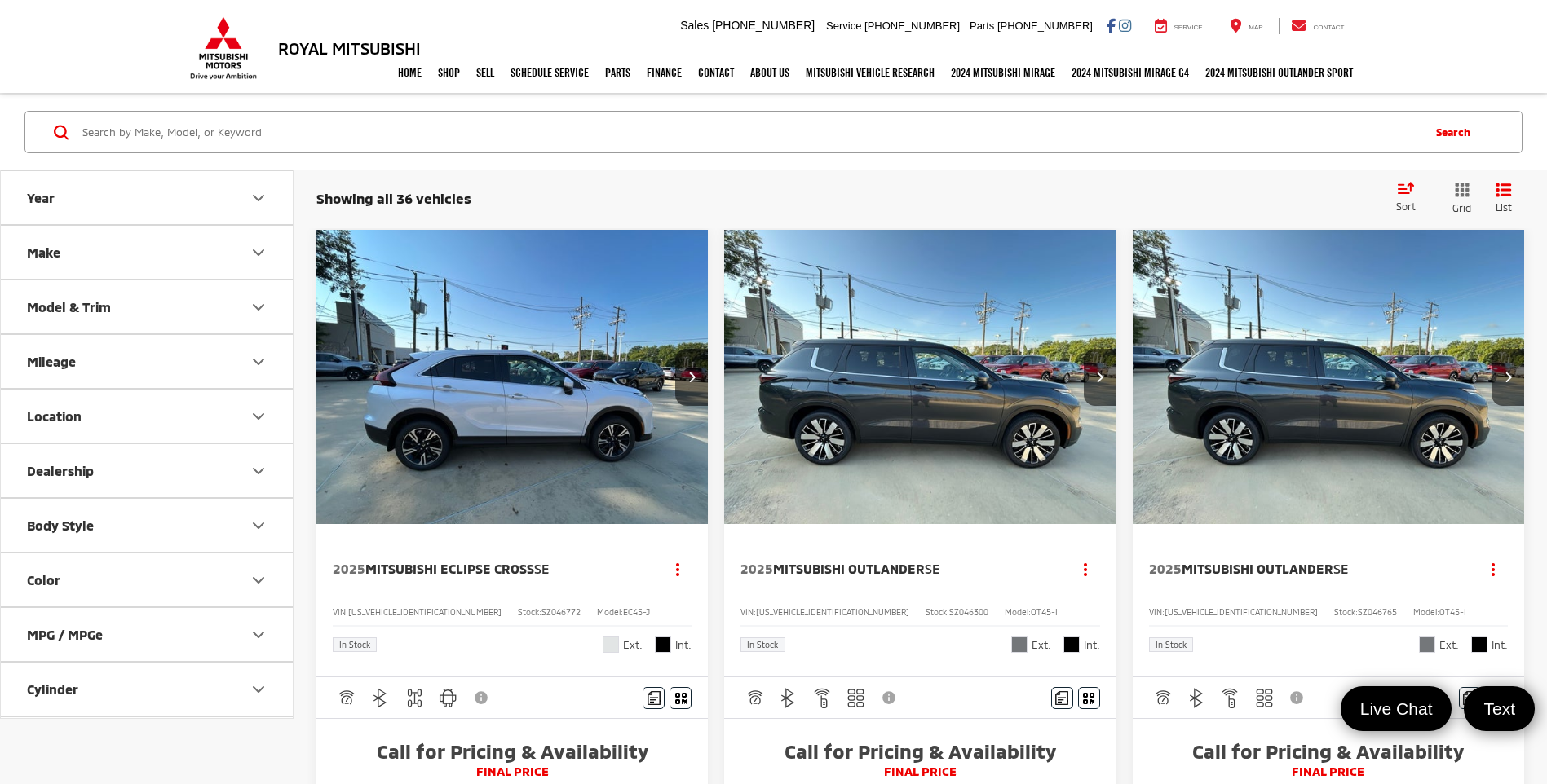
click at [1344, 341] on img "2025 Mitsubishi Outlander SE 0" at bounding box center [1328, 378] width 394 height 296
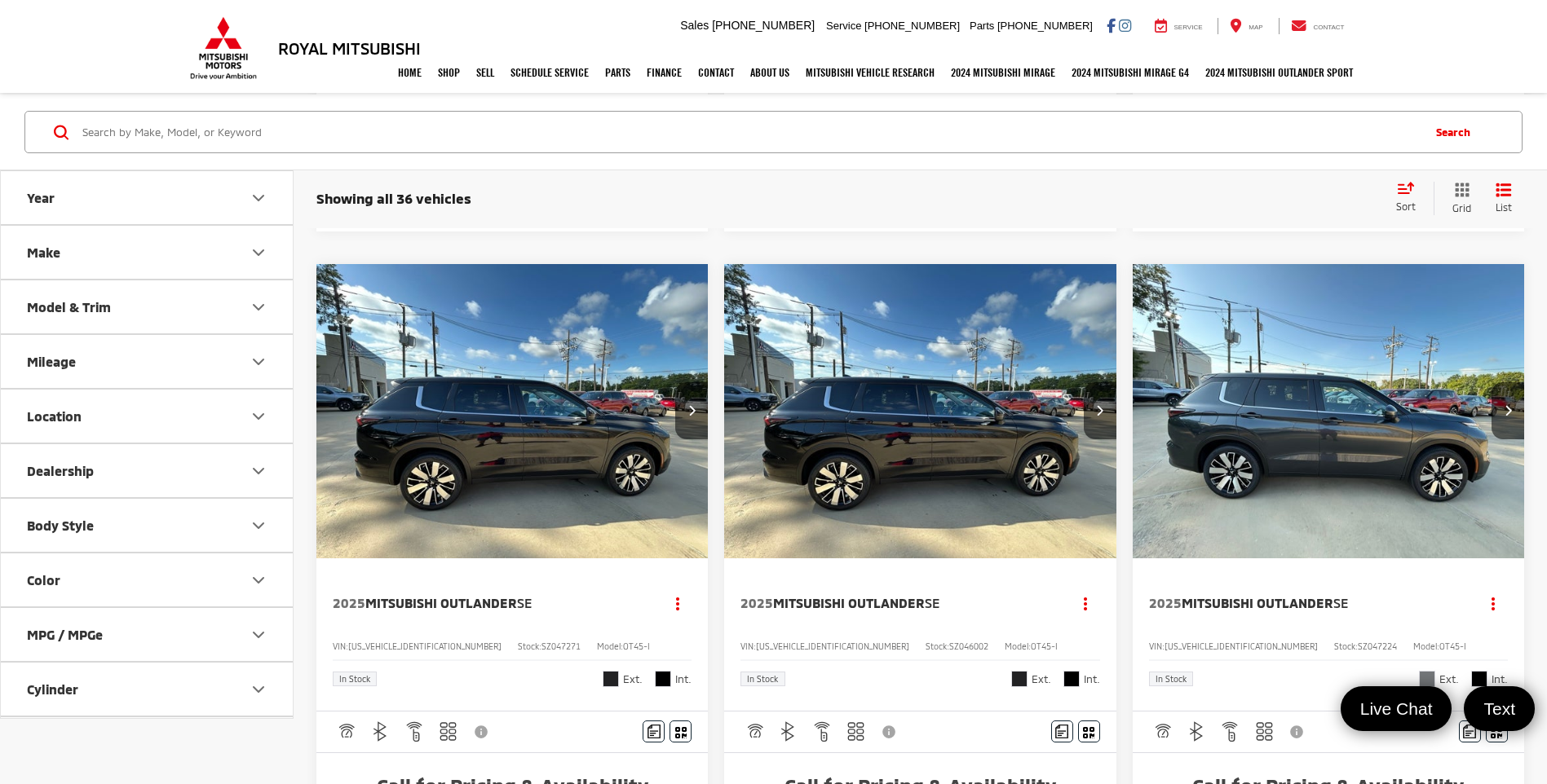
scroll to position [897, 0]
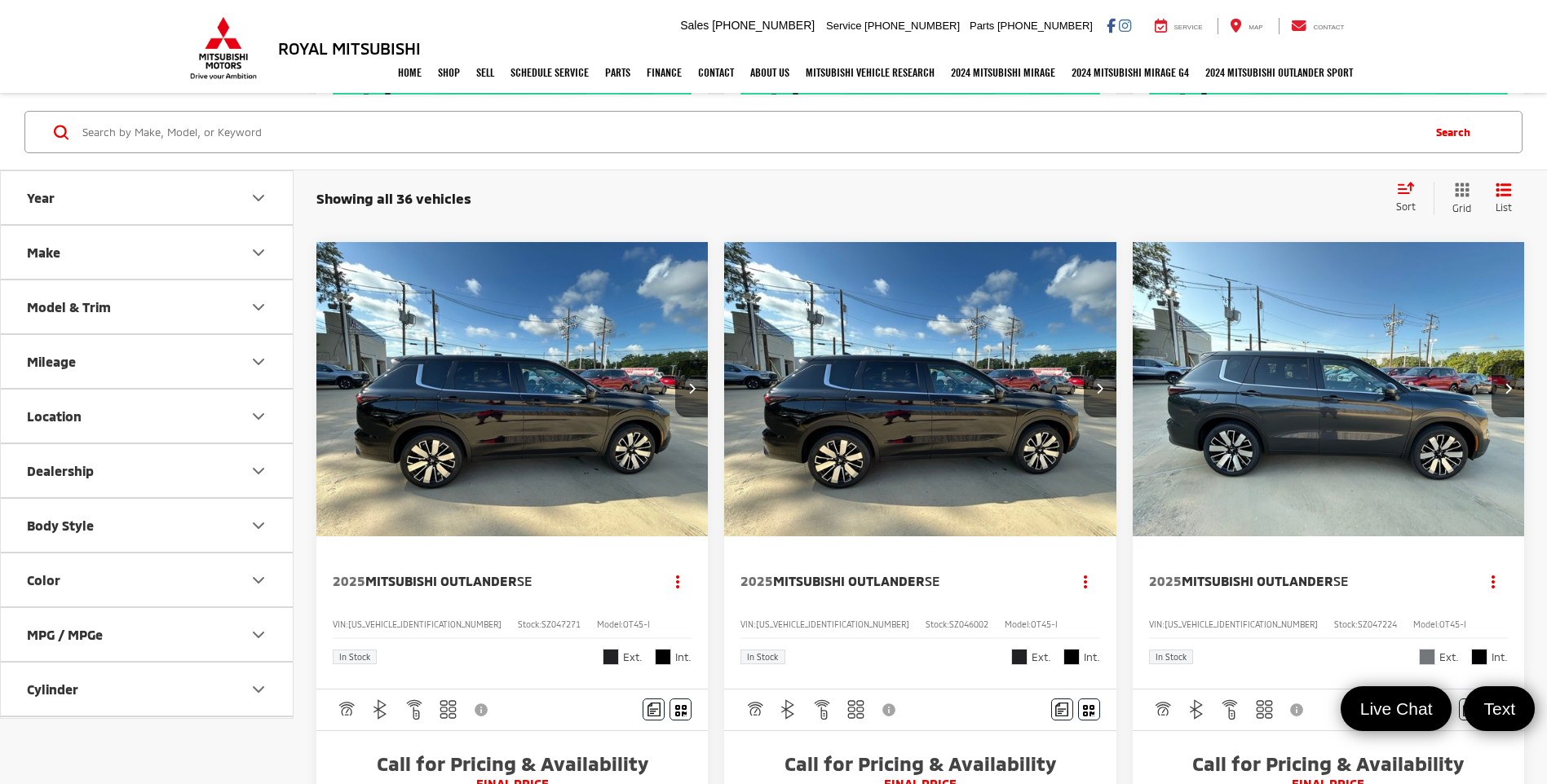
click at [909, 458] on img "2025 Mitsubishi Outlander SE 0" at bounding box center [920, 389] width 394 height 295
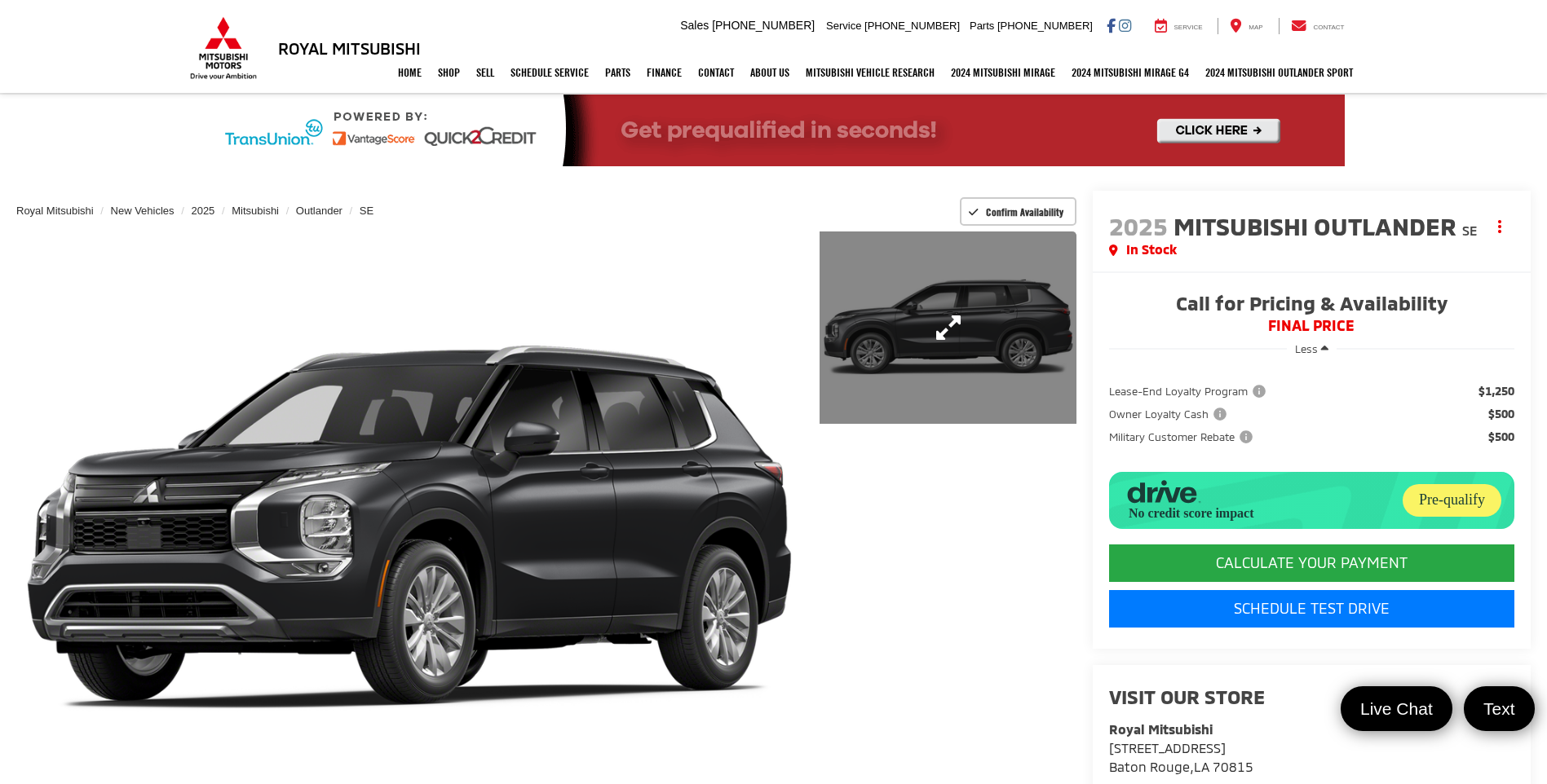
click at [945, 349] on link "Expand Photo 1" at bounding box center [948, 327] width 256 height 192
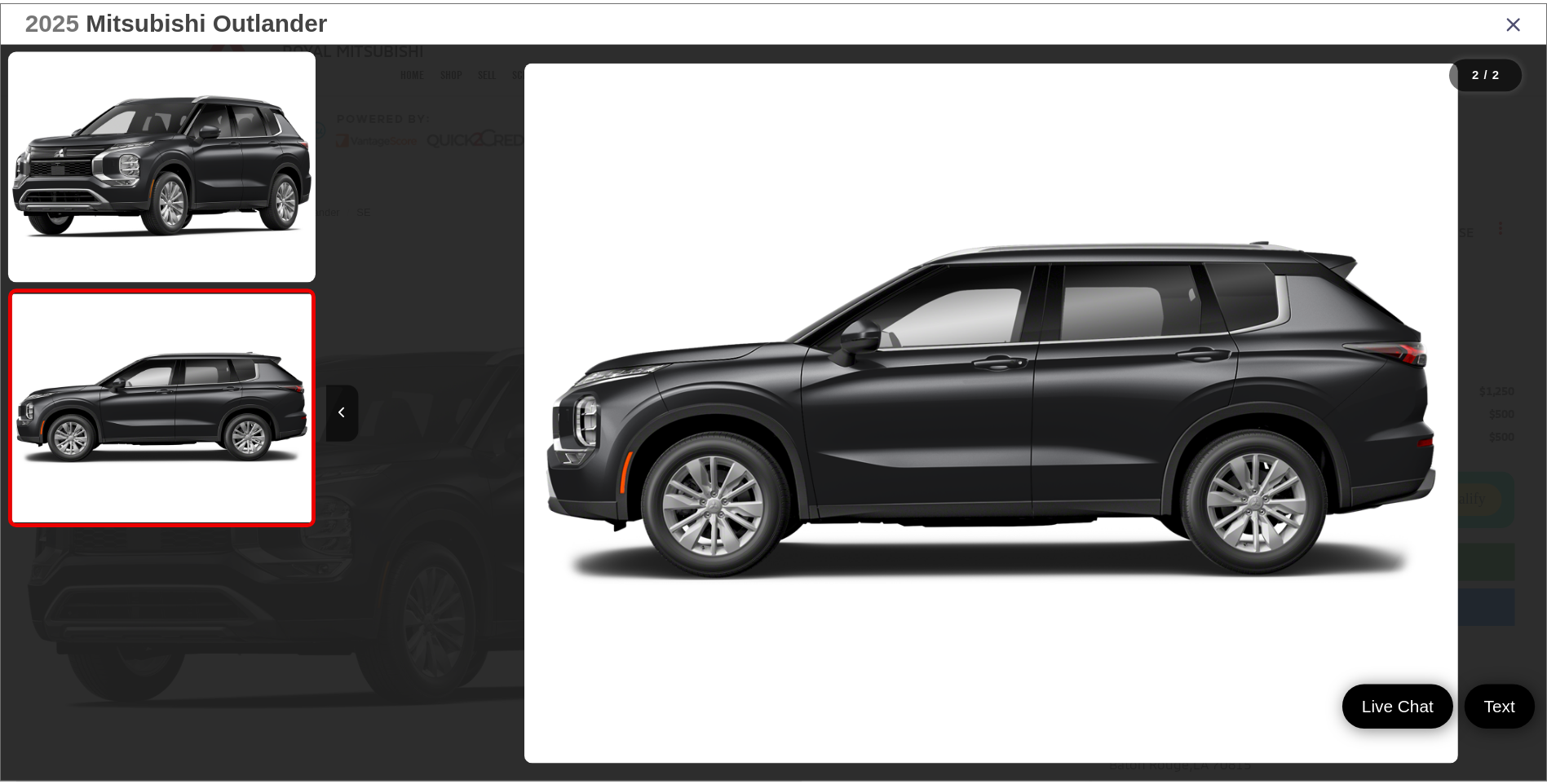
scroll to position [0, 1230]
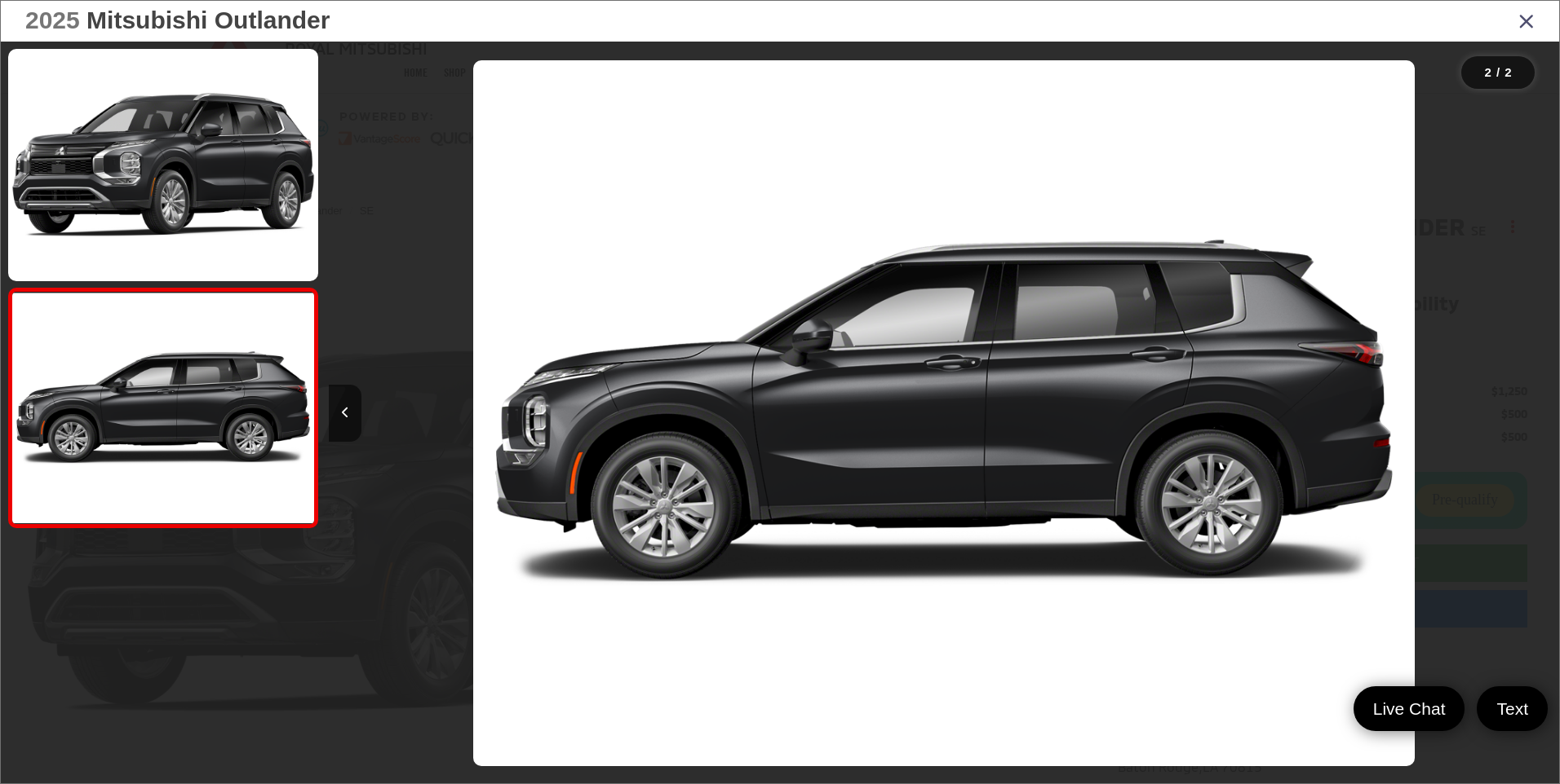
click at [1533, 24] on icon "Close gallery" at bounding box center [1526, 20] width 16 height 21
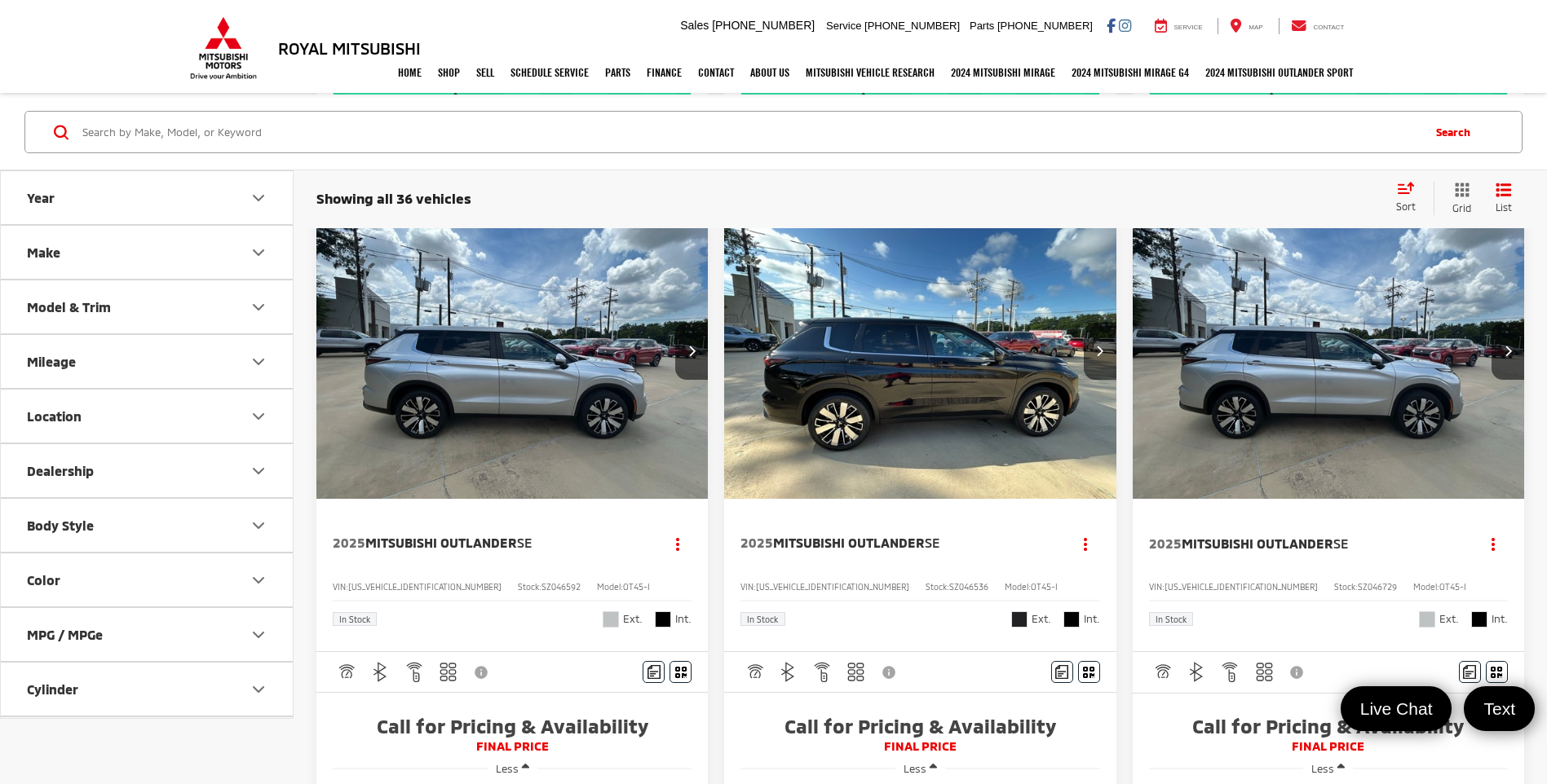
scroll to position [1876, 0]
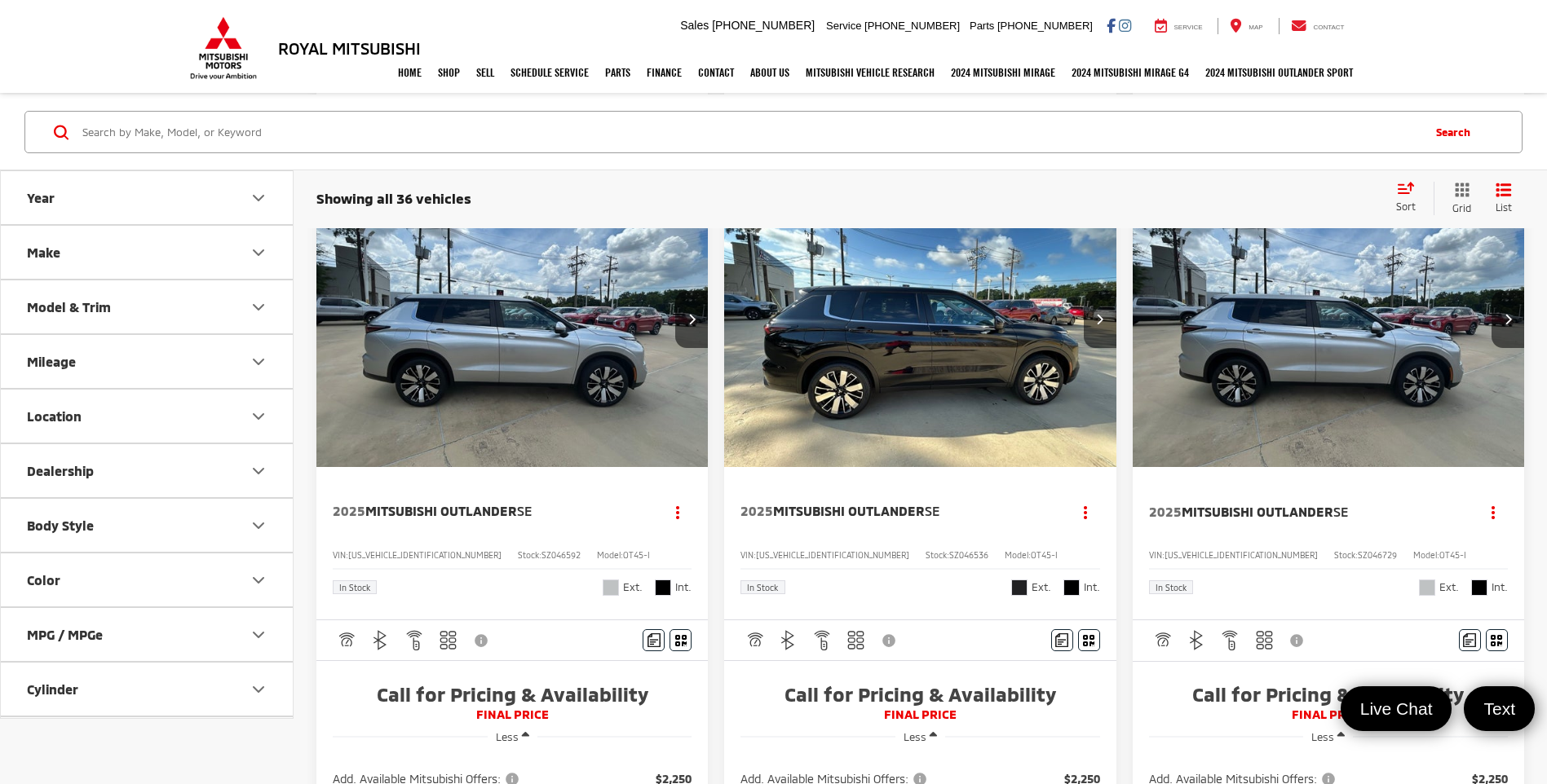
click at [949, 354] on img "2025 Mitsubishi Outlander SE 0" at bounding box center [920, 320] width 394 height 295
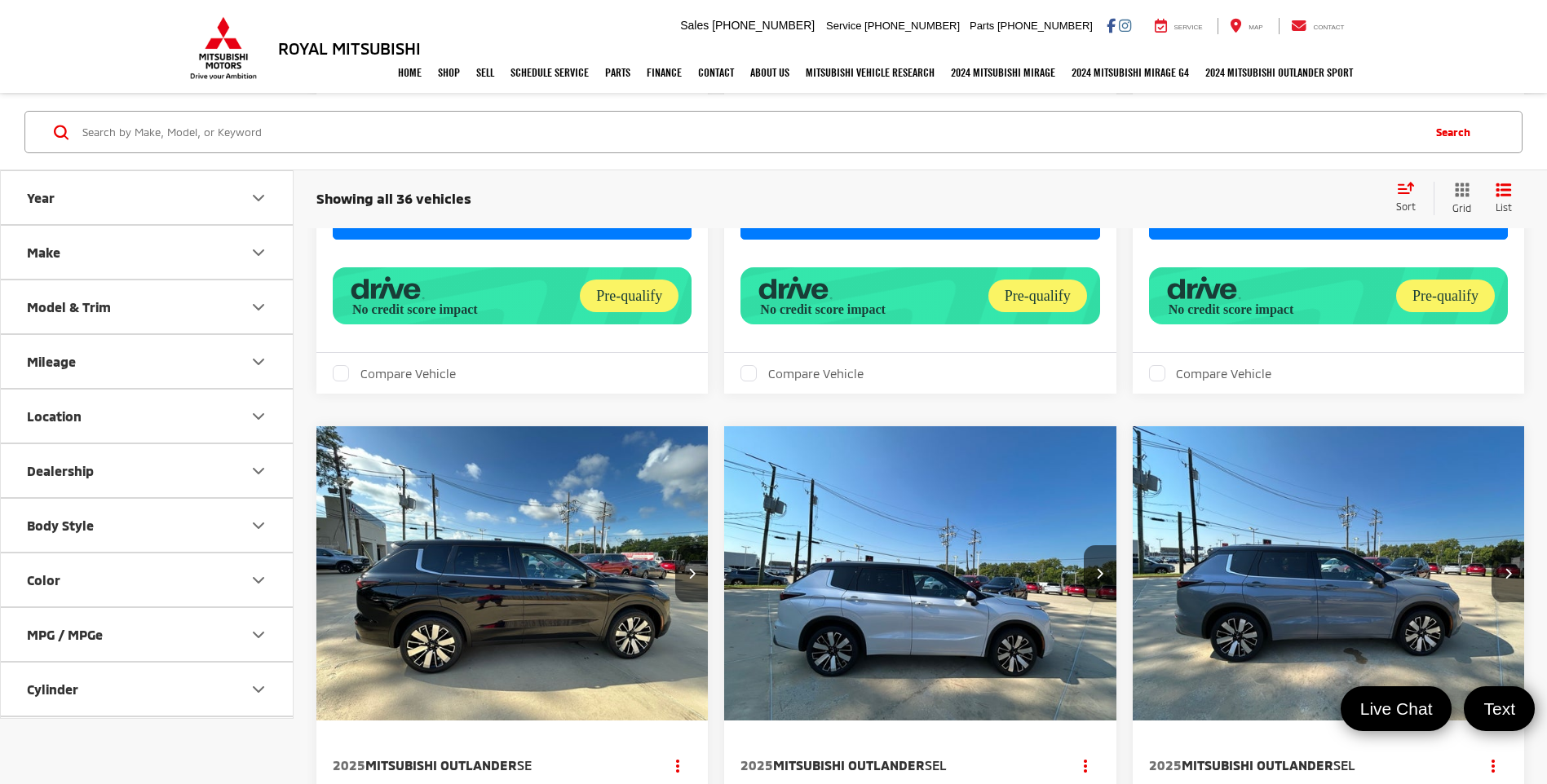
scroll to position [2853, 0]
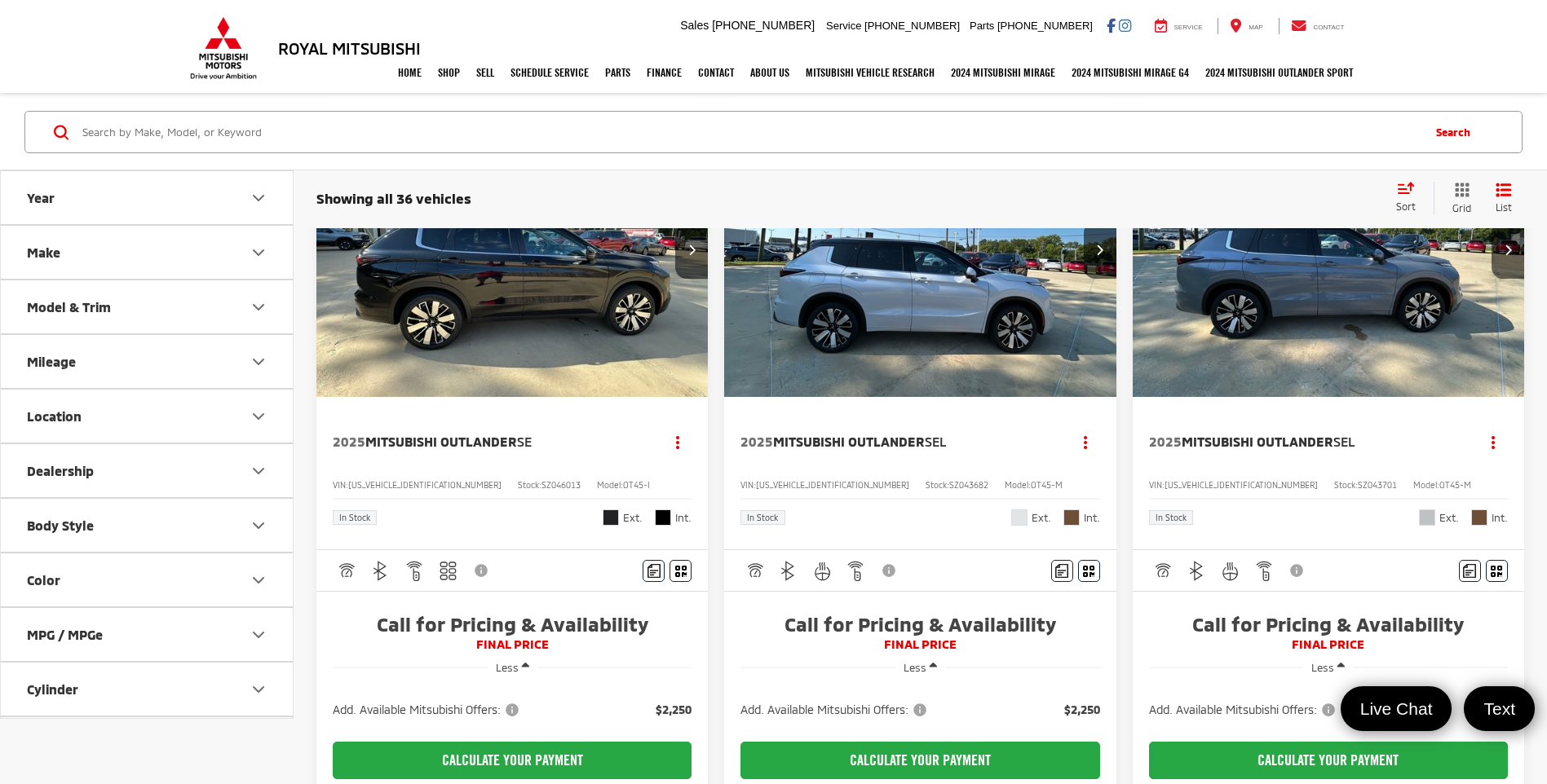
click at [841, 313] on img "2025 Mitsubishi Outlander SEL 0" at bounding box center [920, 251] width 394 height 295
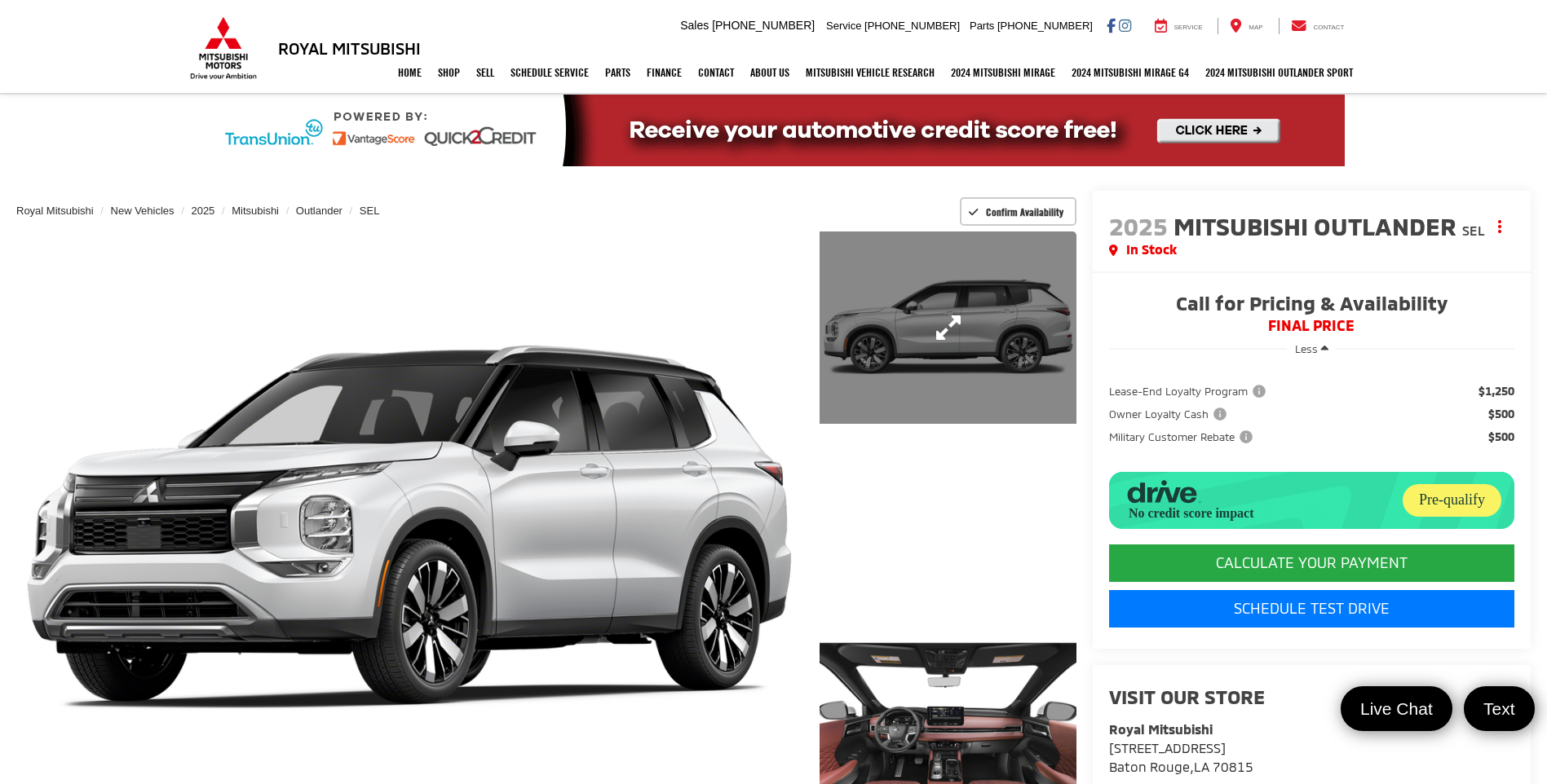
click at [895, 366] on link "Expand Photo 1" at bounding box center [948, 327] width 256 height 192
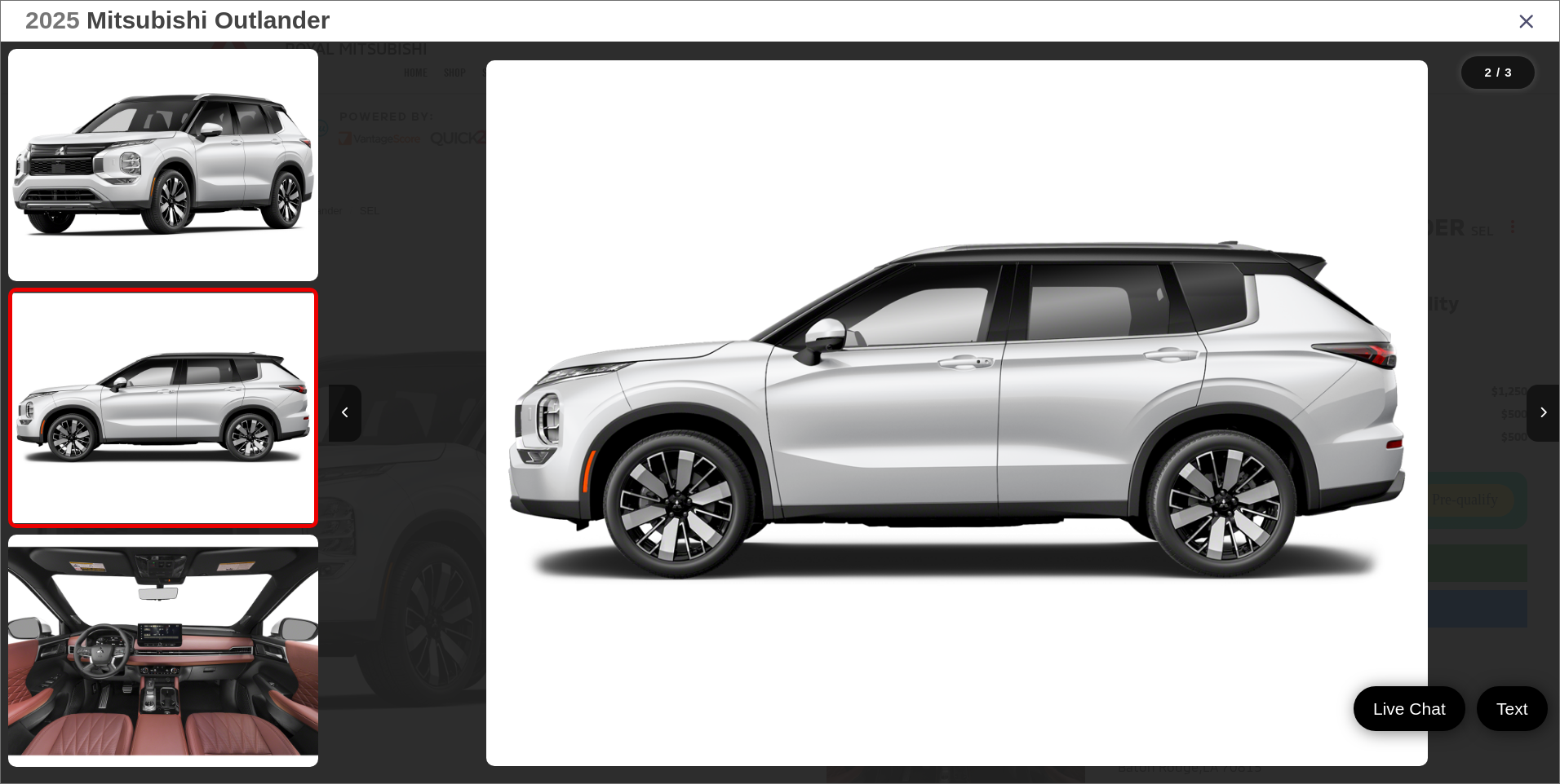
scroll to position [0, 1230]
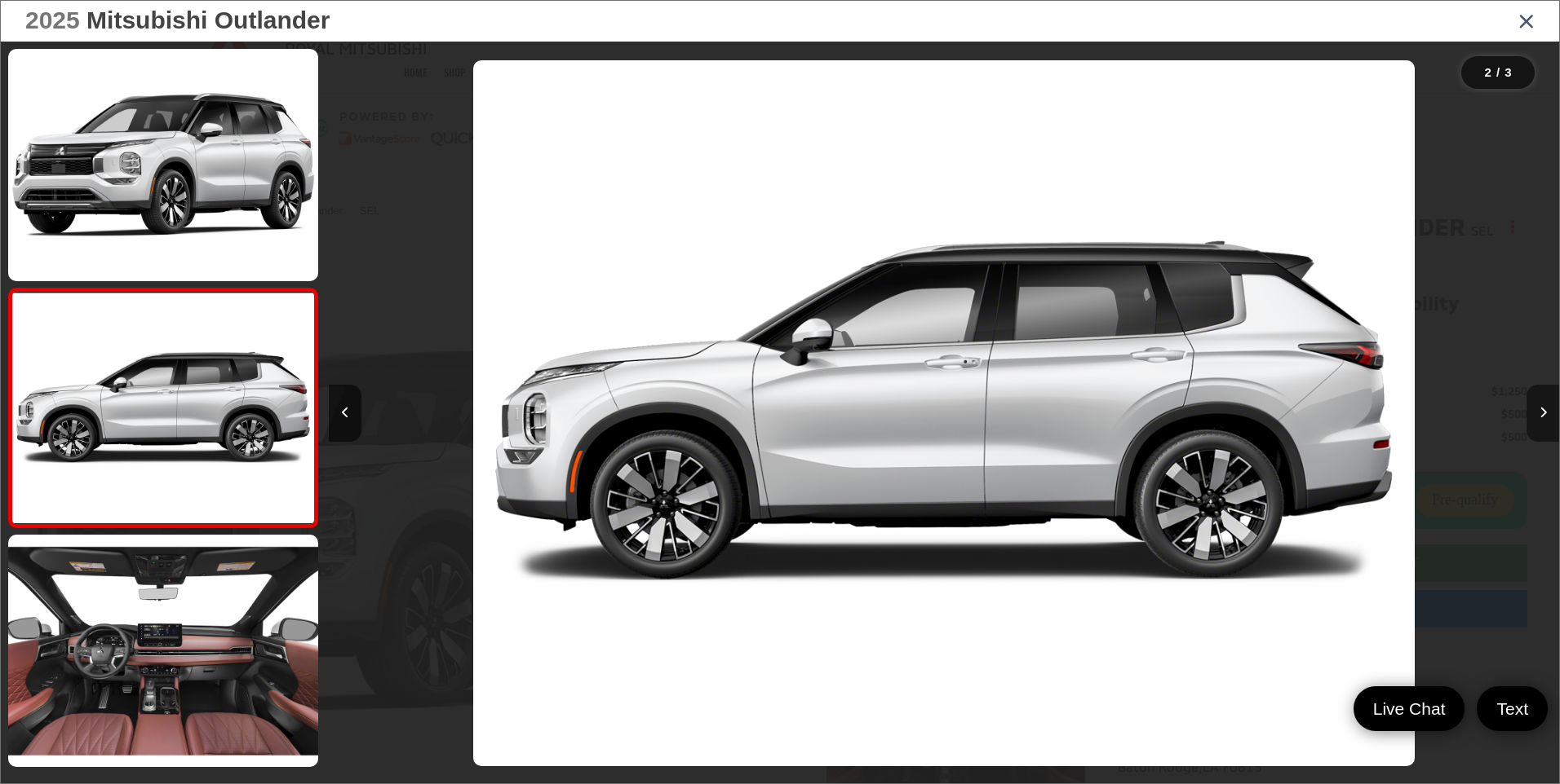
click at [1540, 412] on icon "Next image" at bounding box center [1543, 412] width 7 height 12
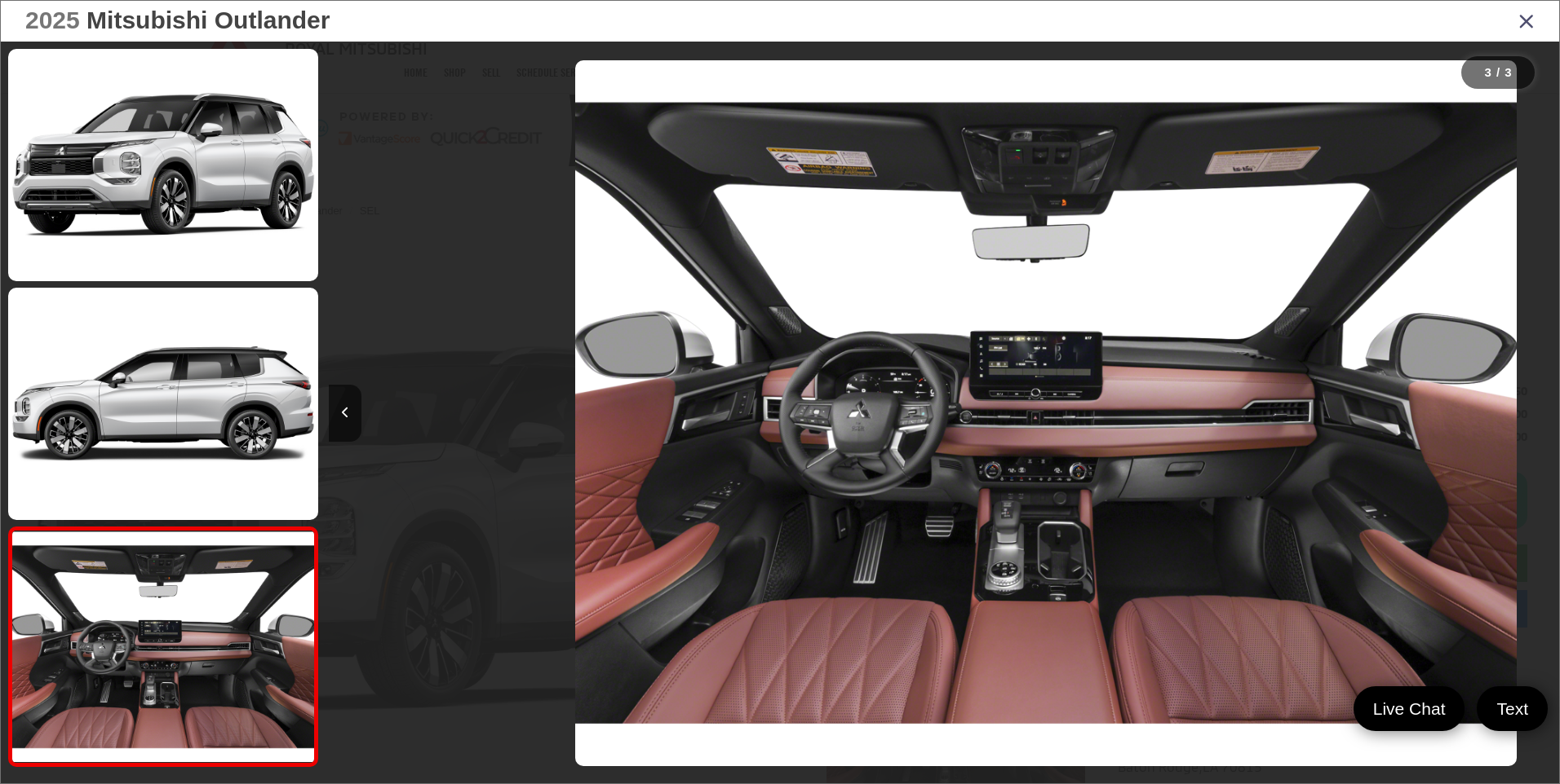
scroll to position [0, 2460]
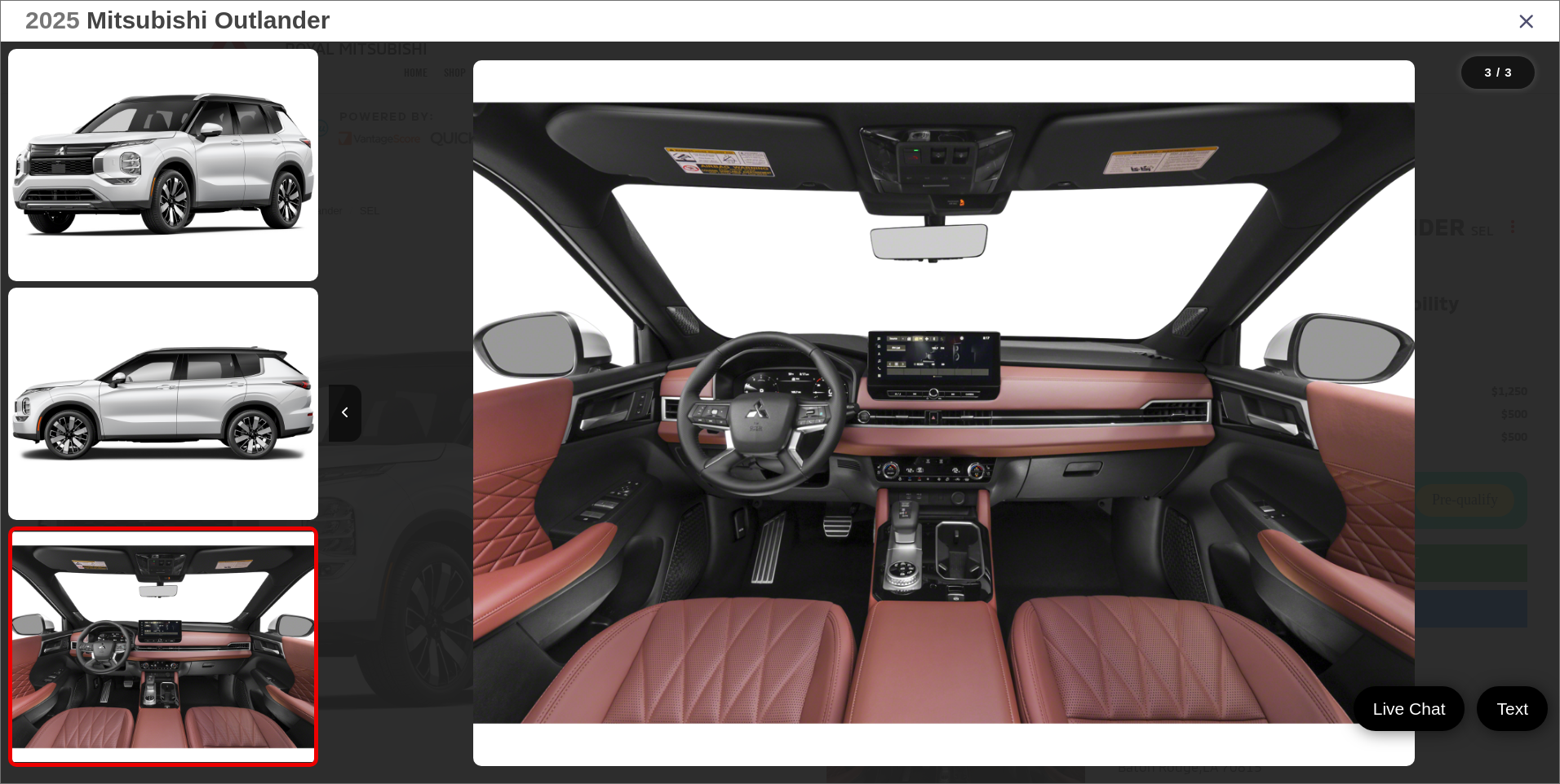
click at [1540, 412] on div at bounding box center [1405, 413] width 308 height 744
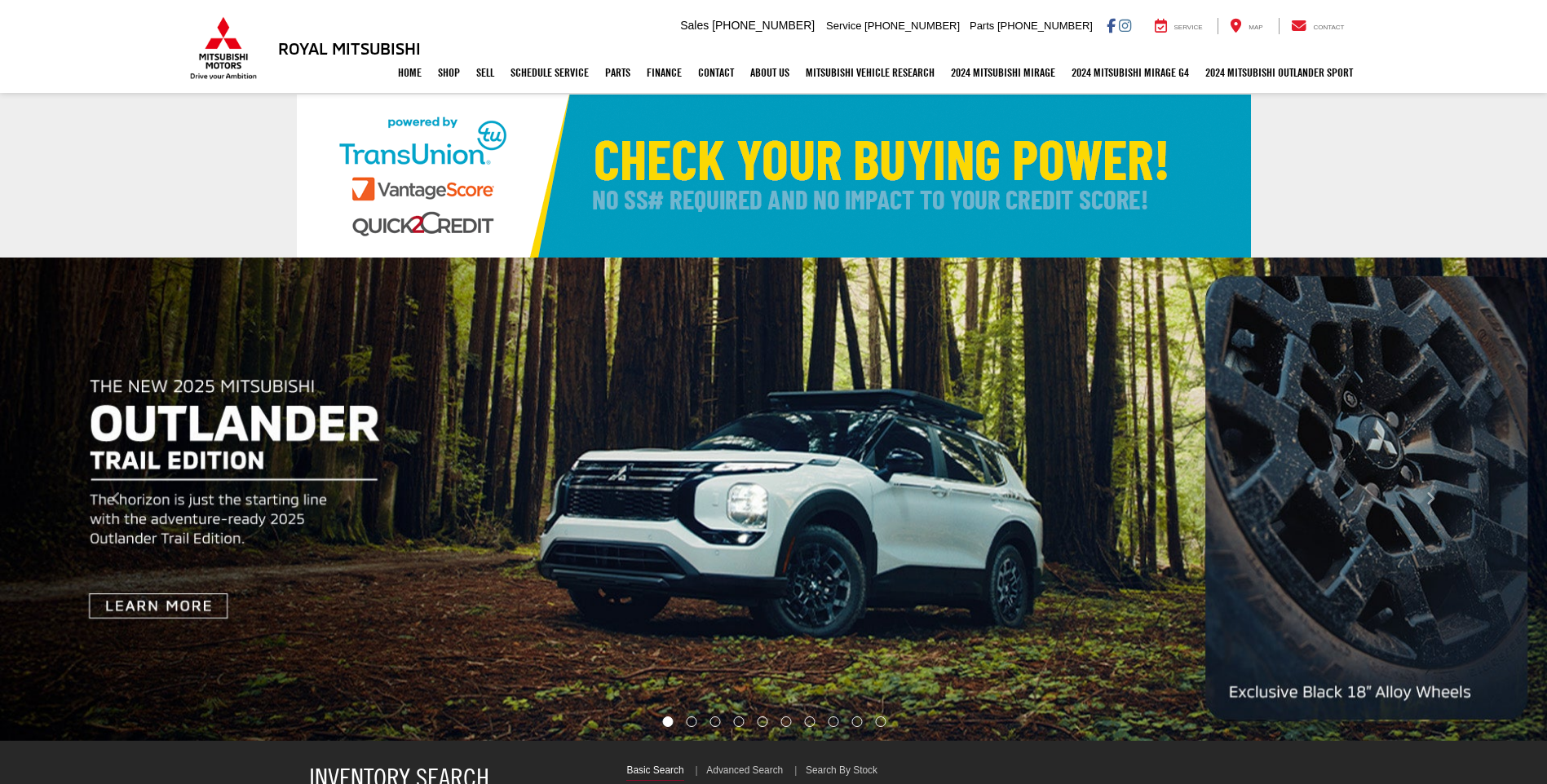
select select "Mitsubishi"
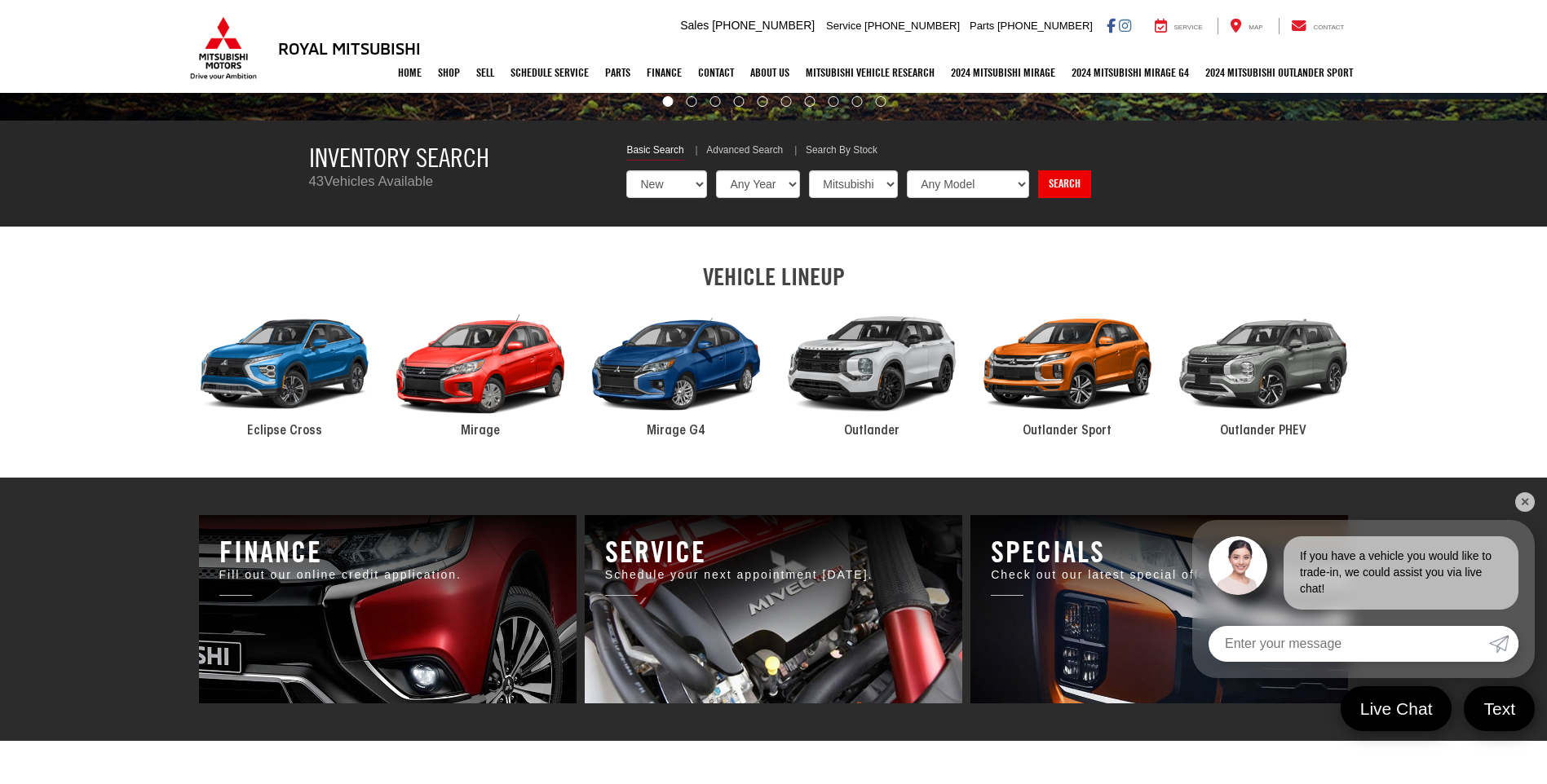
scroll to position [652, 0]
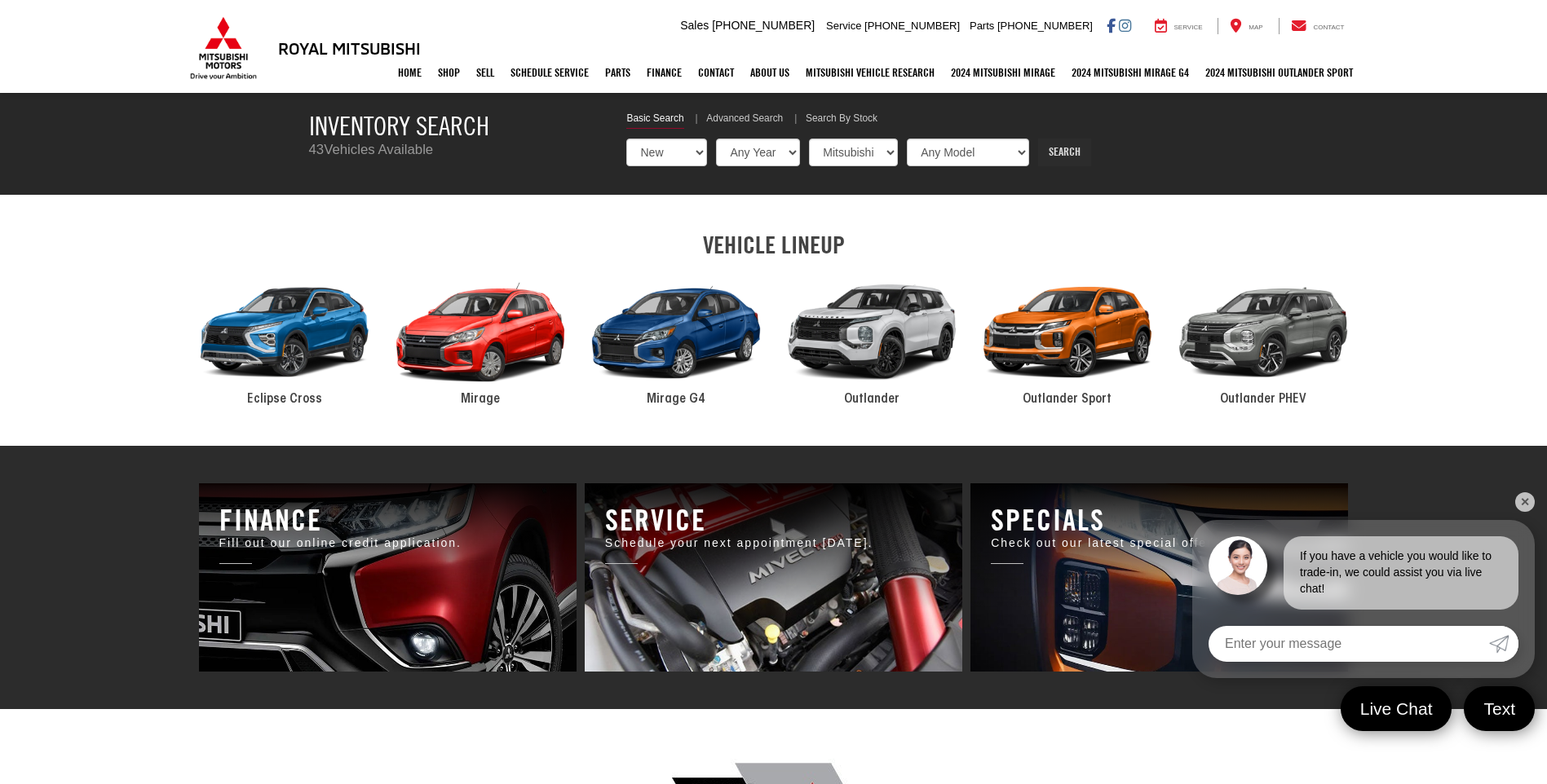
click at [1090, 148] on link "Search" at bounding box center [1065, 152] width 53 height 28
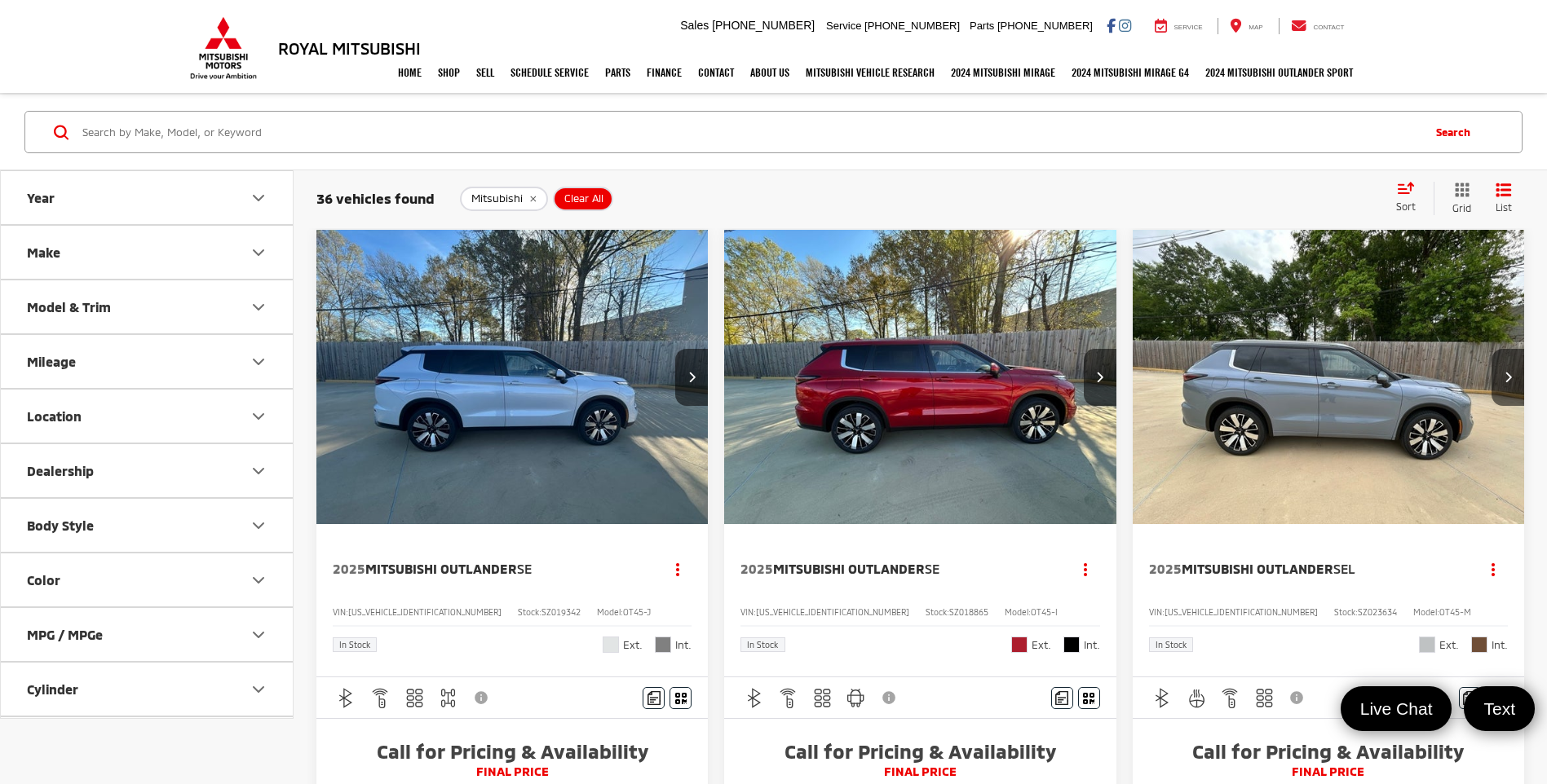
click at [828, 421] on img "2025 Mitsubishi Outlander SE 0" at bounding box center [920, 378] width 394 height 295
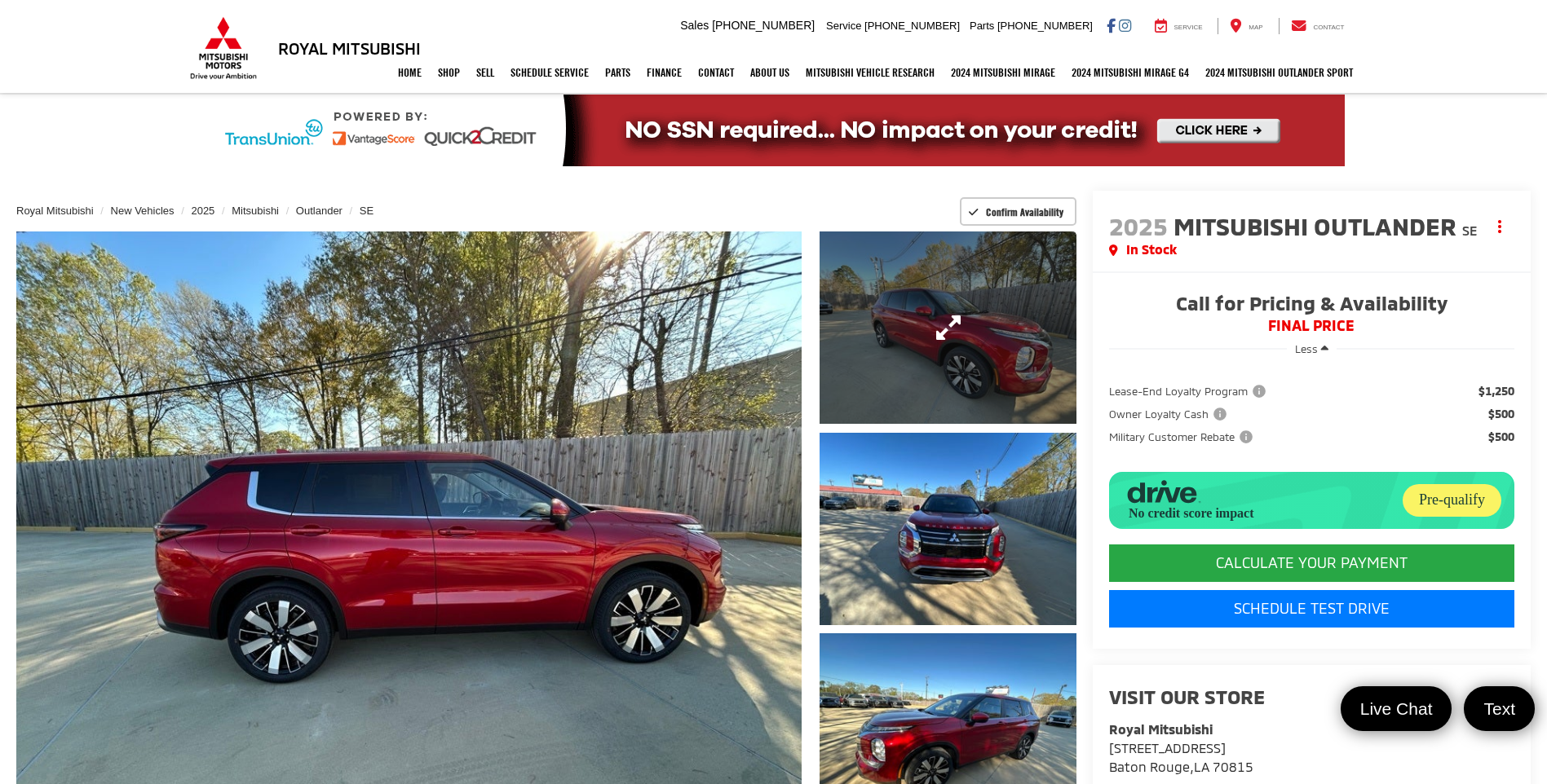
click at [921, 382] on link "Expand Photo 1" at bounding box center [948, 327] width 256 height 192
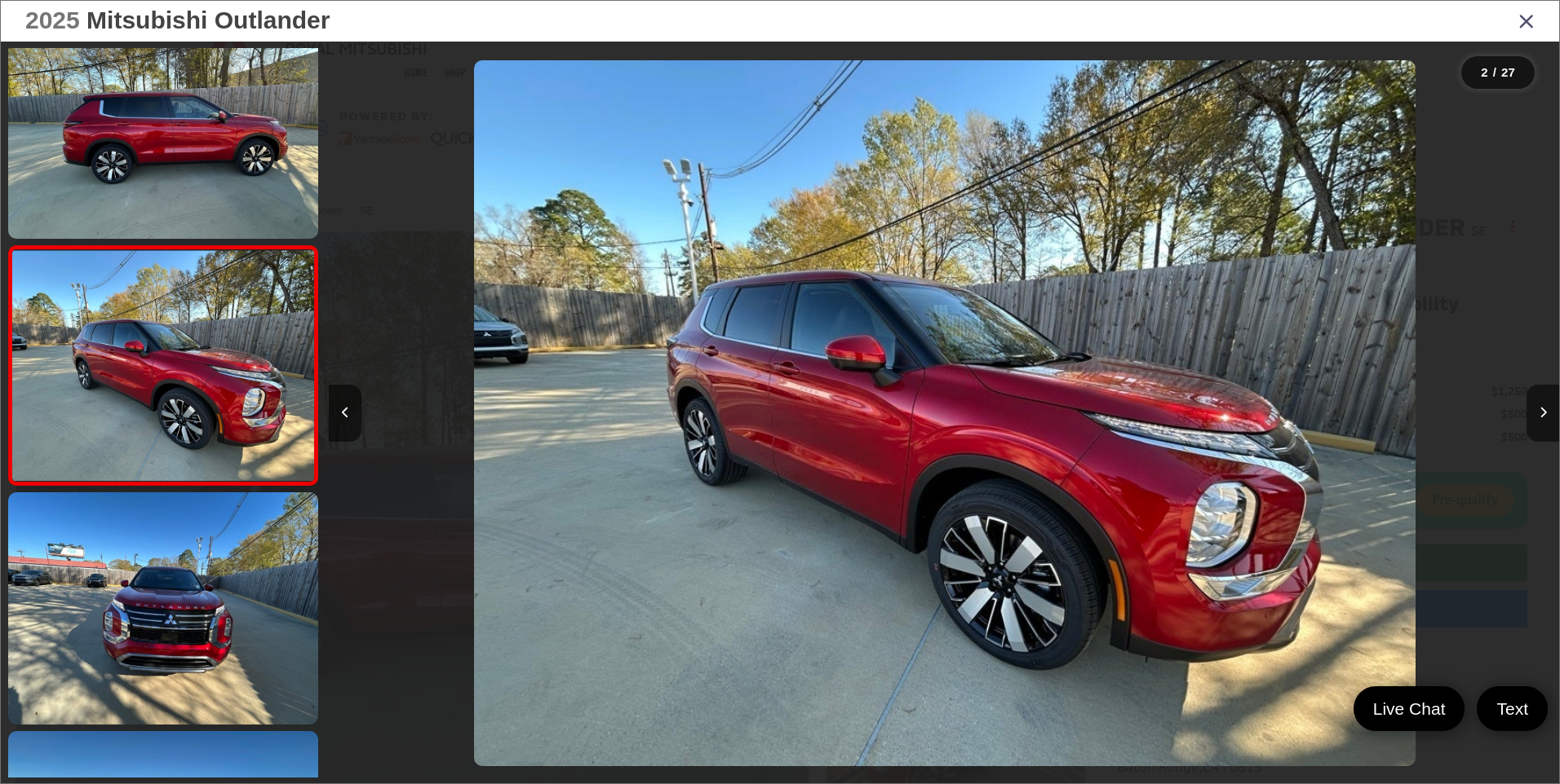
scroll to position [0, 1230]
click at [1541, 409] on icon "Next image" at bounding box center [1543, 412] width 7 height 12
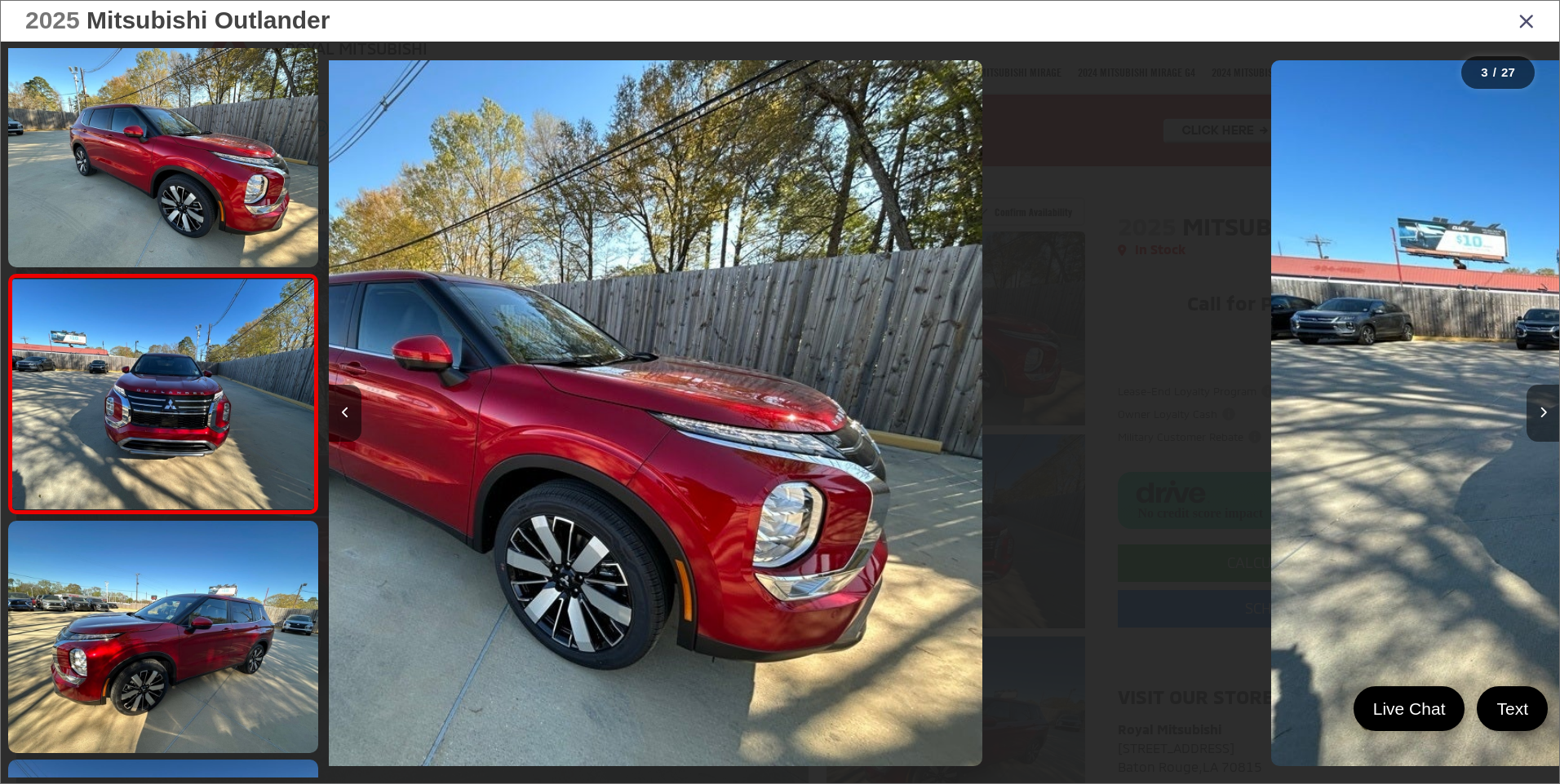
scroll to position [281, 0]
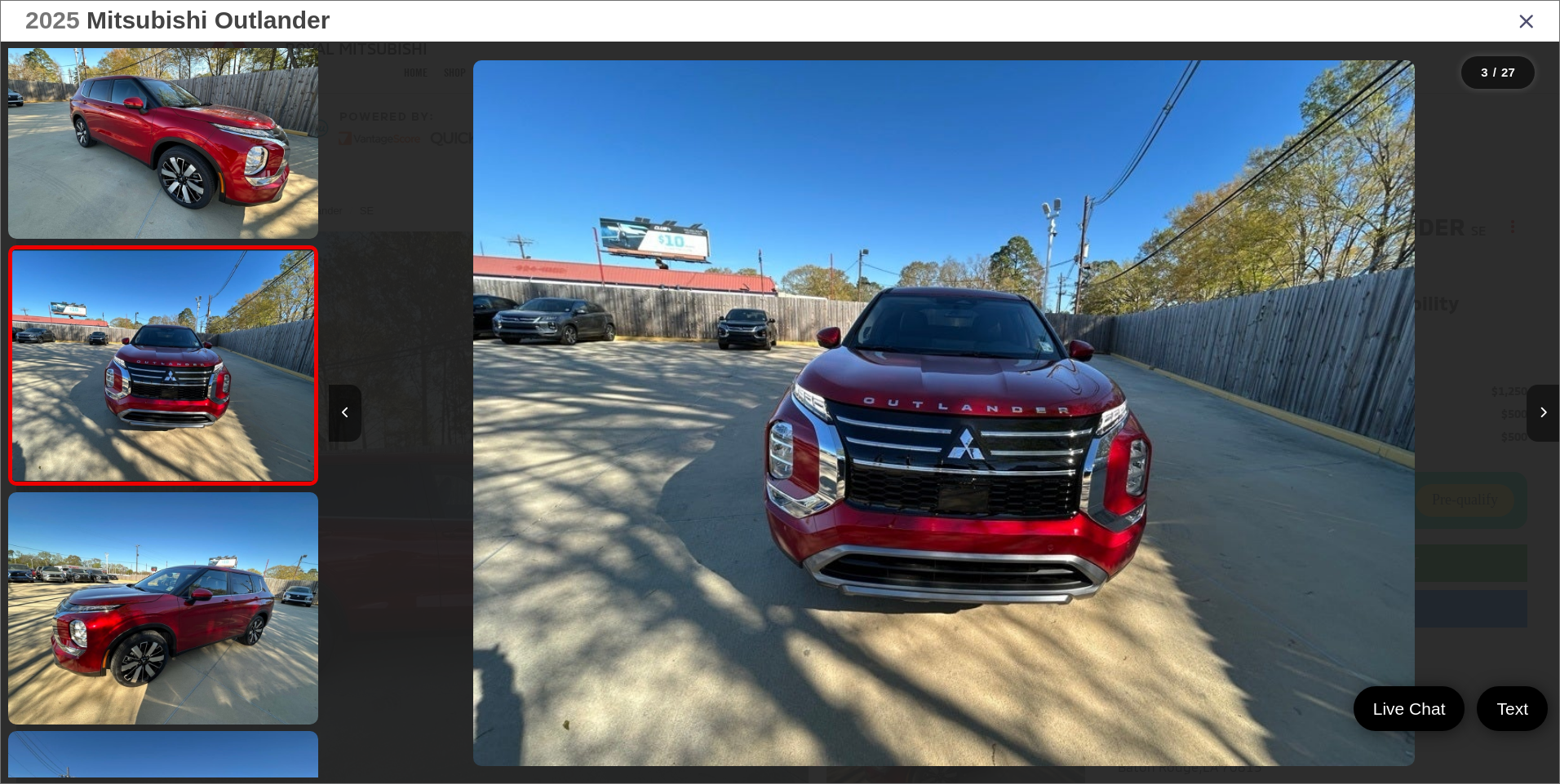
click at [1541, 409] on icon "Next image" at bounding box center [1543, 412] width 7 height 12
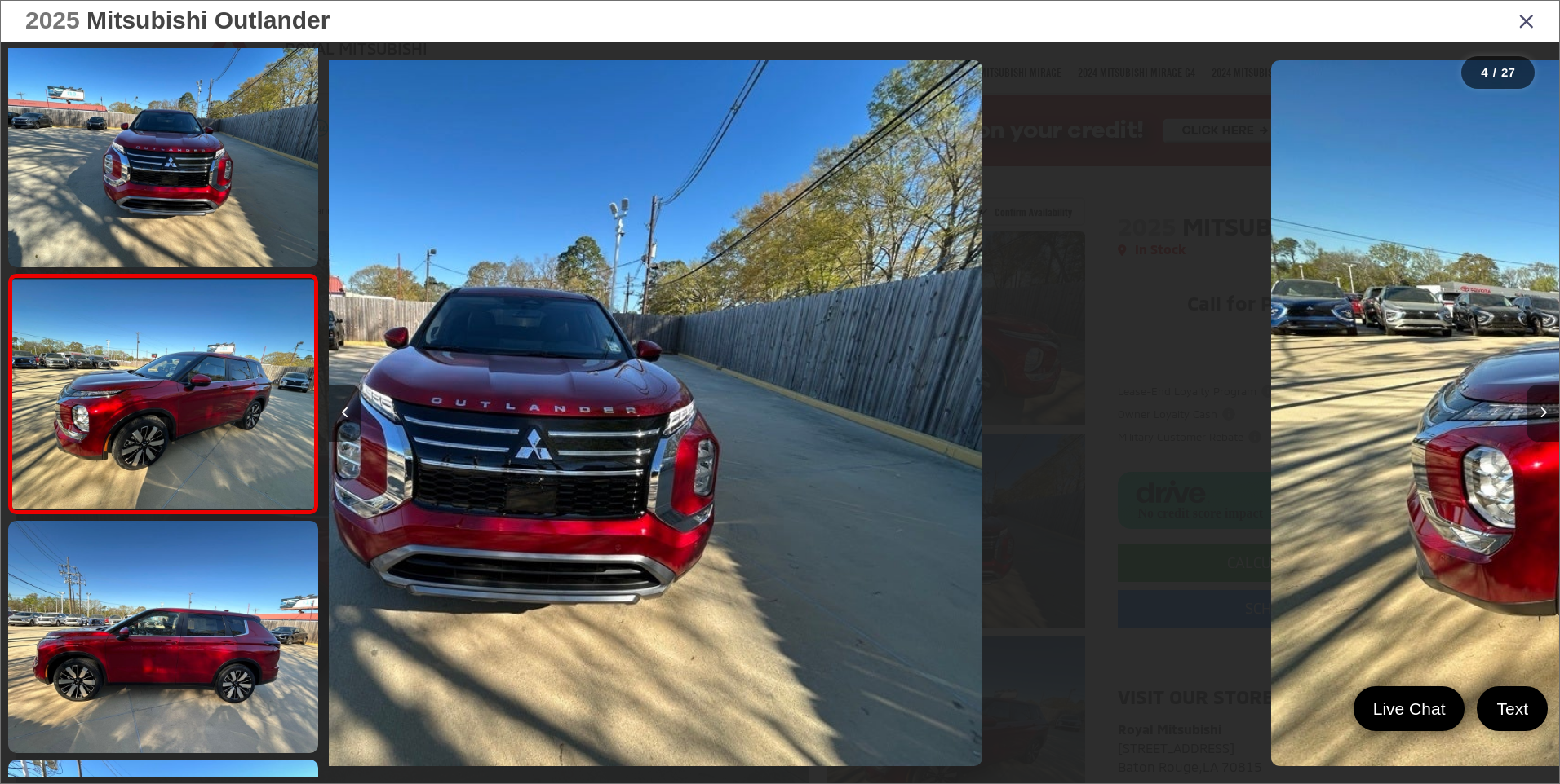
scroll to position [520, 0]
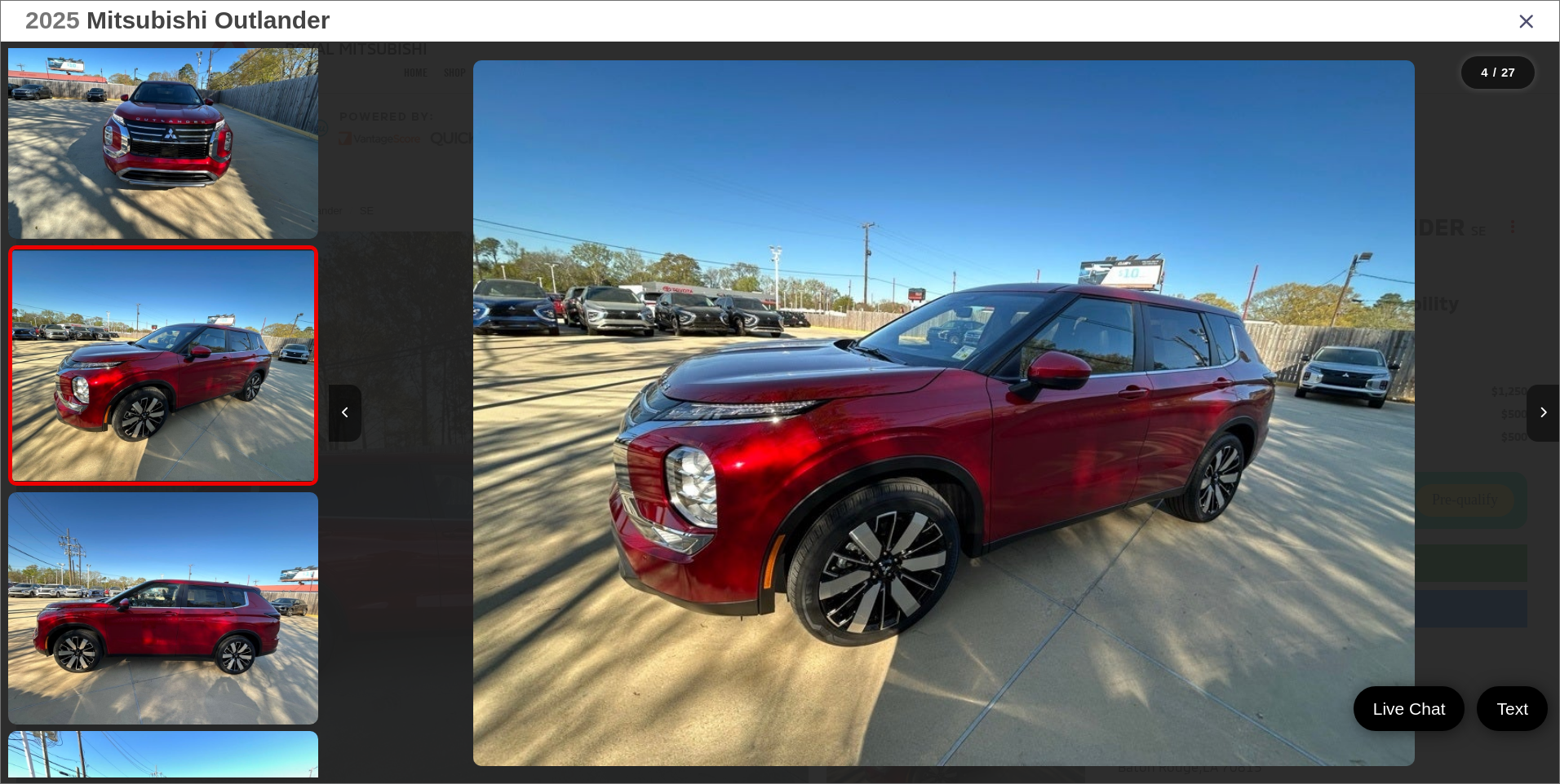
click at [1541, 409] on icon "Next image" at bounding box center [1543, 412] width 7 height 12
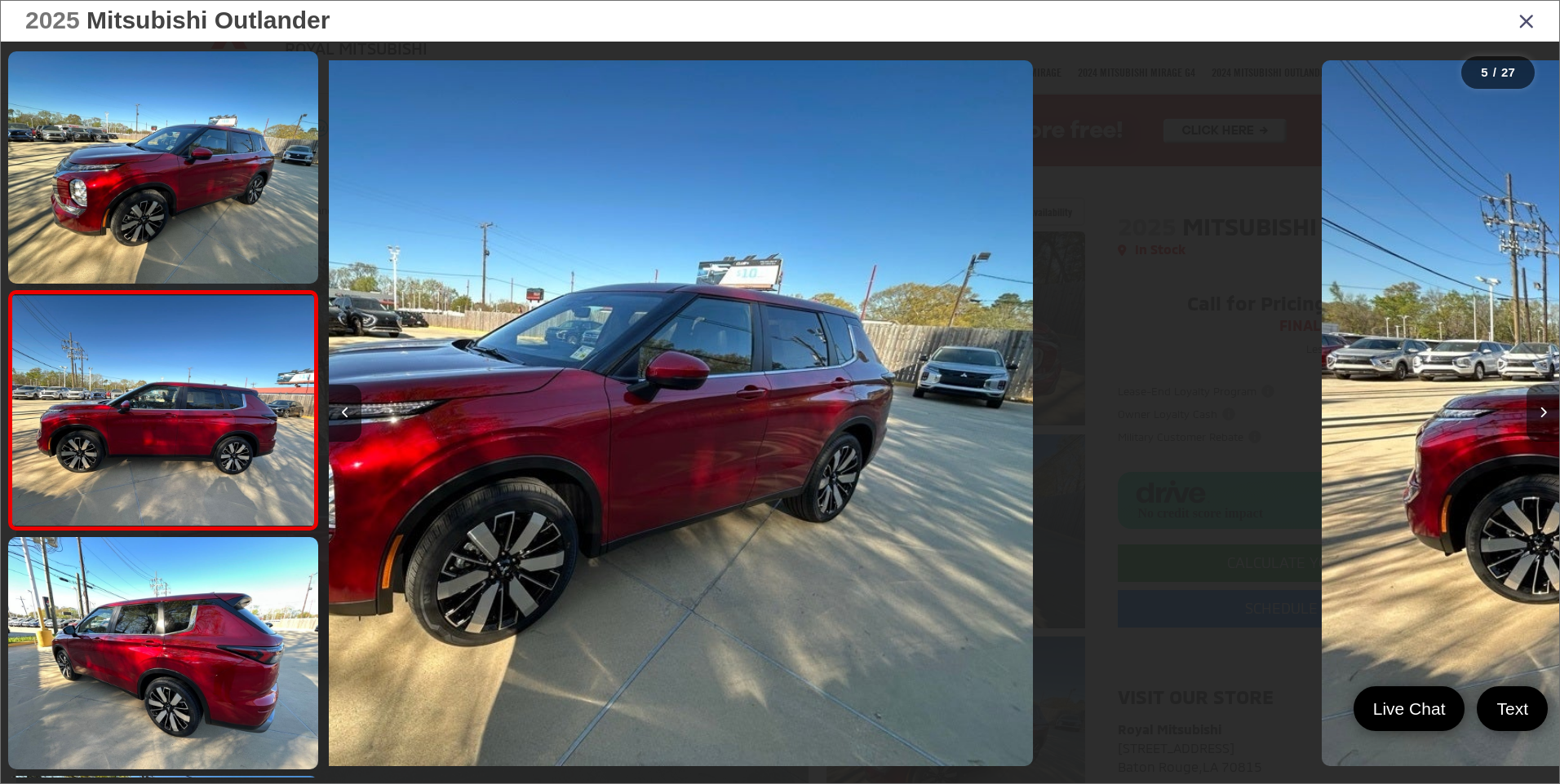
scroll to position [759, 0]
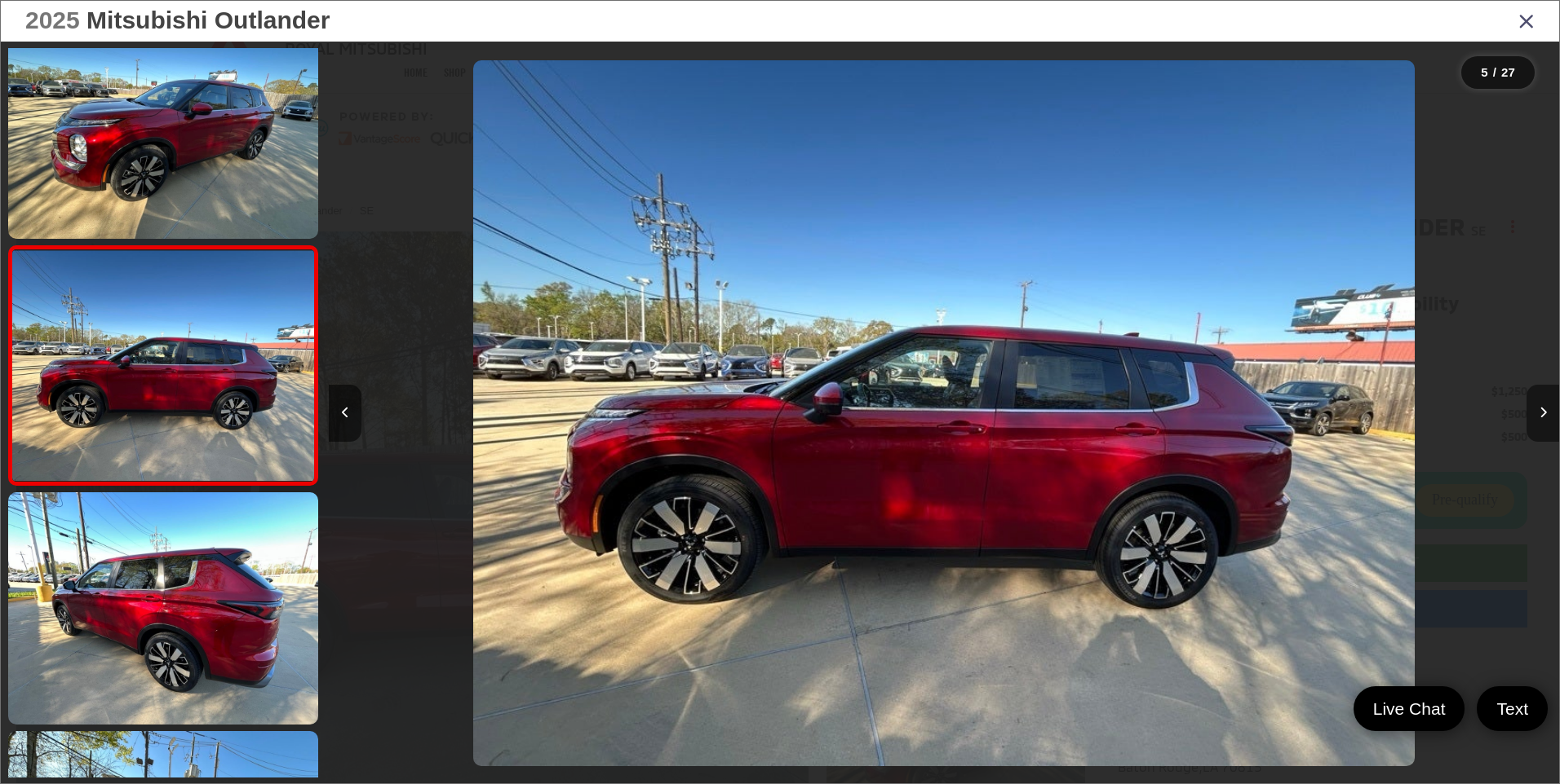
click at [1541, 409] on icon "Next image" at bounding box center [1543, 412] width 7 height 12
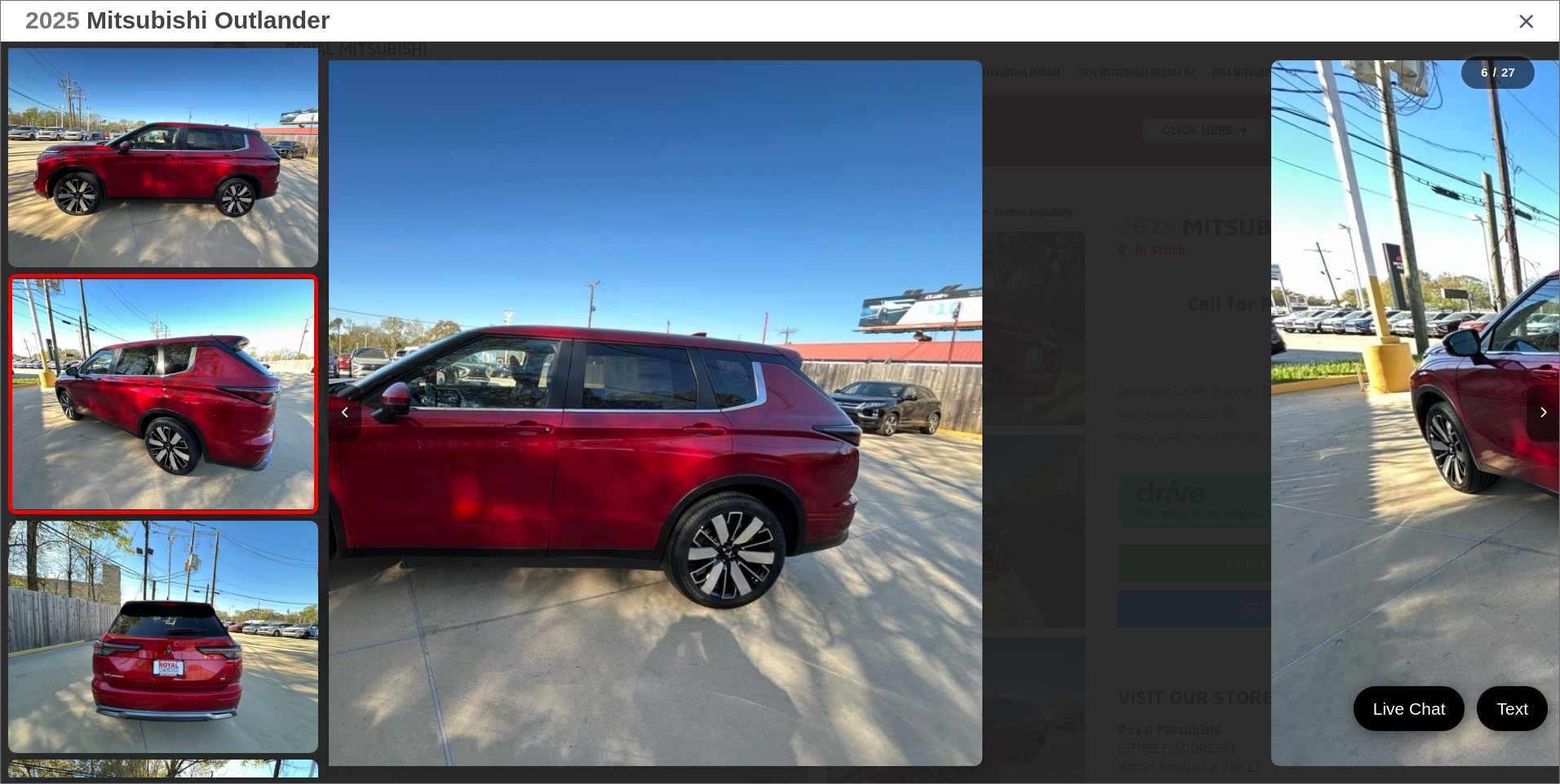
scroll to position [998, 0]
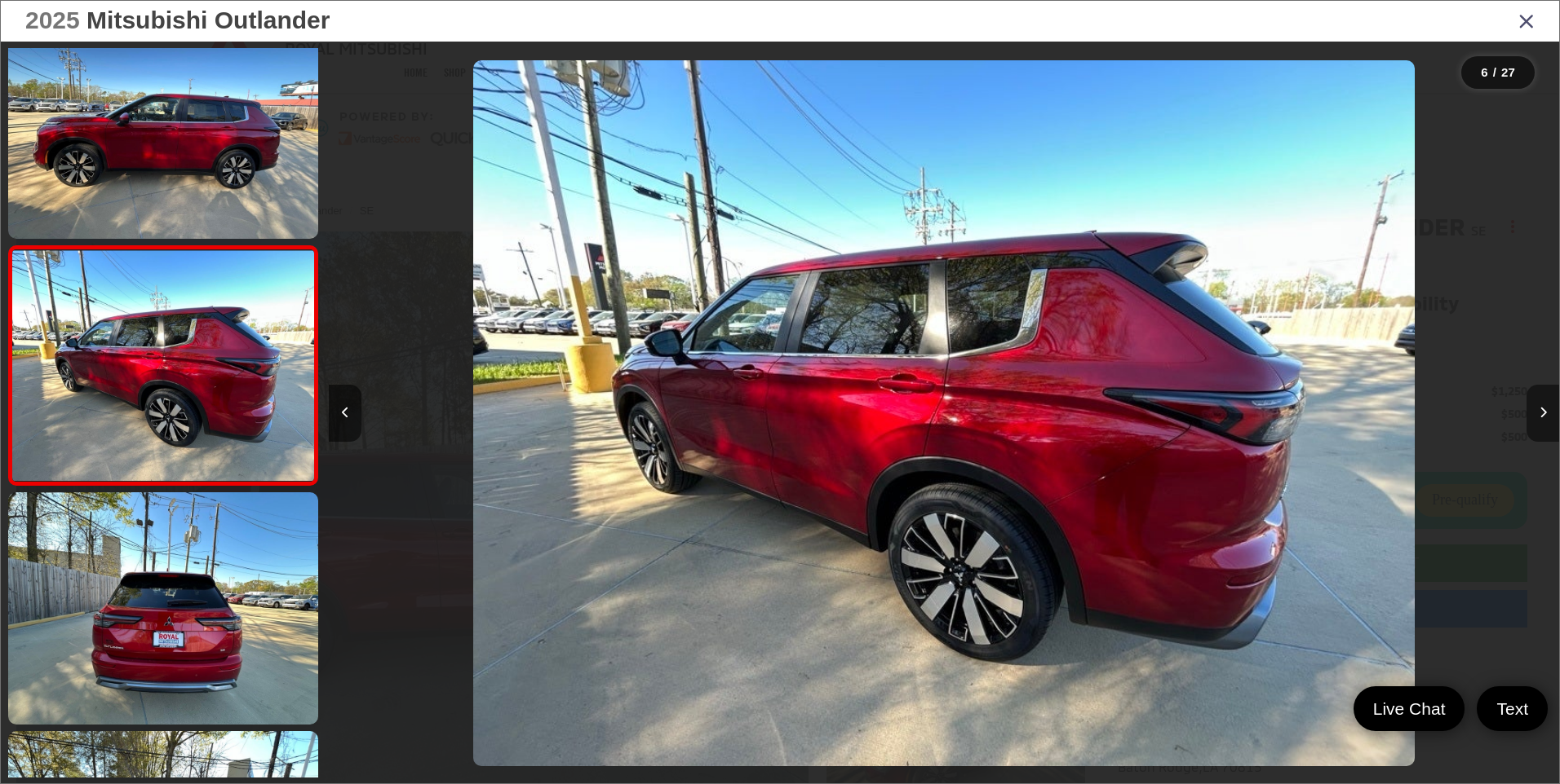
click at [1541, 409] on icon "Next image" at bounding box center [1543, 412] width 7 height 12
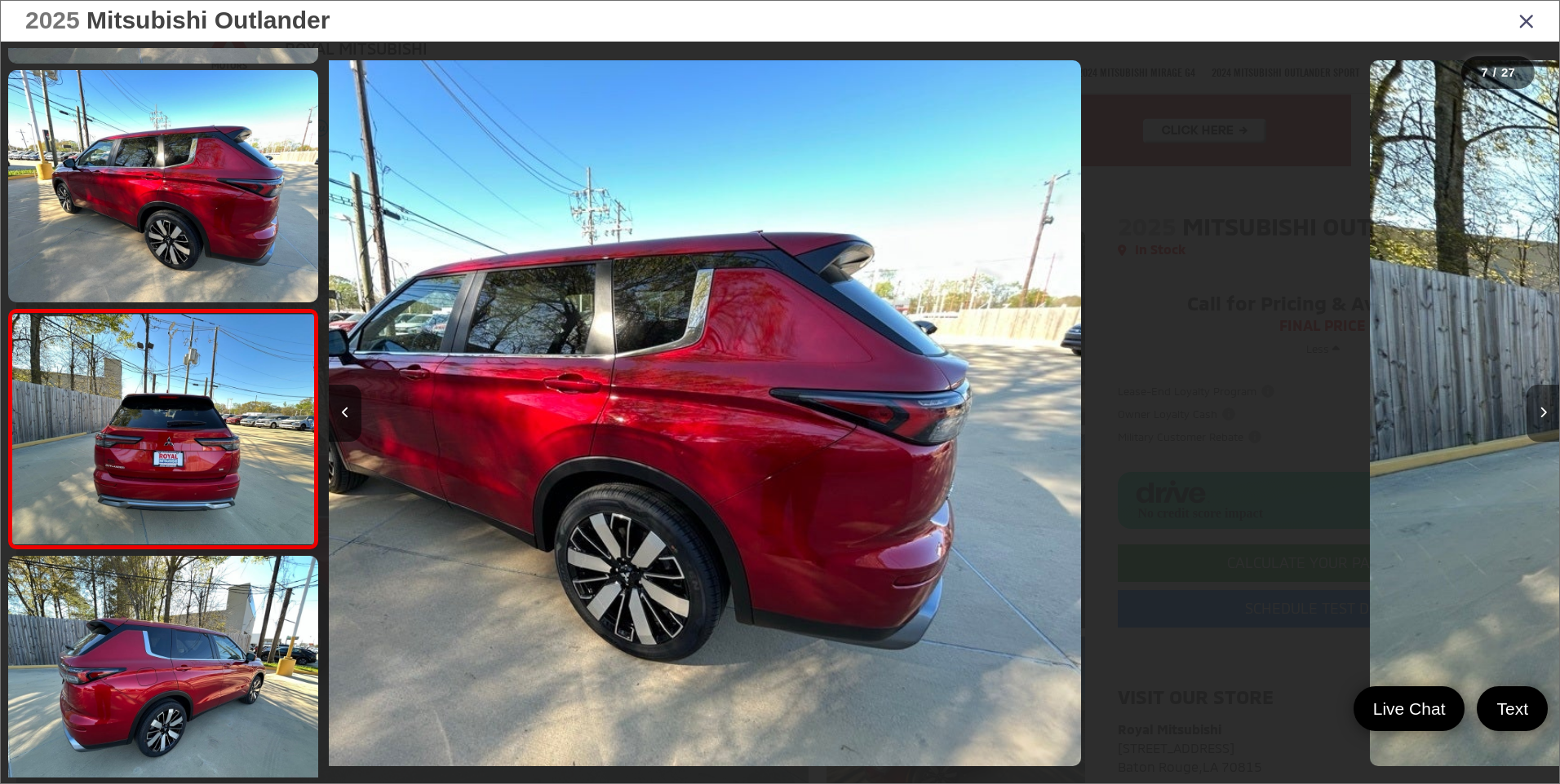
scroll to position [1236, 0]
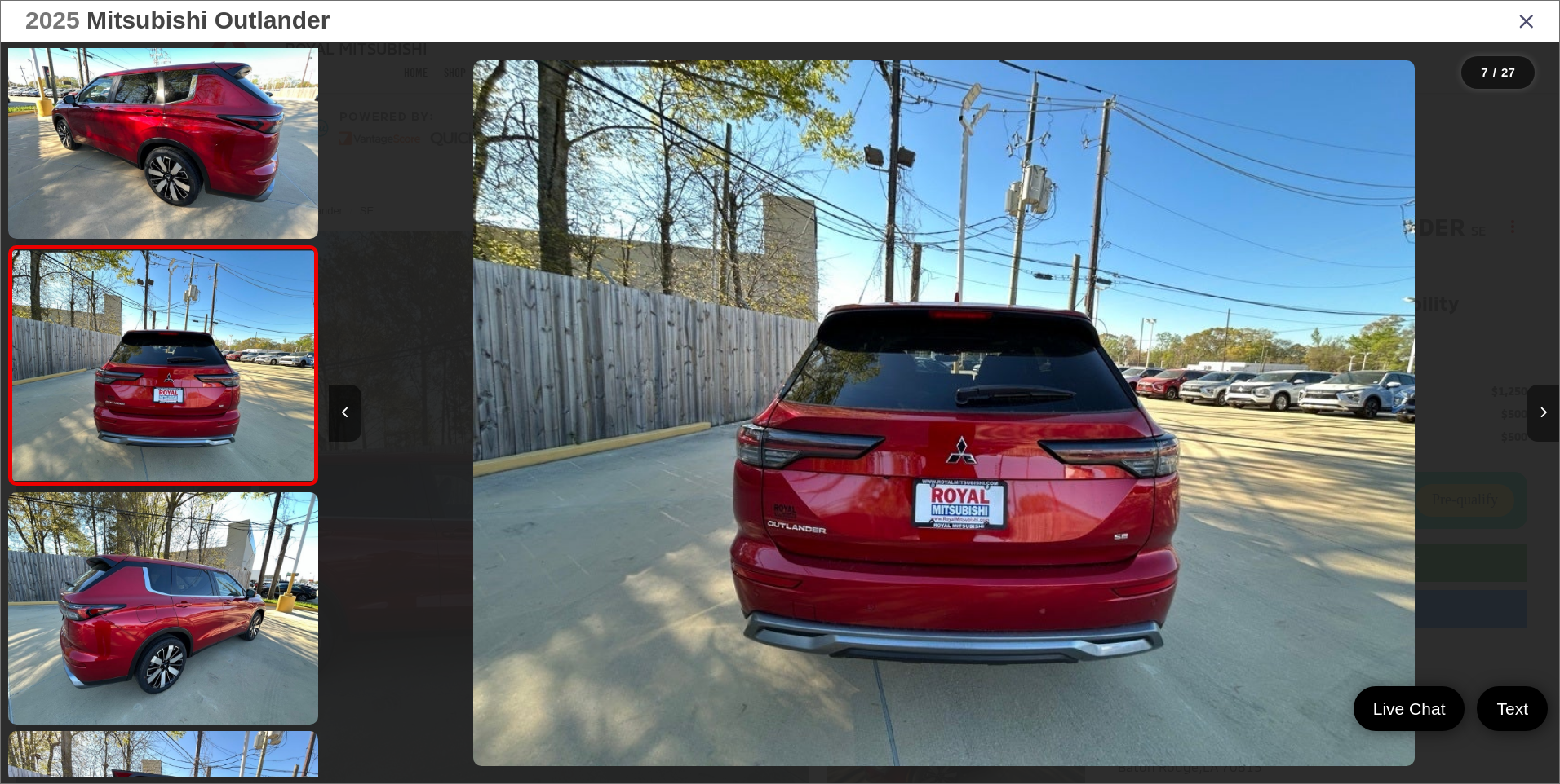
click at [1541, 409] on icon "Next image" at bounding box center [1543, 412] width 7 height 12
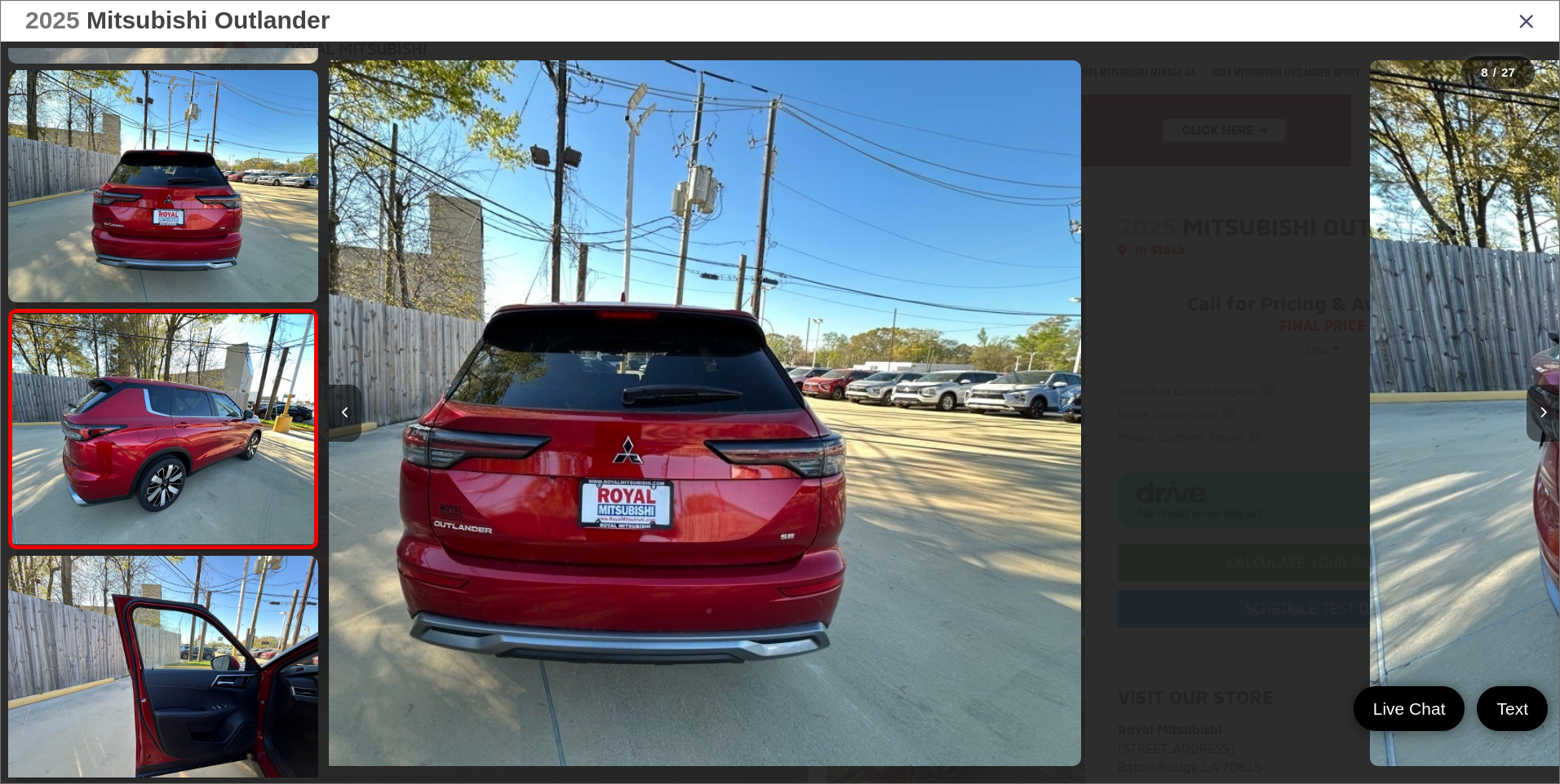
scroll to position [1476, 0]
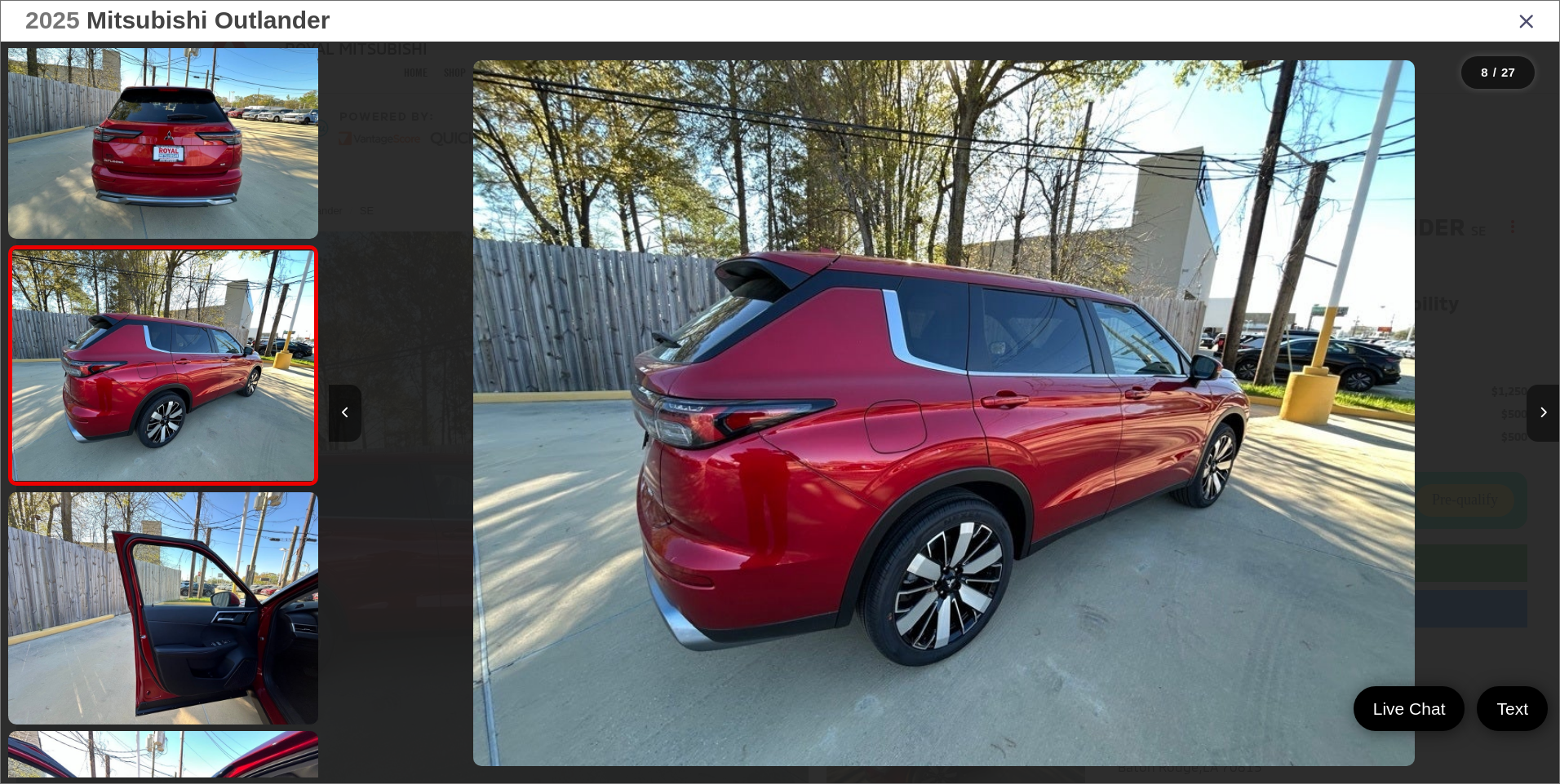
click at [1541, 409] on icon "Next image" at bounding box center [1543, 412] width 7 height 12
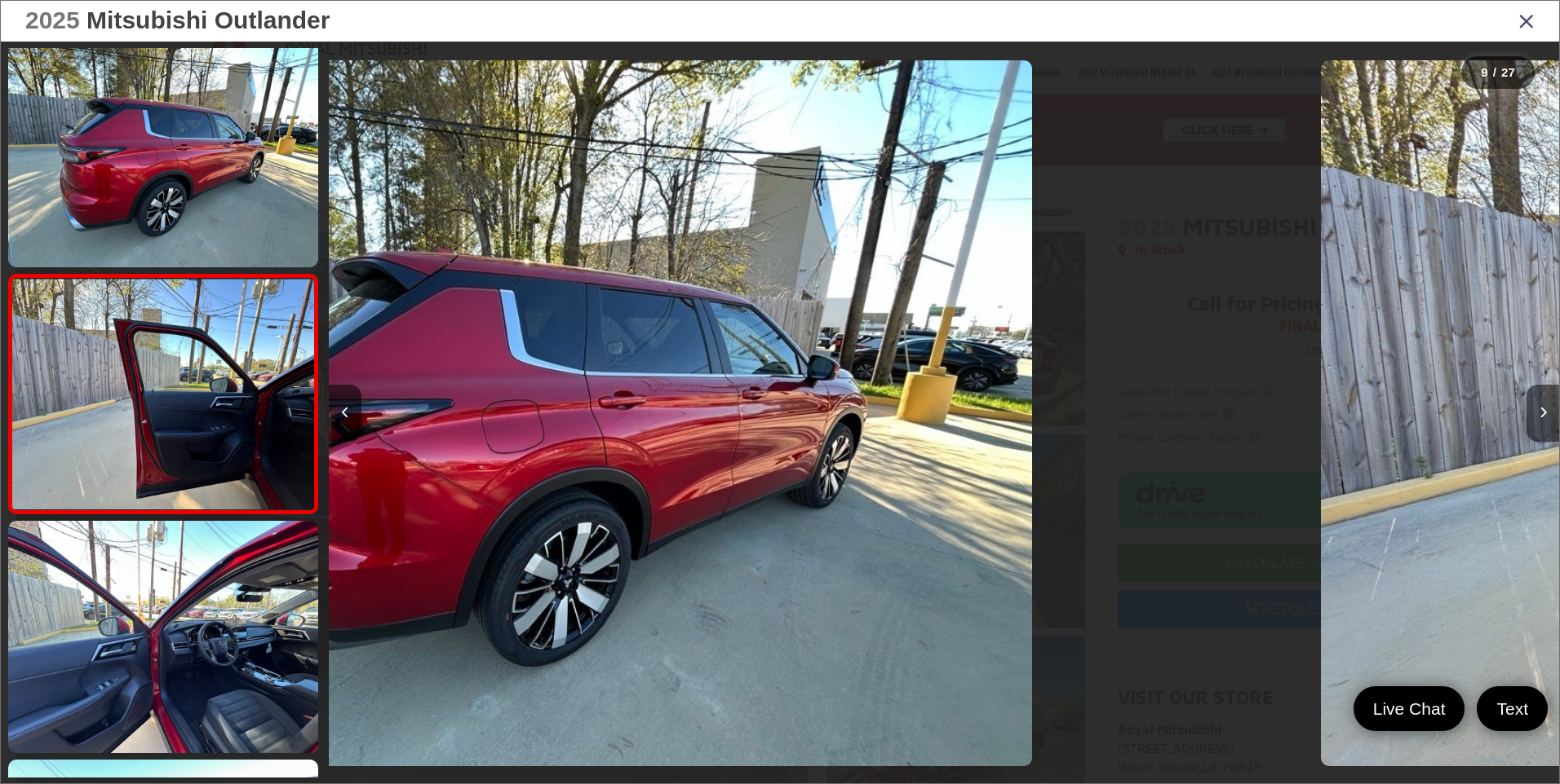
scroll to position [1715, 0]
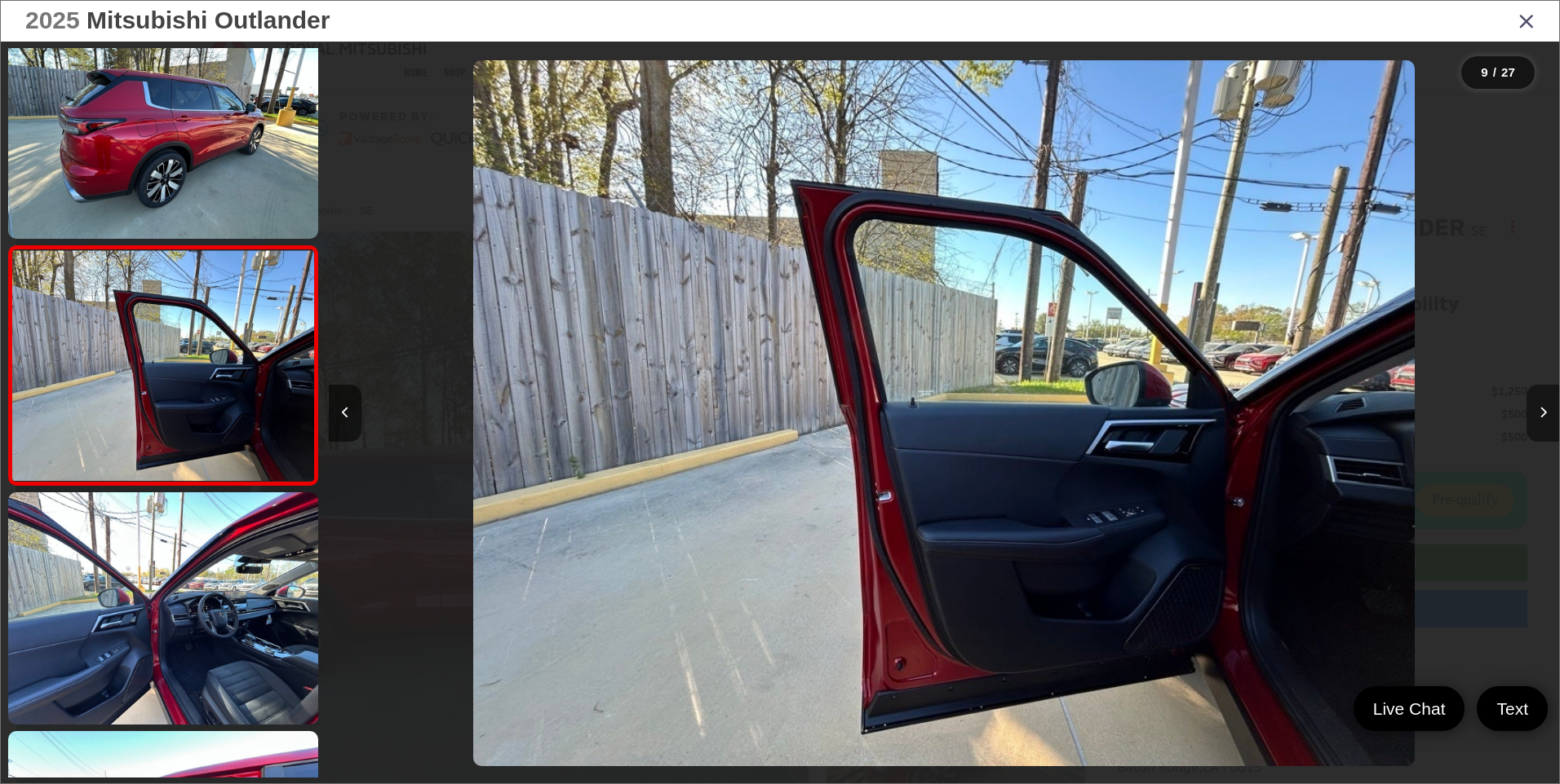
click at [1541, 409] on icon "Next image" at bounding box center [1543, 412] width 7 height 12
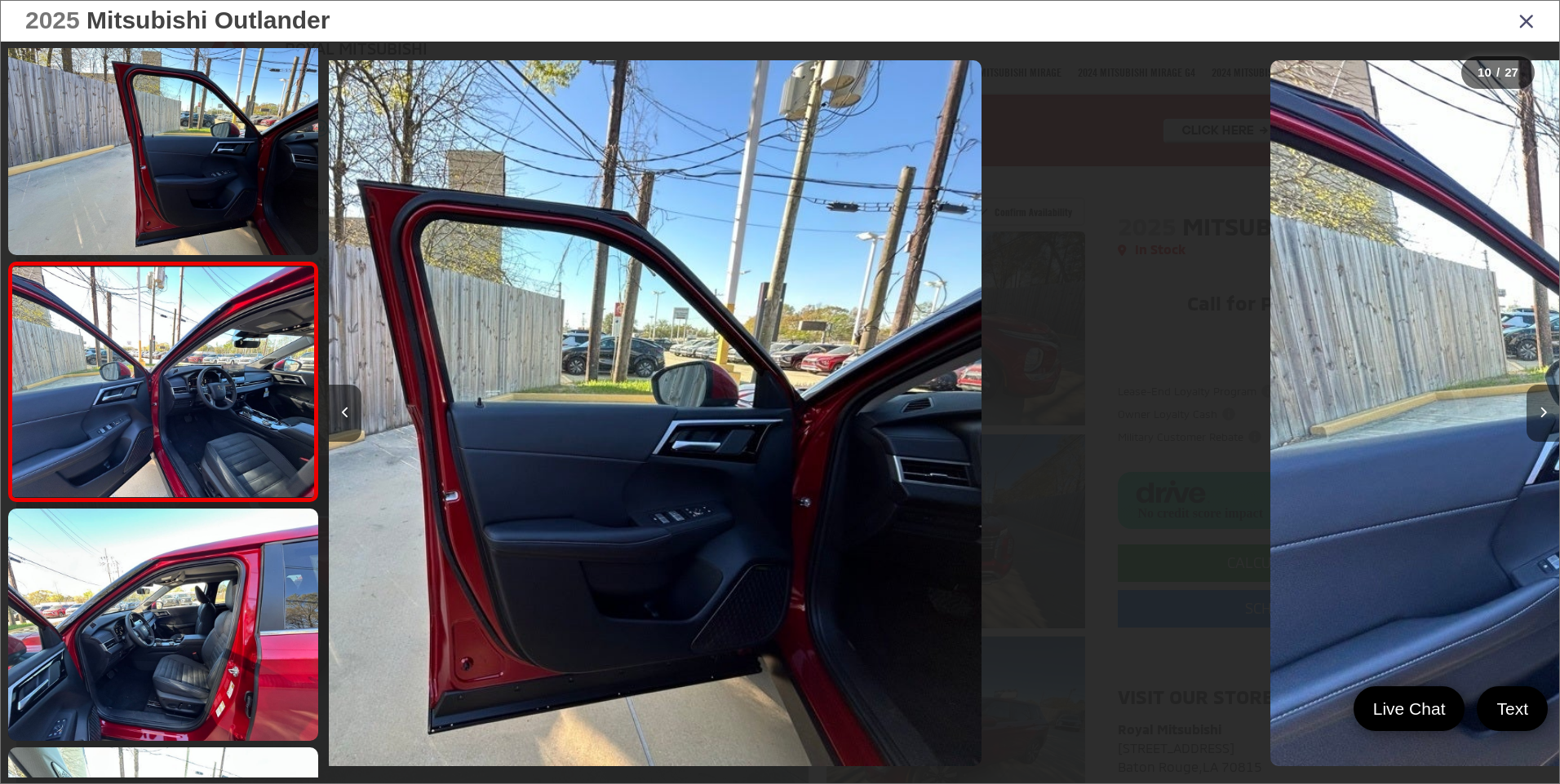
scroll to position [1954, 0]
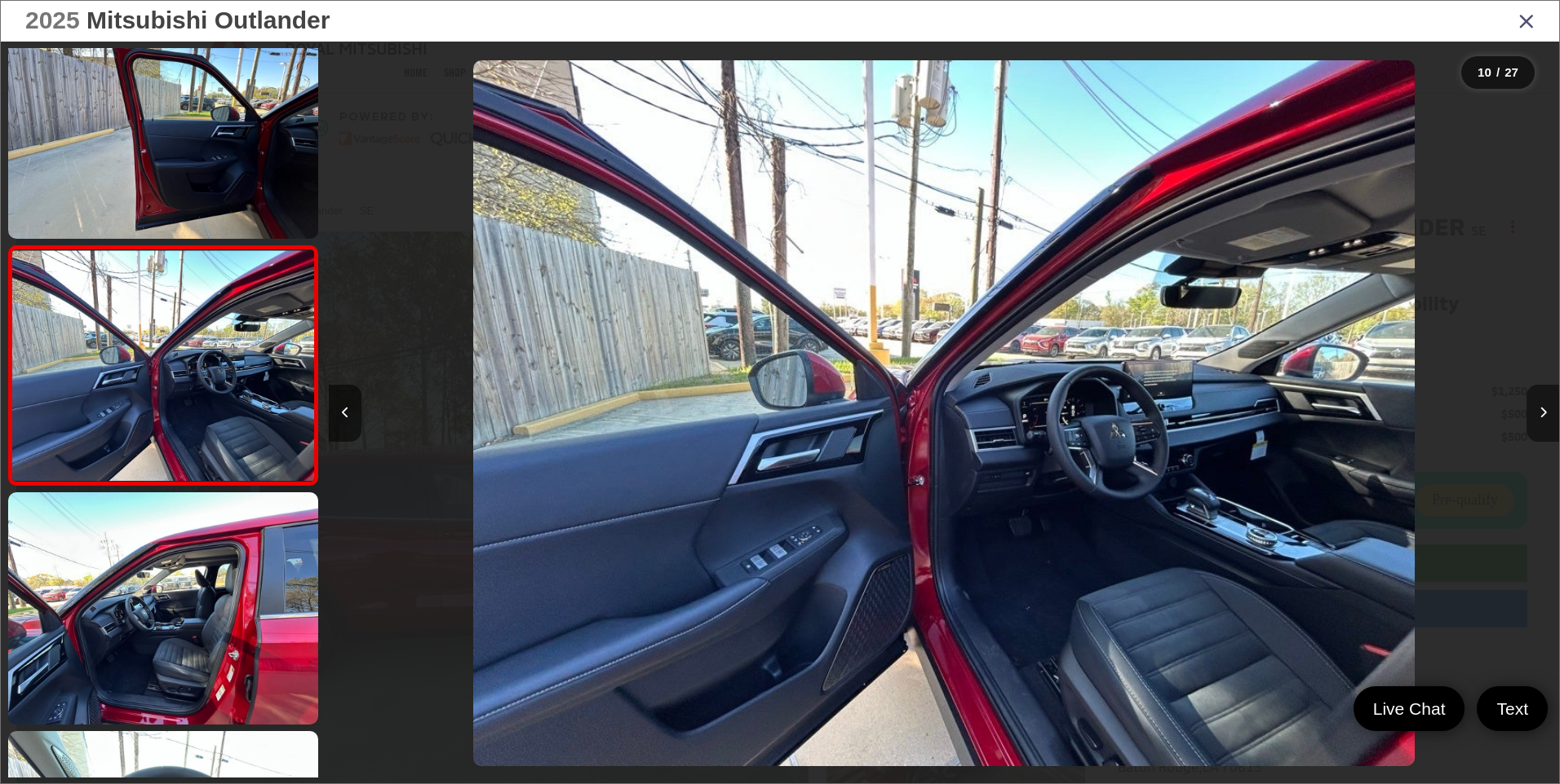
click at [1541, 409] on icon "Next image" at bounding box center [1543, 412] width 7 height 12
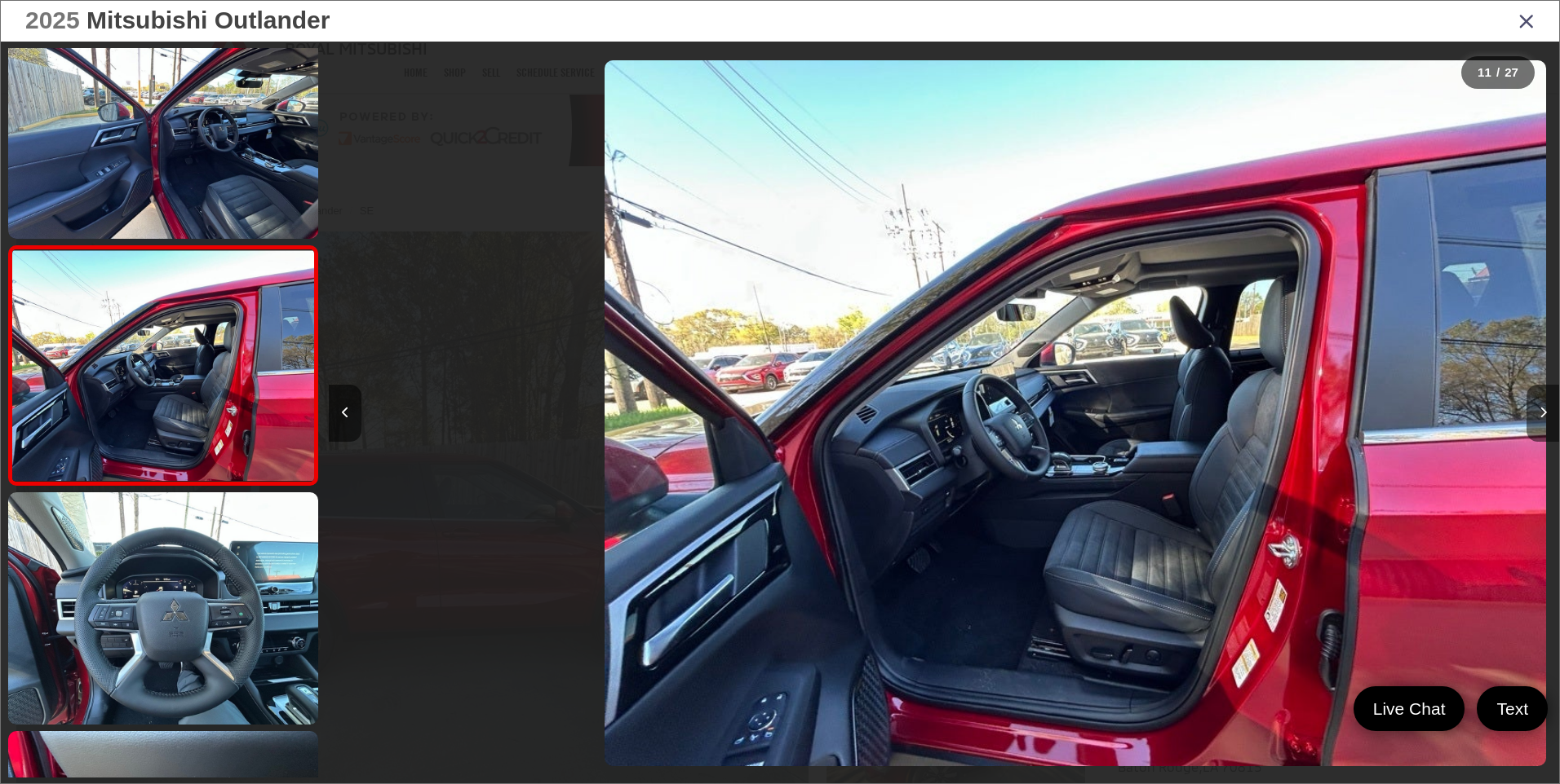
scroll to position [0, 12302]
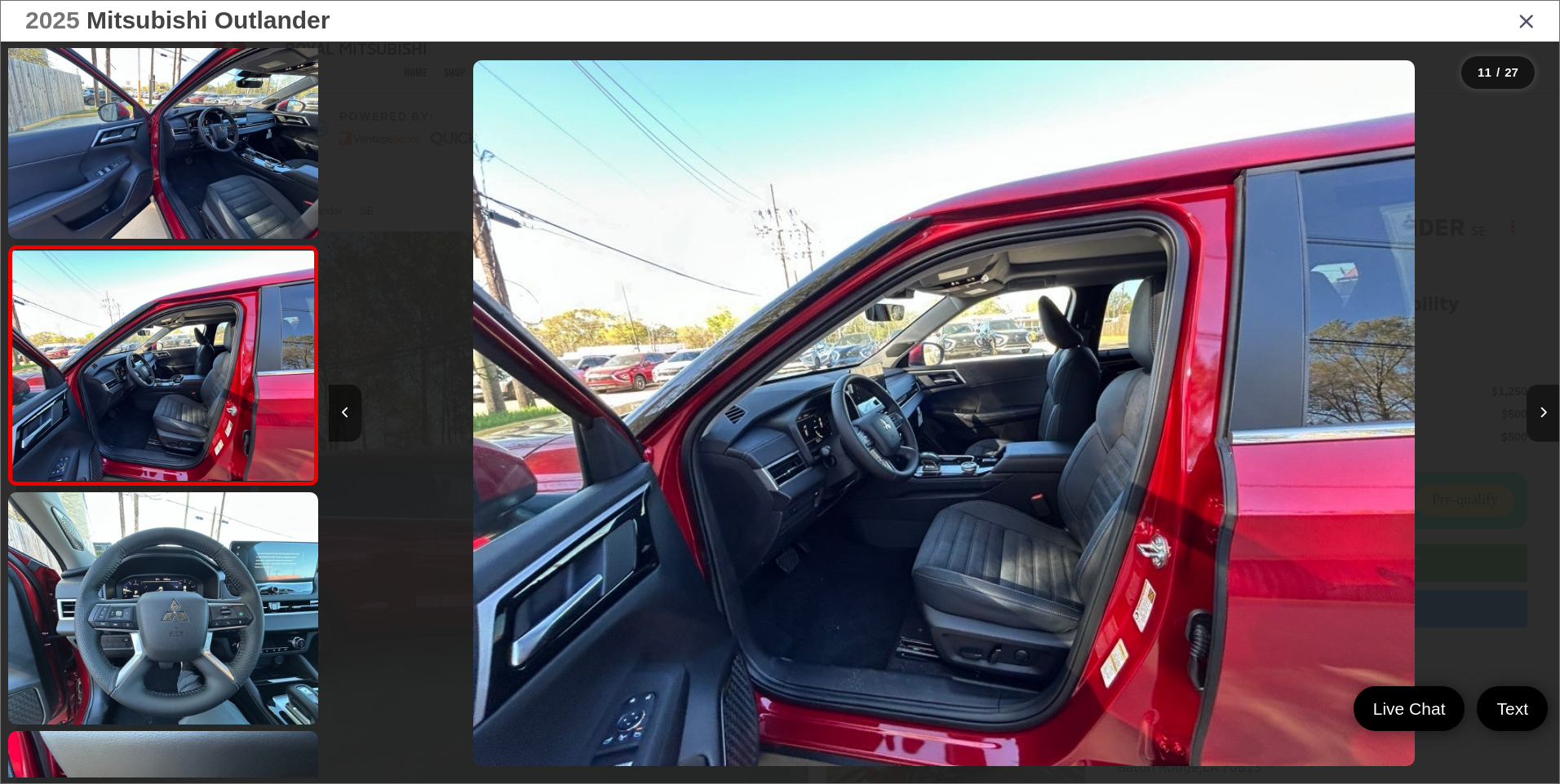
click at [1541, 409] on icon "Next image" at bounding box center [1543, 412] width 7 height 12
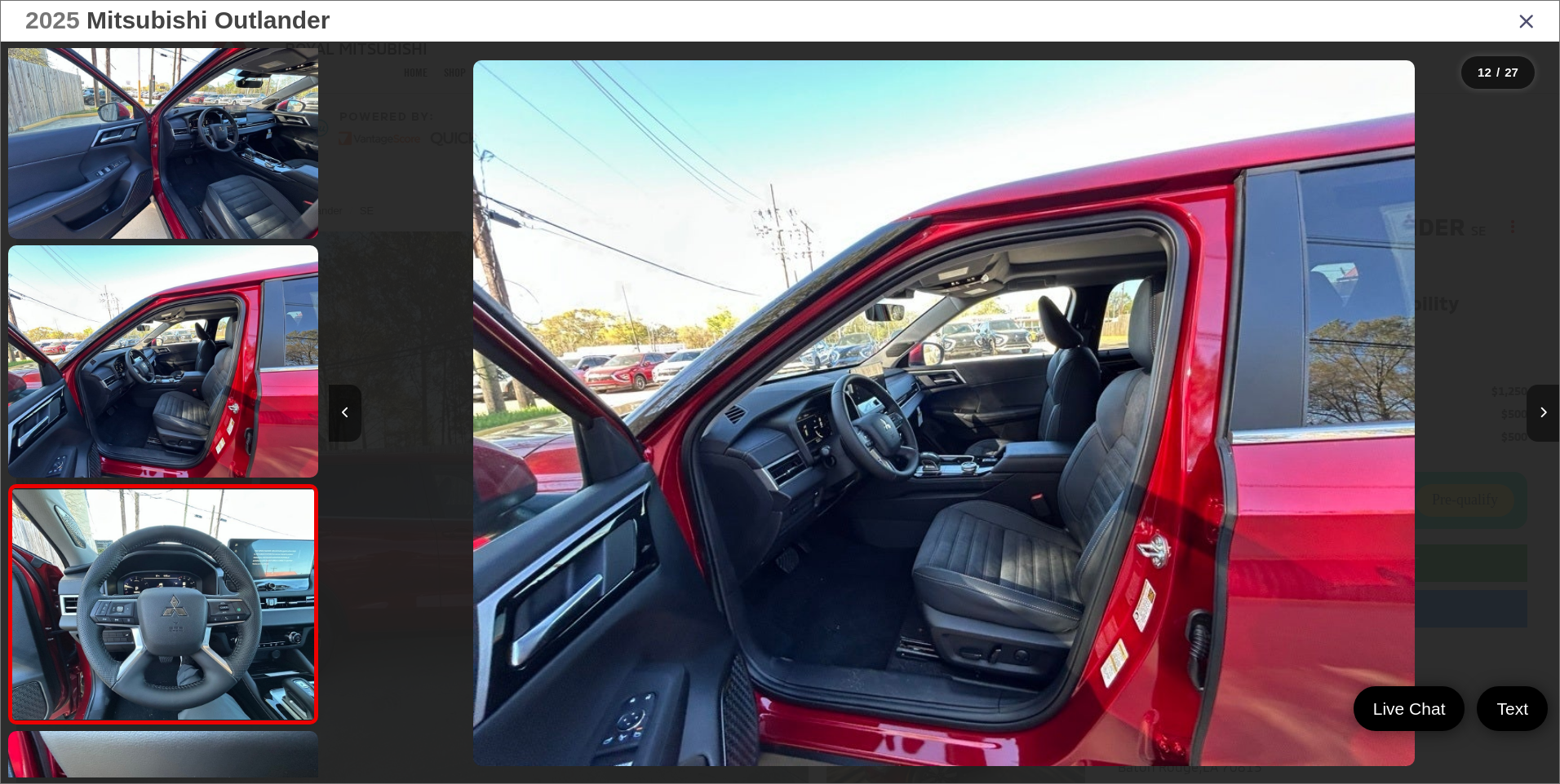
scroll to position [0, 0]
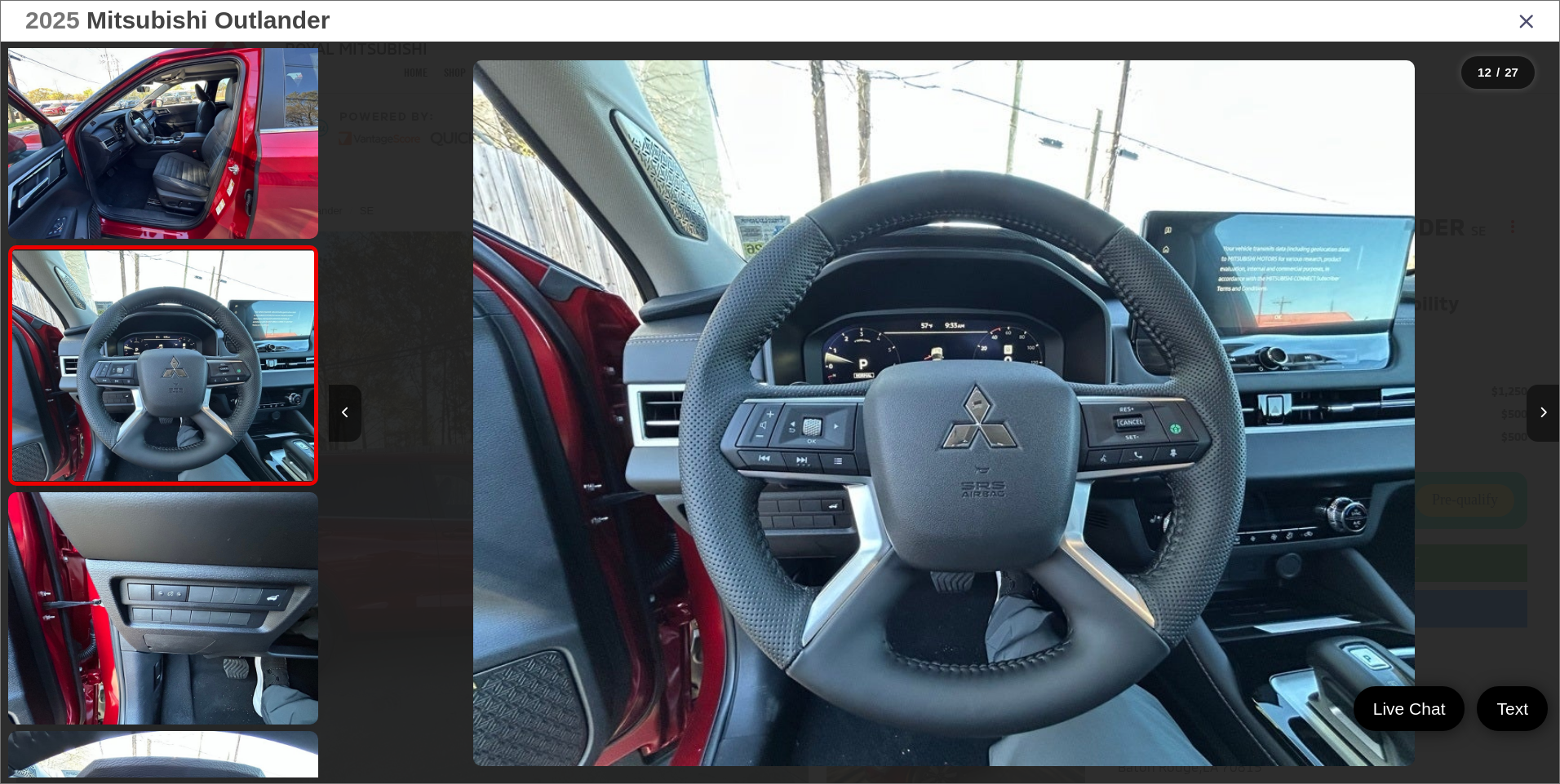
click at [1541, 409] on icon "Next image" at bounding box center [1543, 412] width 7 height 12
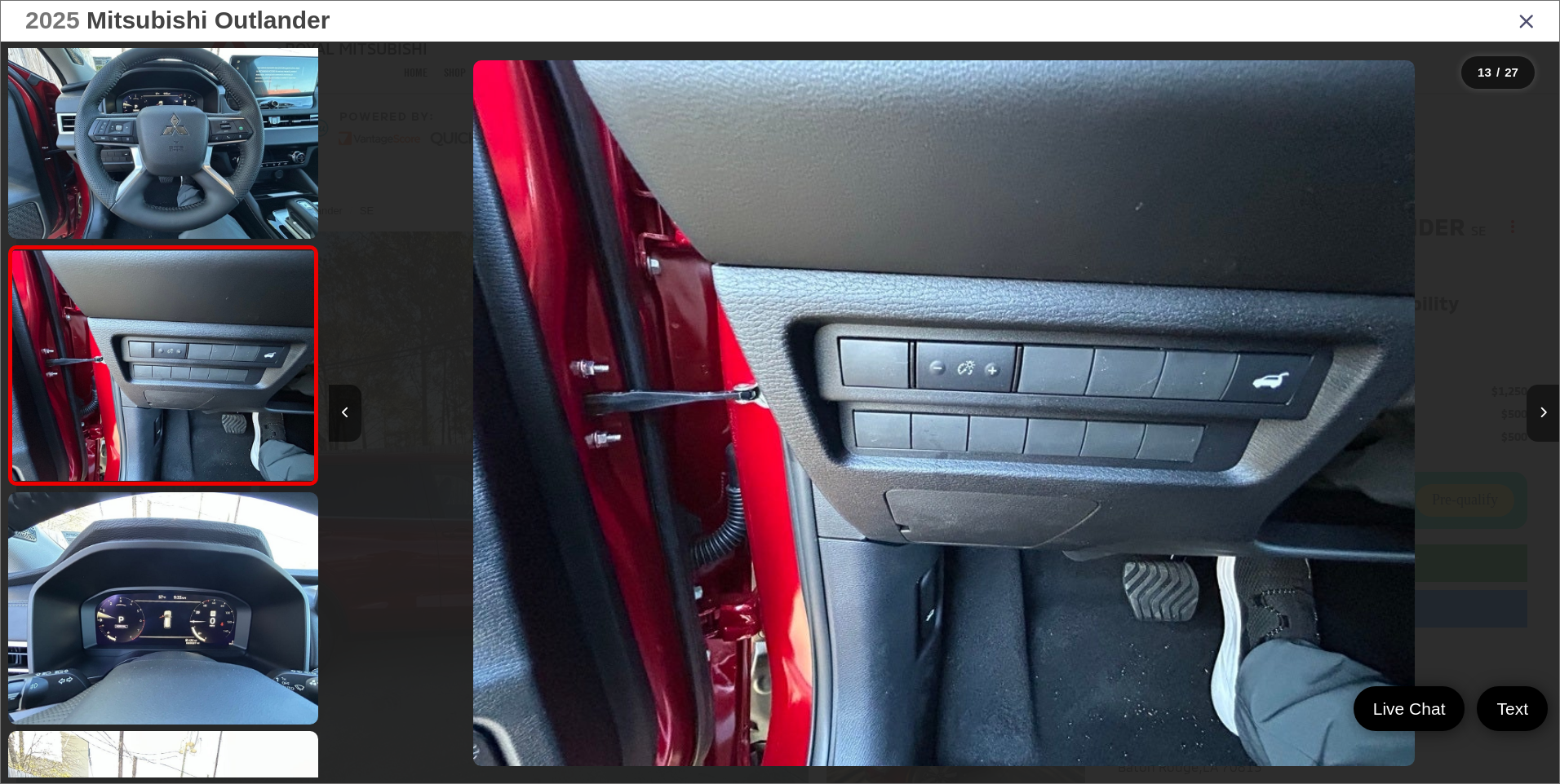
click at [1541, 409] on icon "Next image" at bounding box center [1543, 412] width 7 height 12
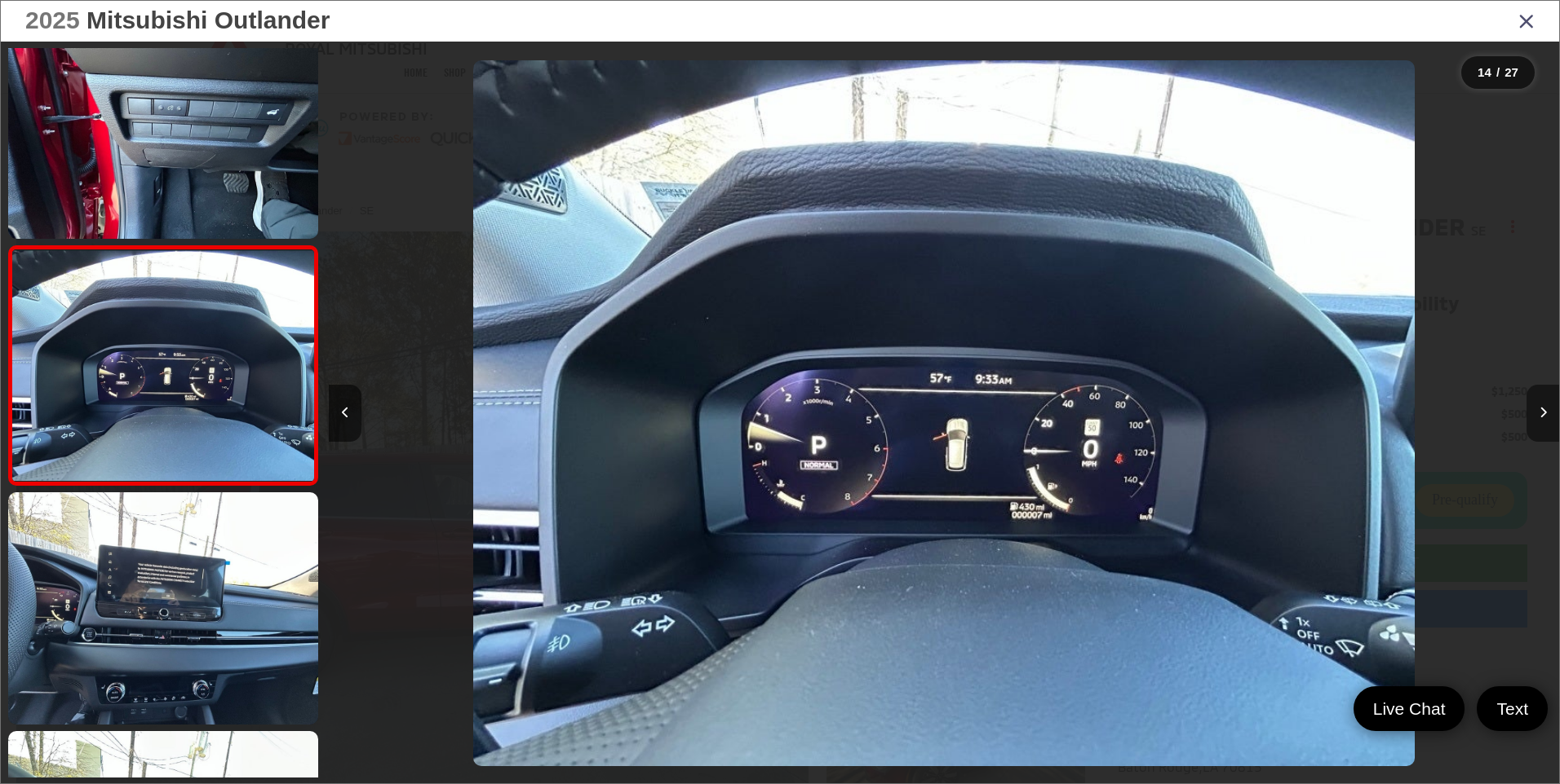
click at [1541, 409] on icon "Next image" at bounding box center [1543, 412] width 7 height 12
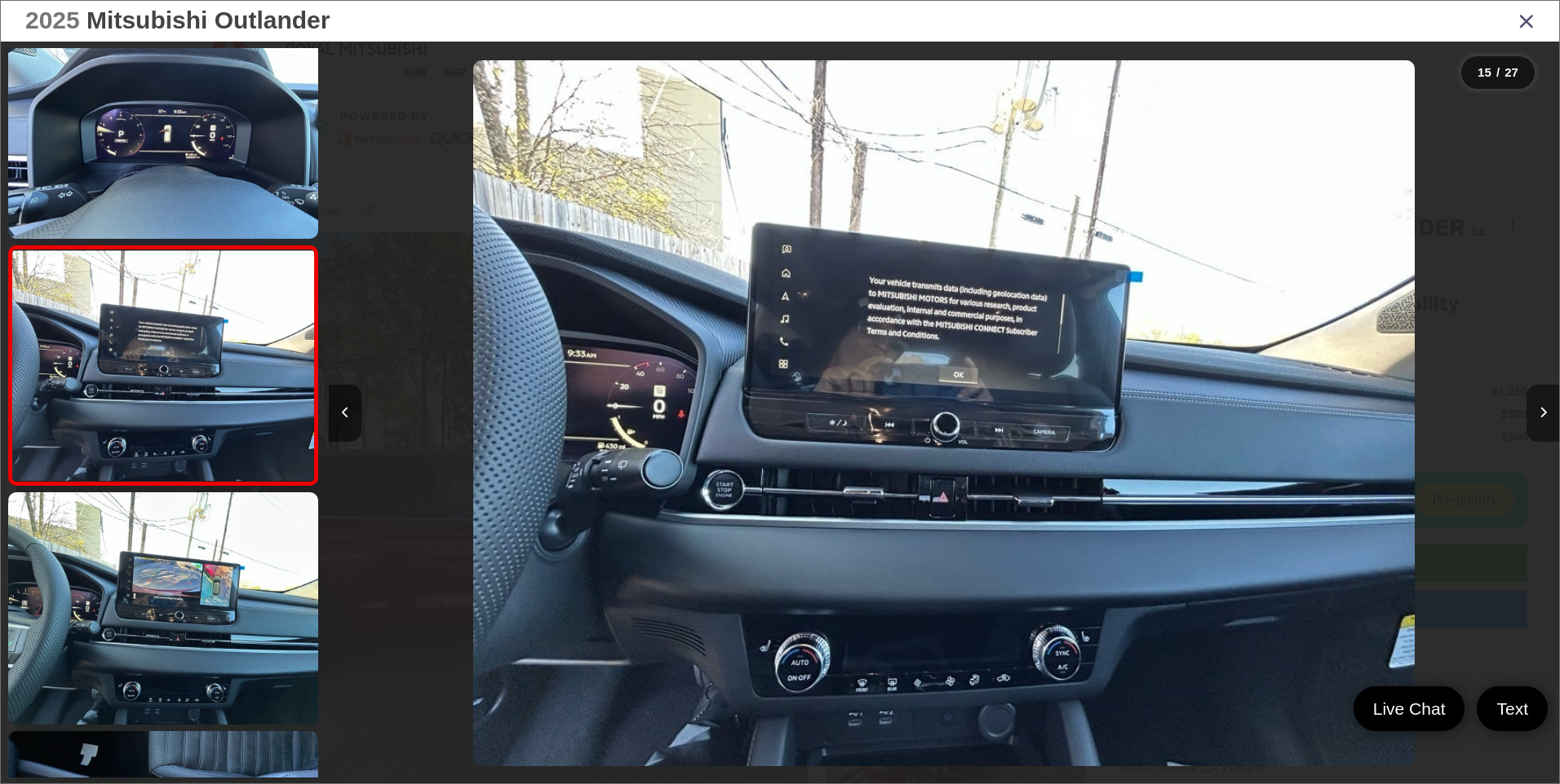
click at [1541, 409] on icon "Next image" at bounding box center [1543, 412] width 7 height 12
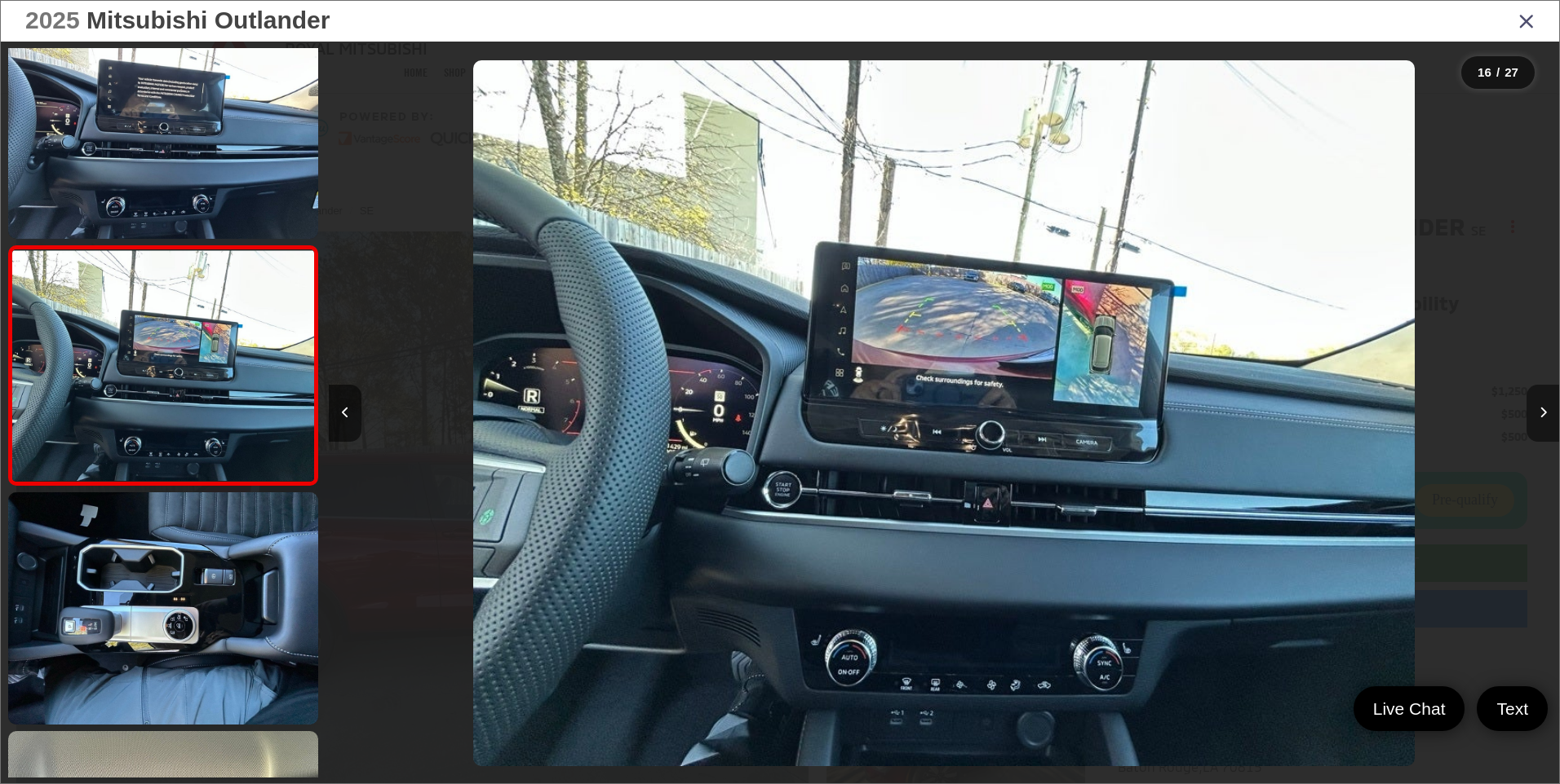
click at [1541, 409] on icon "Next image" at bounding box center [1543, 412] width 7 height 12
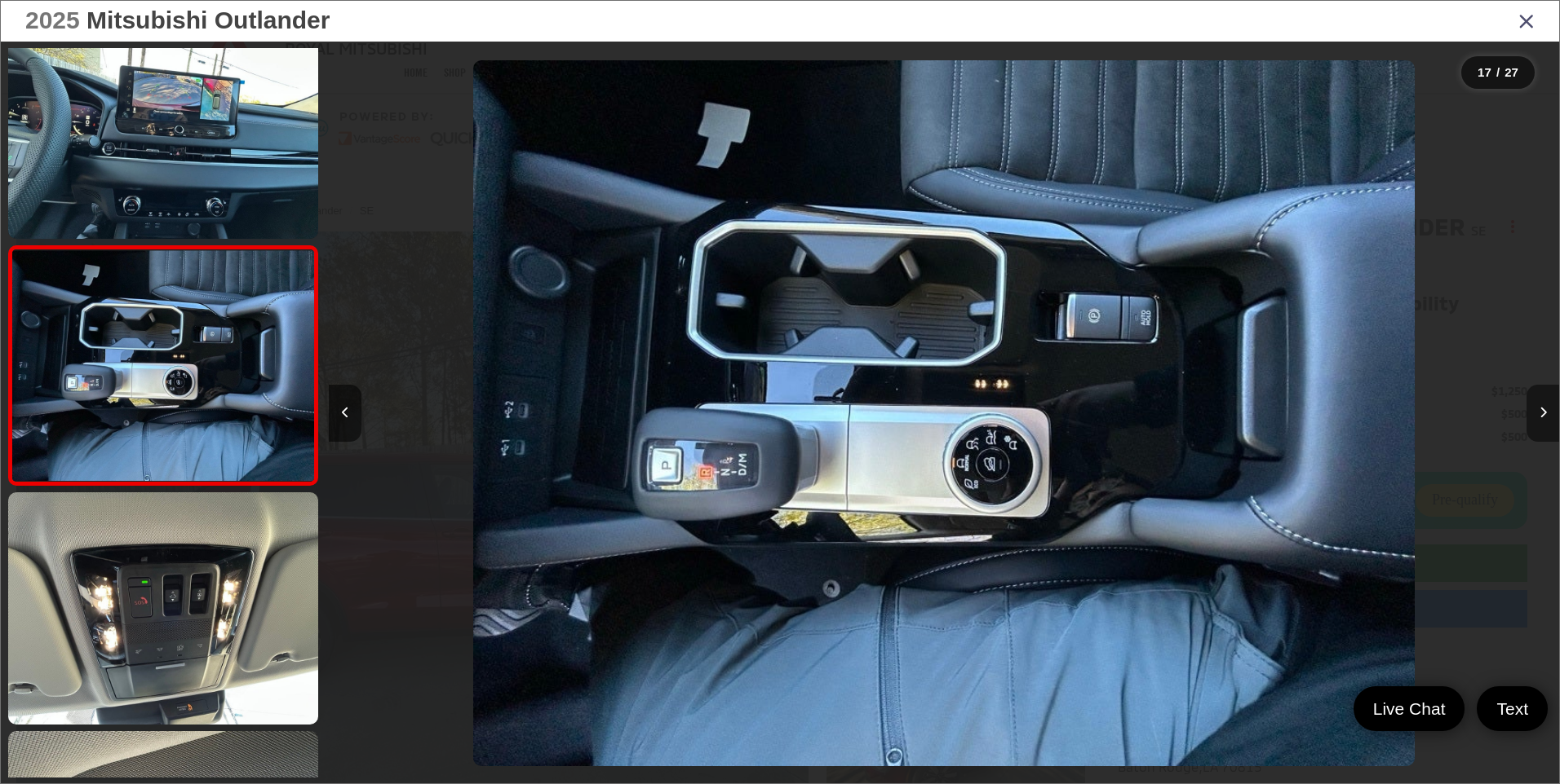
click at [1541, 409] on icon "Next image" at bounding box center [1543, 412] width 7 height 12
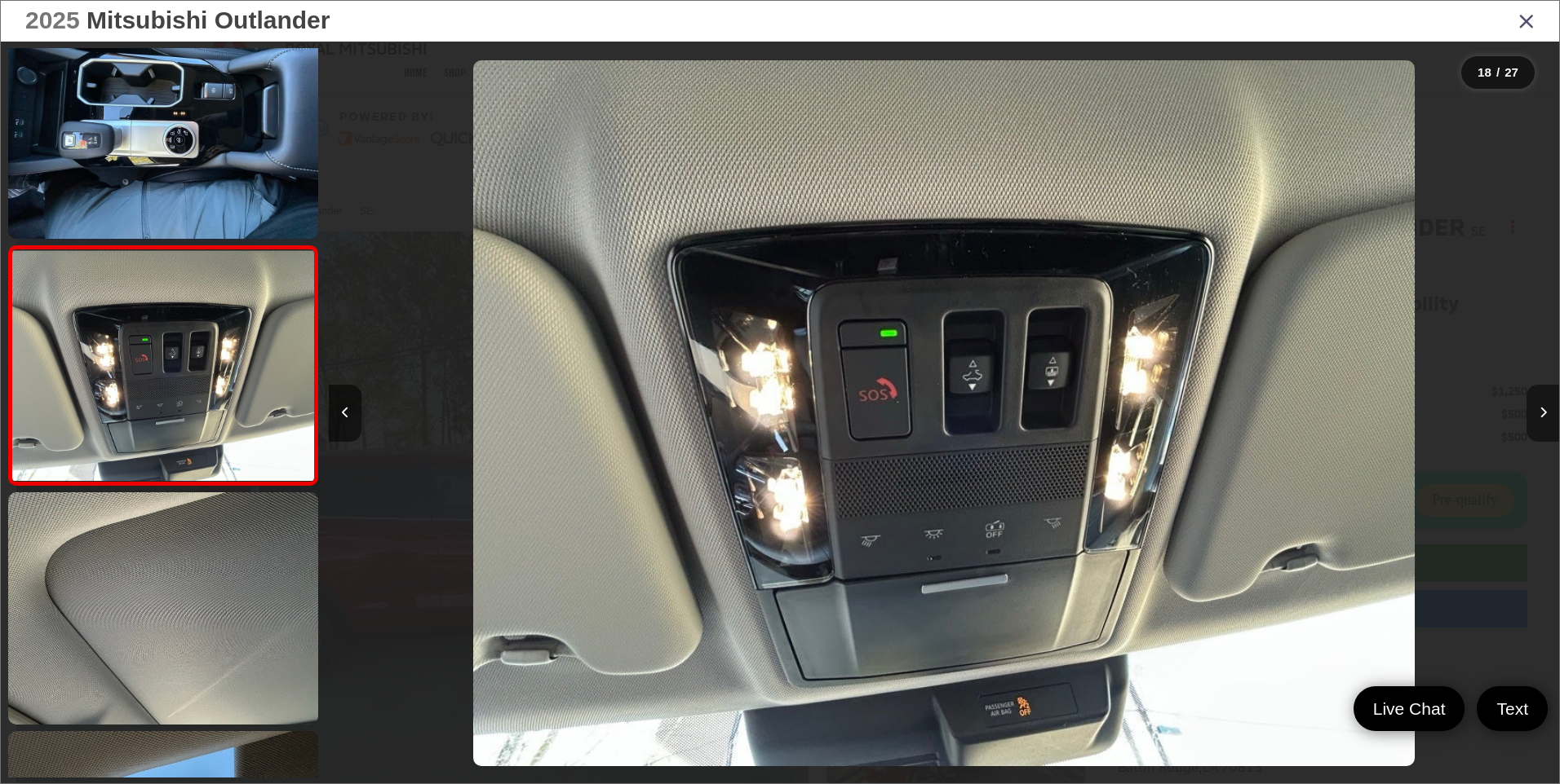
click at [1541, 409] on icon "Next image" at bounding box center [1543, 412] width 7 height 12
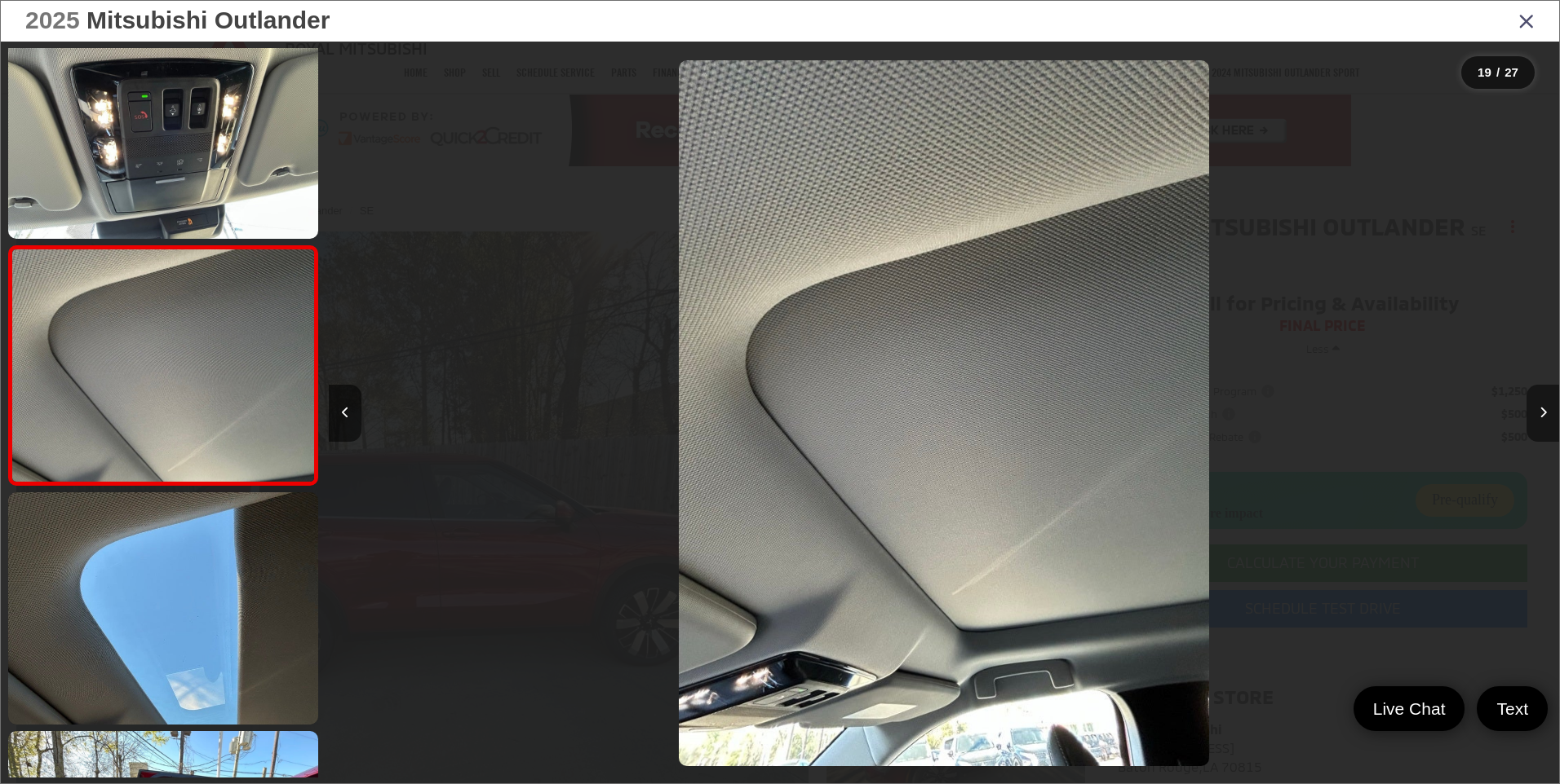
click at [1541, 409] on icon "Next image" at bounding box center [1543, 412] width 7 height 12
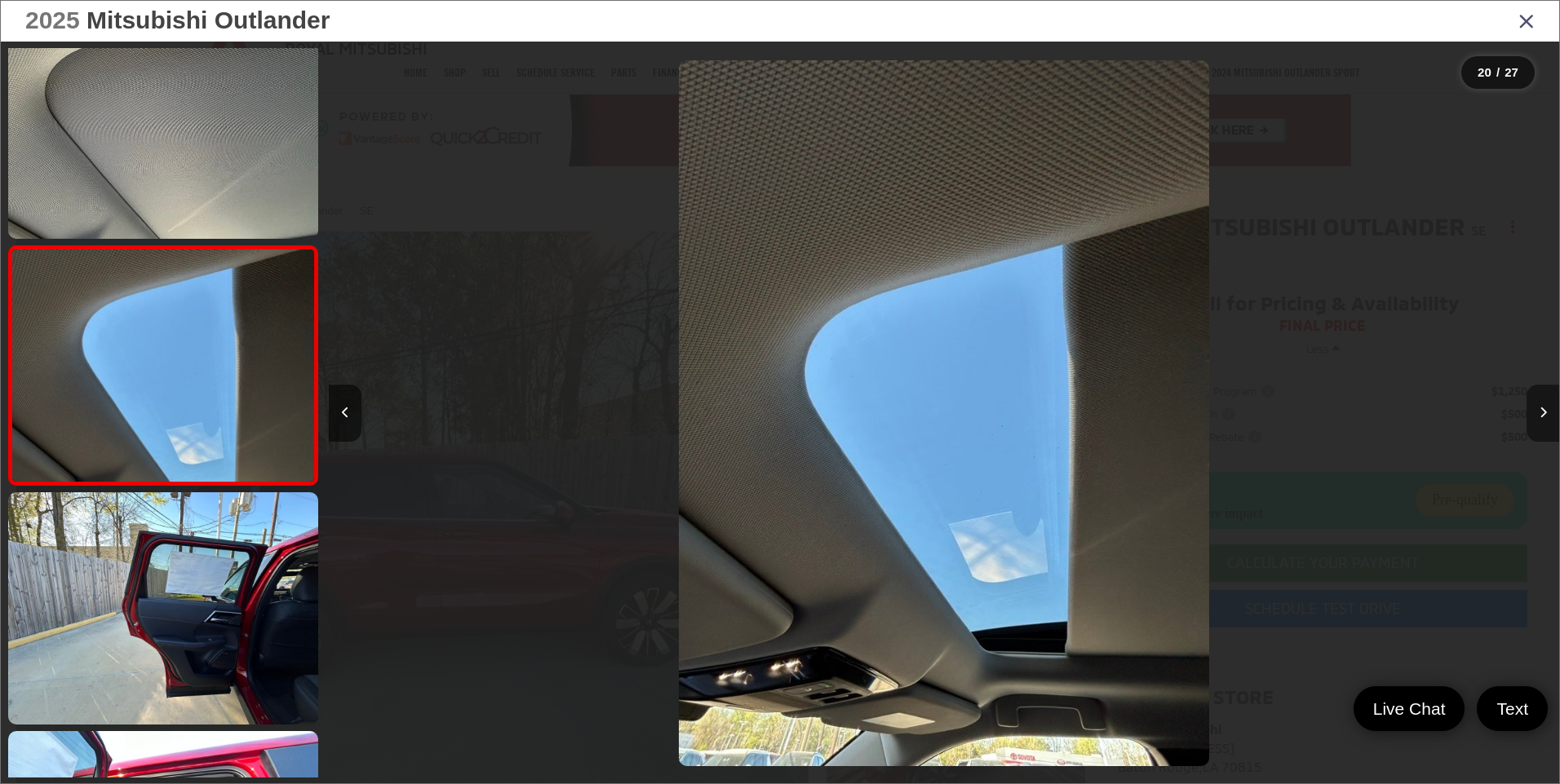
click at [1541, 409] on icon "Next image" at bounding box center [1543, 412] width 7 height 12
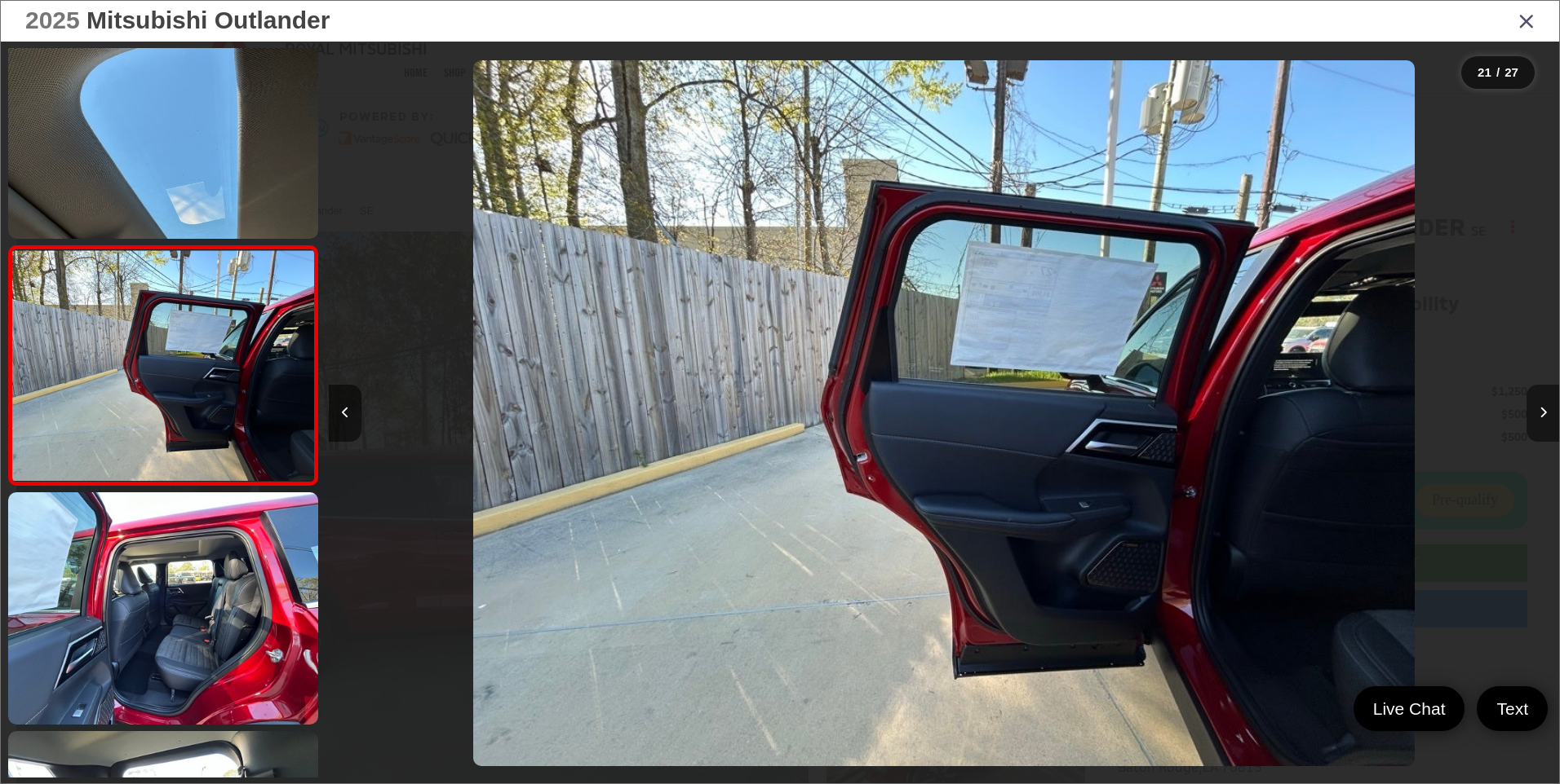
click at [1541, 409] on icon "Next image" at bounding box center [1543, 412] width 7 height 12
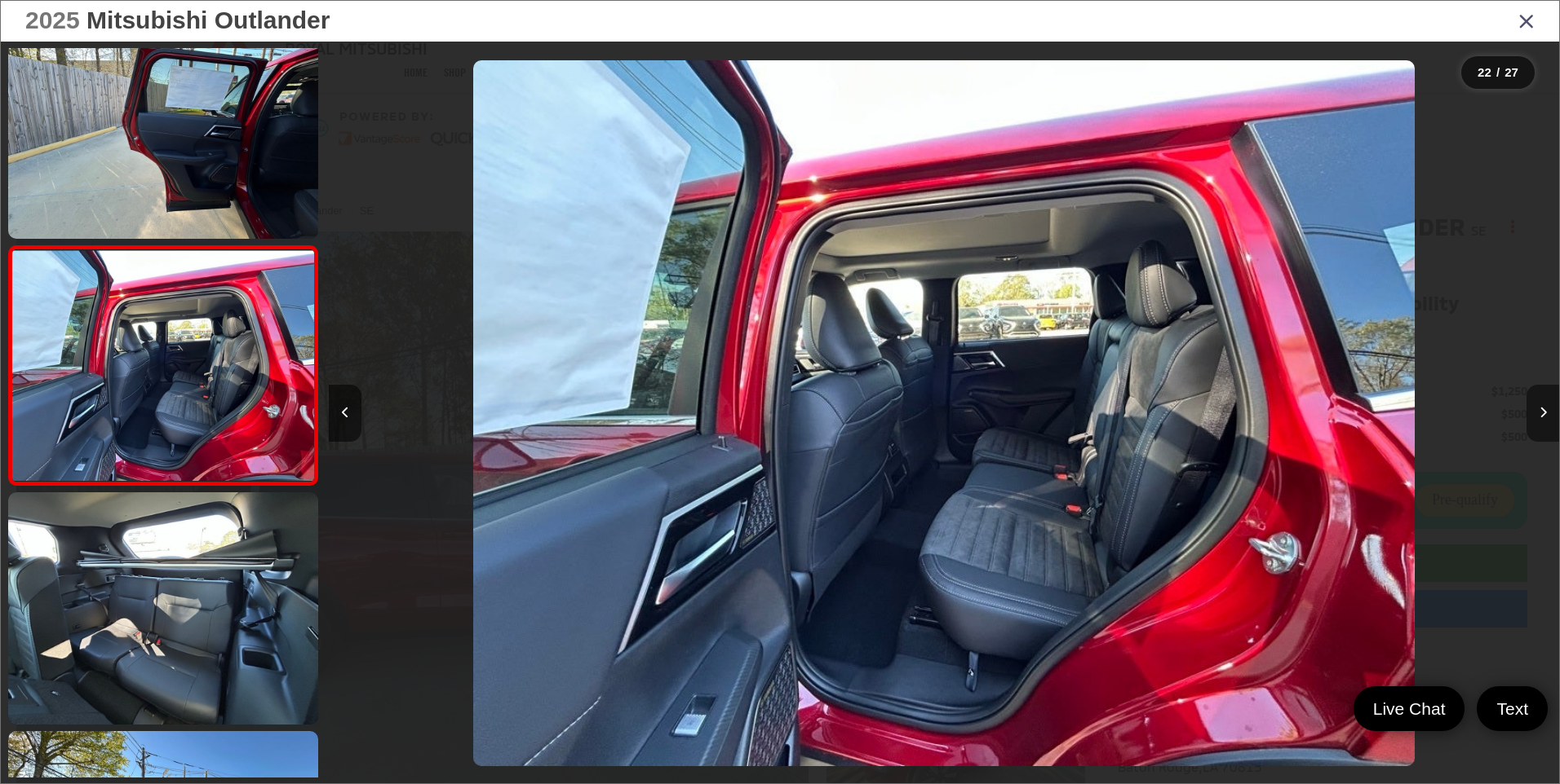
click at [1541, 409] on icon "Next image" at bounding box center [1543, 412] width 7 height 12
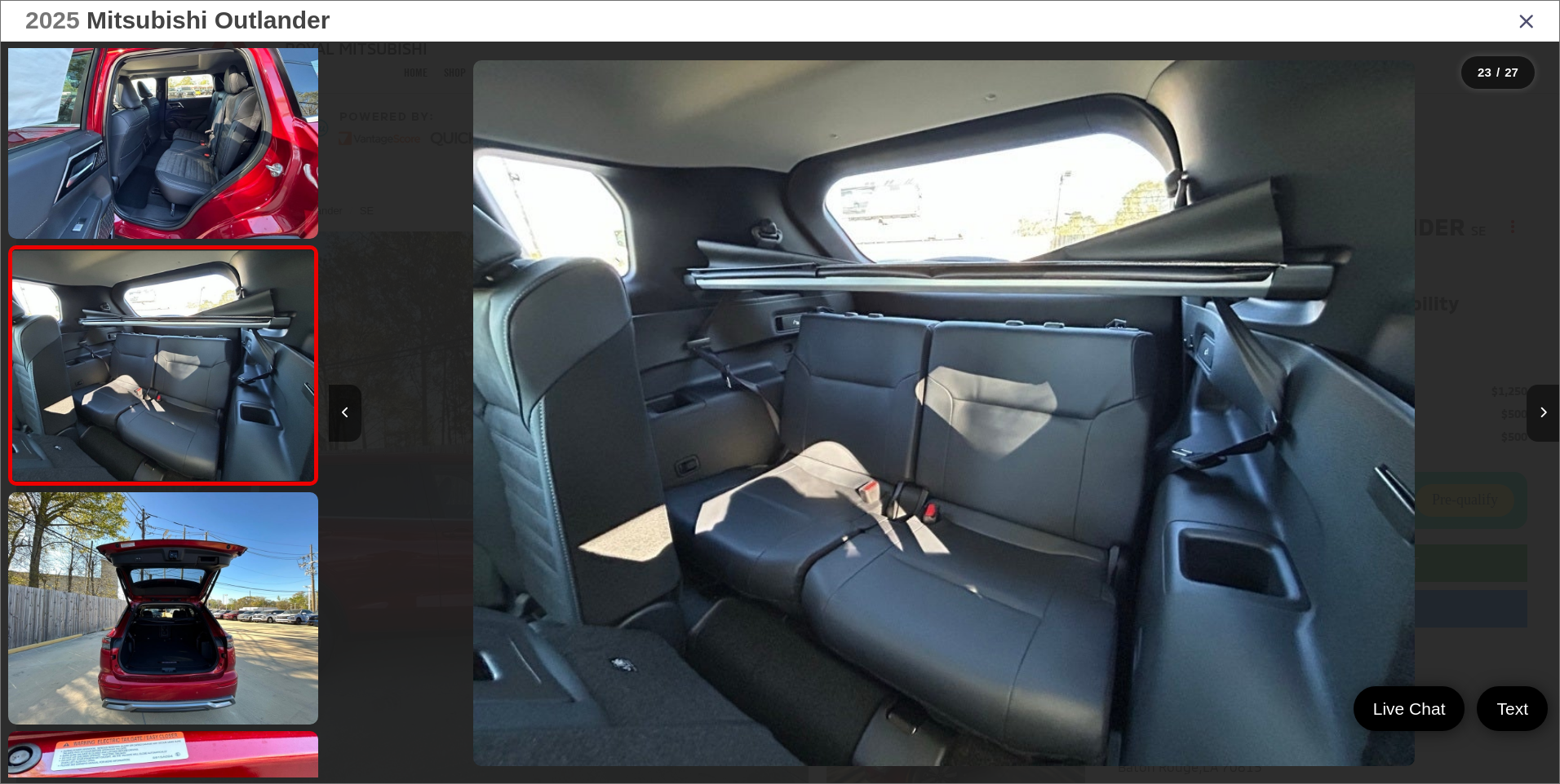
click at [1541, 409] on icon "Next image" at bounding box center [1543, 412] width 7 height 12
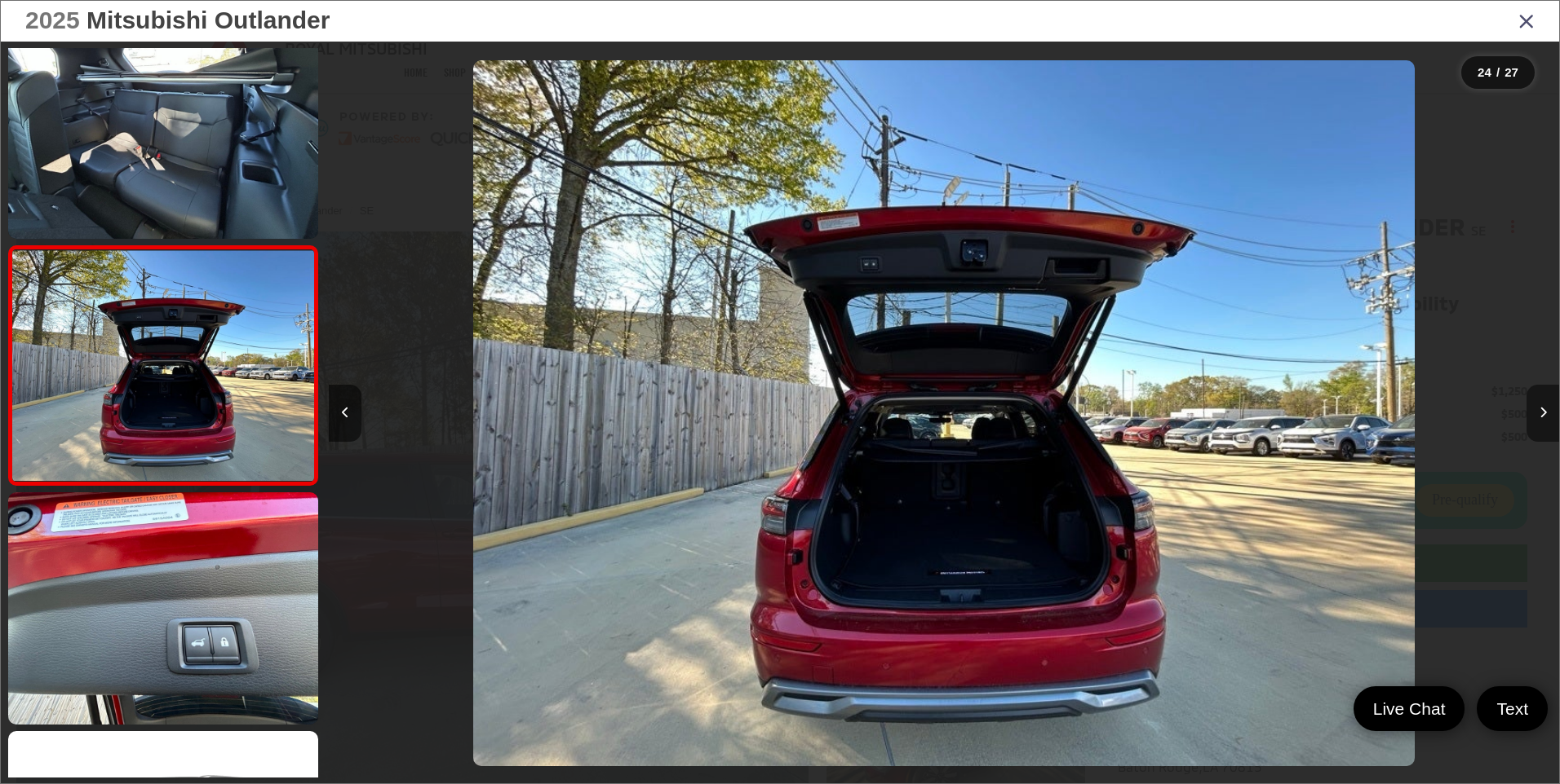
click at [1541, 409] on icon "Next image" at bounding box center [1543, 412] width 7 height 12
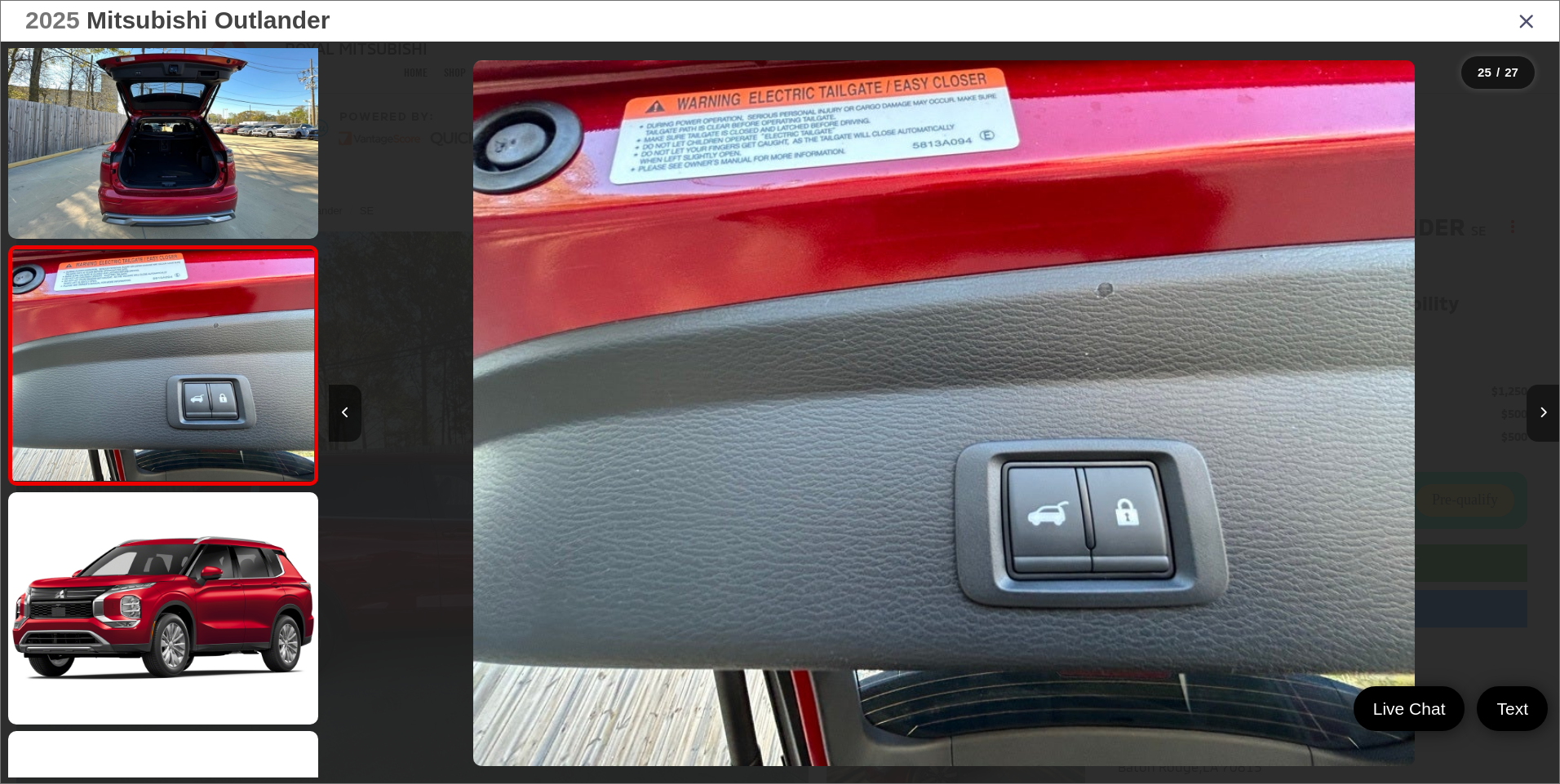
click at [1541, 409] on icon "Next image" at bounding box center [1543, 412] width 7 height 12
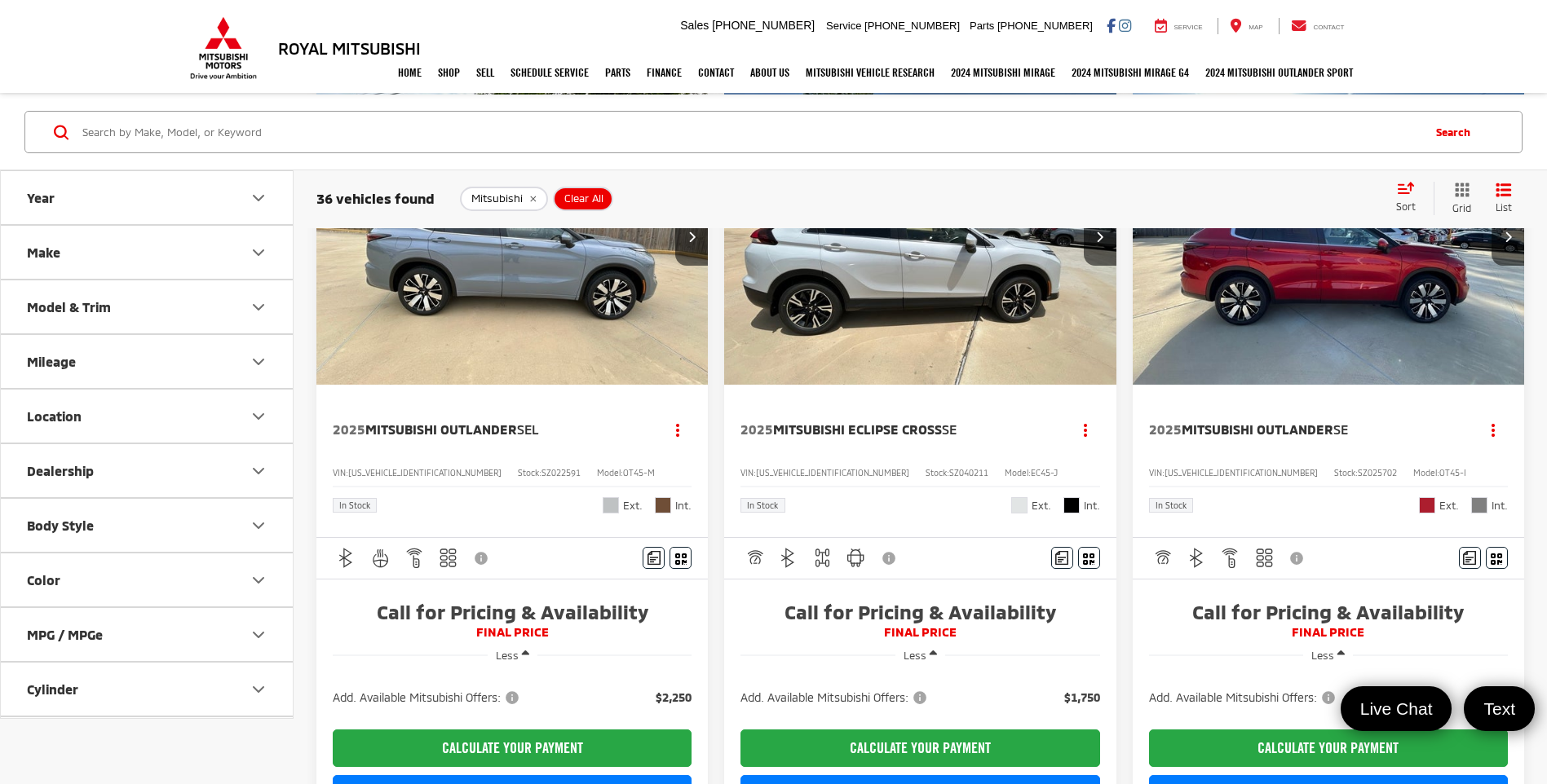
scroll to position [1141, 0]
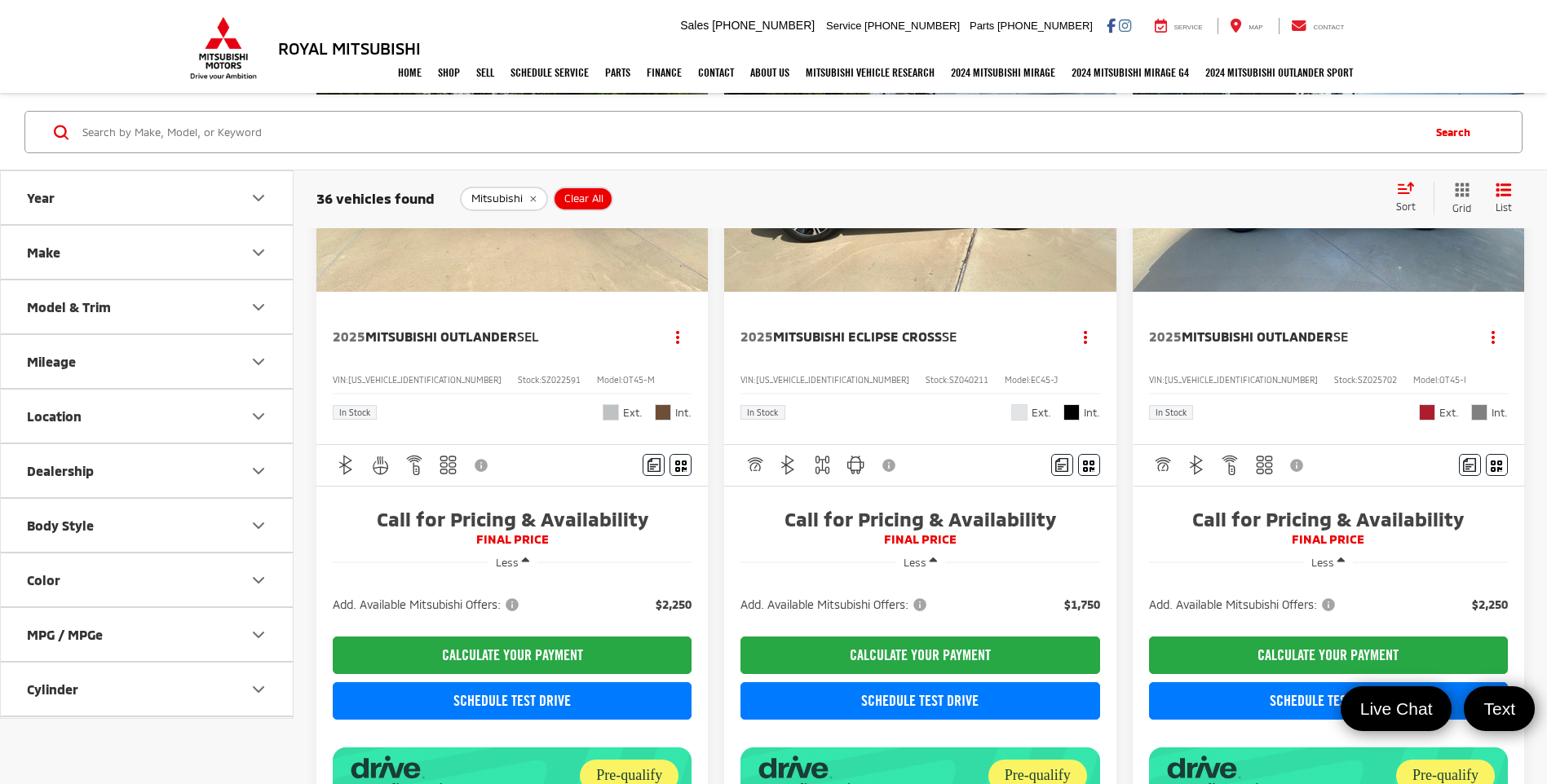
click at [930, 606] on span "Add. Available Mitsubishi Offers:" at bounding box center [835, 604] width 189 height 16
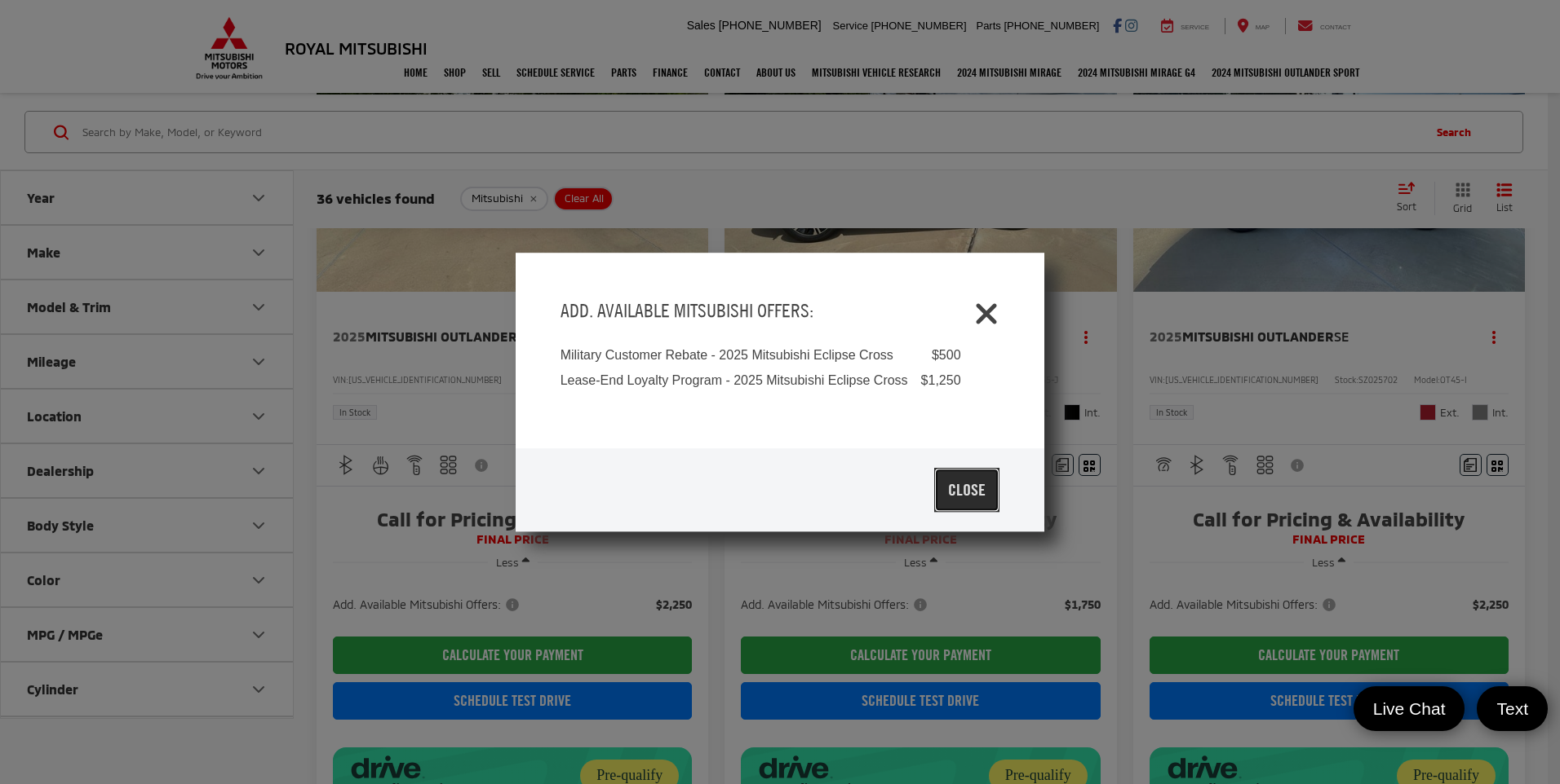
click at [962, 503] on button "Close" at bounding box center [966, 491] width 65 height 44
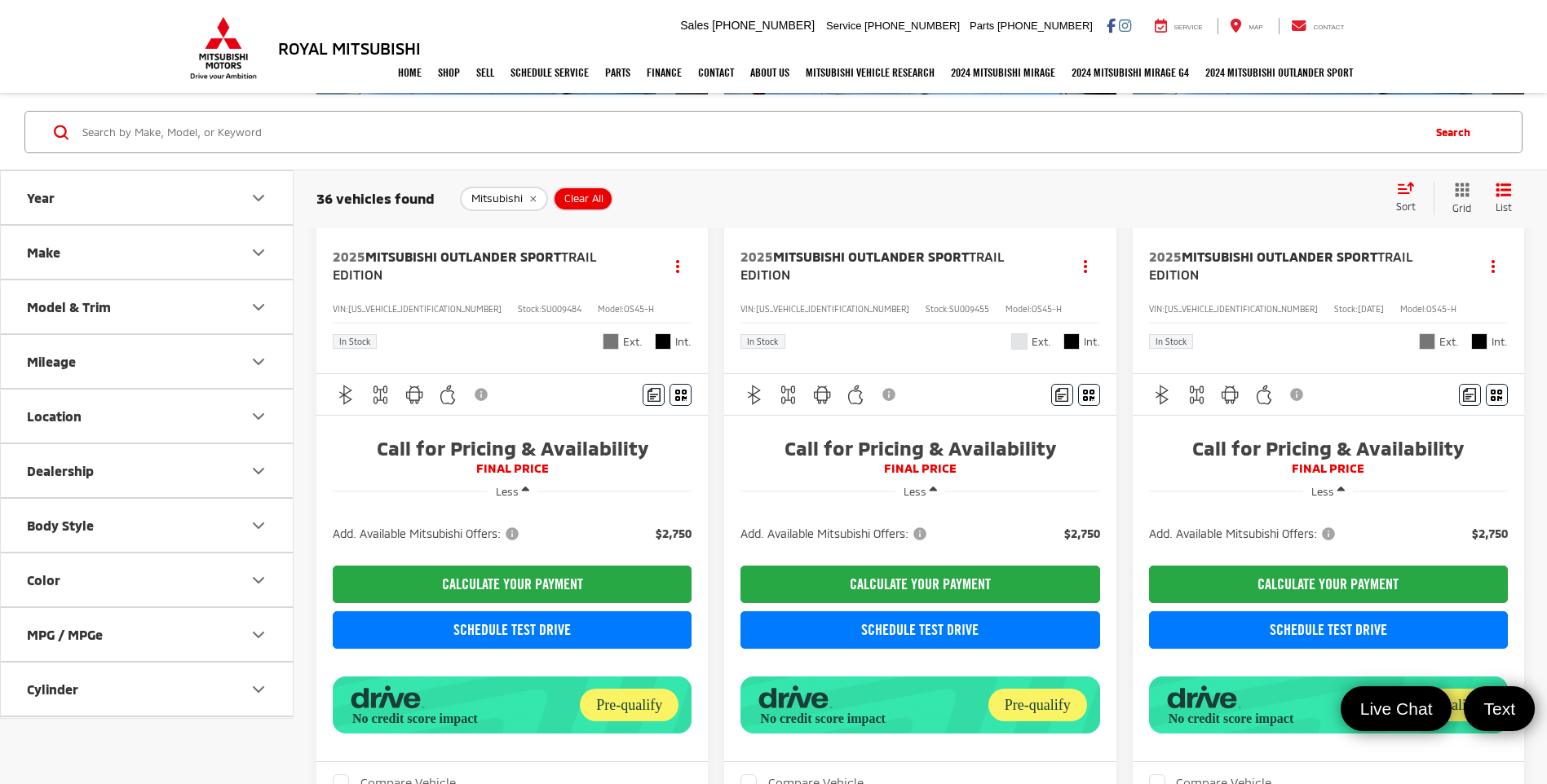
scroll to position [3343, 0]
